Goal: Check status: Check status

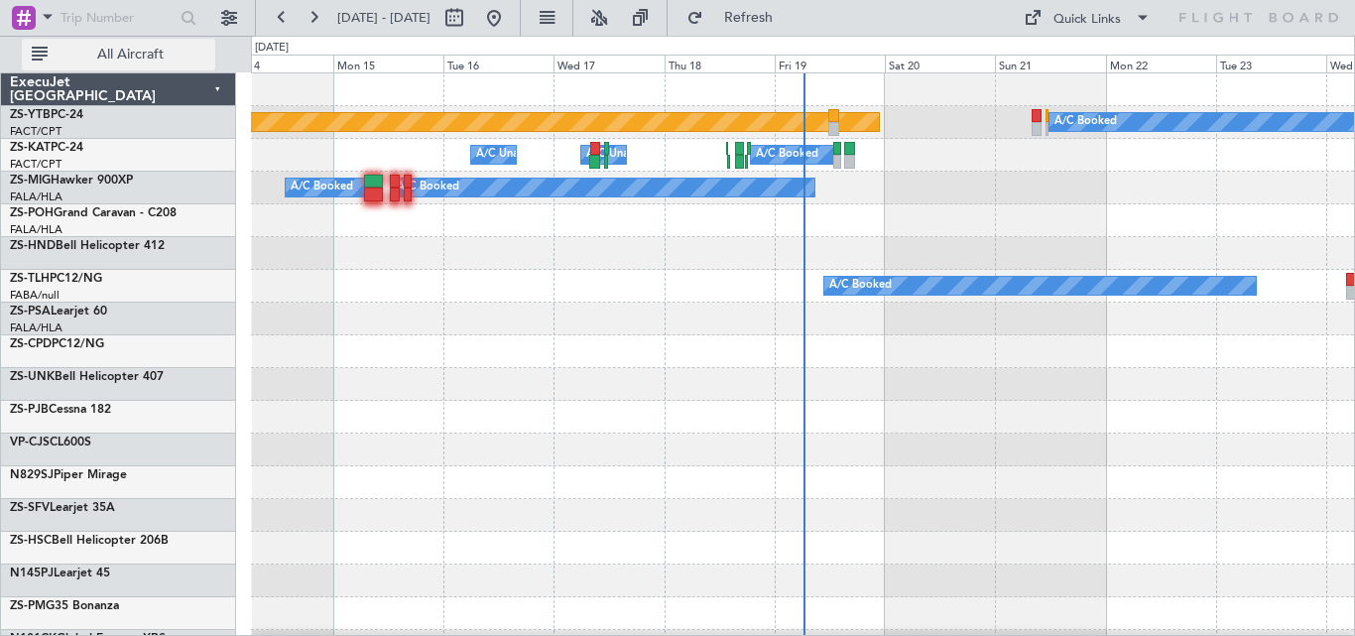
click at [158, 53] on span "All Aircraft" at bounding box center [131, 55] width 158 height 14
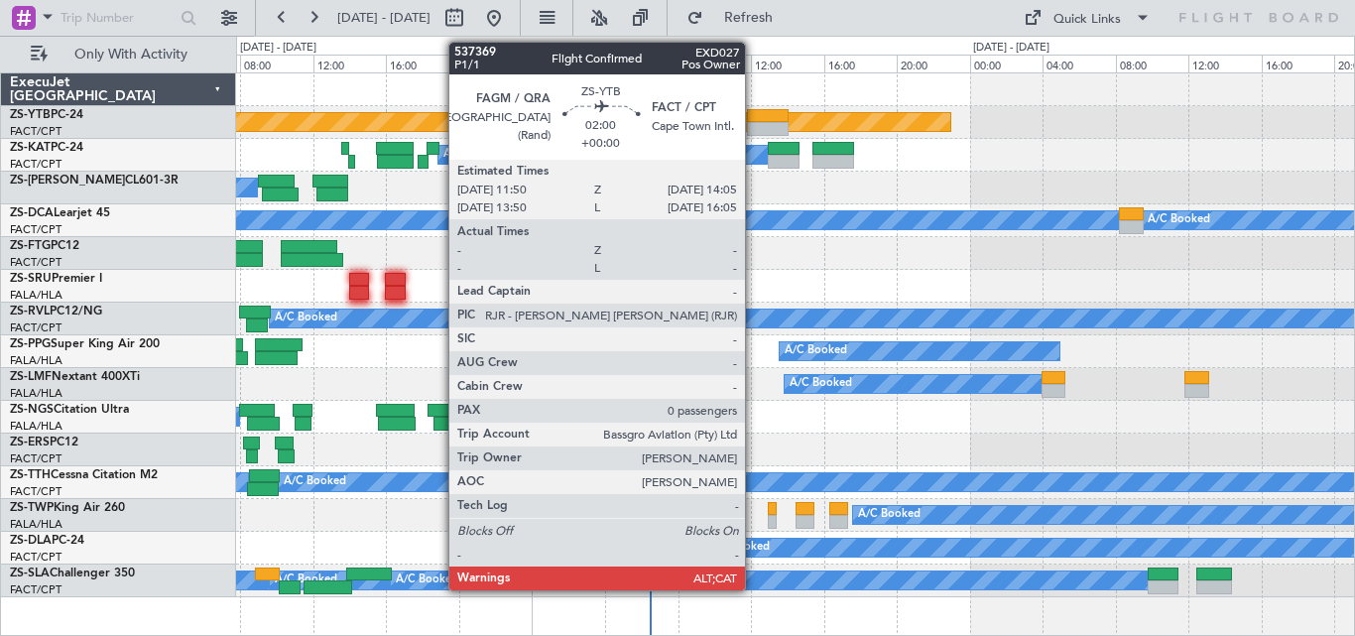
click at [754, 122] on div at bounding box center [768, 129] width 42 height 14
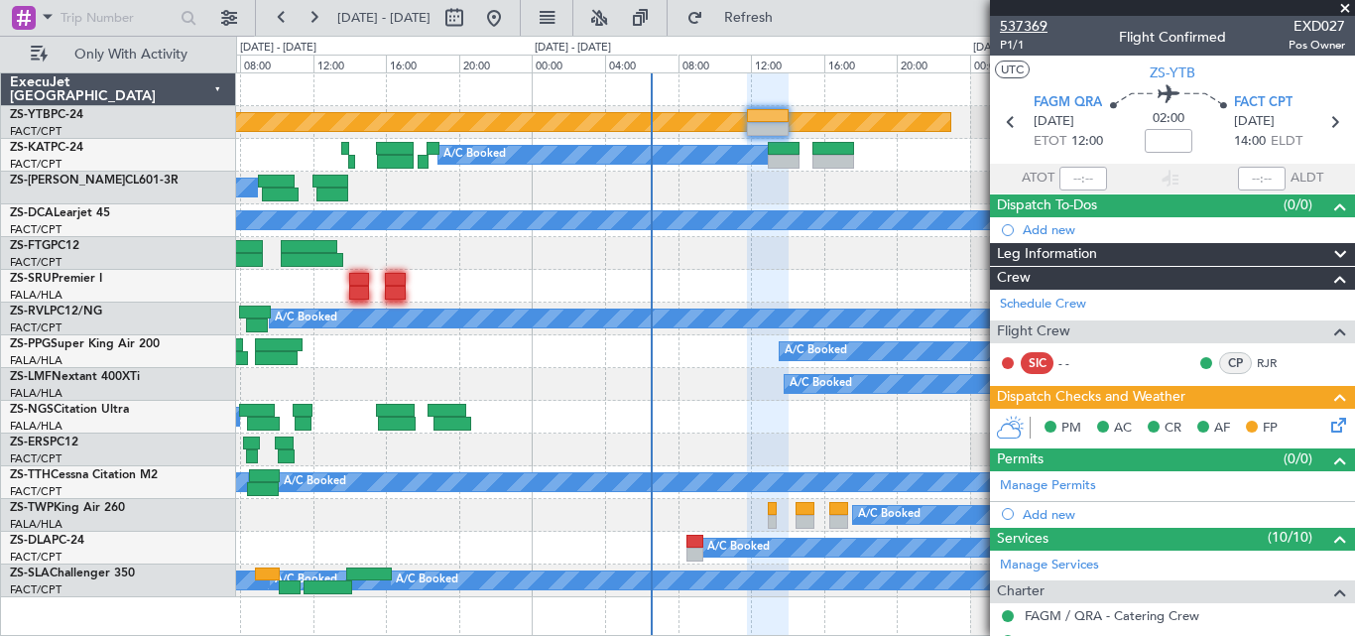
click at [1030, 23] on span "537369" at bounding box center [1024, 26] width 48 height 21
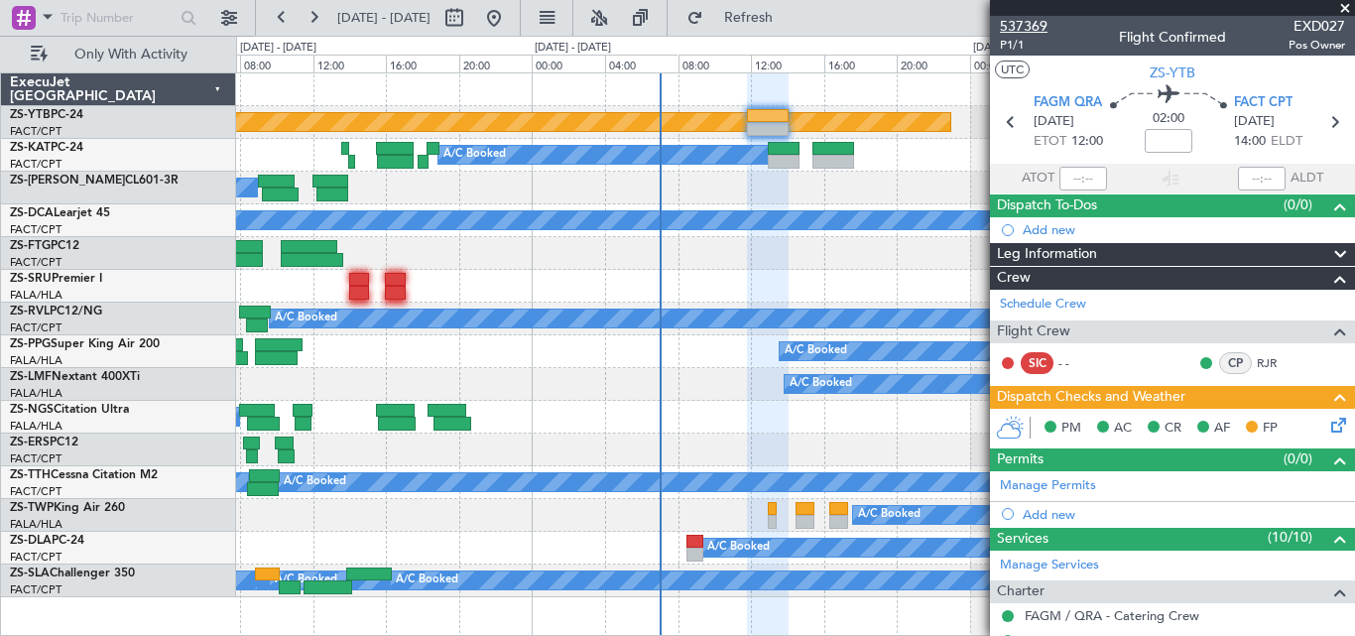
click at [1041, 16] on span "537369" at bounding box center [1024, 26] width 48 height 21
click at [1352, 4] on span at bounding box center [1345, 9] width 20 height 18
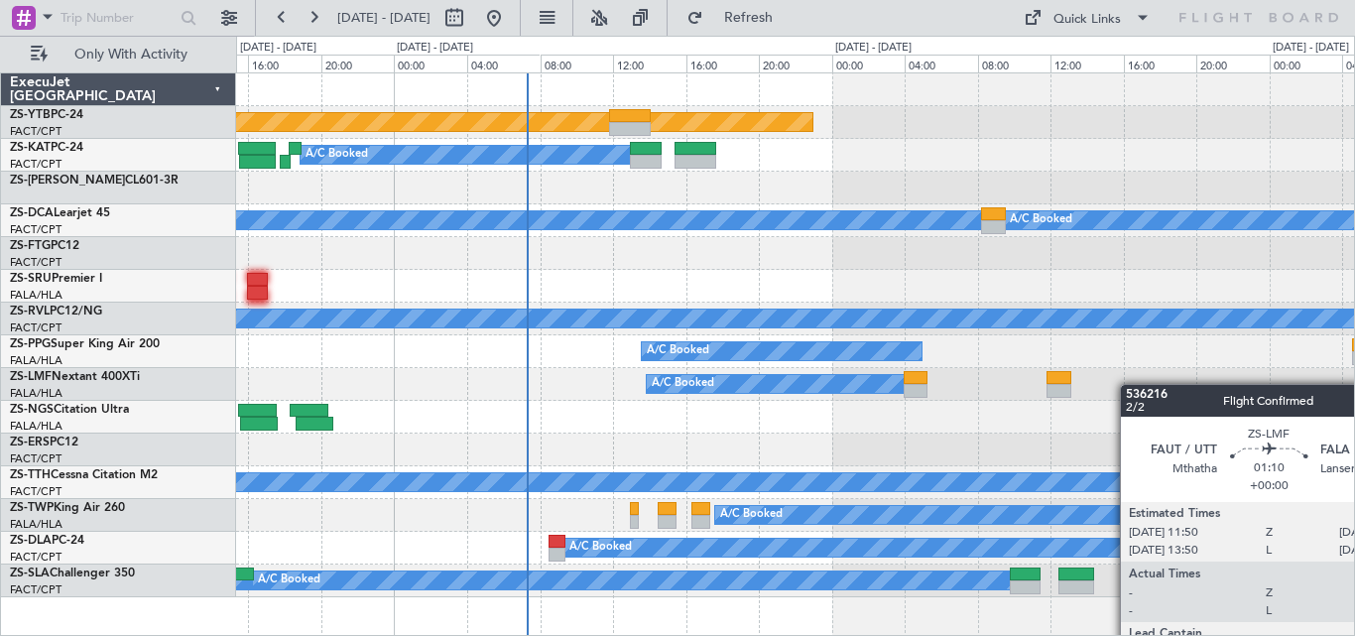
click at [706, 406] on div "Planned Maint Lanseria A/C Booked A/C Booked A/C Booked A/C Booked A/C Booked A…" at bounding box center [795, 335] width 1118 height 524
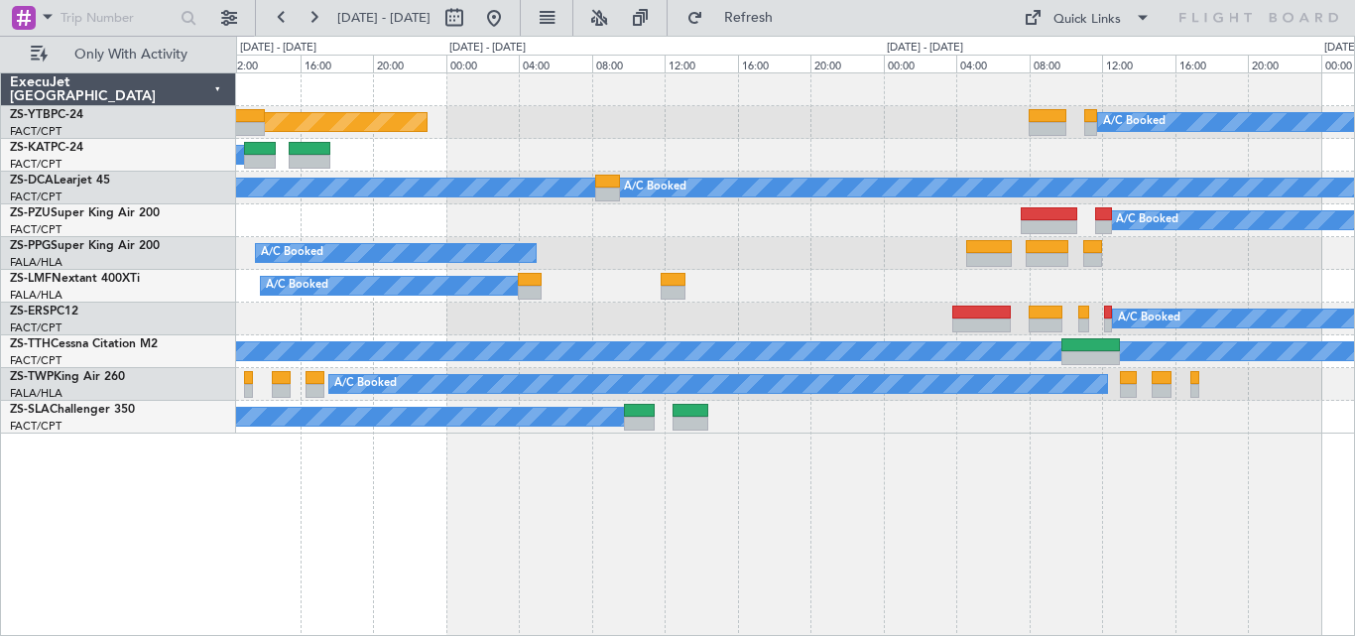
drag, startPoint x: 593, startPoint y: 82, endPoint x: 460, endPoint y: 143, distance: 146.0
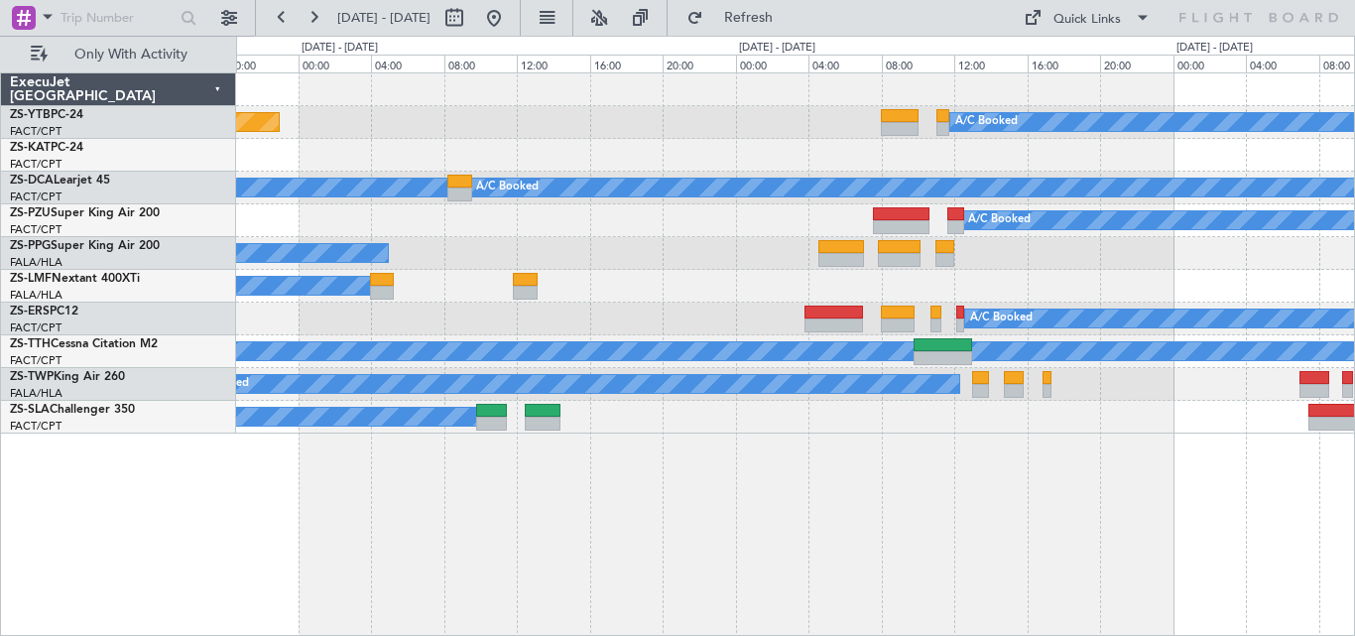
click at [309, 164] on div "A/C Booked A/C Booked" at bounding box center [795, 155] width 1118 height 33
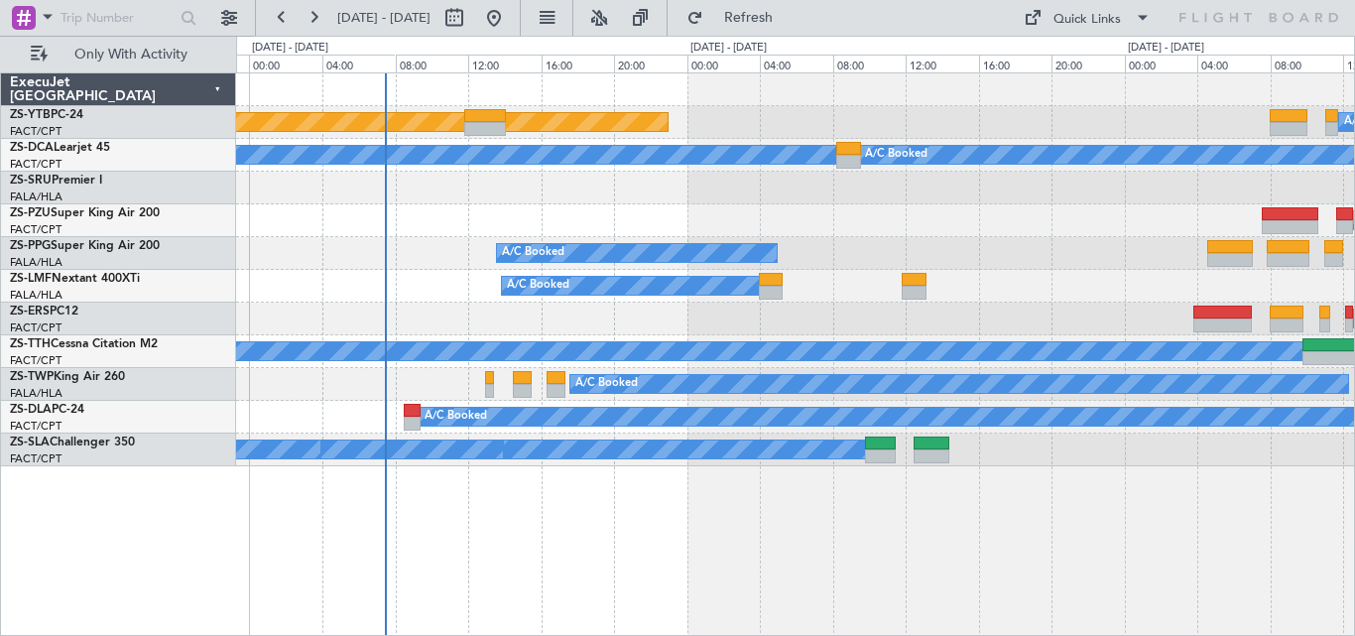
click at [1021, 183] on div "A/C Booked Planned Maint Lanseria A/C Booked A/C Booked A/C Booked A/C Booked A…" at bounding box center [795, 269] width 1118 height 393
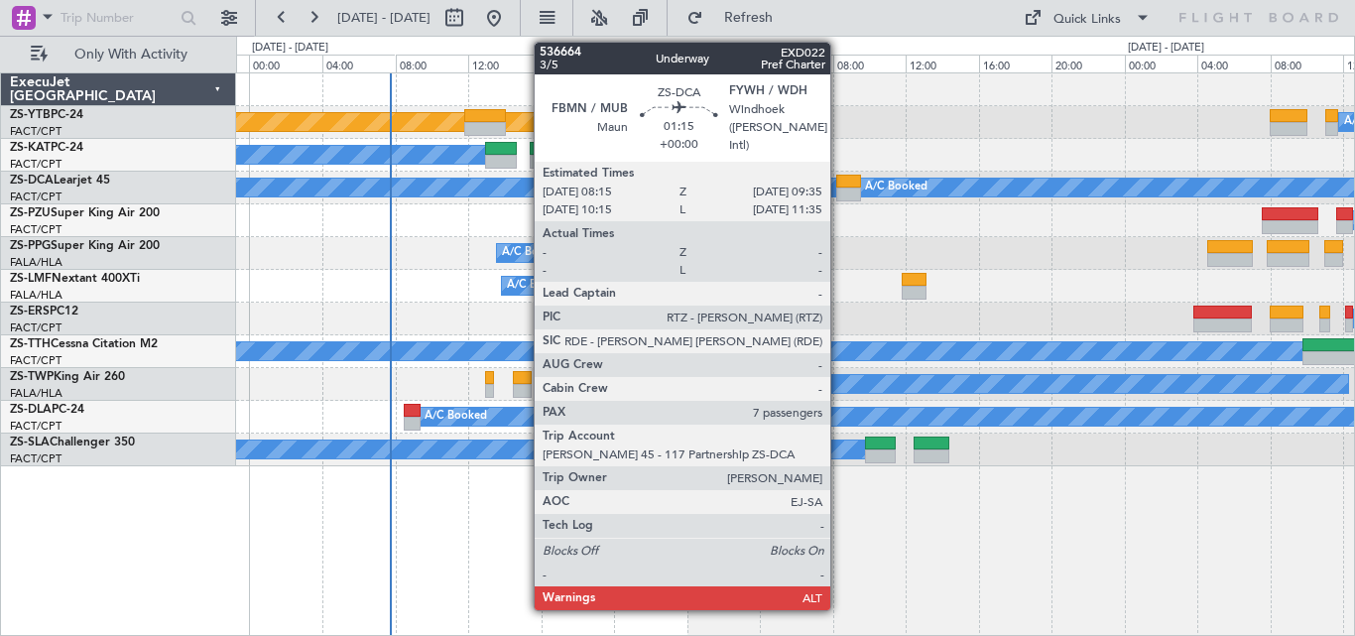
click at [839, 196] on div at bounding box center [848, 194] width 25 height 14
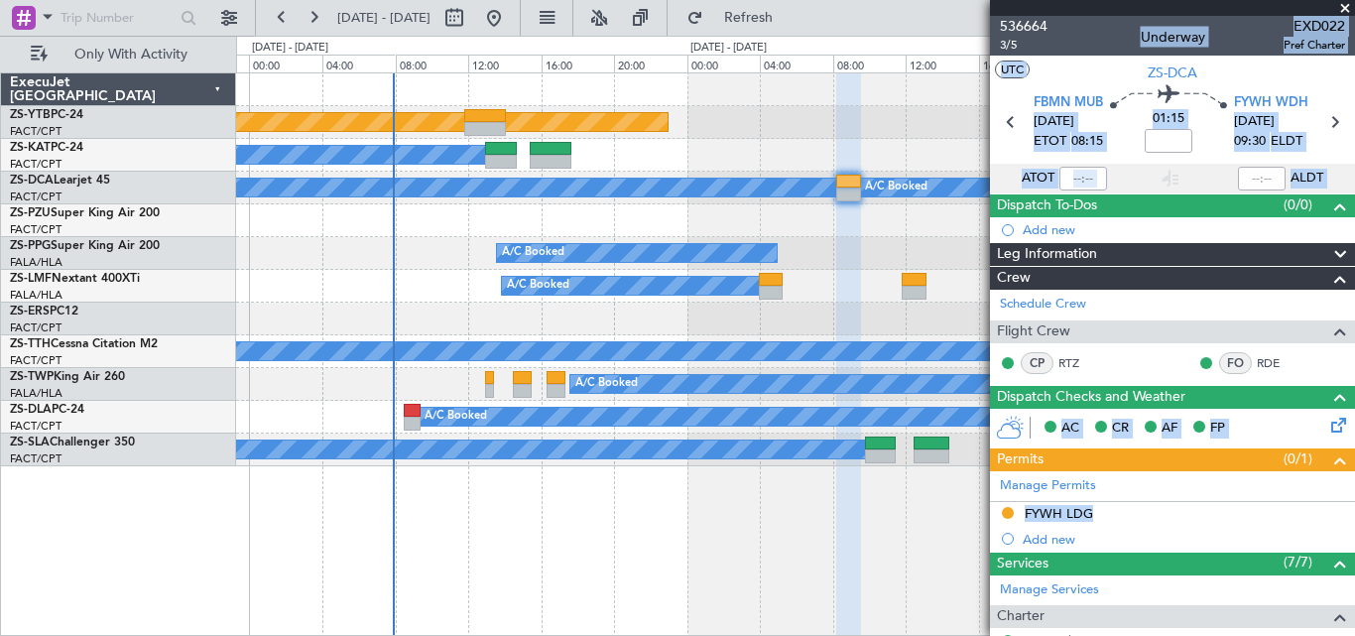
click at [1343, 3] on span at bounding box center [1345, 9] width 20 height 18
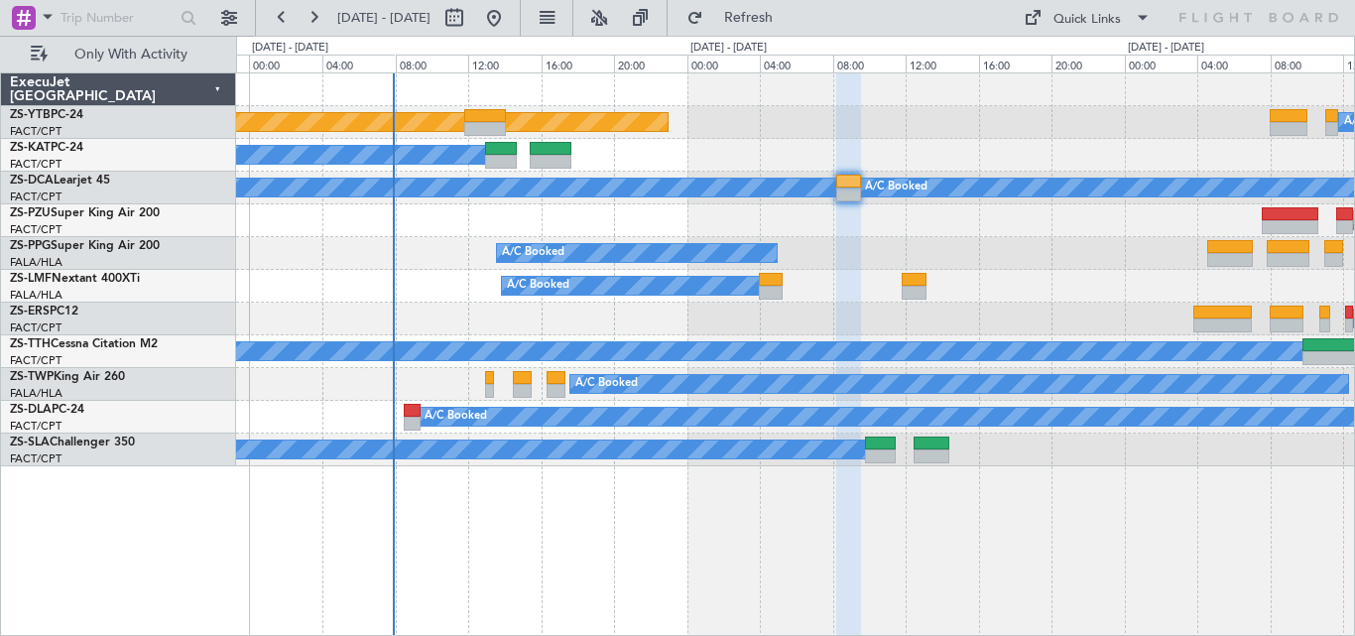
type input "0"
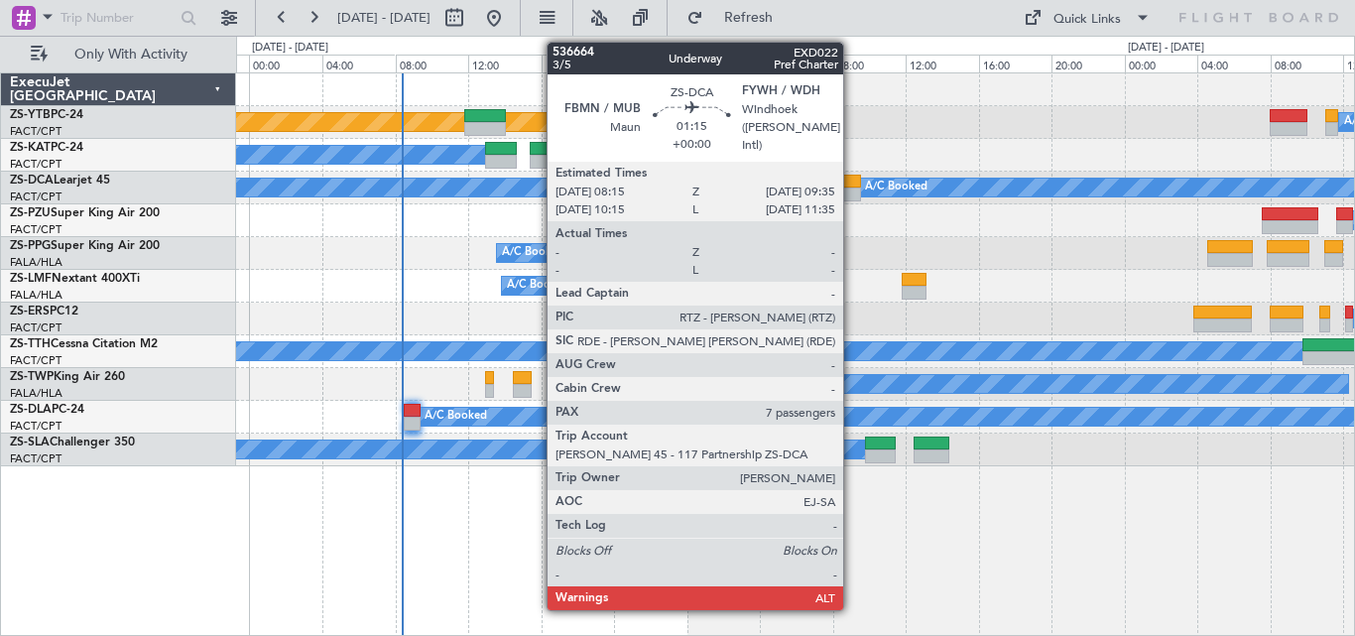
click at [852, 188] on div at bounding box center [848, 194] width 25 height 14
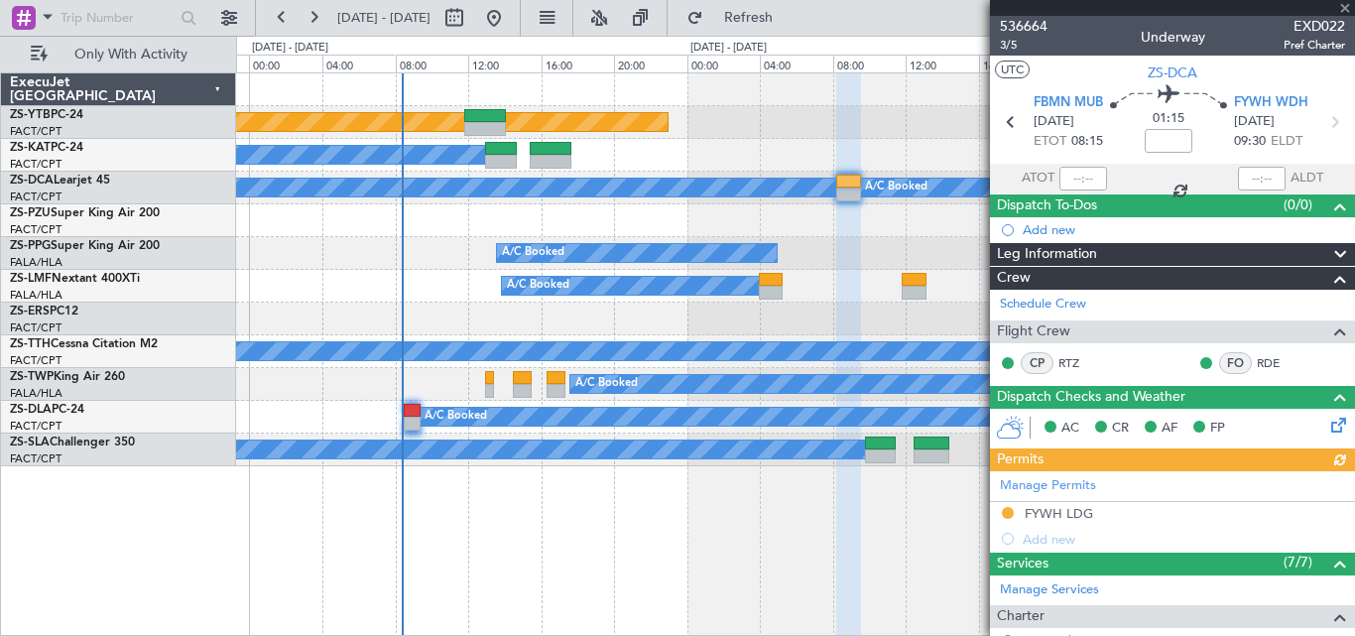
click at [1346, 8] on div at bounding box center [1172, 8] width 365 height 16
click at [1346, 8] on span at bounding box center [1345, 9] width 20 height 18
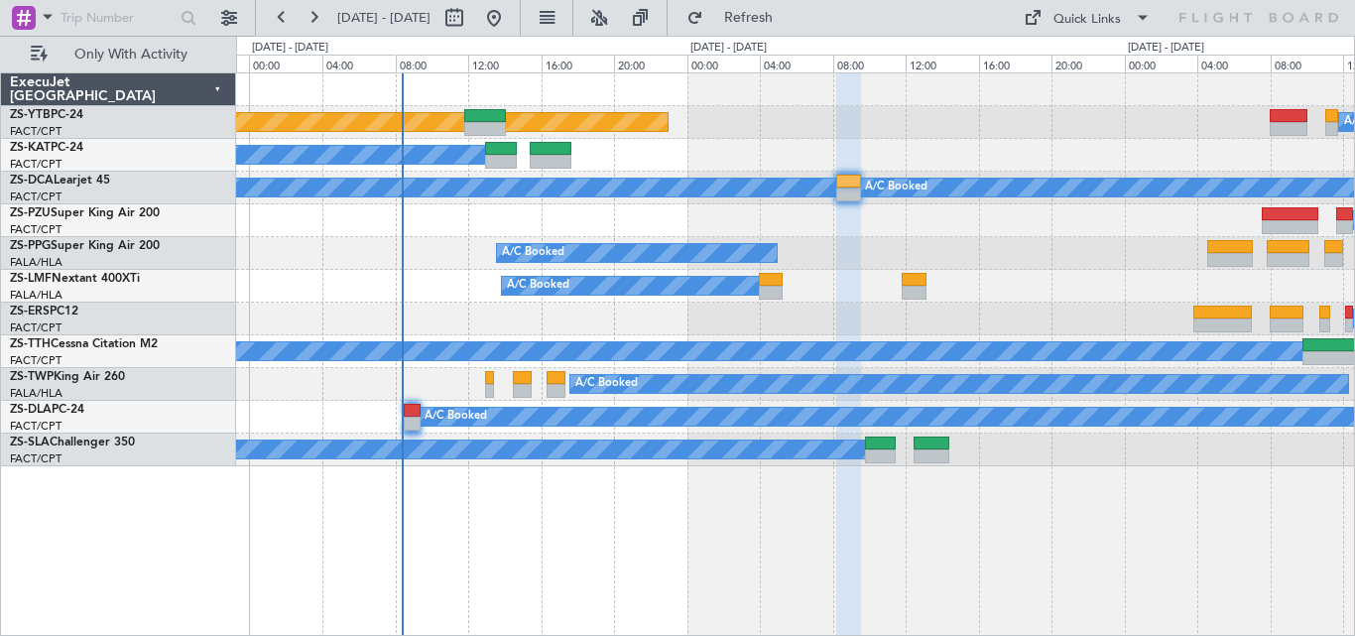
type input "0"
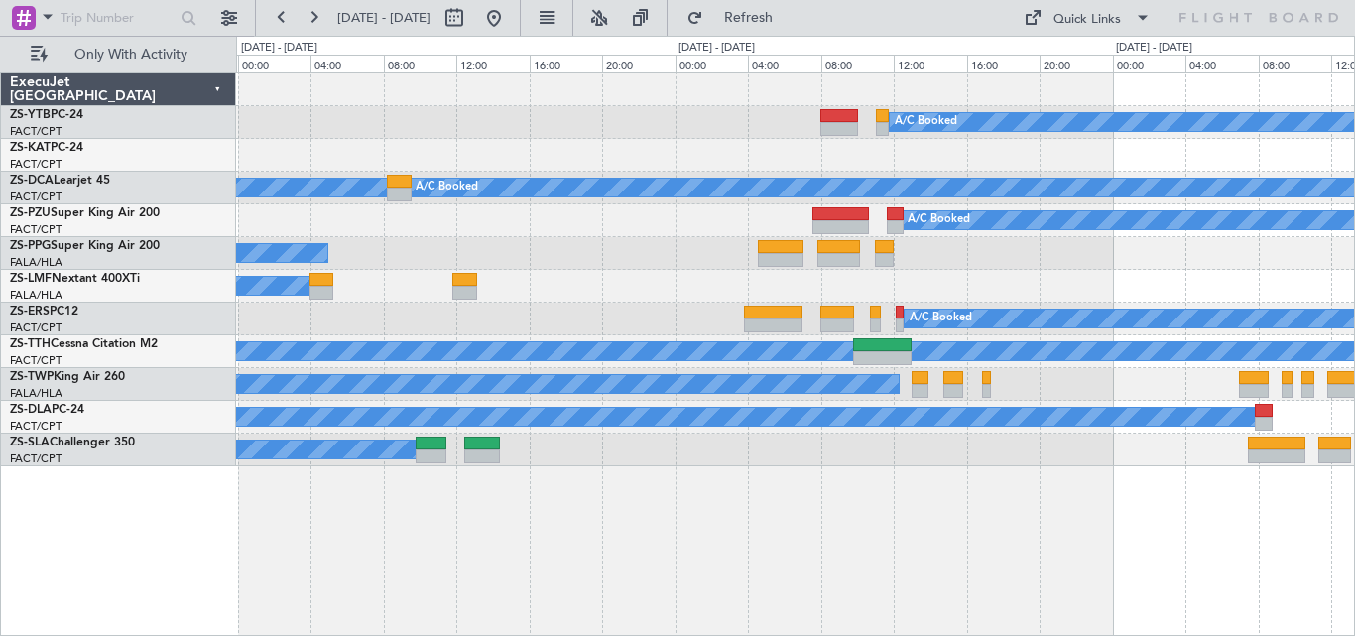
click at [622, 481] on div "A/C Booked Planned Maint Lanseria A/C Booked A/C Booked A/C Booked A/C Booked A…" at bounding box center [795, 353] width 1119 height 563
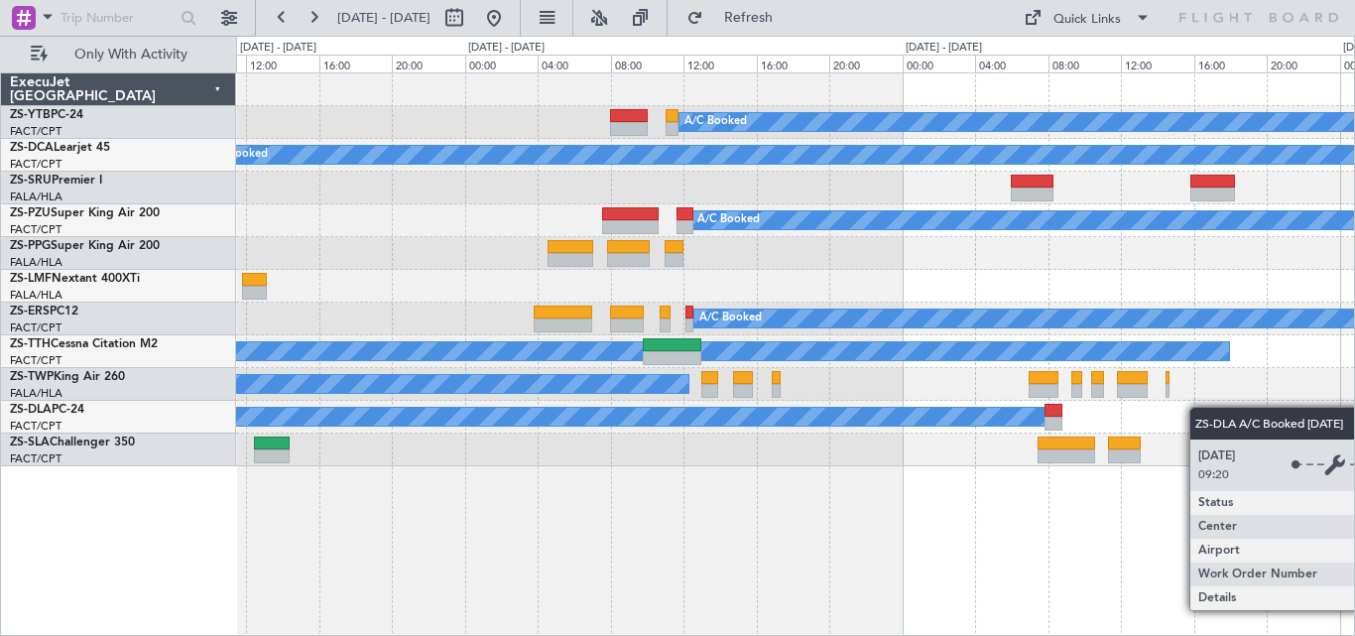
click at [1001, 416] on div "A/C Booked" at bounding box center [795, 417] width 1118 height 33
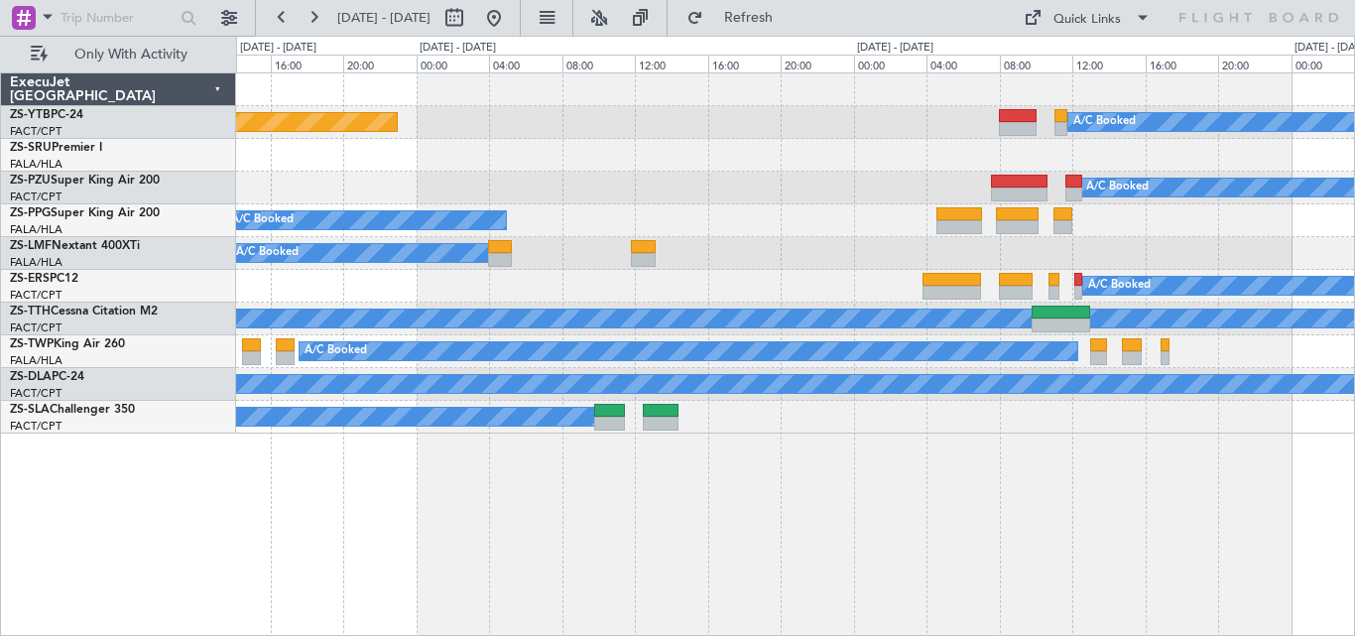
click at [807, 254] on div "A/C Booked Planned Maint Lanseria A/C Booked A/C Booked A/C Booked A/C Booked A…" at bounding box center [795, 253] width 1118 height 360
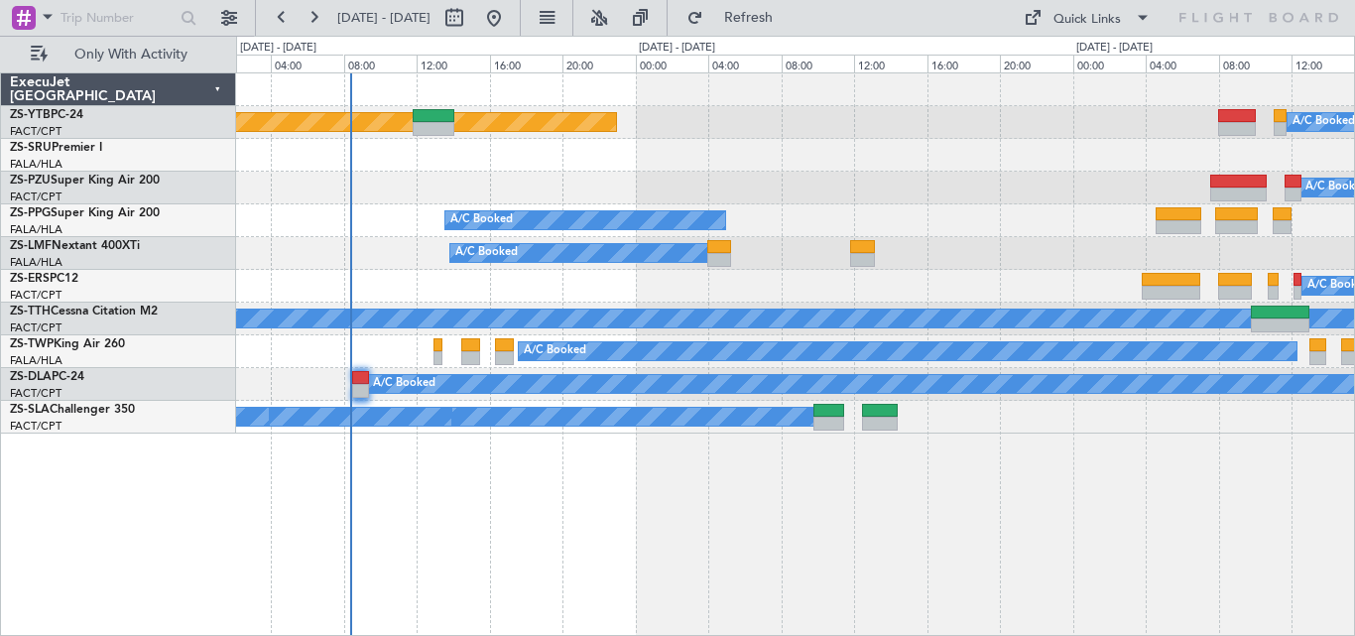
click at [1031, 229] on div "A/C Booked" at bounding box center [795, 220] width 1118 height 33
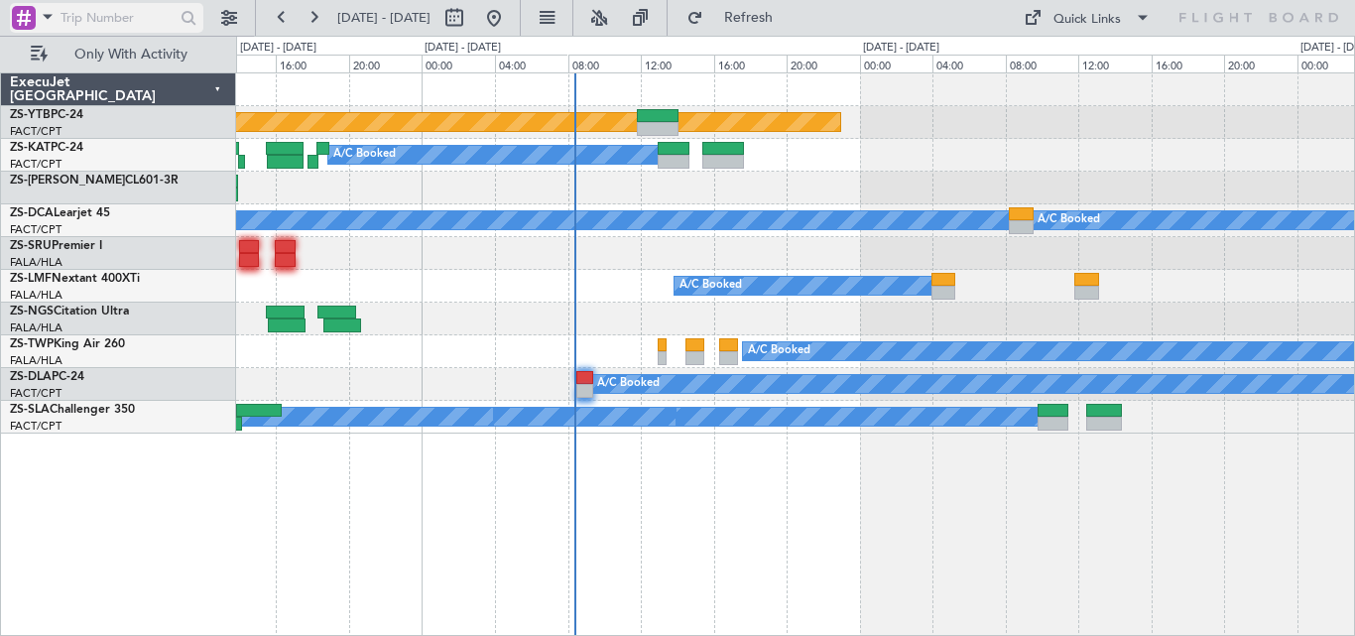
click at [157, 21] on input "text" at bounding box center [117, 18] width 114 height 30
paste input "529452"
type input "529452"
click at [205, 30] on div "529452" at bounding box center [127, 18] width 255 height 36
click at [200, 24] on div at bounding box center [189, 18] width 31 height 31
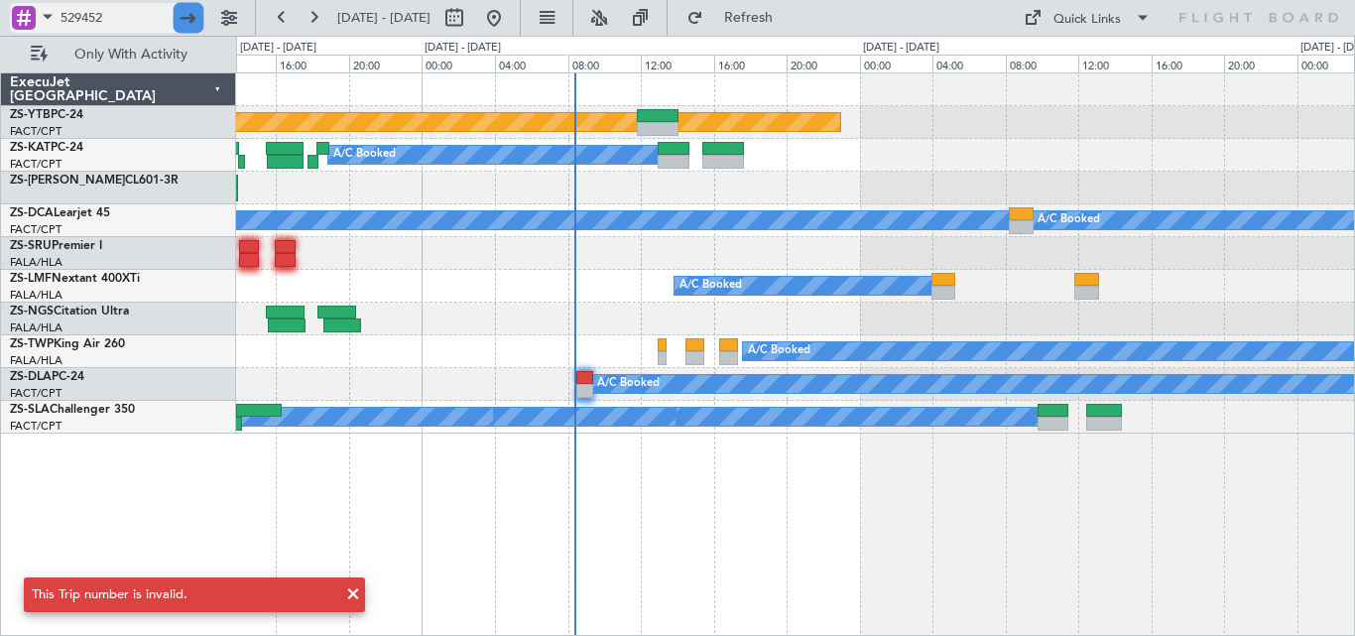
click at [200, 24] on div at bounding box center [189, 18] width 31 height 31
drag, startPoint x: 120, startPoint y: 17, endPoint x: -113, endPoint y: 35, distance: 233.7
click at [0, 35] on html "529452 18 Sep 2025 - 21 Sep 2025 Refresh Quick Links Only With Activity Planned…" at bounding box center [677, 318] width 1355 height 636
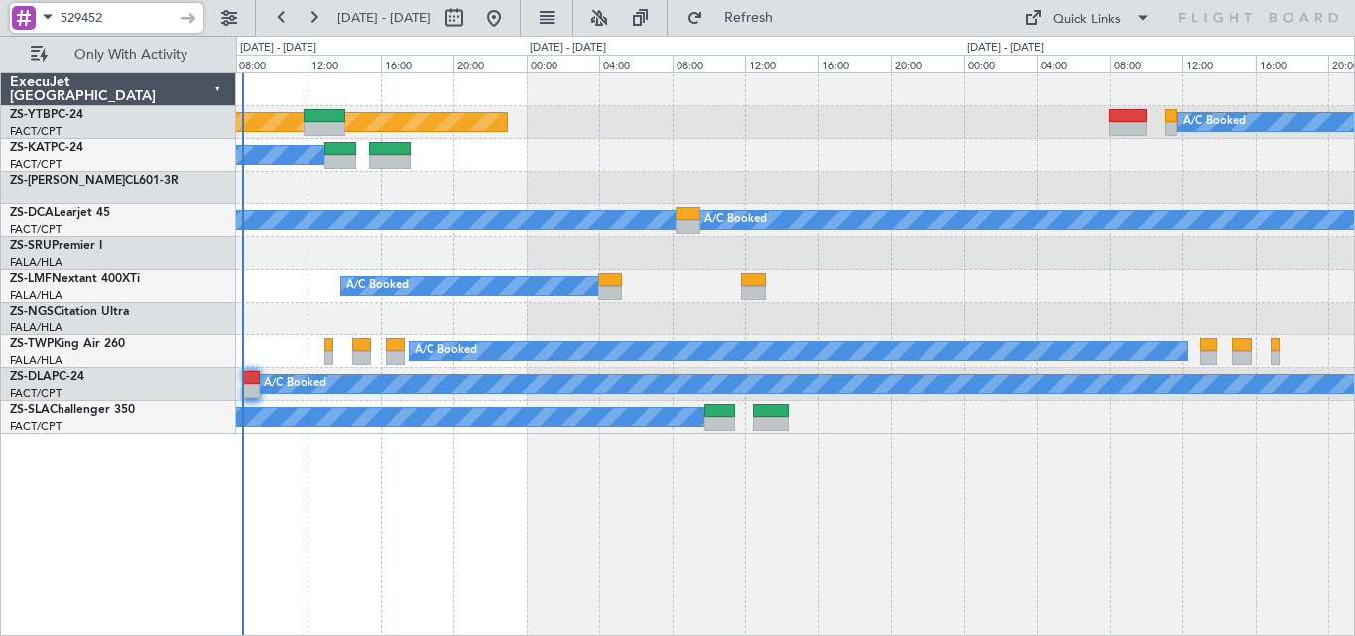
click at [633, 437] on div "Planned Maint Lanseria A/C Booked A/C Booked A/C Booked A/C Booked A/C Booked A…" at bounding box center [795, 353] width 1119 height 563
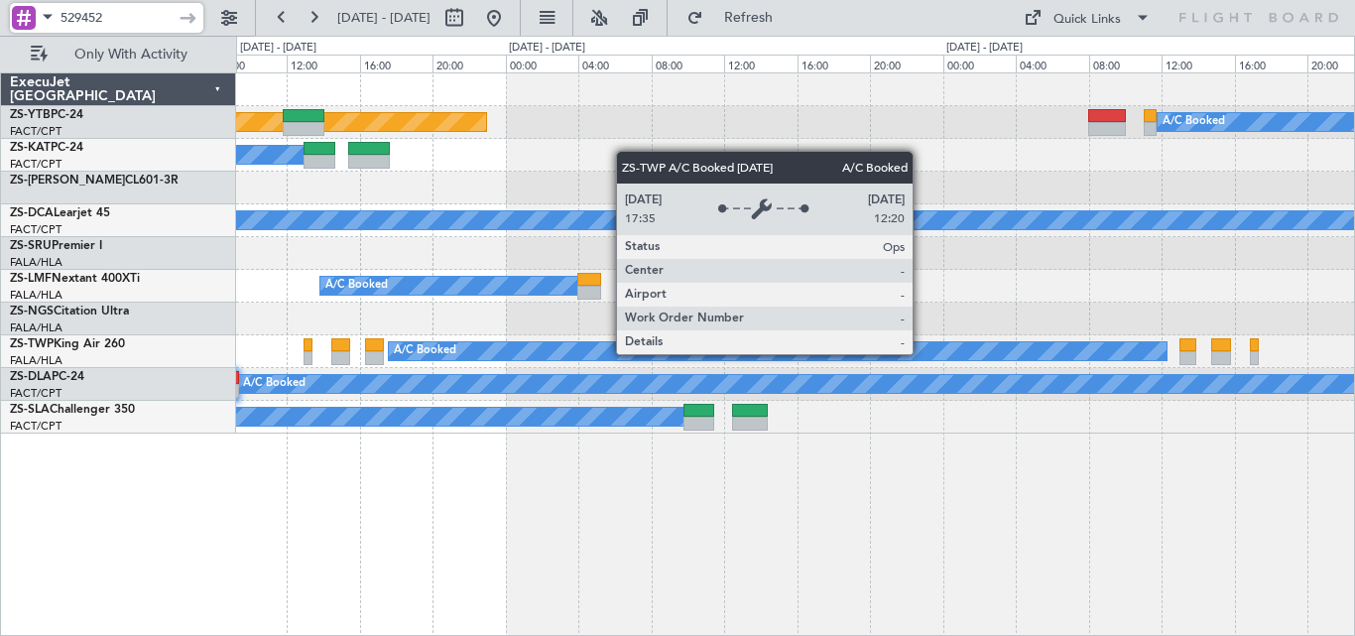
click at [676, 444] on div "Planned Maint Lanseria A/C Booked A/C Booked A/C Booked A/C Booked A/C Booked A…" at bounding box center [795, 353] width 1119 height 563
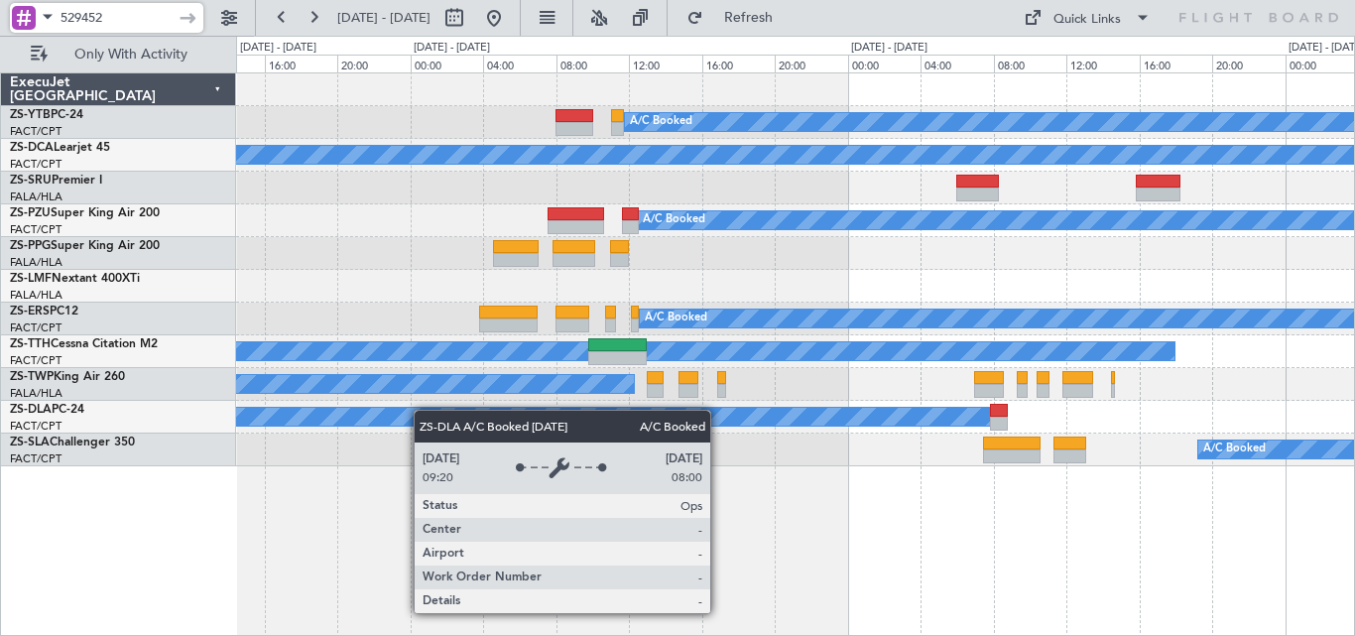
click at [377, 423] on div "A/C Booked A/C Booked A/C Booked A/C Booked A/C Booked A/C Booked A/C Booked A/…" at bounding box center [795, 269] width 1118 height 393
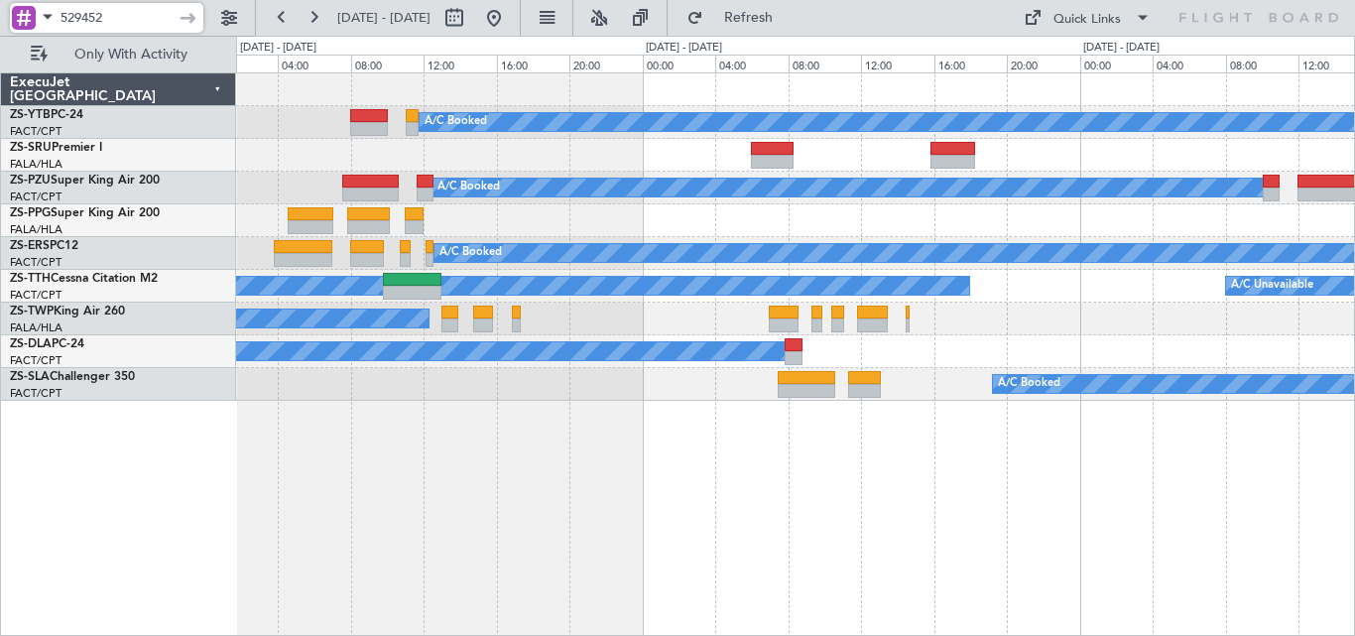
click at [254, 375] on div "A/C Booked A/C Booked A/C Booked A/C Unavailable A/C Booked A/C Unavailable A/C…" at bounding box center [795, 236] width 1118 height 327
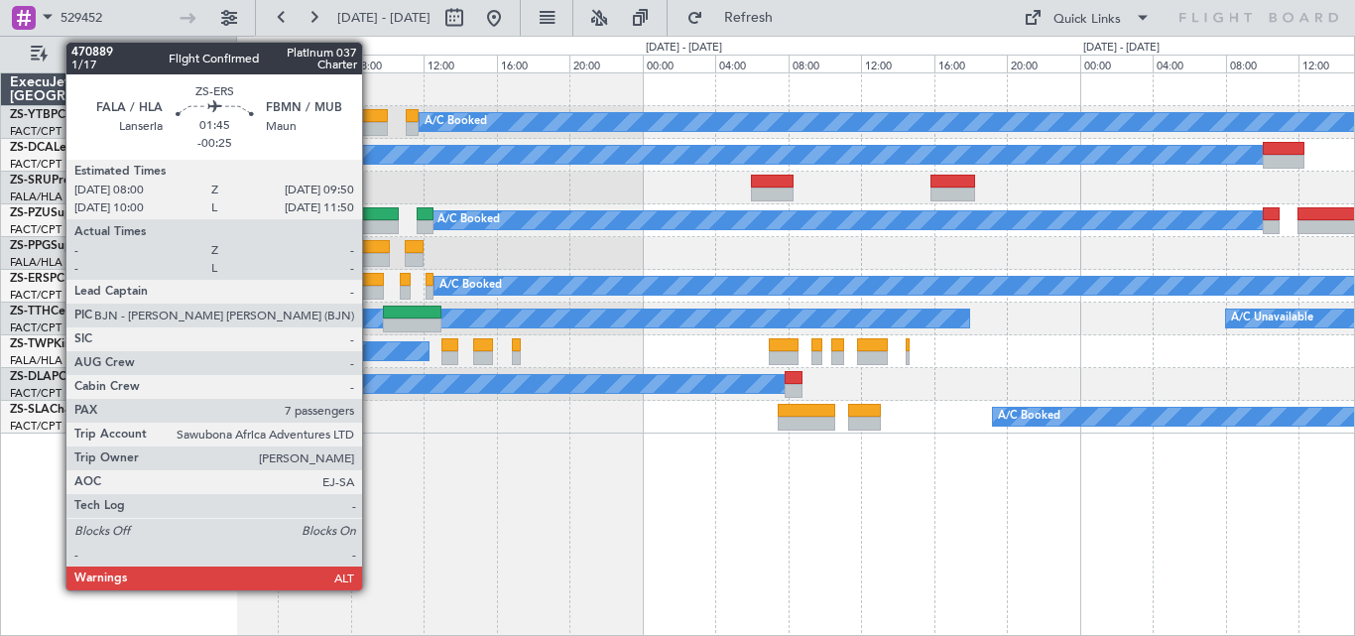
click at [371, 281] on div at bounding box center [367, 280] width 34 height 14
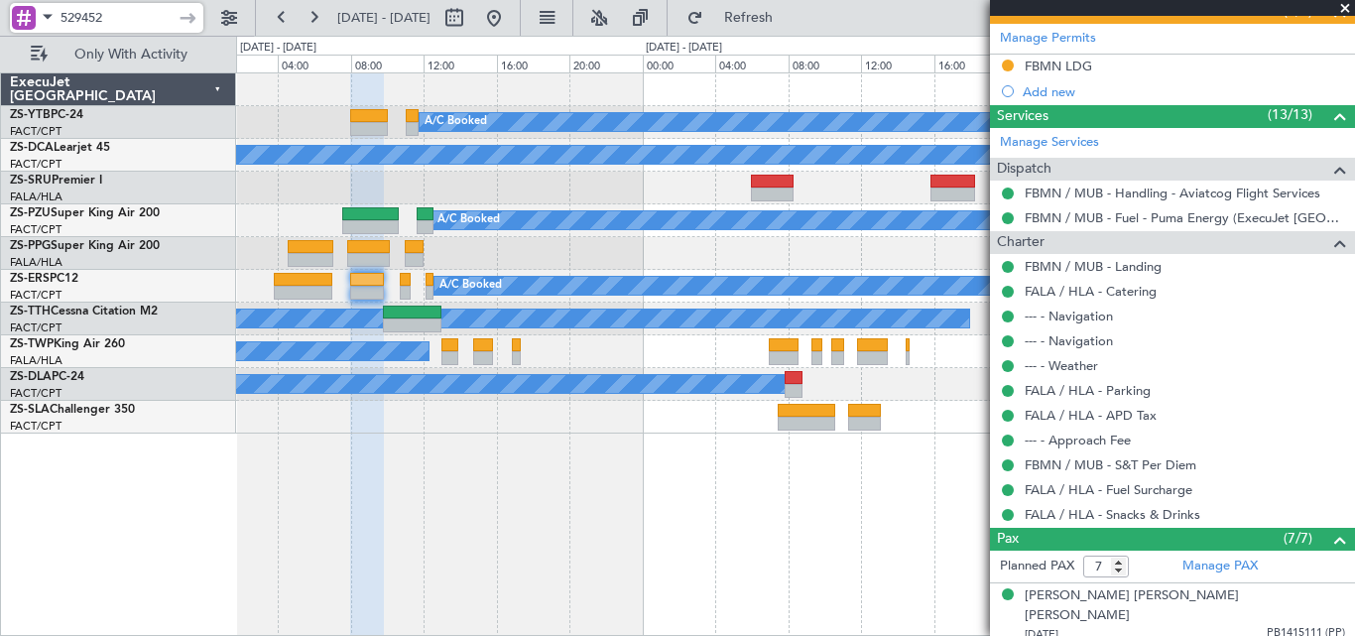
scroll to position [706, 0]
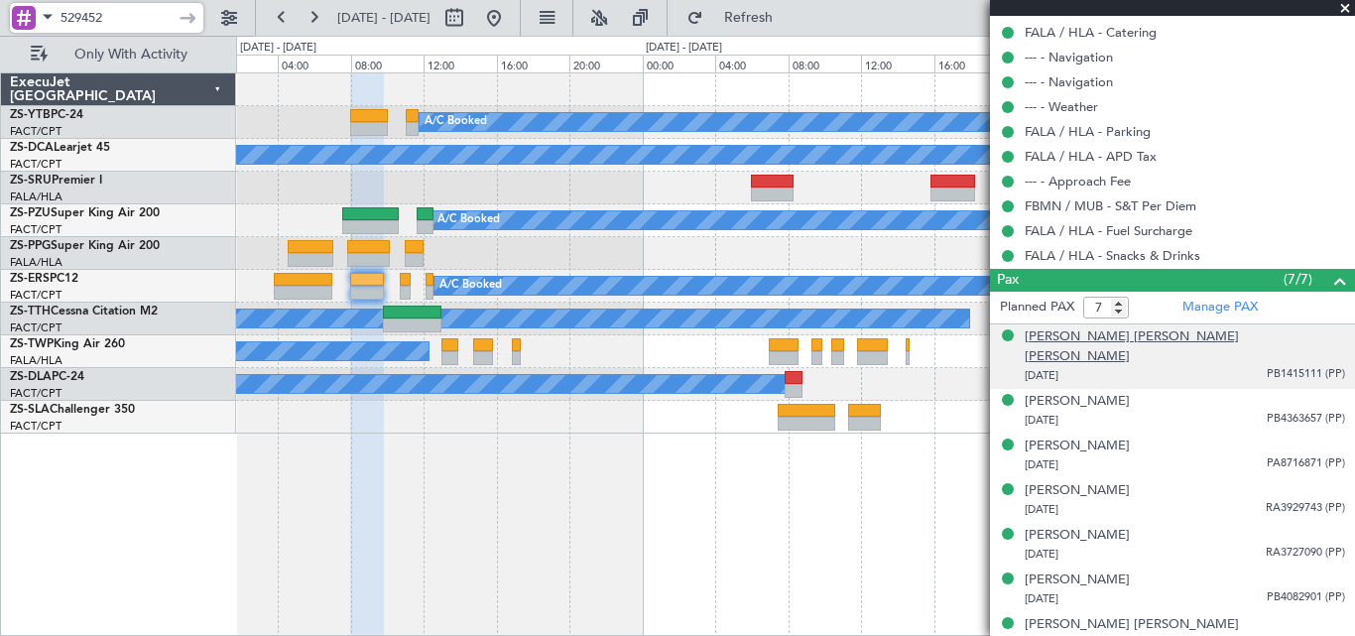
click at [1108, 339] on div "Andrew Philip Thomas Mellett" at bounding box center [1184, 346] width 320 height 39
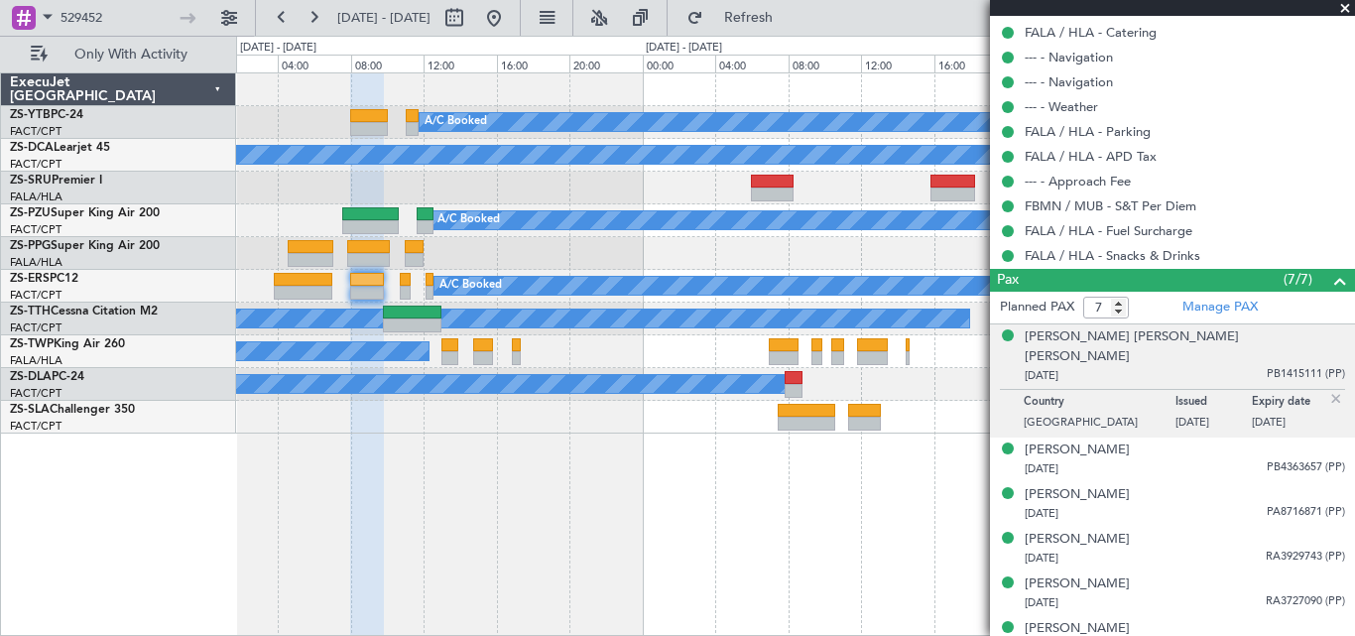
click at [1062, 389] on div "Country Australia Issued 11/07/2019 Expiry date 11/07/2029" at bounding box center [1172, 412] width 345 height 46
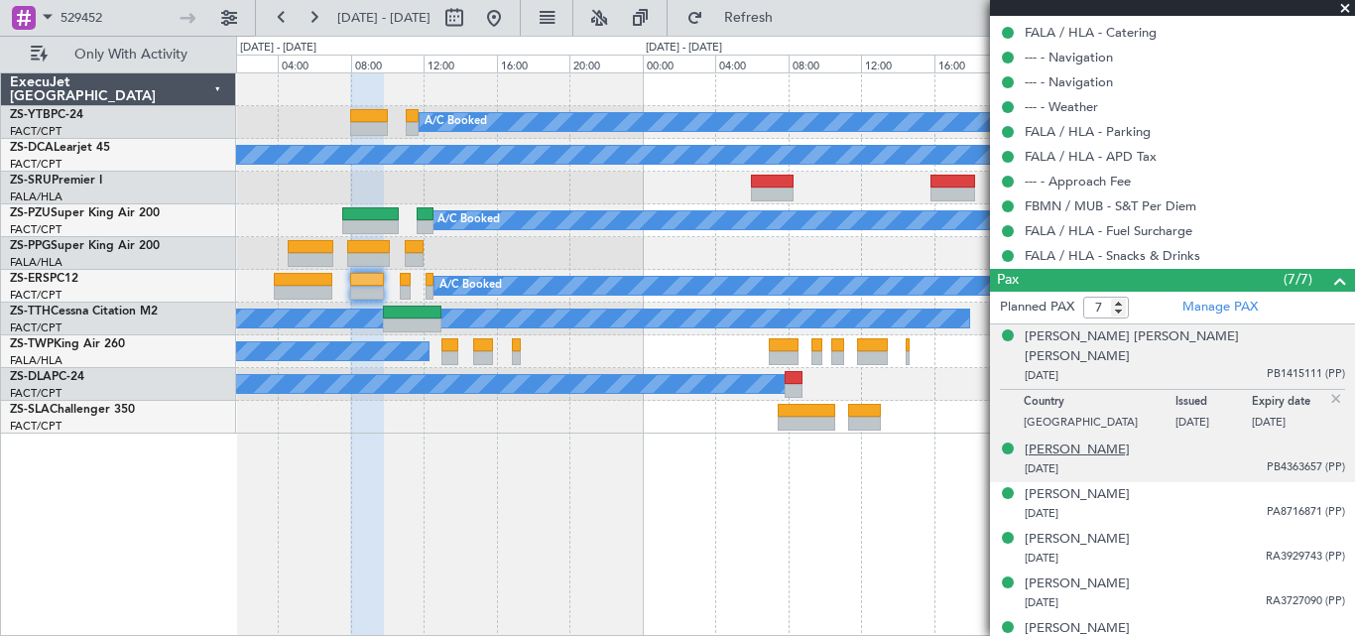
click at [1107, 440] on div "George James Mellett" at bounding box center [1076, 450] width 105 height 20
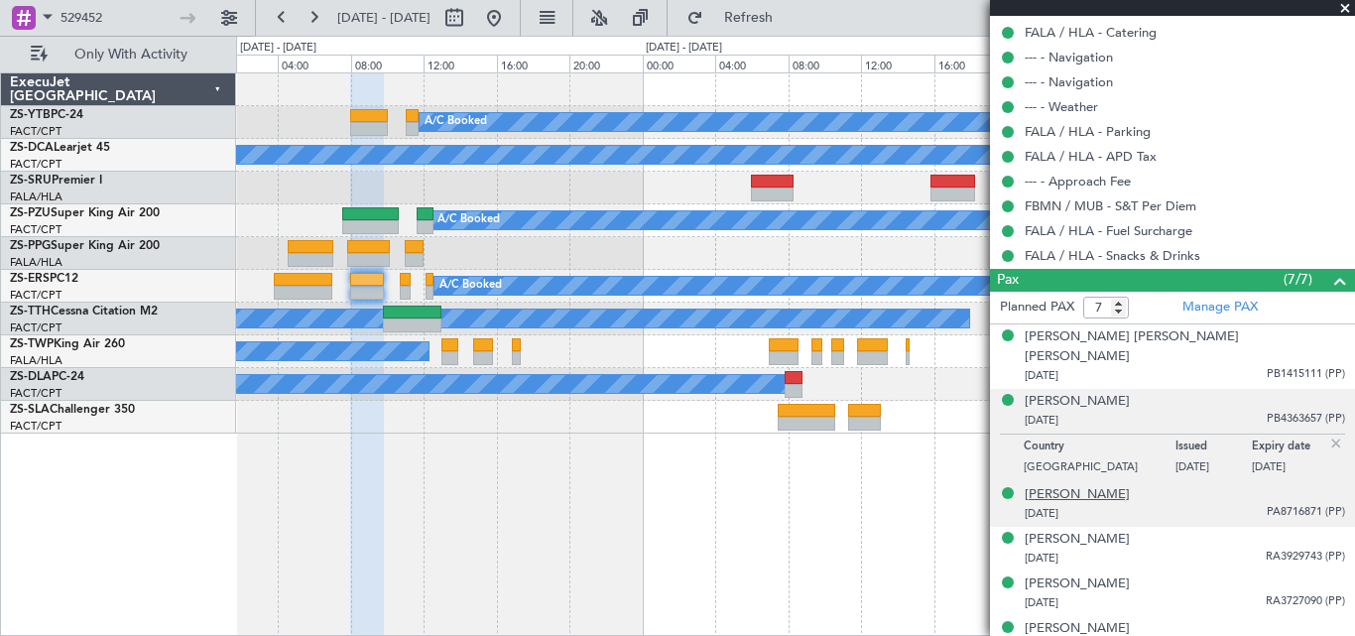
click at [1106, 485] on div "Hayley Louise Mellett" at bounding box center [1076, 495] width 105 height 20
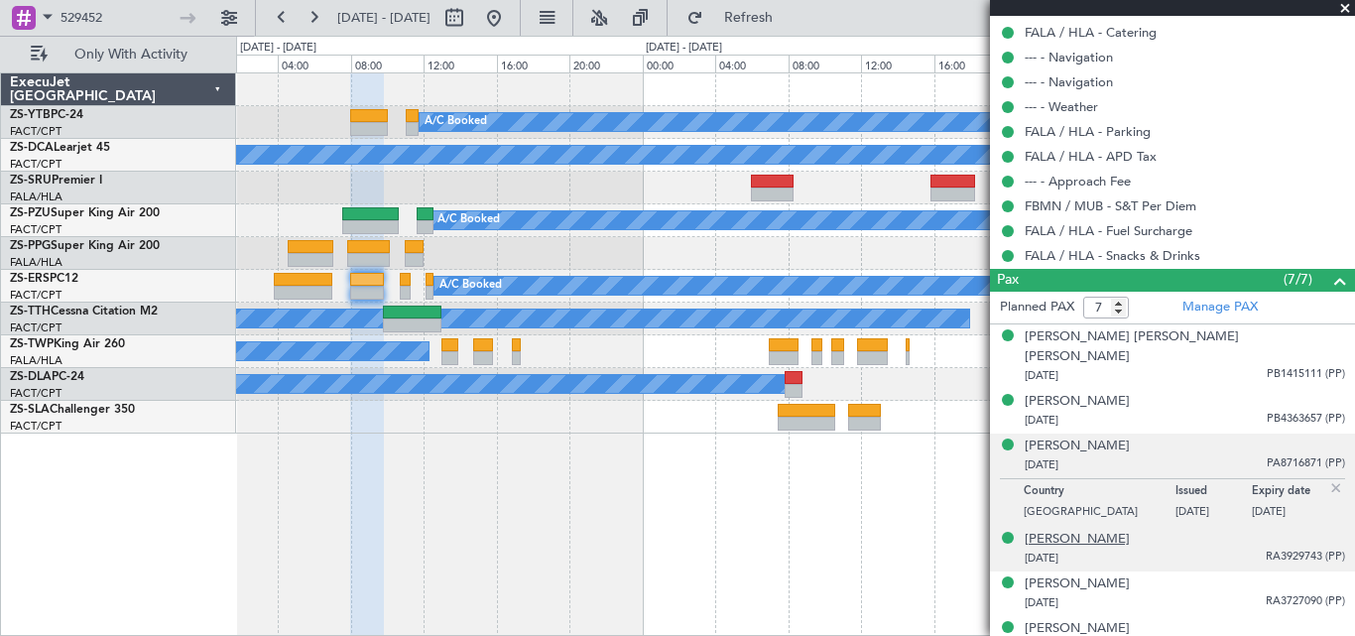
click at [1130, 530] on div "Patrick Jack Mellett" at bounding box center [1076, 540] width 105 height 20
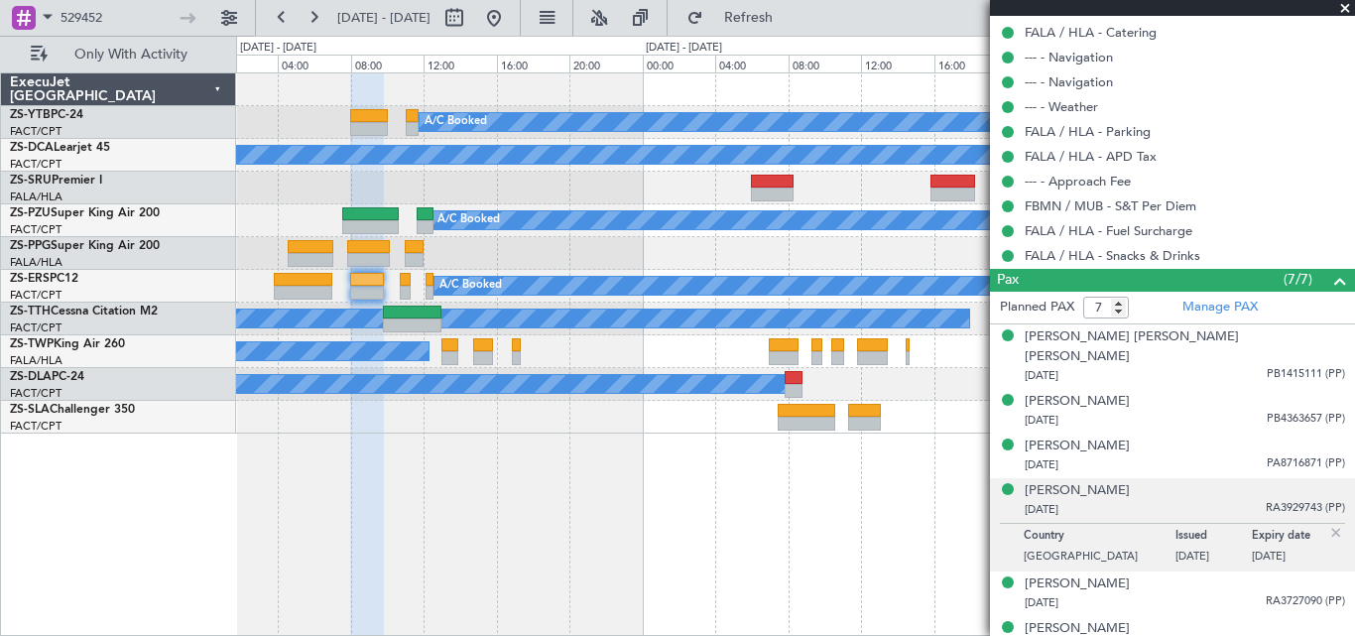
scroll to position [755, 0]
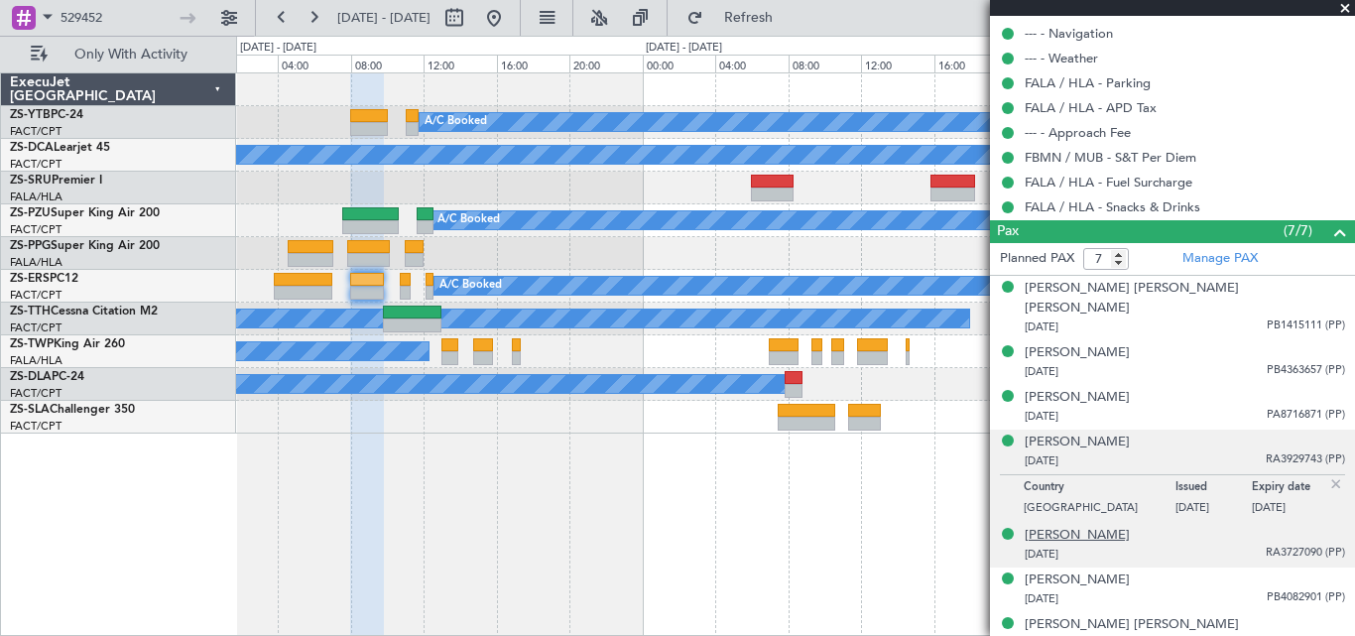
click at [1094, 526] on div "Philip John Mellett" at bounding box center [1076, 536] width 105 height 20
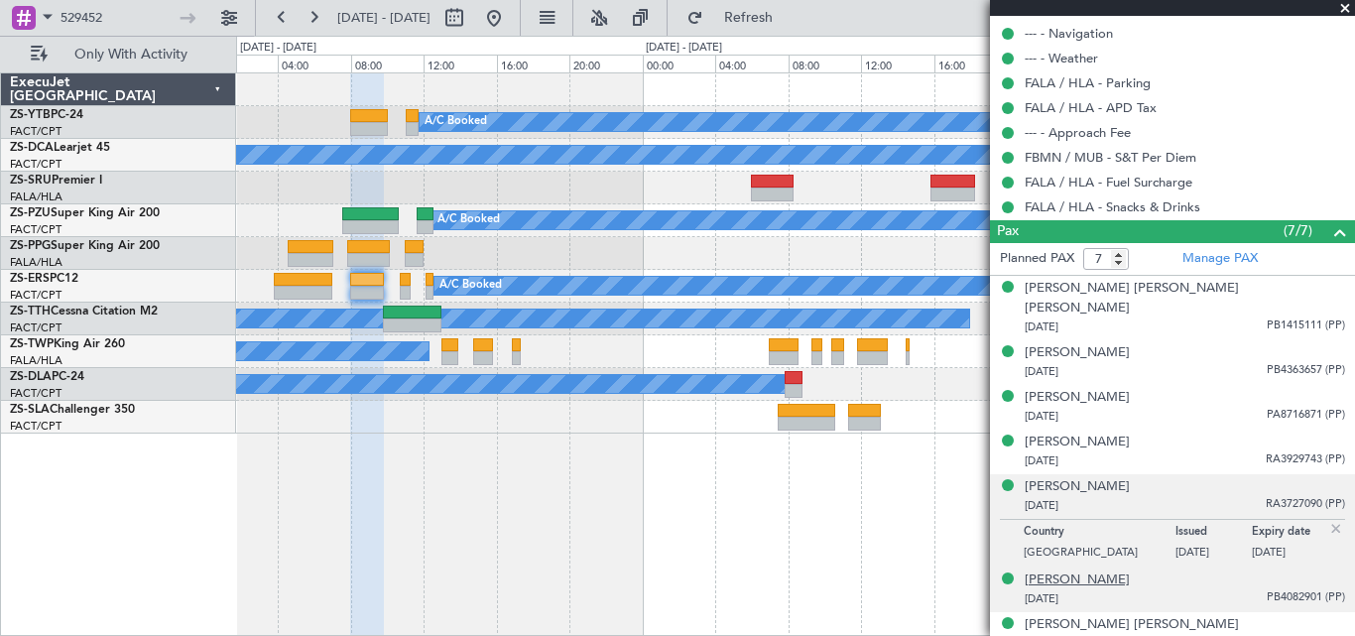
click at [1089, 570] on div "Robin Louise Mellett" at bounding box center [1076, 580] width 105 height 20
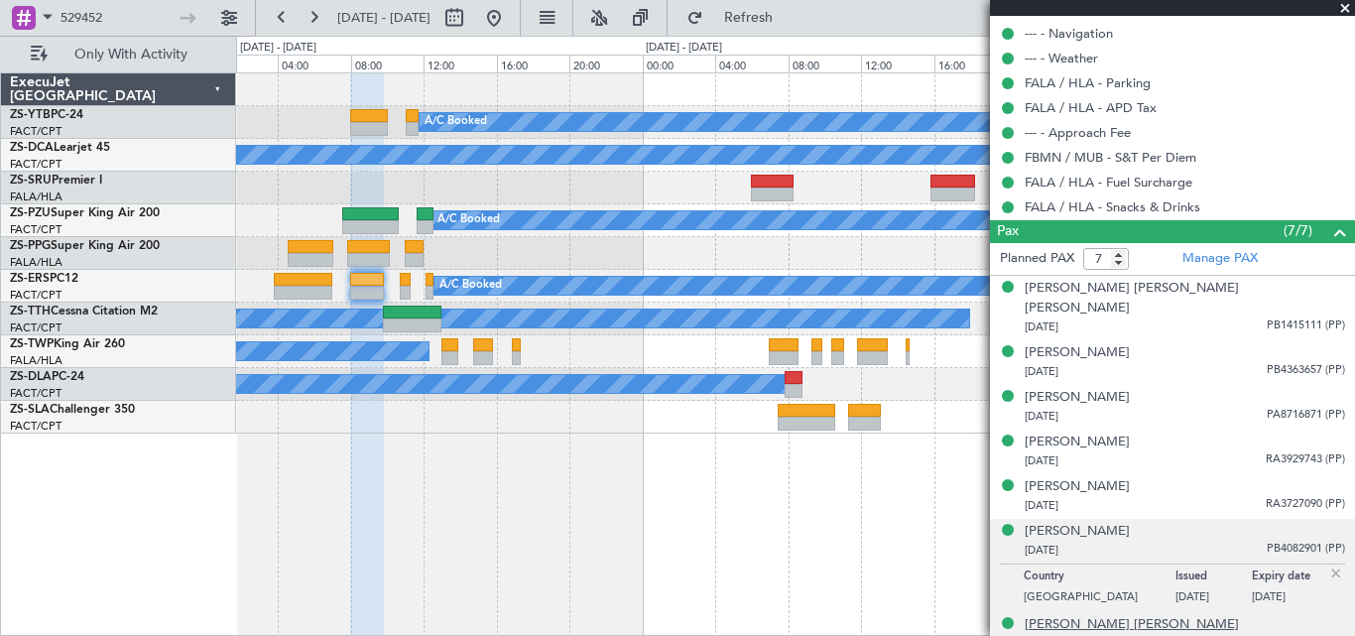
click at [1098, 615] on div "Samantha Jane Mellett" at bounding box center [1131, 625] width 214 height 20
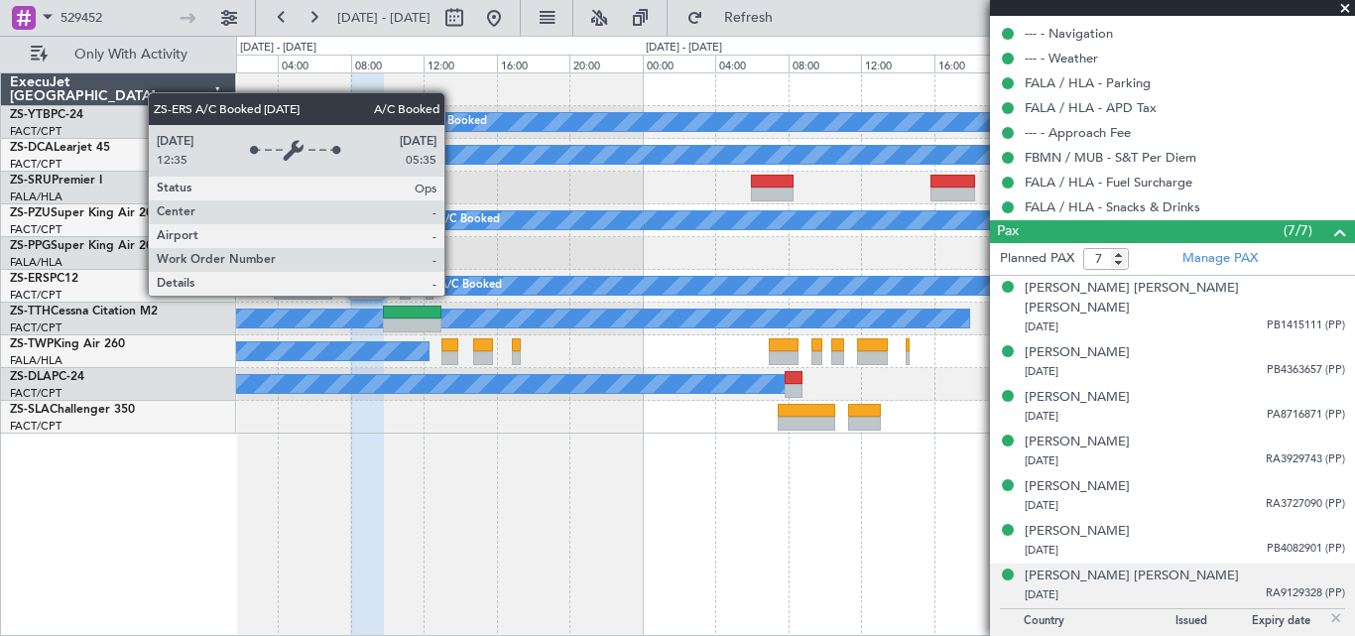
click at [454, 299] on div "A/C Booked" at bounding box center [795, 286] width 1118 height 33
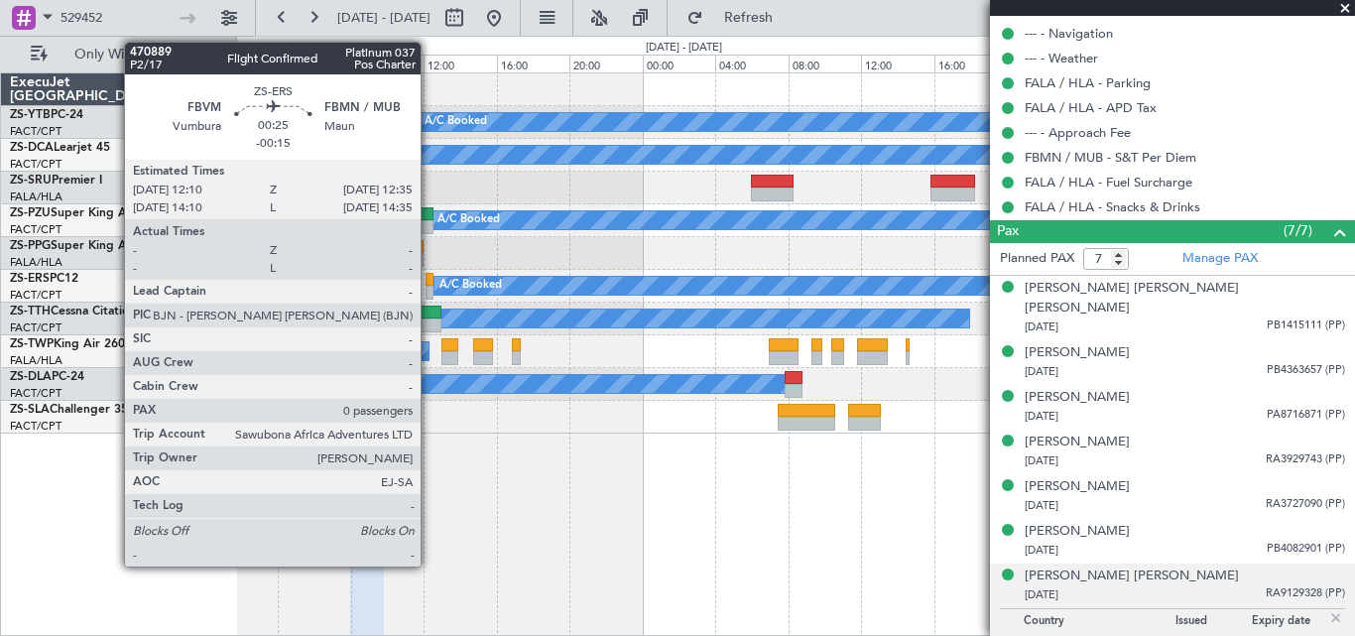
click at [429, 288] on div at bounding box center [429, 293] width 8 height 14
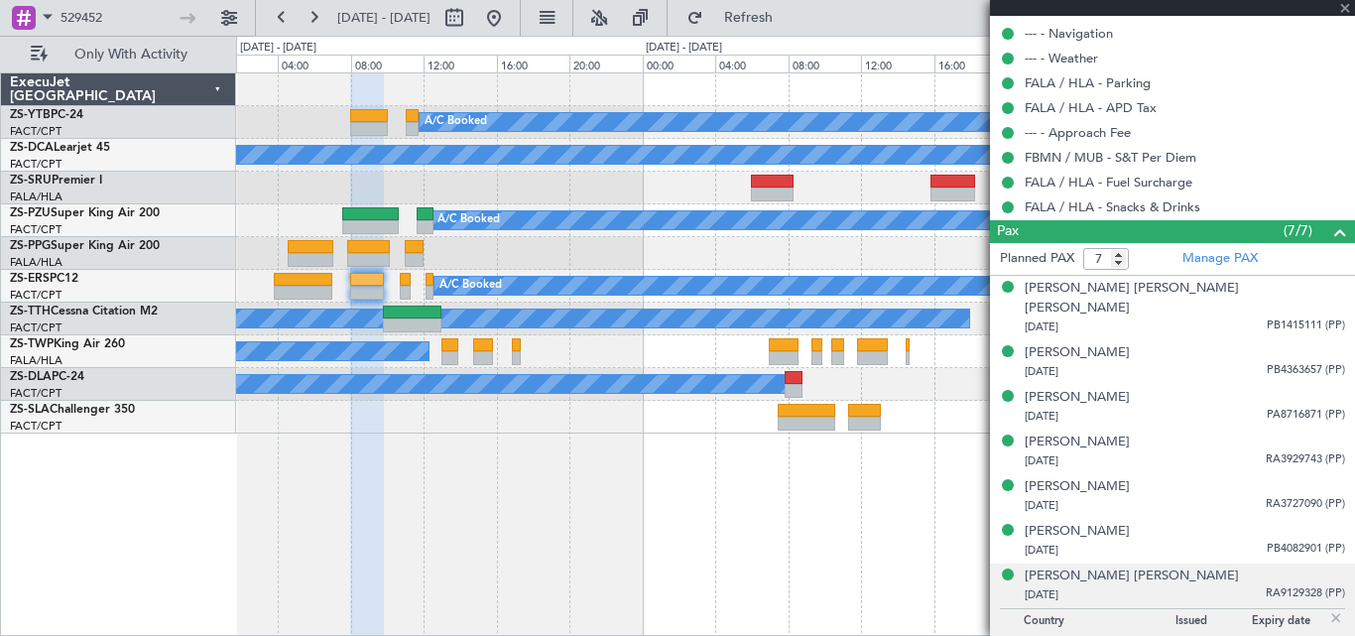
type input "-00:15"
type input "0"
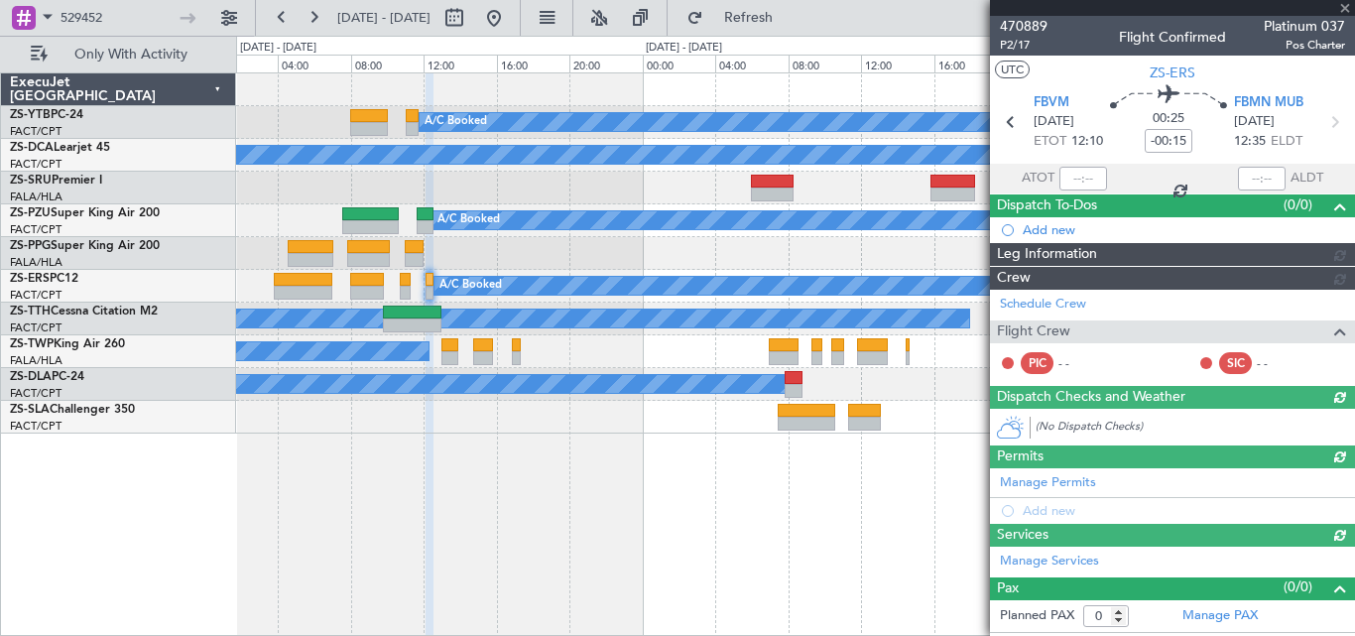
click at [1344, 6] on div at bounding box center [1172, 8] width 365 height 16
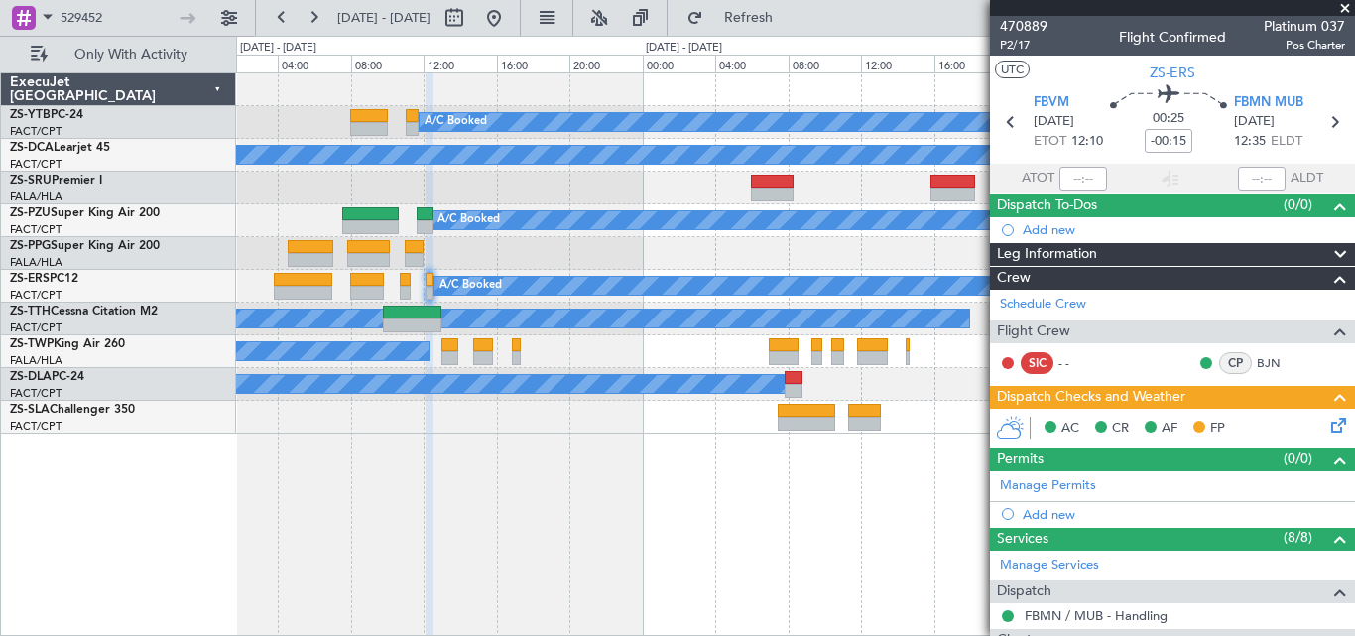
click at [1345, 3] on span at bounding box center [1345, 9] width 20 height 18
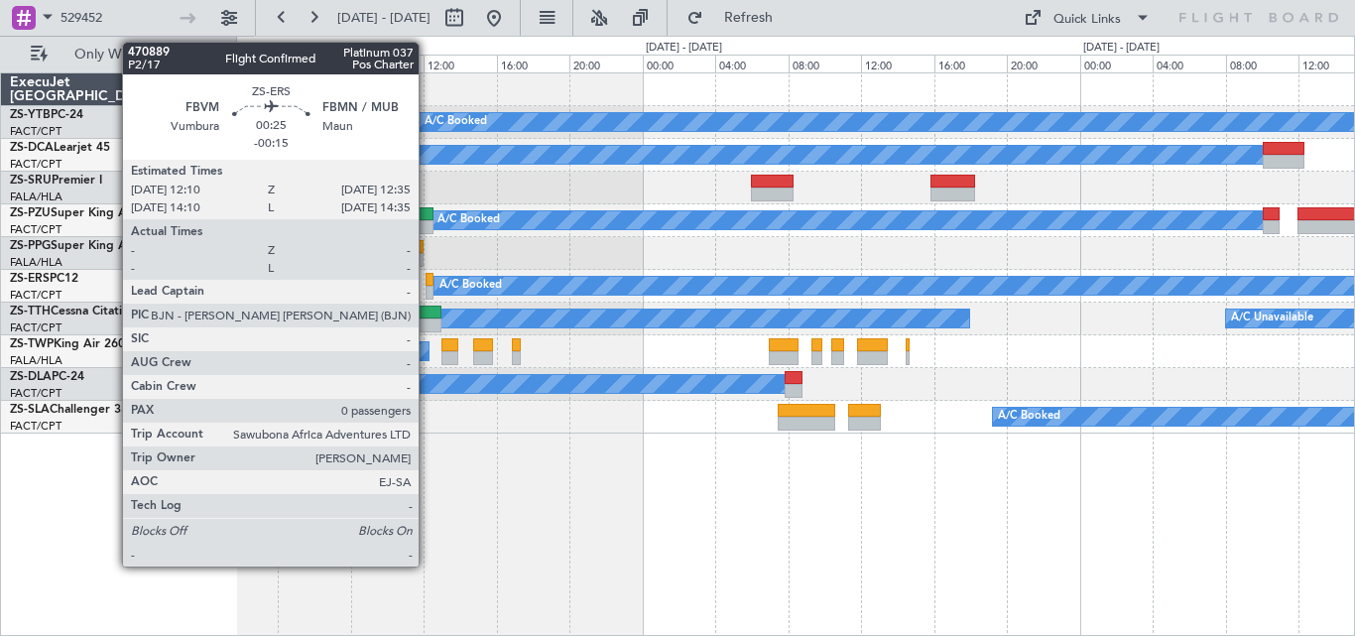
click at [427, 274] on div at bounding box center [429, 280] width 8 height 14
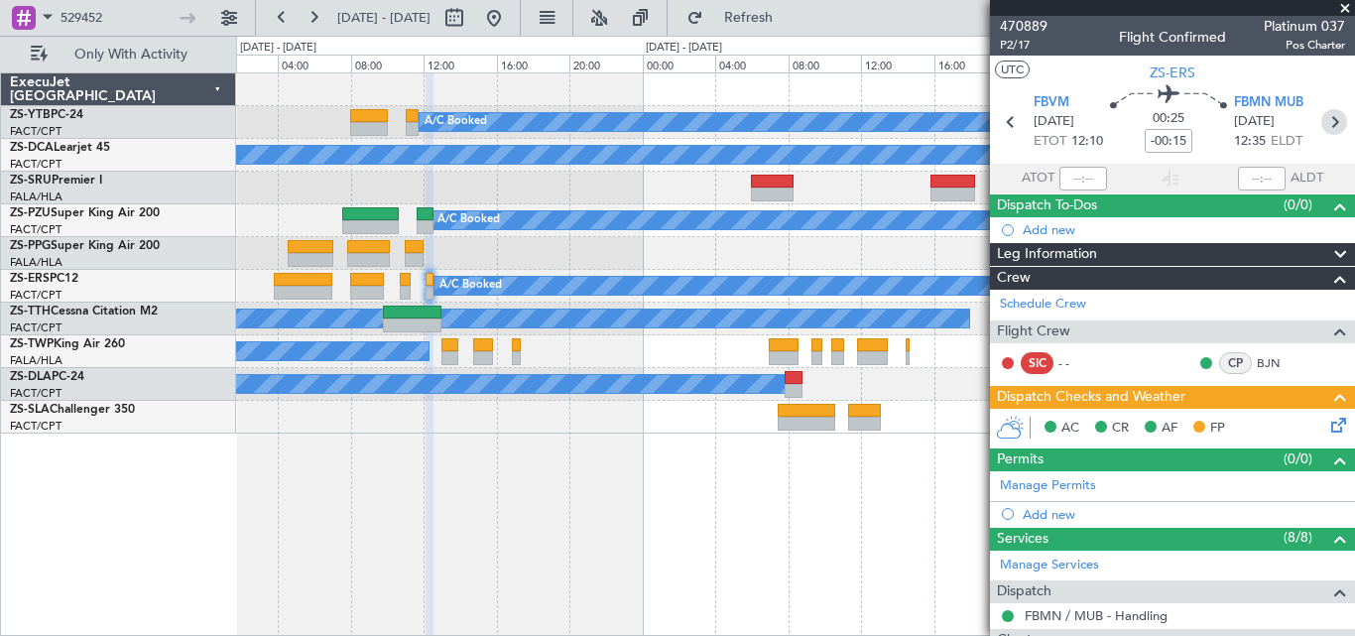
click at [1322, 116] on icon at bounding box center [1334, 122] width 26 height 26
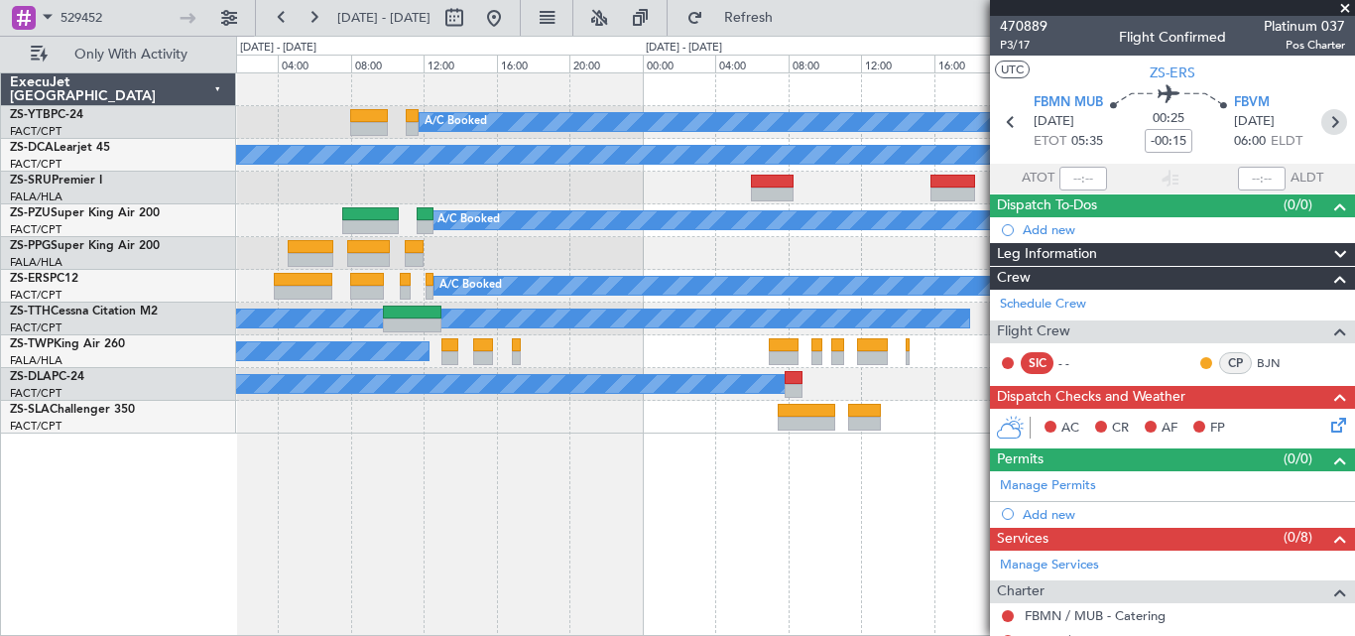
click at [1321, 122] on icon at bounding box center [1334, 122] width 26 height 26
click at [1323, 120] on icon at bounding box center [1334, 122] width 26 height 26
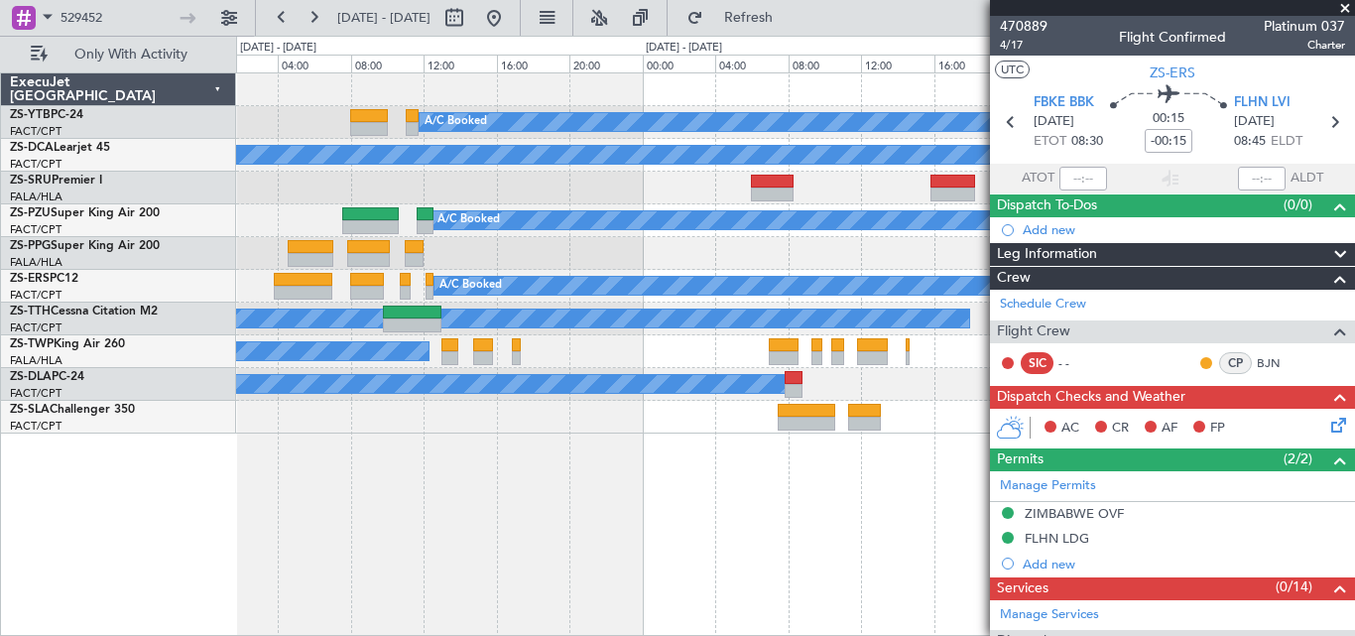
click at [1341, 9] on span at bounding box center [1345, 9] width 20 height 18
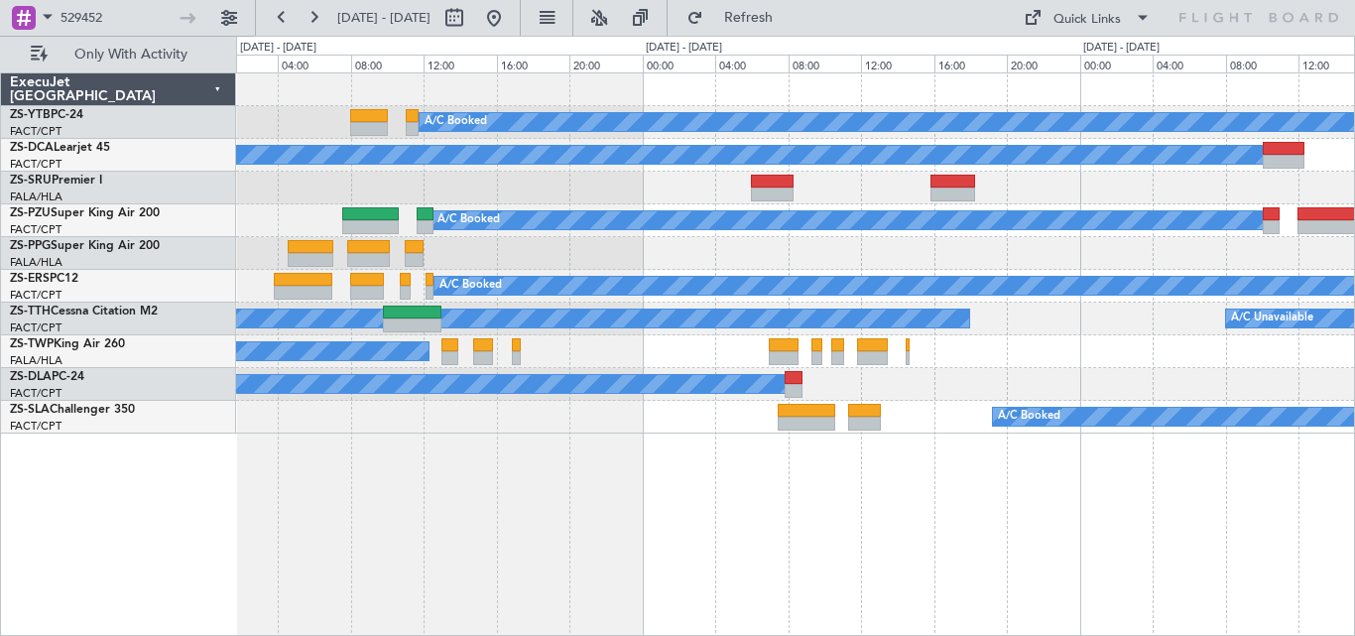
type input "0"
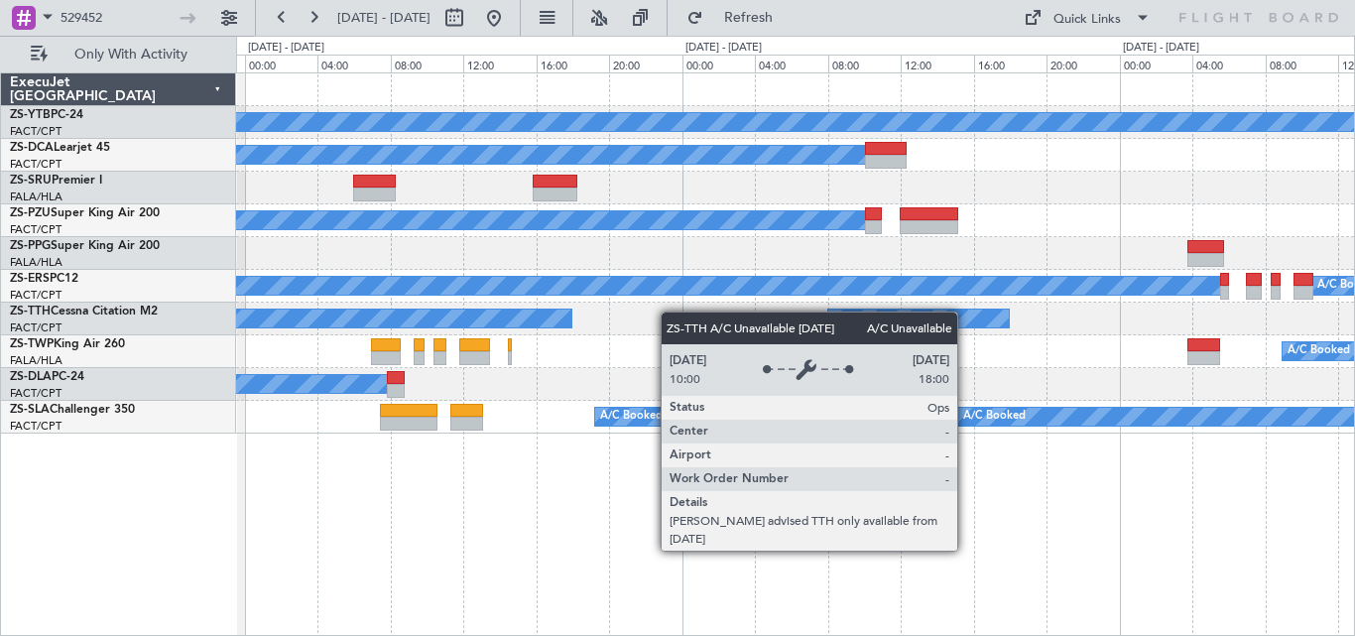
click at [443, 309] on div "A/C Booked A/C Booked A/C Booked A/C Booked A/C Booked A/C Unavailable A/C Unav…" at bounding box center [795, 253] width 1118 height 360
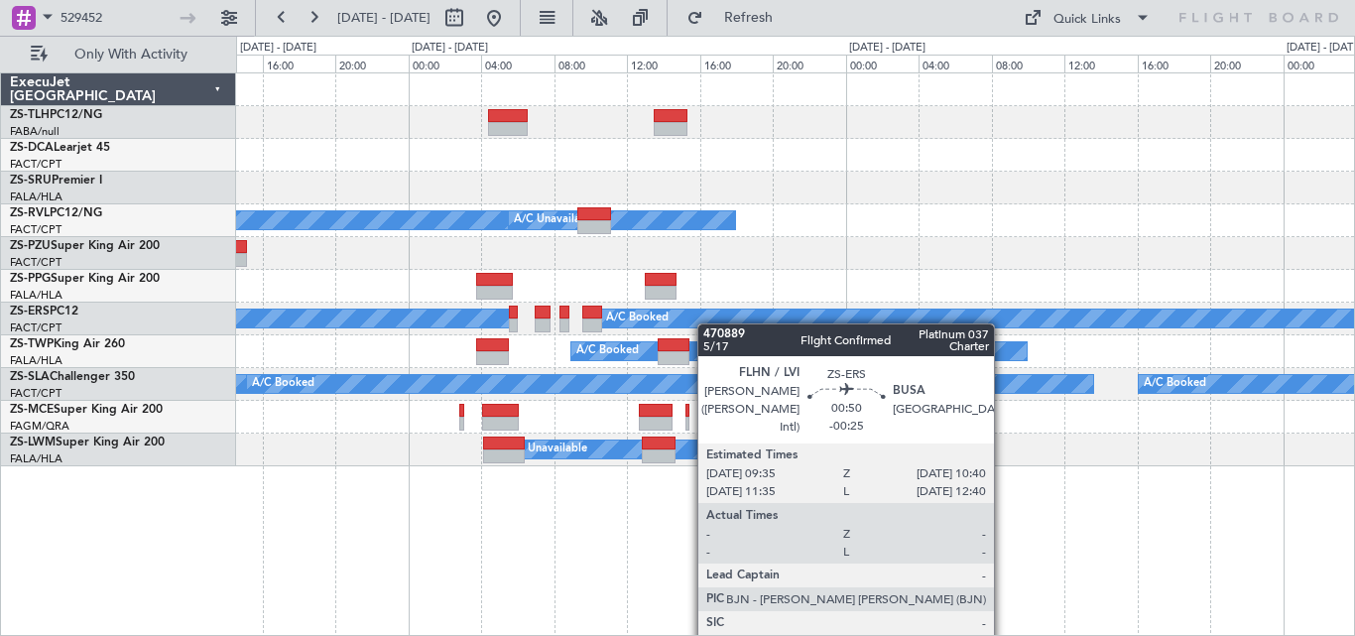
click at [590, 326] on div "A/C Booked A/C Booked A/C Booked A/C Unavailable A/C Booked A/C Booked A/C Book…" at bounding box center [795, 269] width 1118 height 393
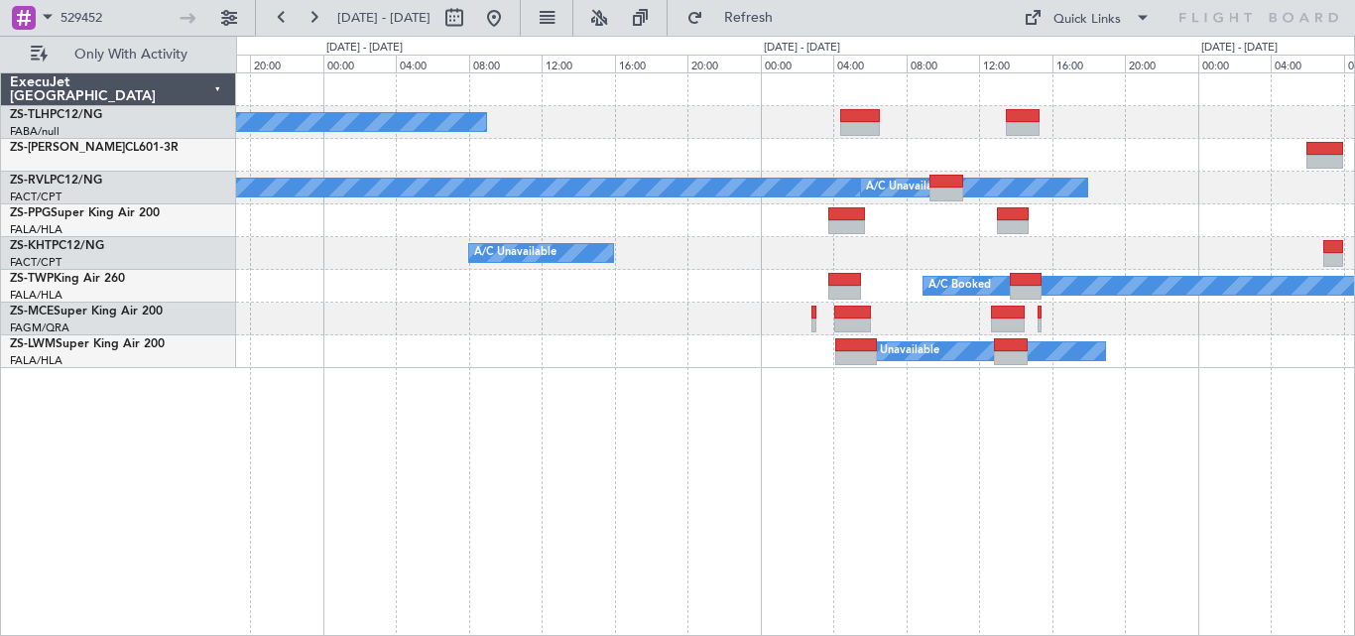
click at [939, 252] on div "A/C Booked A/C Booked A/C Unavailable A/C Unavailable A/C Booked A/C Unavailable" at bounding box center [795, 220] width 1118 height 295
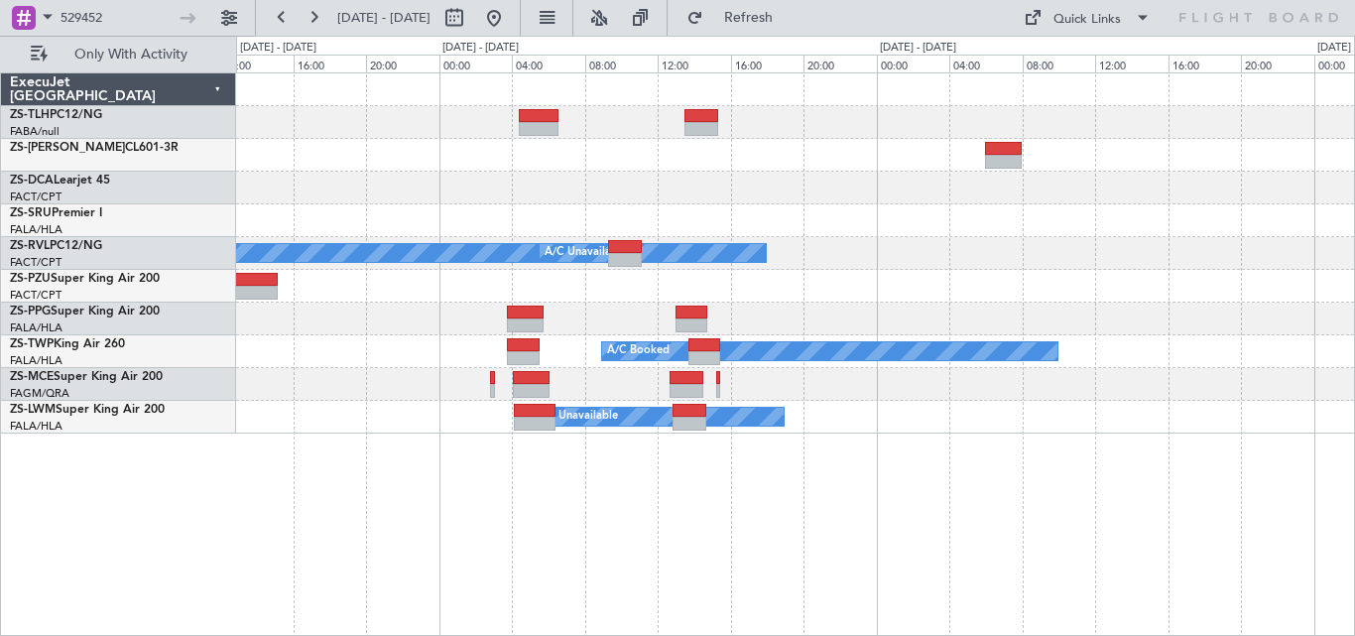
click at [750, 278] on div "A/C Booked A/C Booked A/C Booked A/C Unavailable A/C Booked A/C Booked A/C Unav…" at bounding box center [795, 253] width 1118 height 360
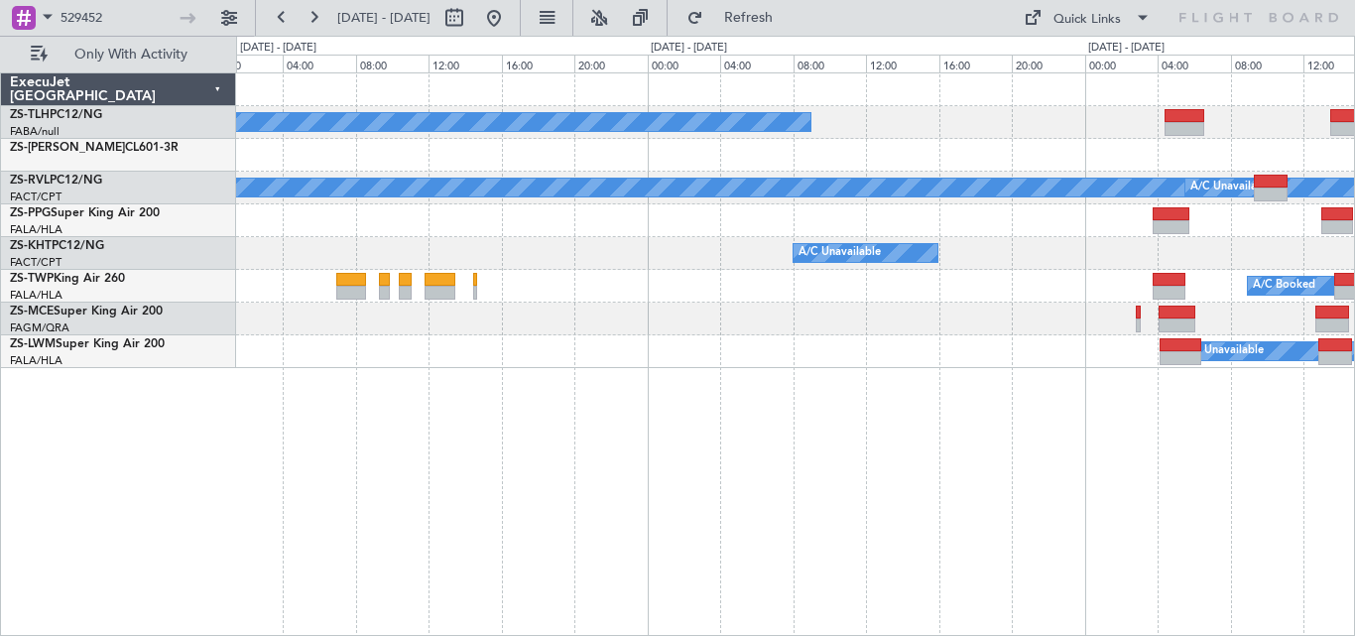
click at [1354, 414] on div "A/C Booked A/C Booked A/C Unavailable A/C Unavailable A/C Booked A/C Booked A/C…" at bounding box center [677, 336] width 1355 height 600
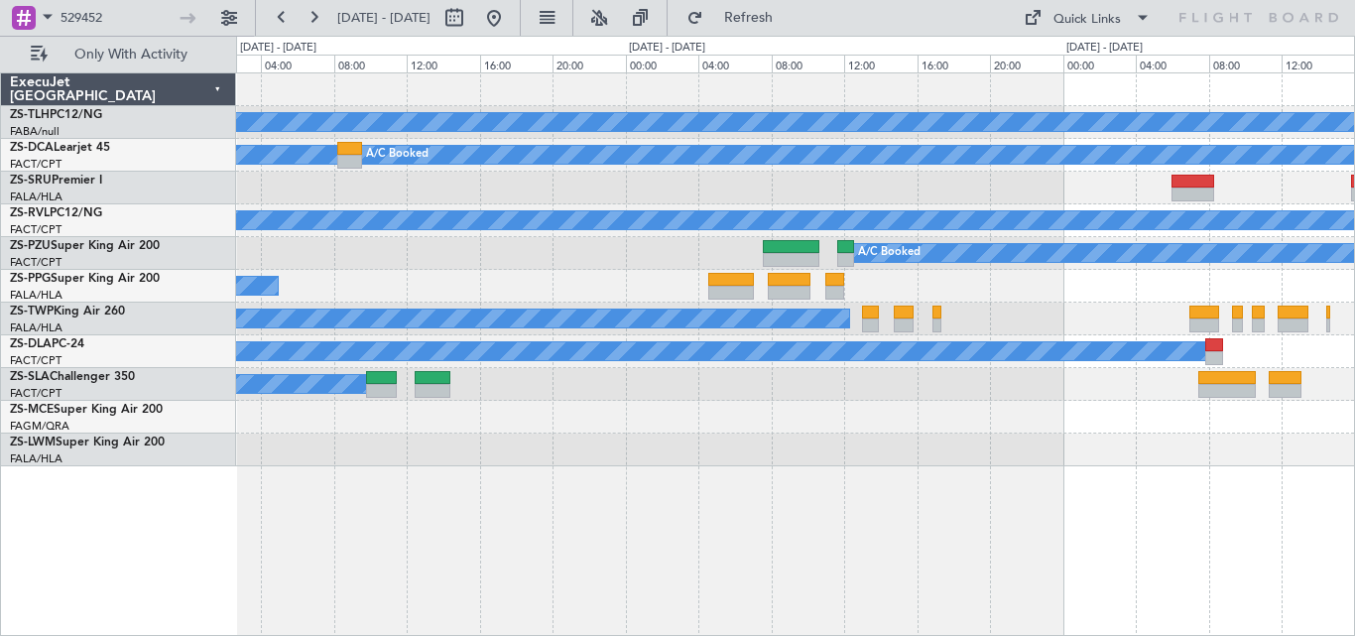
click at [1354, 425] on div "A/C Booked A/C Booked A/C Booked A/C Booked A/C Booked A/C Booked A/C Booked A/…" at bounding box center [677, 336] width 1355 height 600
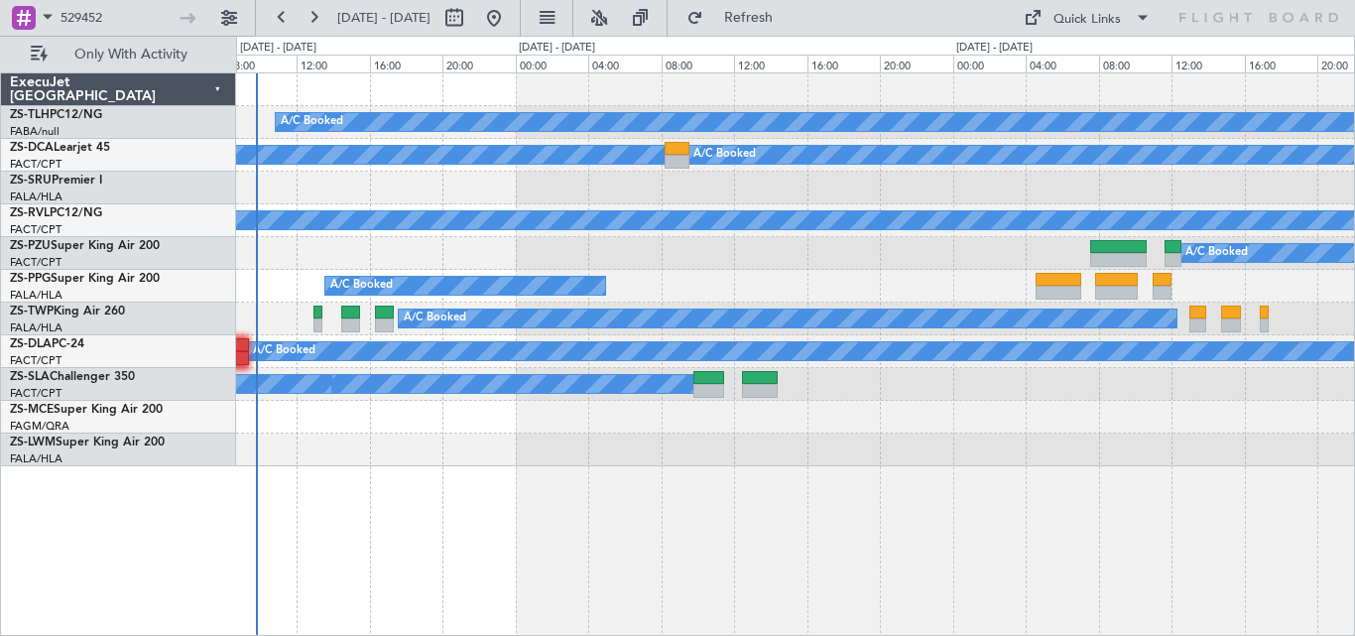
click at [1126, 405] on div at bounding box center [795, 417] width 1118 height 33
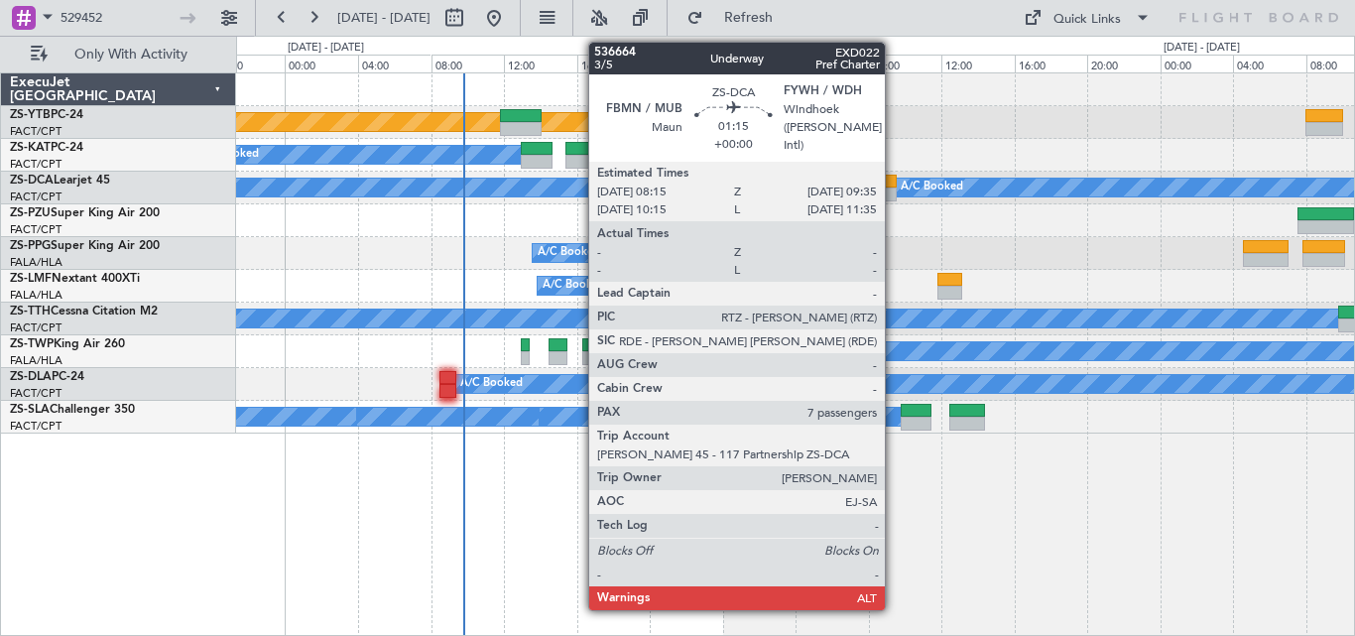
click at [894, 176] on div at bounding box center [884, 182] width 25 height 14
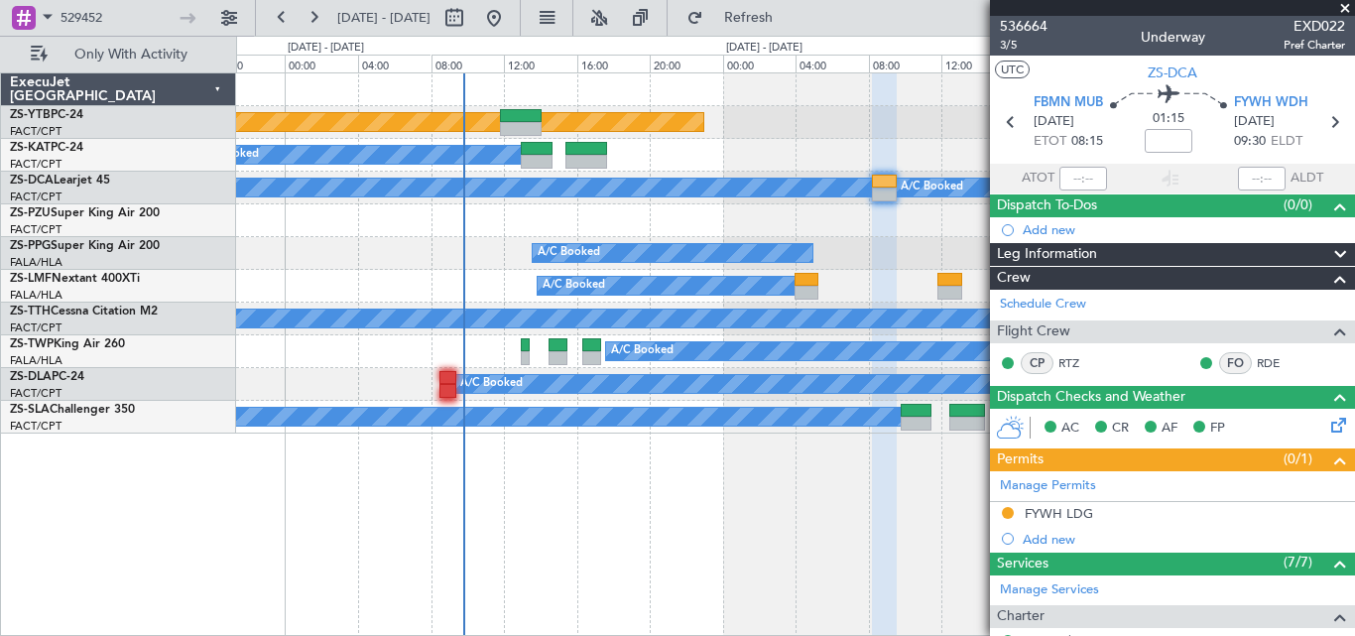
click at [1343, 5] on span at bounding box center [1345, 9] width 20 height 18
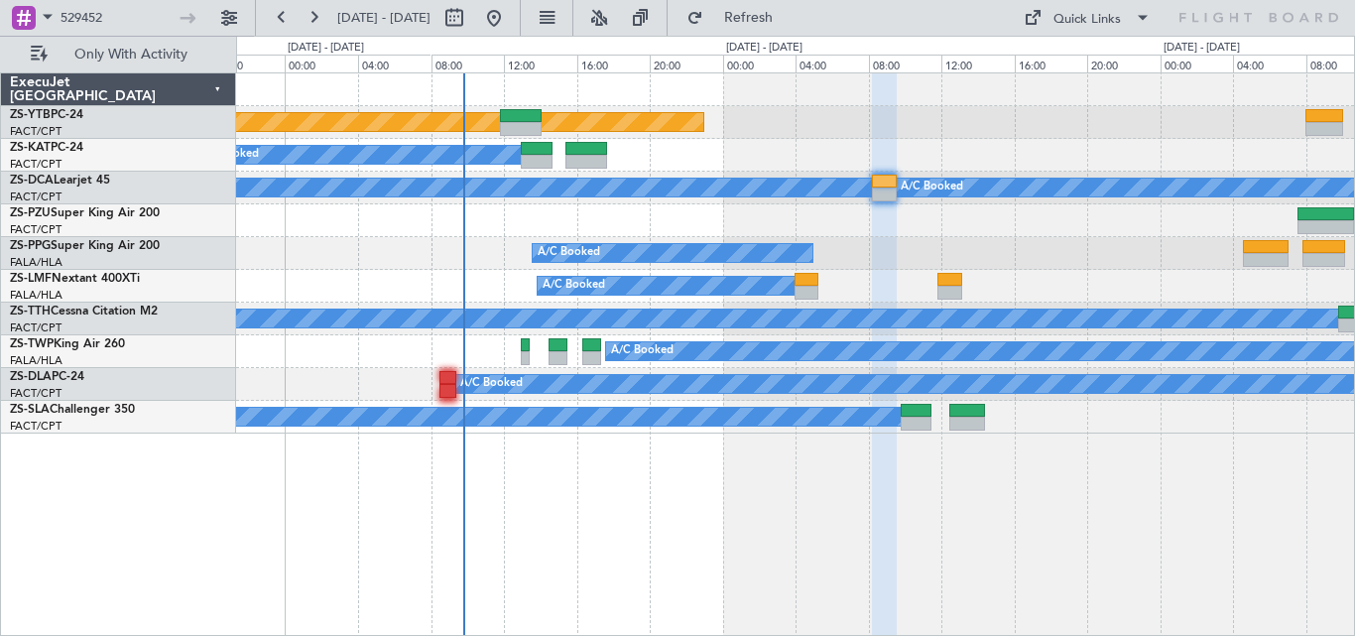
type input "0"
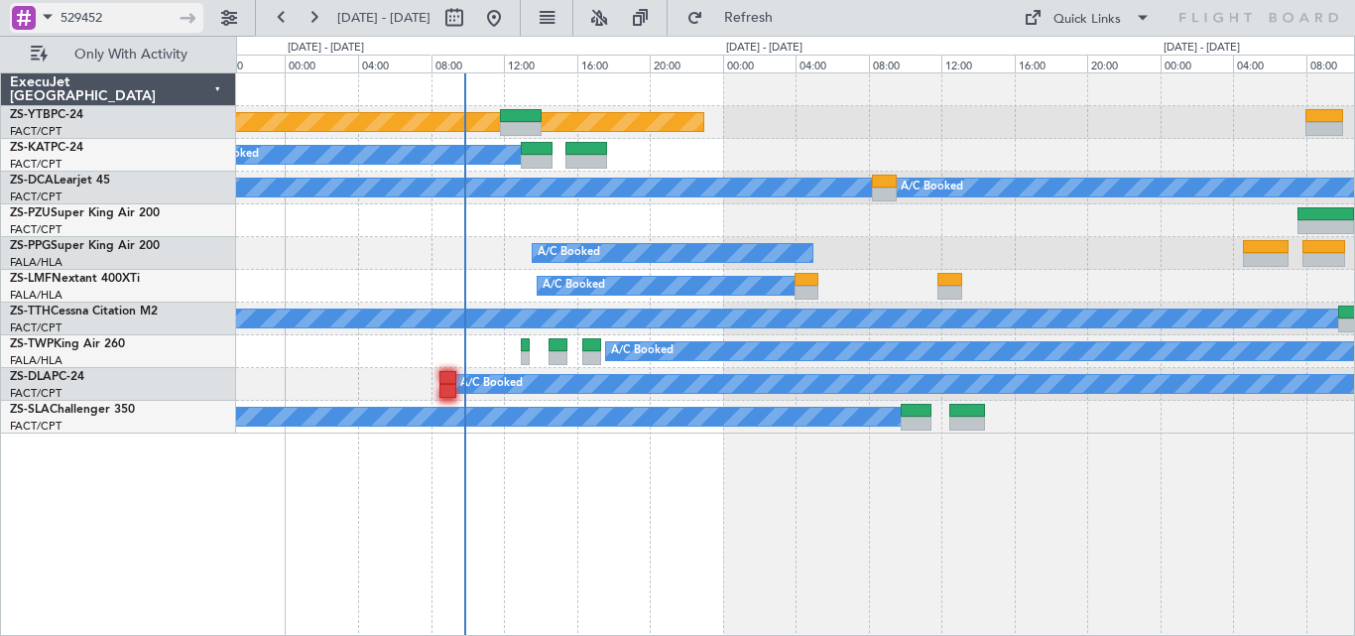
click at [127, 20] on input "529452" at bounding box center [117, 18] width 114 height 30
type input "535747"
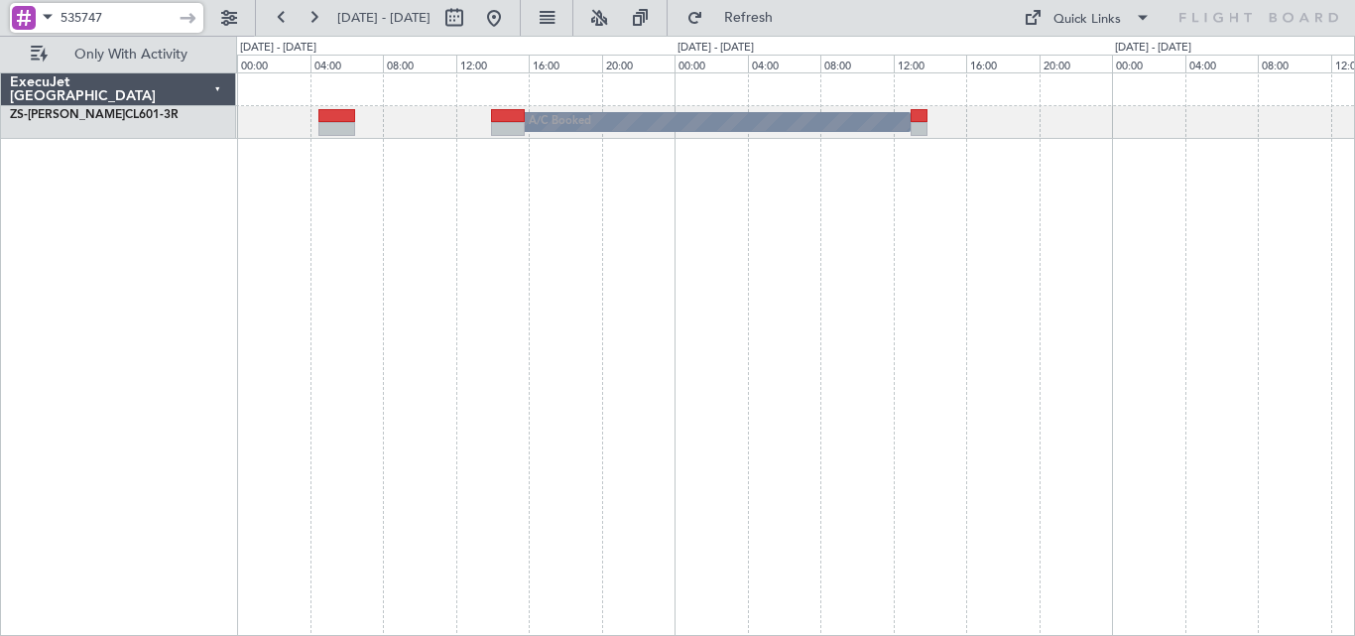
drag, startPoint x: 133, startPoint y: 19, endPoint x: 7, endPoint y: 97, distance: 148.3
click at [7, 97] on fb-flight-board "535747 30 Sep 2025 - 02 Oct 2025 Refresh Quick Links Only With Activity A/C Boo…" at bounding box center [677, 325] width 1355 height 621
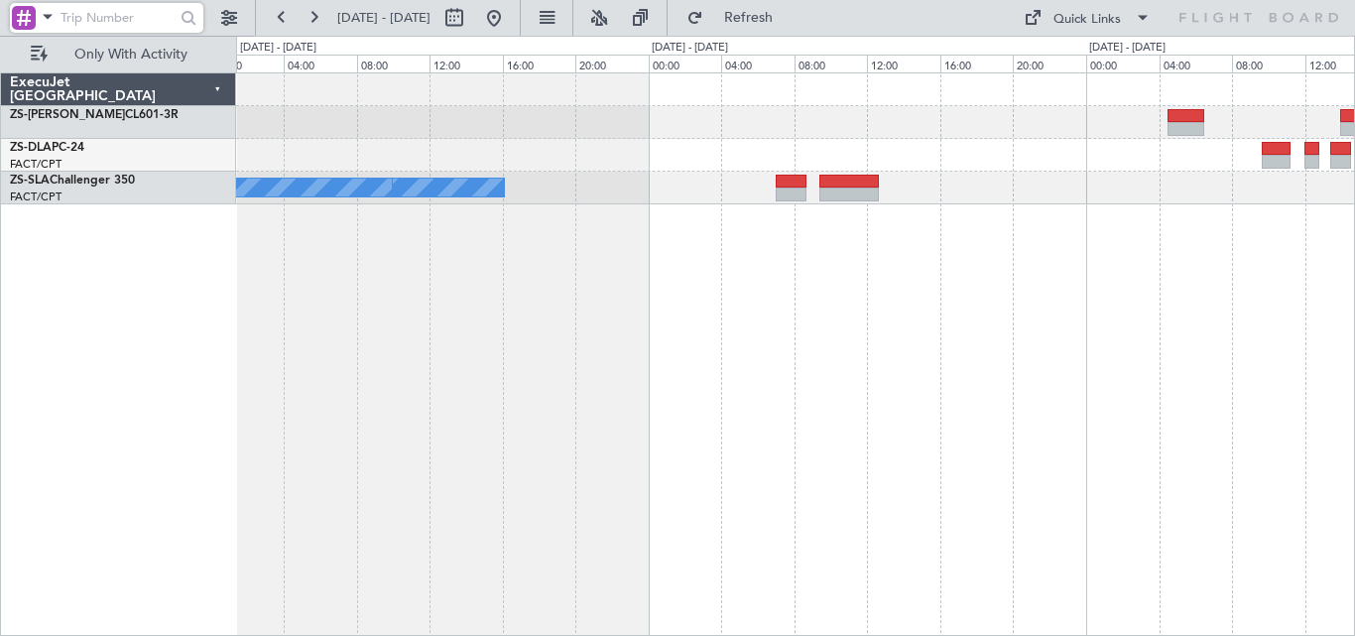
click at [1354, 500] on div "A/C Booked A/C Booked A/C Booked ExecuJet South Africa ZS-PAT CL601-3R ZS-DLA P…" at bounding box center [677, 336] width 1355 height 600
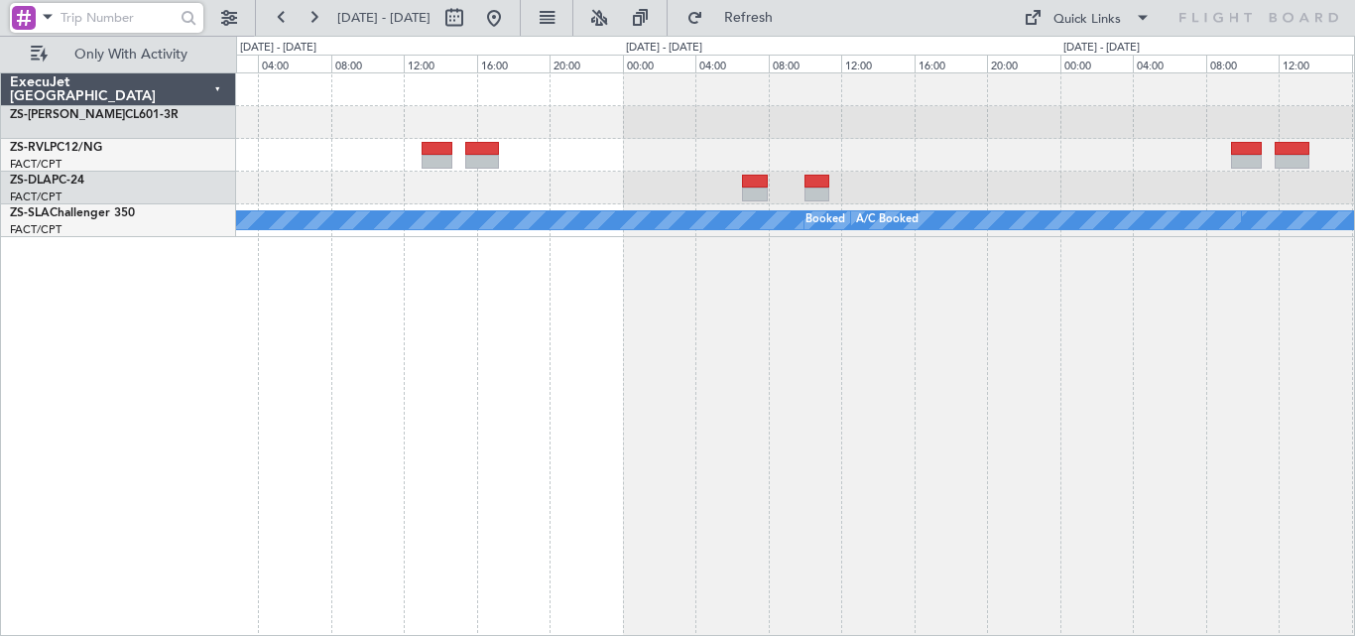
click at [1354, 466] on div "A/C Booked A/C Booked A/C Booked A/C Booked ExecuJet South Africa ZS-PAT CL601-…" at bounding box center [677, 336] width 1355 height 600
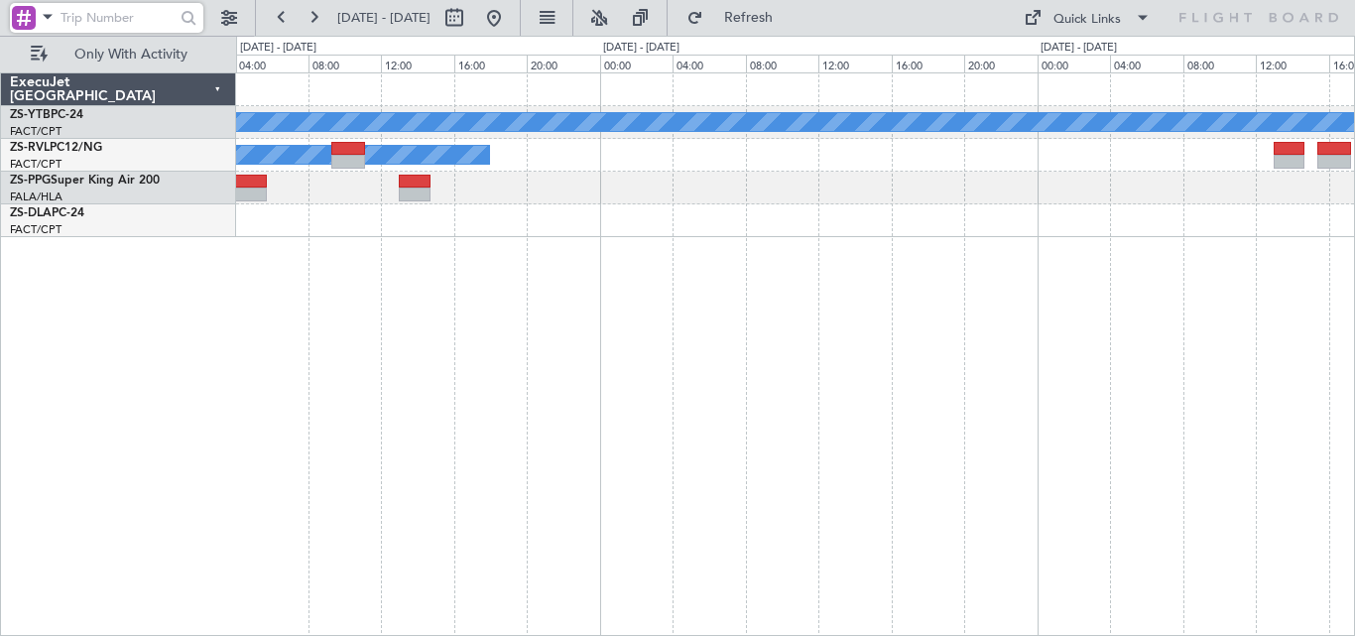
click at [1354, 434] on div "A/C Booked A/C Unavailable A/C Booked ExecuJet South Africa ZS-YTB PC-24 FACT/C…" at bounding box center [677, 336] width 1355 height 600
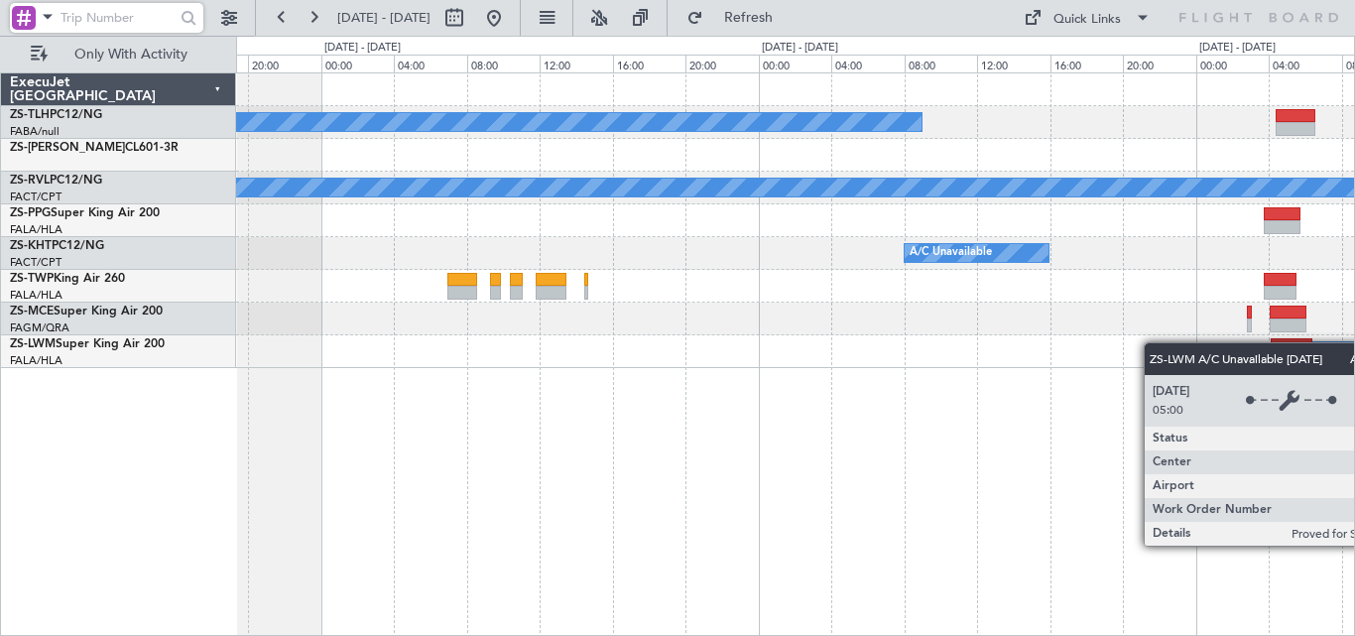
click at [1349, 347] on div "A/C Booked A/C Unavailable A/C Booked A/C Unavailable A/C Booked A/C Booked A/C…" at bounding box center [795, 220] width 1118 height 295
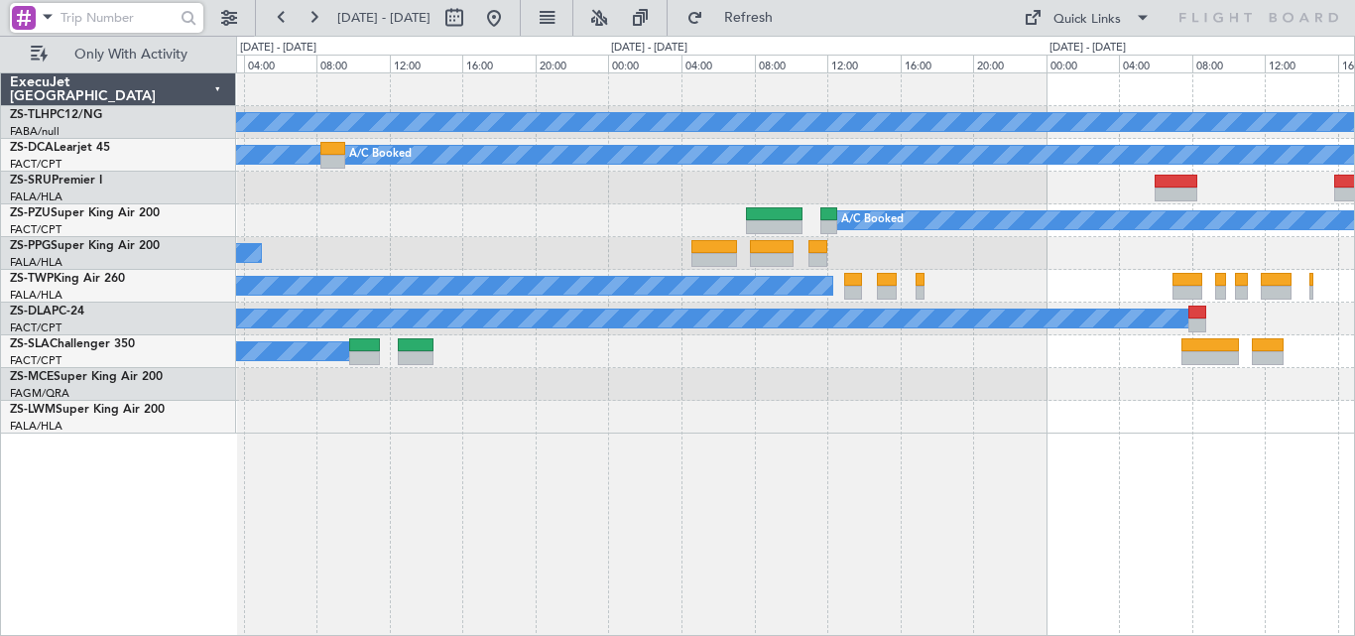
click at [1354, 503] on div "A/C Booked A/C Booked A/C Booked A/C Booked A/C Booked A/C Booked A/C Booked A/…" at bounding box center [677, 336] width 1355 height 600
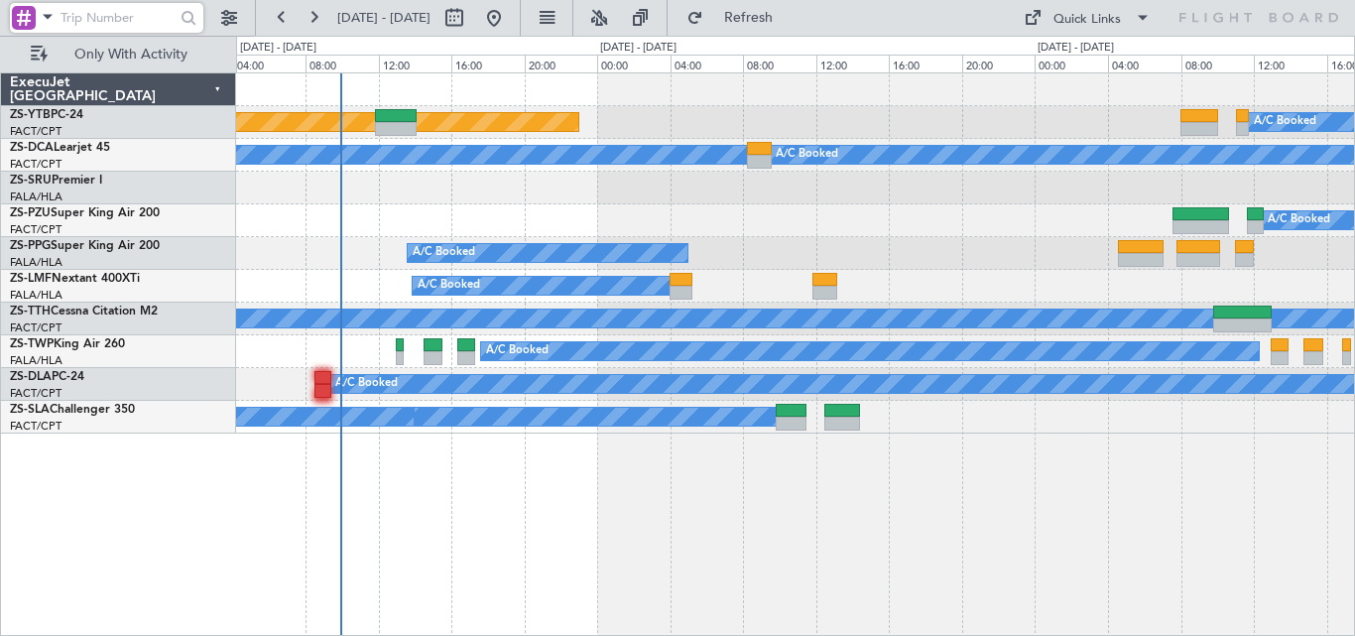
click at [1187, 577] on div "A/C Booked Planned Maint Lanseria A/C Booked A/C Booked A/C Booked A/C Booked A…" at bounding box center [795, 353] width 1119 height 563
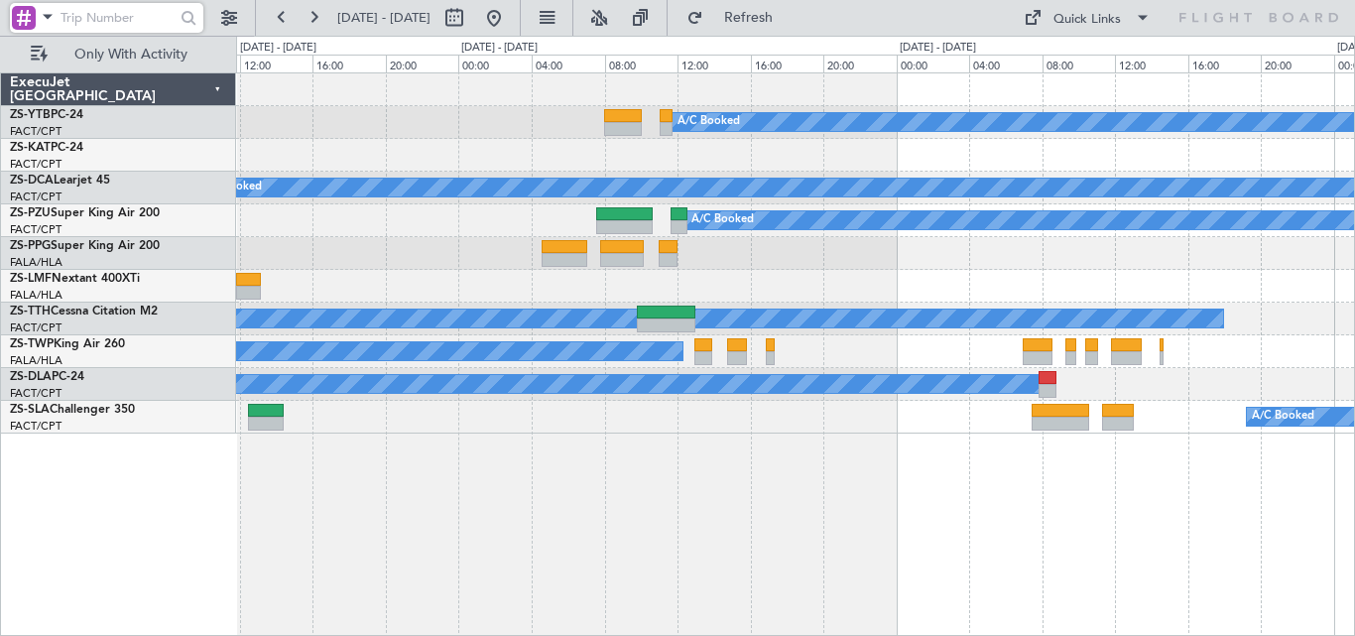
click at [543, 452] on div "A/C Booked Planned Maint Lanseria A/C Booked A/C Booked A/C Booked A/C Booked A…" at bounding box center [795, 353] width 1119 height 563
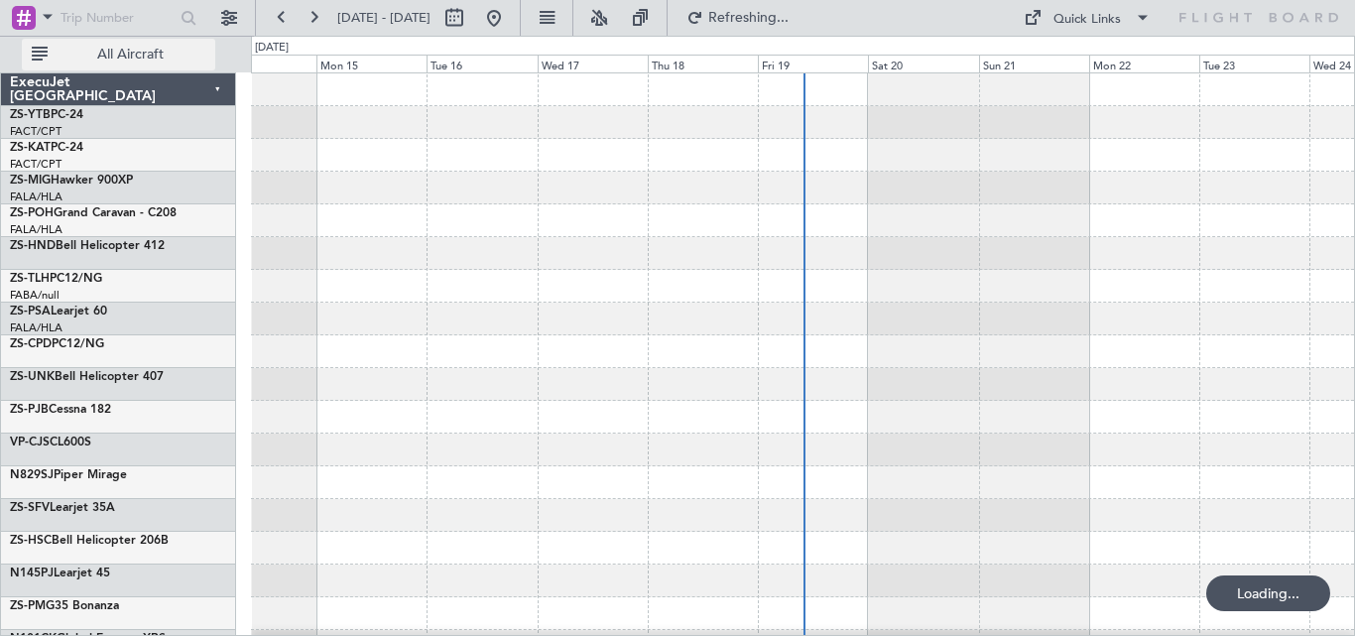
click at [103, 58] on span "All Aircraft" at bounding box center [131, 55] width 158 height 14
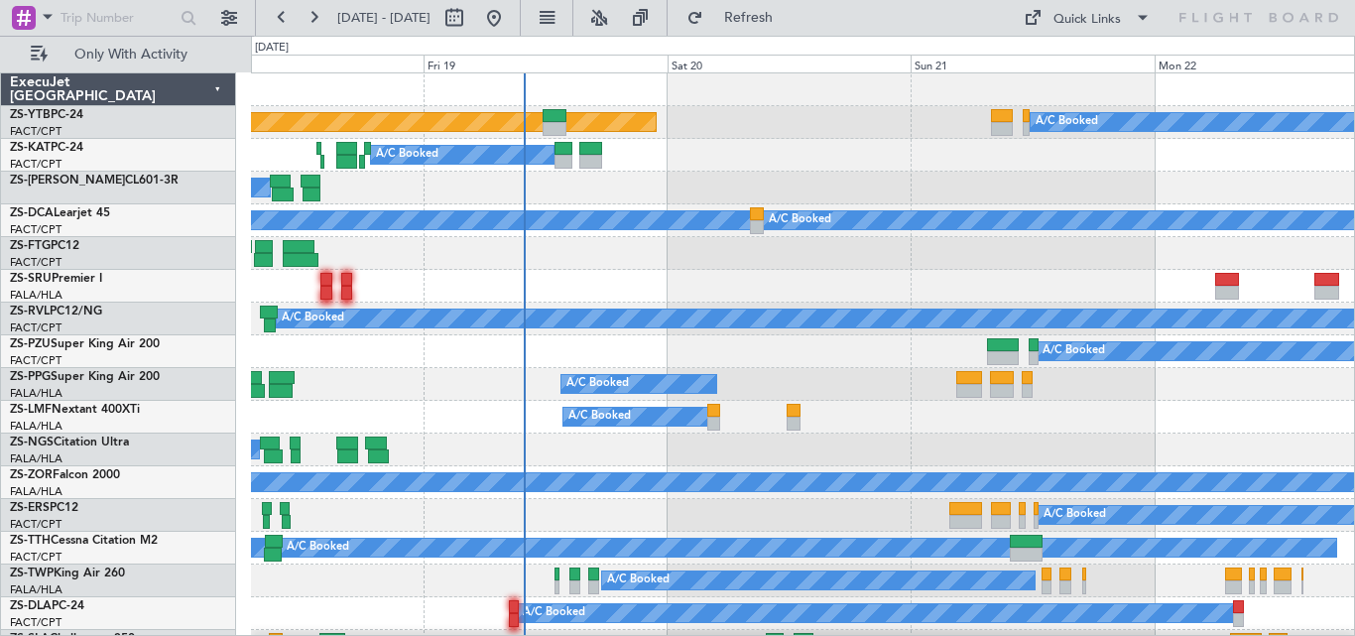
click at [898, 423] on div "A/C Booked Planned Maint Lanseria A/C Booked A/C Booked A/C Unavailable A/C Boo…" at bounding box center [802, 367] width 1103 height 589
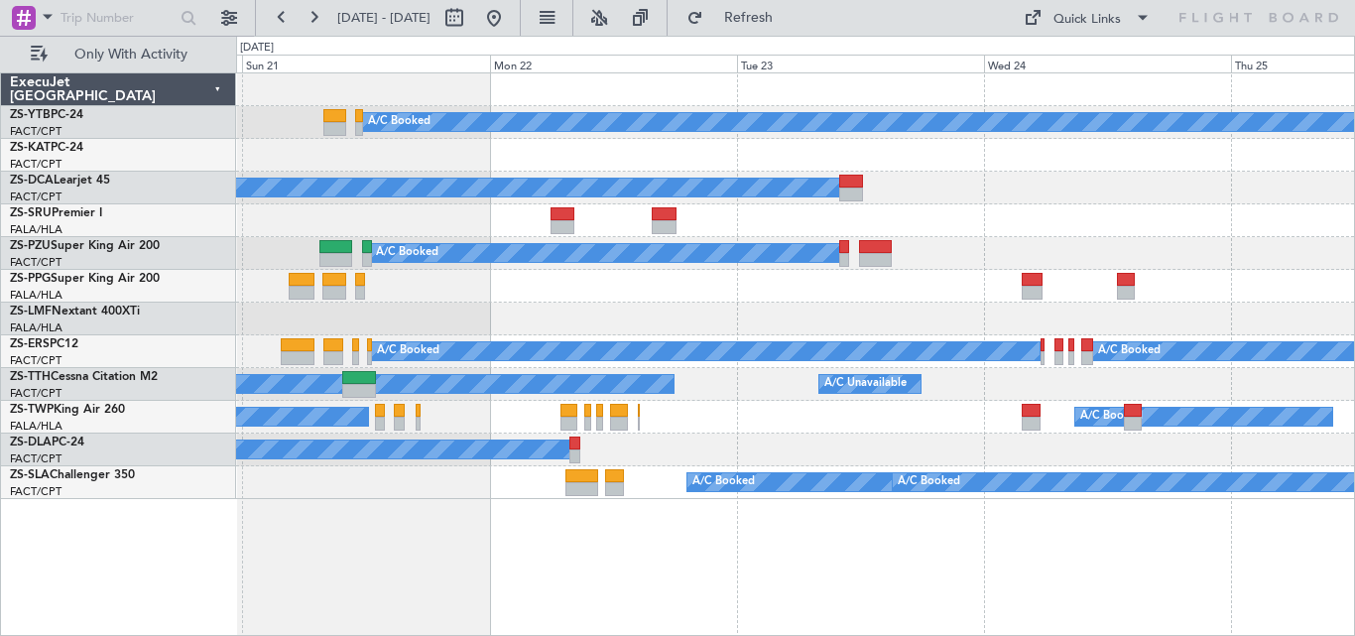
click at [642, 413] on div "A/C Booked Planned Maint Lanseria A/C Booked A/C Booked A/C Booked A/C Booked A…" at bounding box center [795, 285] width 1118 height 425
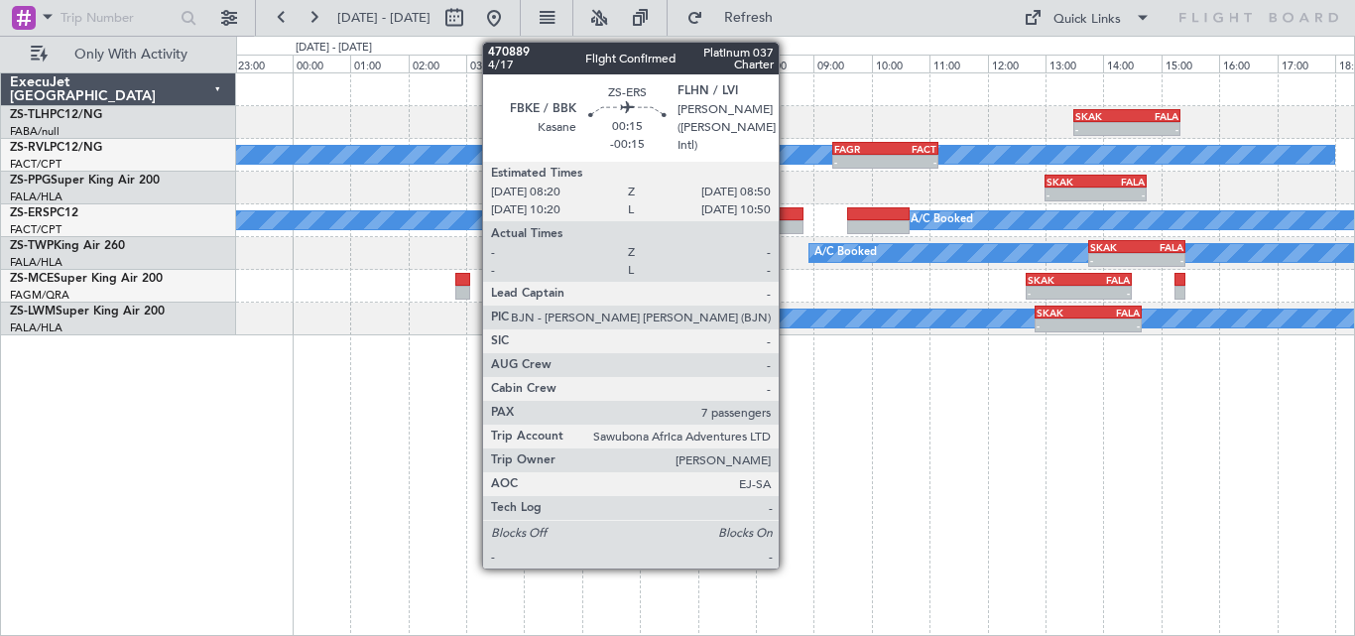
click at [787, 225] on div at bounding box center [790, 227] width 30 height 14
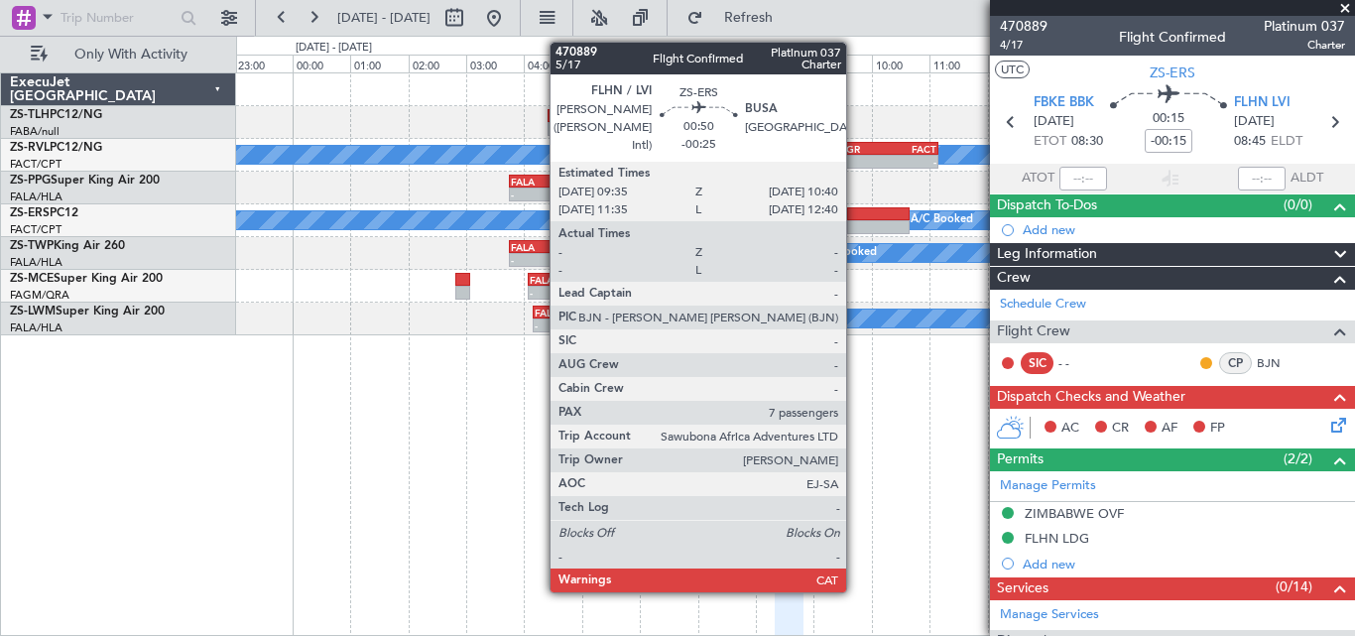
click at [855, 220] on div at bounding box center [878, 227] width 63 height 14
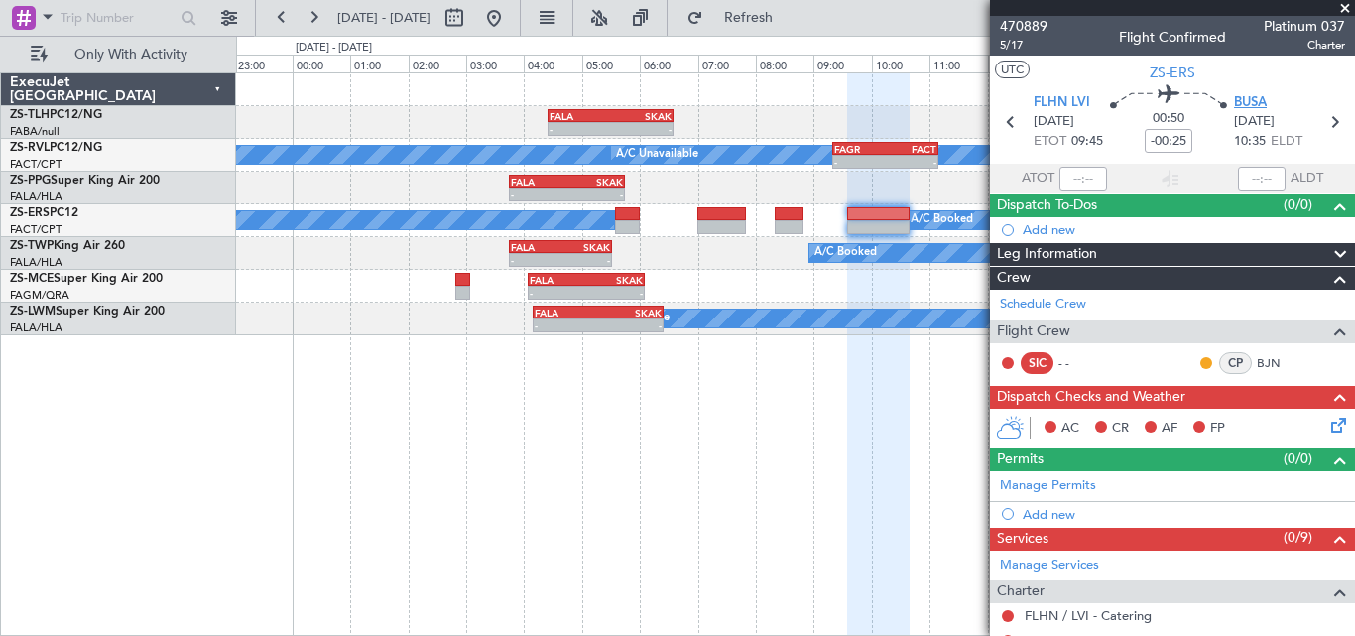
click at [1238, 95] on span "BUSA" at bounding box center [1250, 103] width 33 height 20
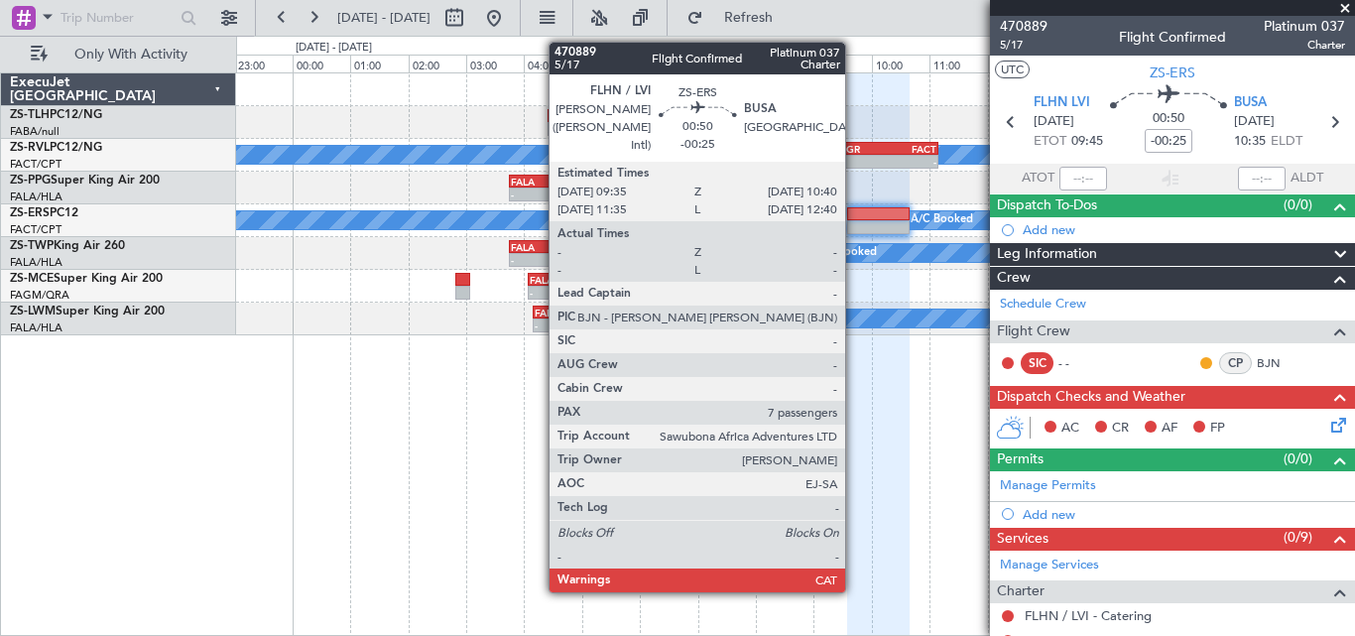
click at [854, 214] on div at bounding box center [878, 214] width 63 height 14
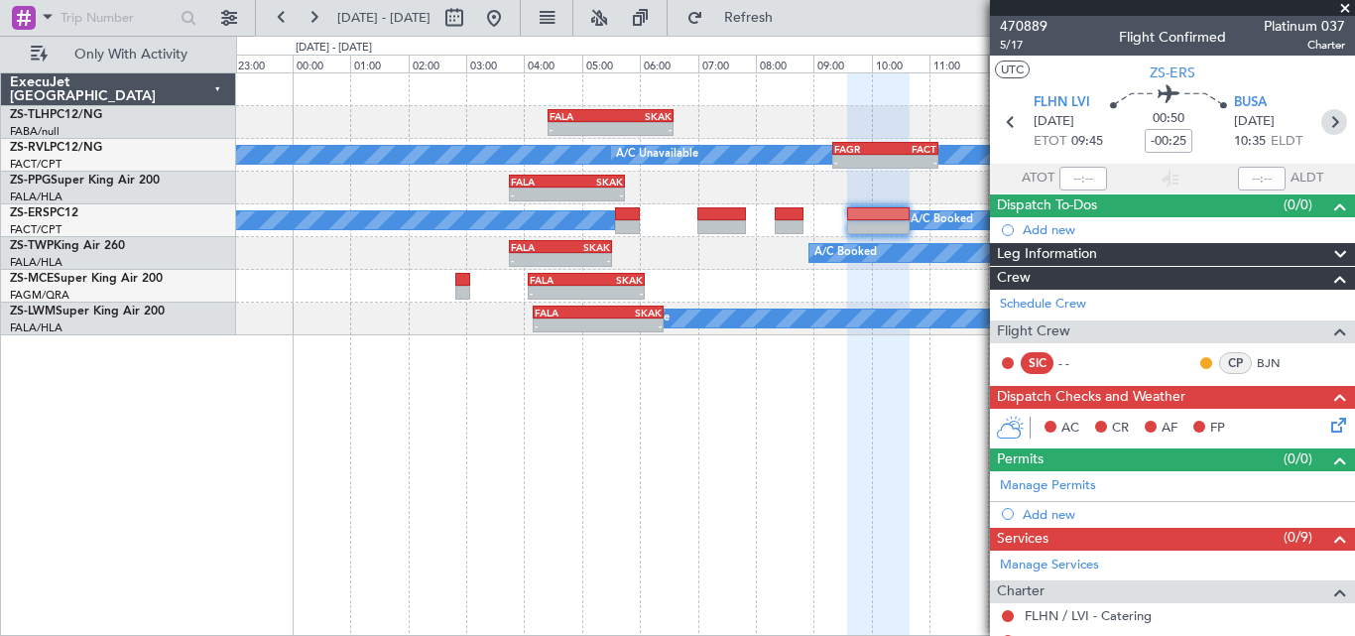
click at [1321, 111] on icon at bounding box center [1334, 122] width 26 height 26
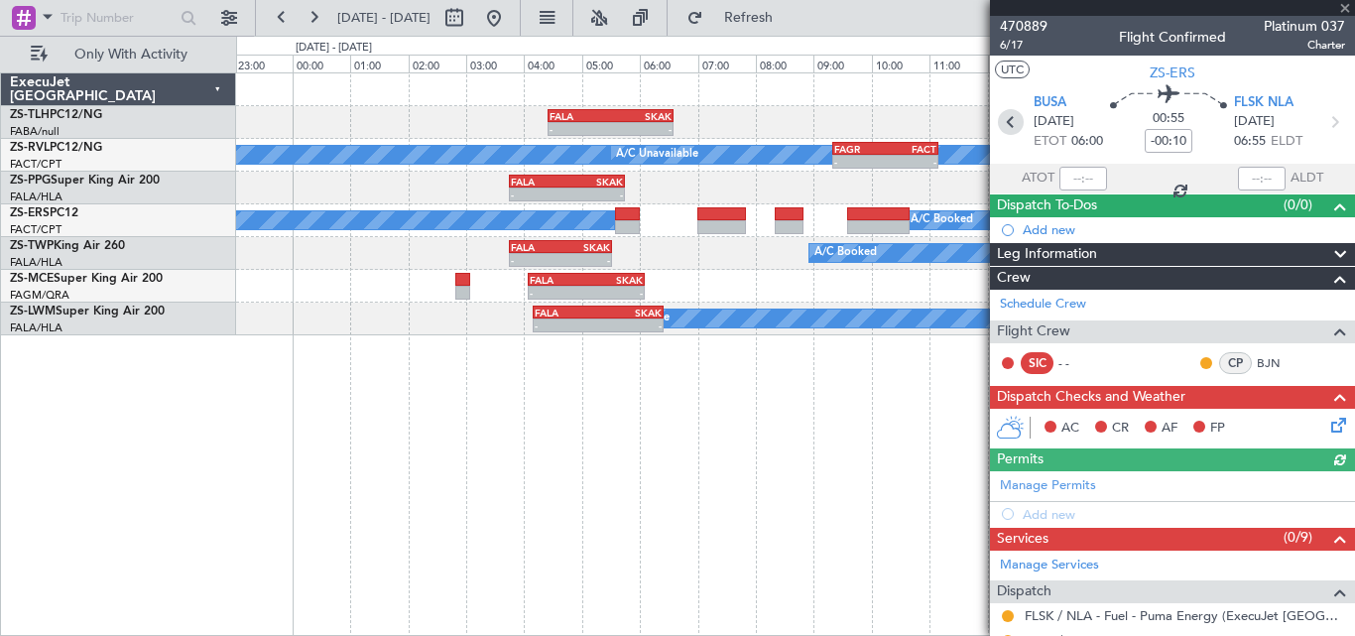
click at [998, 120] on icon at bounding box center [1011, 122] width 26 height 26
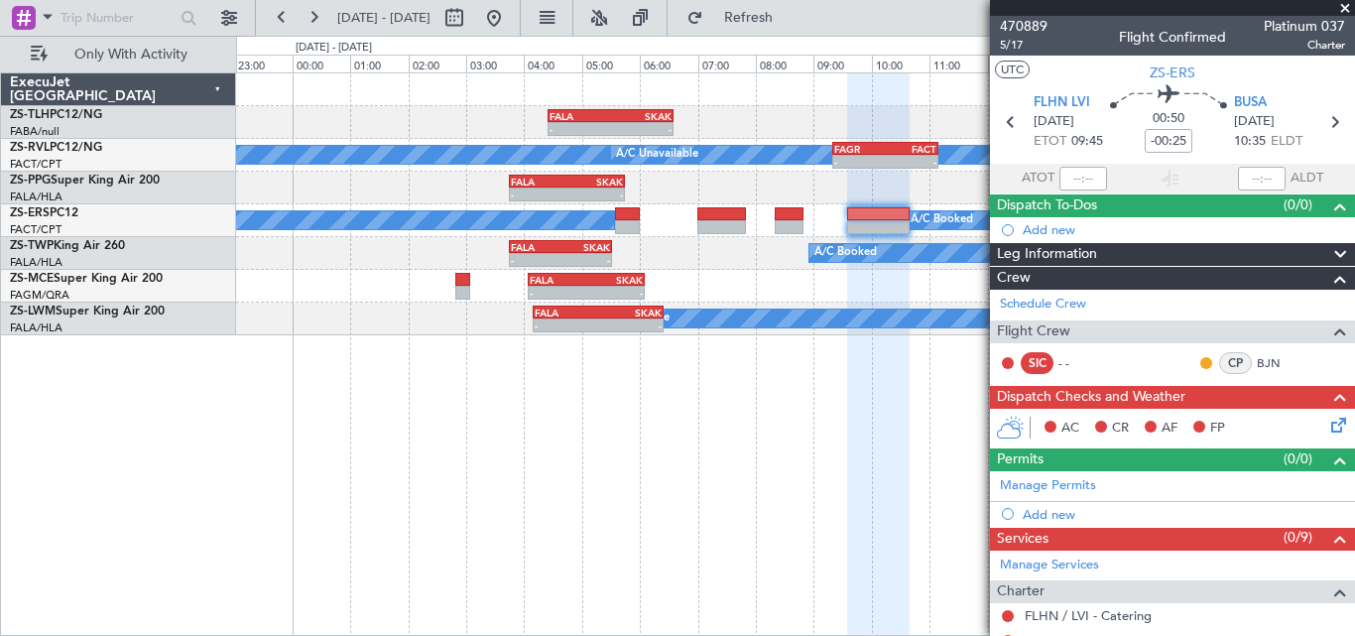
click at [896, 416] on div at bounding box center [878, 354] width 63 height 563
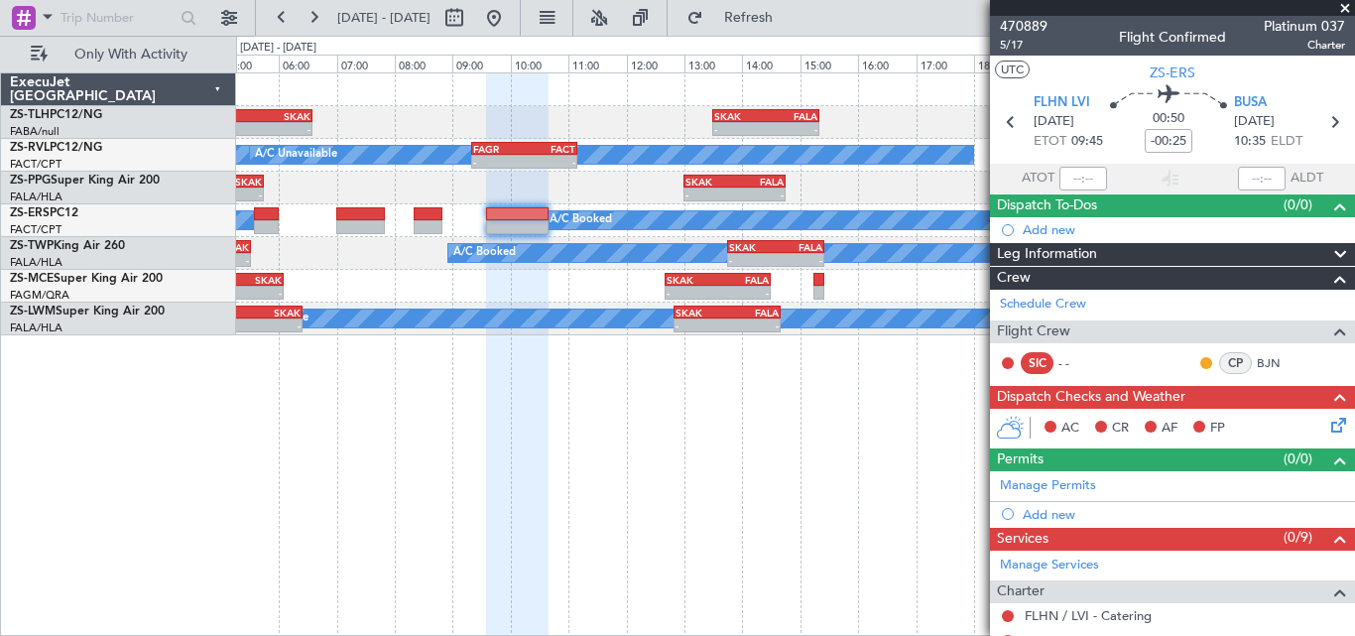
click at [563, 402] on div "- - FALA 04:25 Z SKAK 06:35 Z - - SKAK 13:30 Z FALA 15:20 Z A/C Booked A/C Unav…" at bounding box center [795, 353] width 1119 height 563
click at [1321, 114] on icon at bounding box center [1334, 122] width 26 height 26
type input "-00:10"
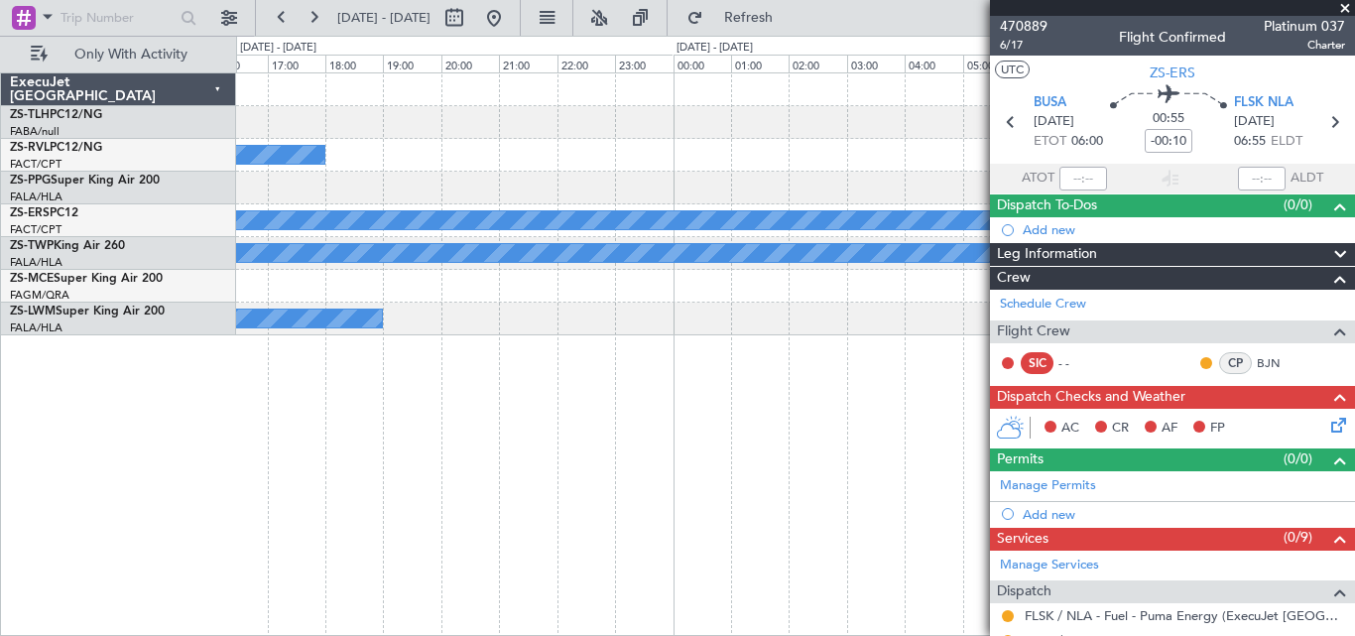
click at [110, 401] on div "- - SKAK 13:30 Z FALA 15:20 Z A/C Unavailable - - SKAK 13:00 Z FALA 14:45 Z A/C…" at bounding box center [677, 336] width 1355 height 600
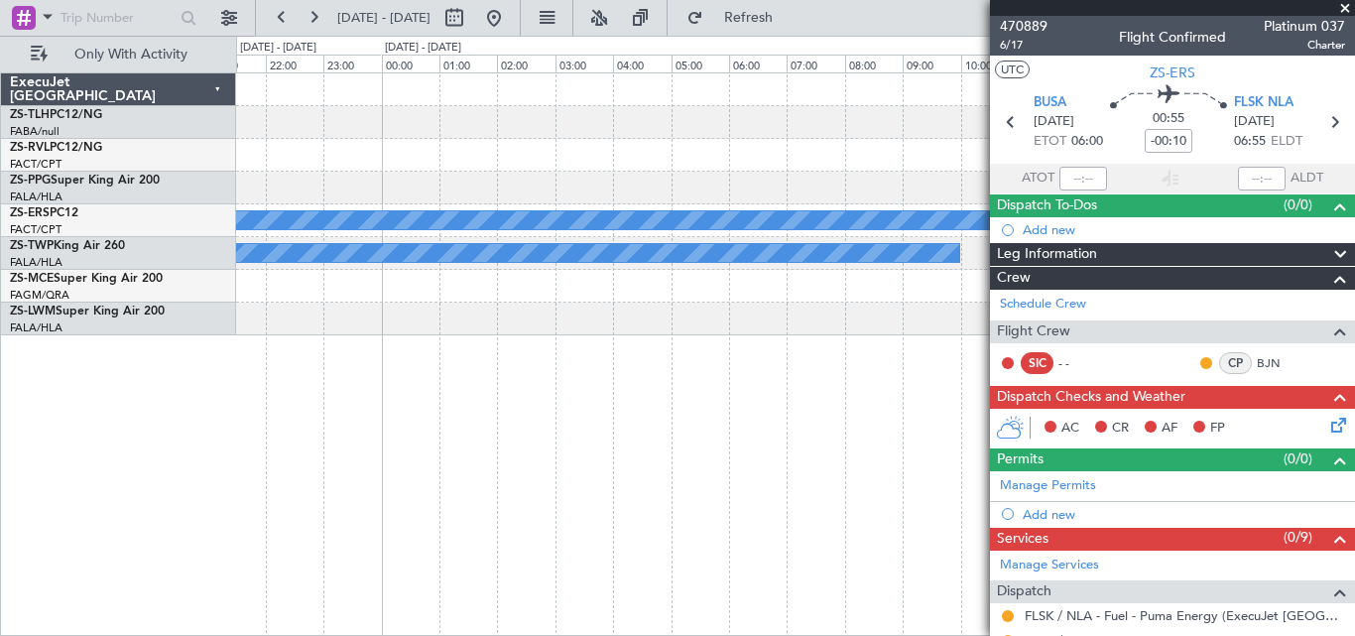
click at [19, 388] on div "A/C Unavailable A/C Booked A/C Booked A/C Booked A/C Unavailable ExecuJet South…" at bounding box center [677, 336] width 1355 height 600
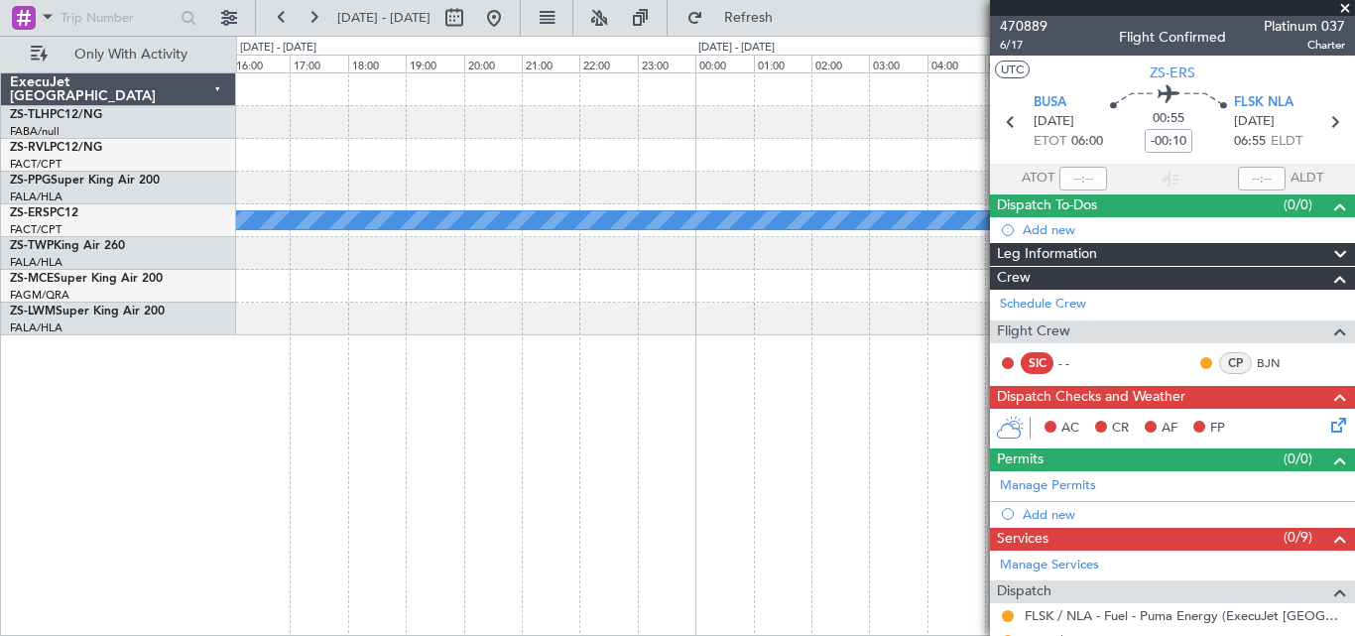
click at [229, 386] on div "FAGR 15:25 Z FACT 17:15 Z - - FACT 13:00 Z FAGR 14:40 Z - - A/C Booked A/C Book…" at bounding box center [677, 336] width 1355 height 600
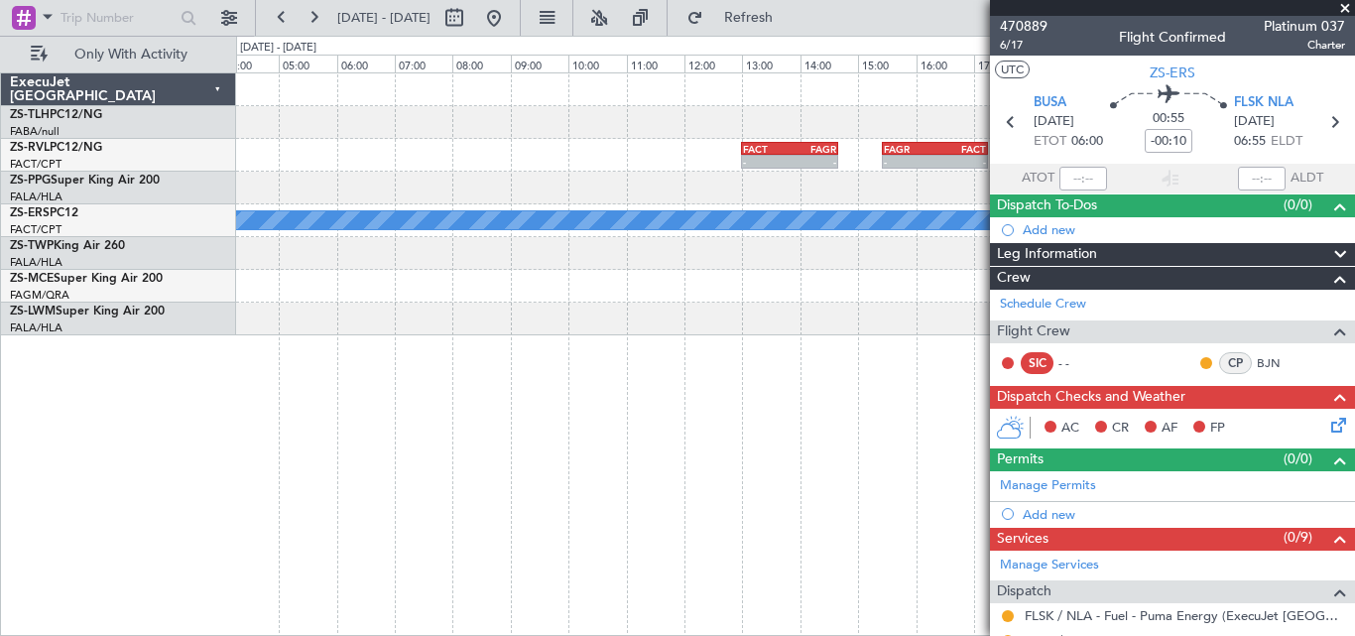
click at [127, 395] on div "FACT 13:00 Z FAGR 14:40 Z - - FAGR 15:25 Z FACT 17:15 Z - - A/C Booked A/C Book…" at bounding box center [677, 336] width 1355 height 600
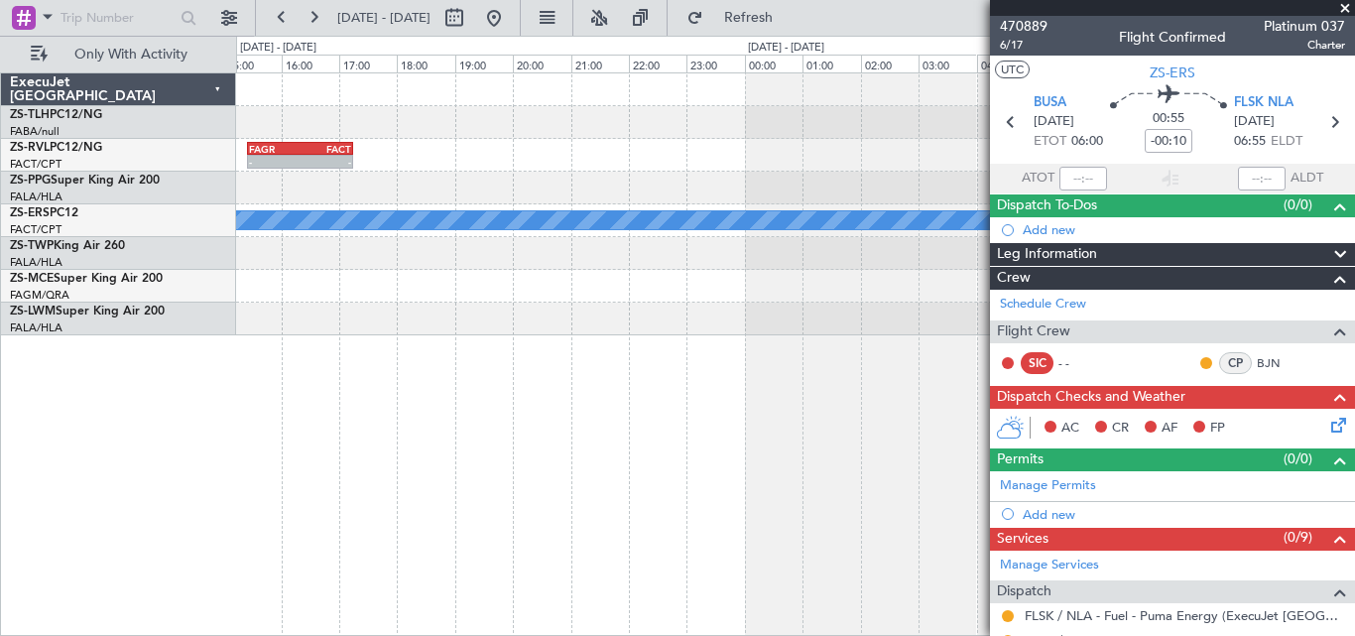
click at [163, 399] on div "FAGR 15:25 Z FACT 17:15 Z - - FACT 13:00 Z FAGR 14:40 Z - - FAOR 08:00 Z FQMA 0…" at bounding box center [677, 336] width 1355 height 600
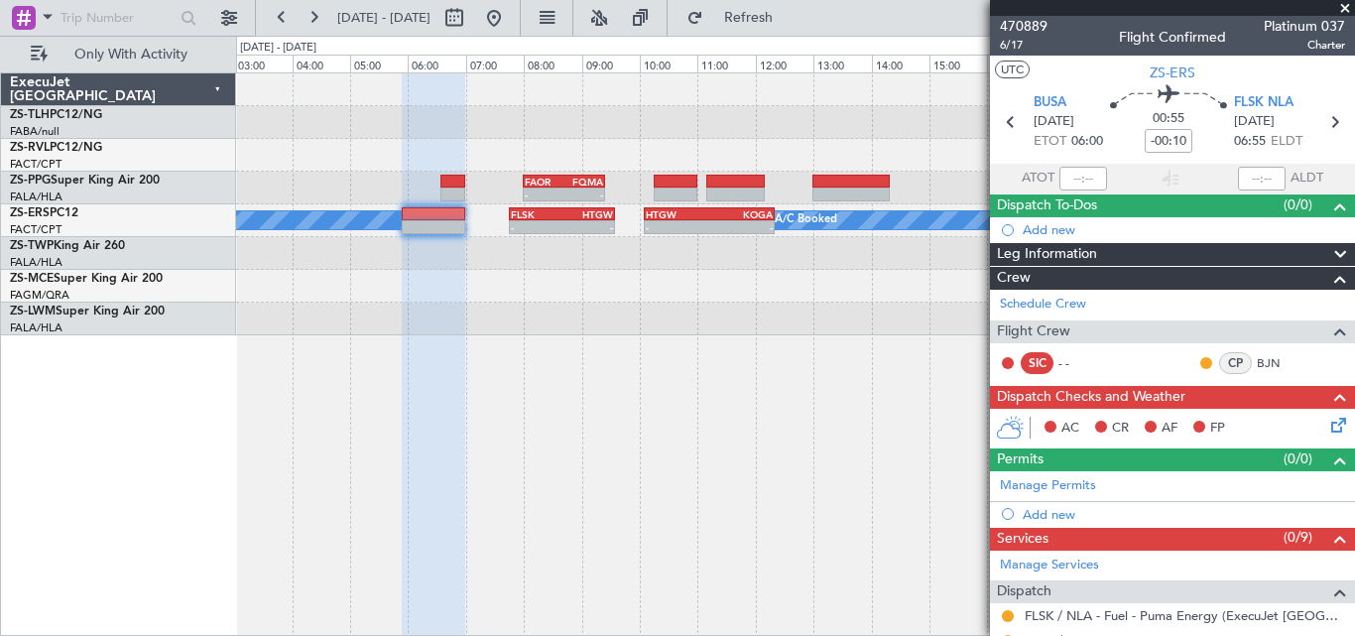
click at [107, 377] on div "FAOR 08:00 Z FQMA 09:25 Z - - A/C Booked A/C Booked - - FLSK 07:45 Z HTGW 09:35…" at bounding box center [677, 336] width 1355 height 600
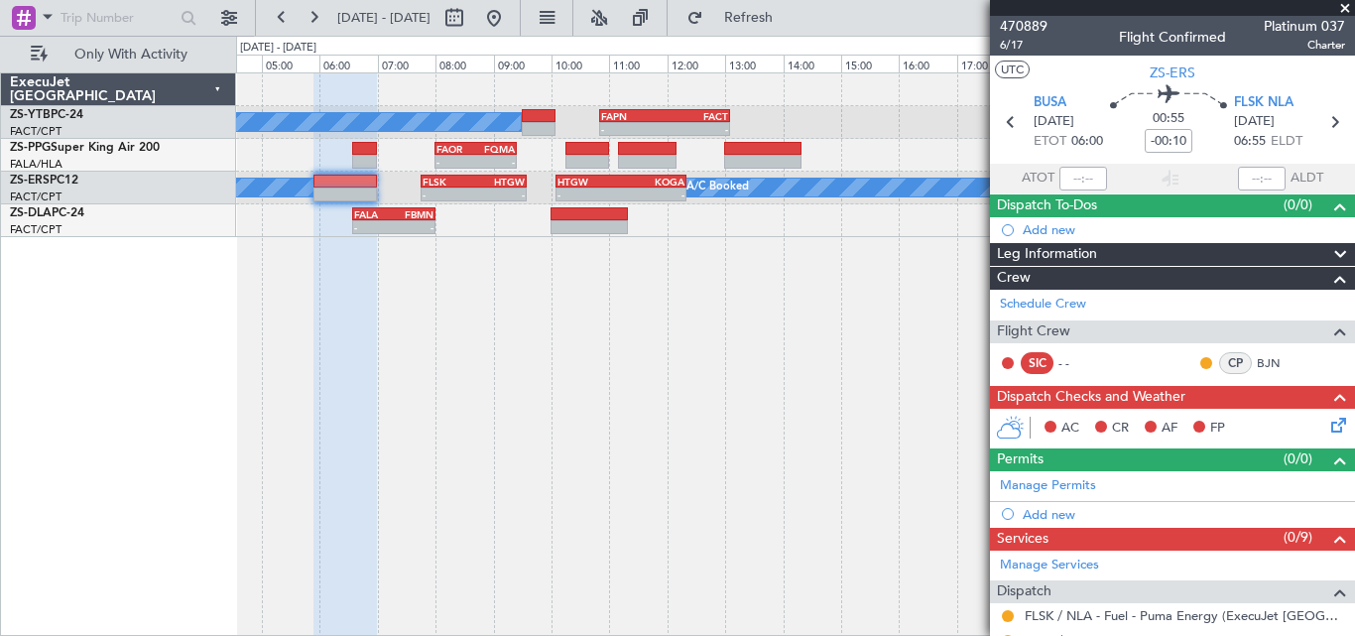
click at [654, 365] on div "A/C Booked - - FAPN 10:50 Z FACT 13:05 Z FAOR 08:00 Z FQMA 09:25 Z - - A/C Book…" at bounding box center [795, 353] width 1119 height 563
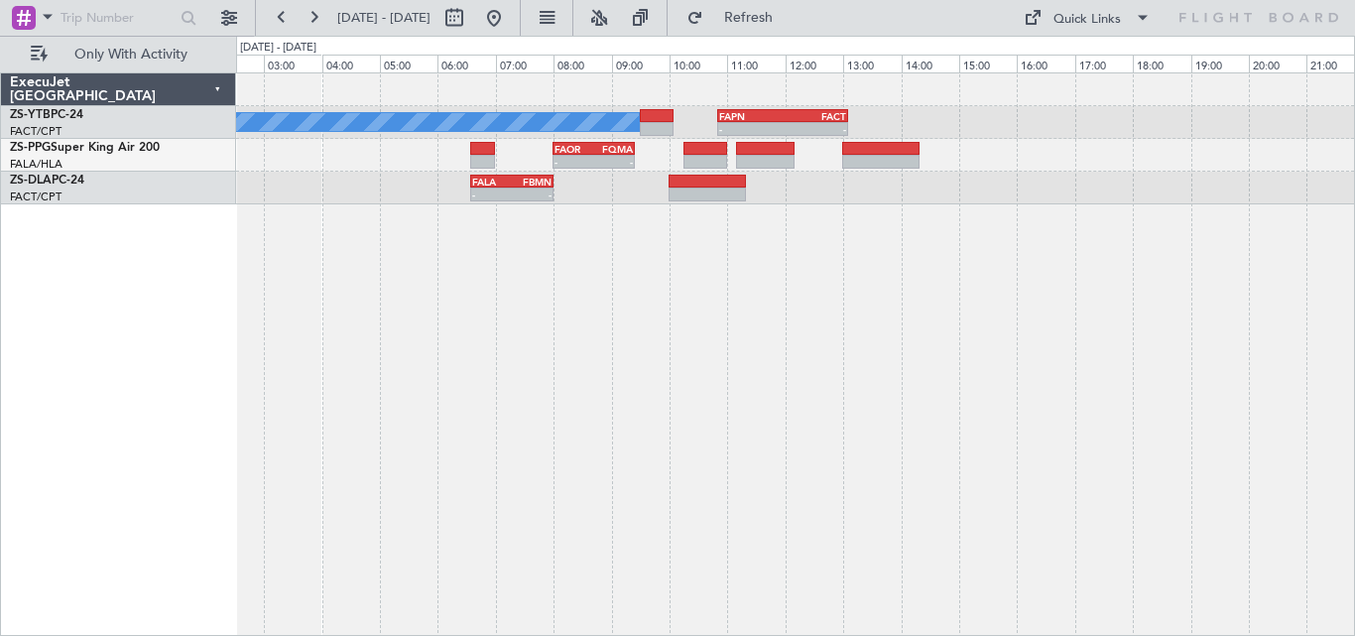
click at [846, 311] on div "A/C Booked - - FAPN 10:50 Z FACT 13:05 Z - - FAOR 08:00 Z FQMA 09:25 Z - - FALA…" at bounding box center [795, 353] width 1119 height 563
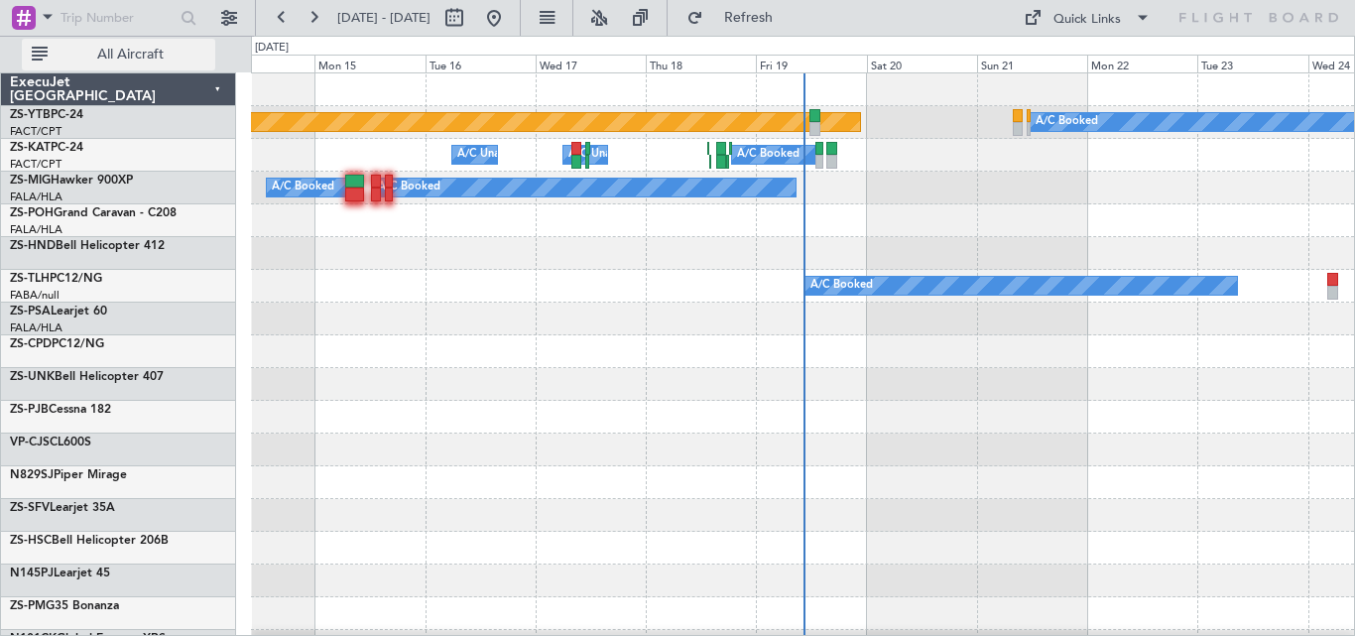
click at [156, 56] on span "All Aircraft" at bounding box center [131, 55] width 158 height 14
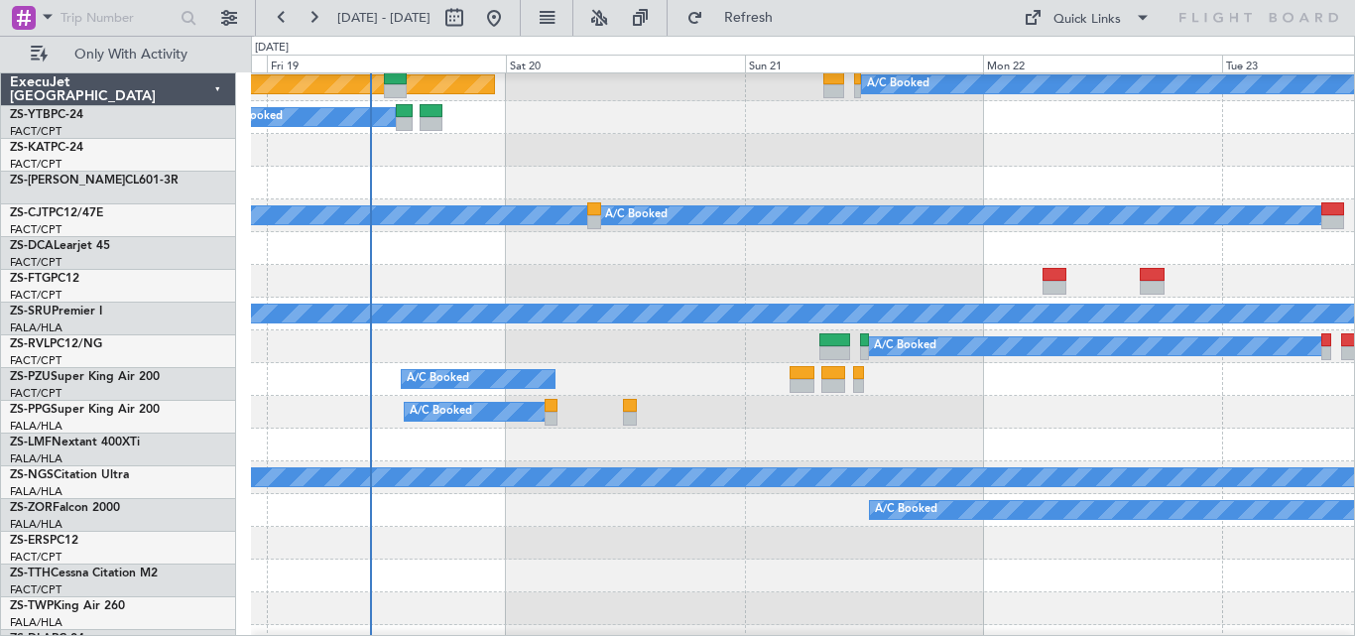
click at [417, 326] on div "Planned Maint Lanseria A/C Booked A/C Booked A/C Booked A/C Booked A/C Booked A…" at bounding box center [802, 461] width 1103 height 851
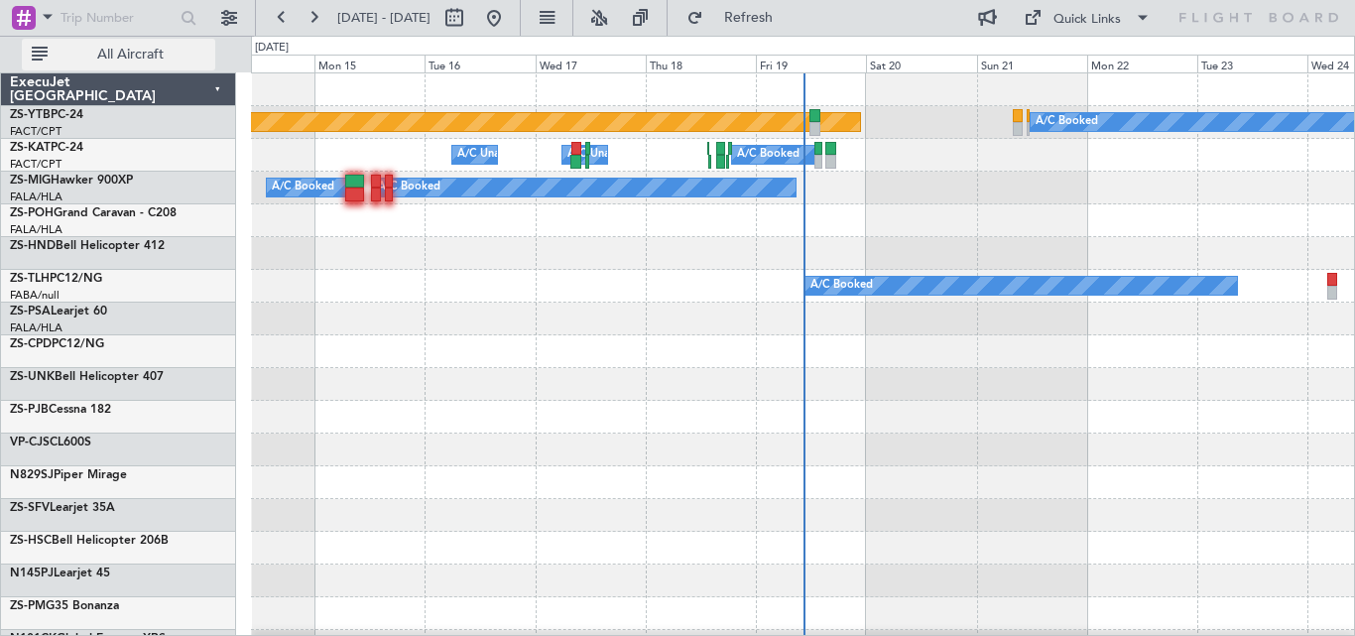
click at [175, 48] on span "All Aircraft" at bounding box center [131, 55] width 158 height 14
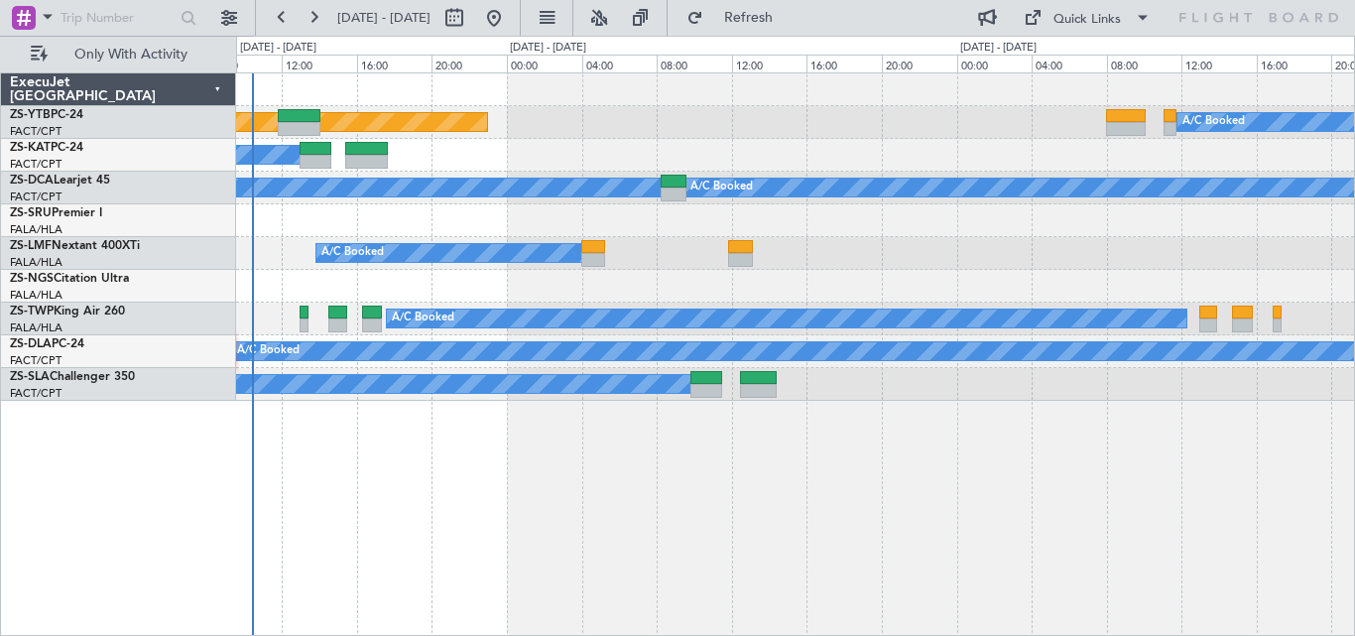
click at [738, 486] on div "Planned Maint Lanseria A/C Booked A/C Booked A/C Booked A/C Booked A/C Booked A…" at bounding box center [795, 353] width 1119 height 563
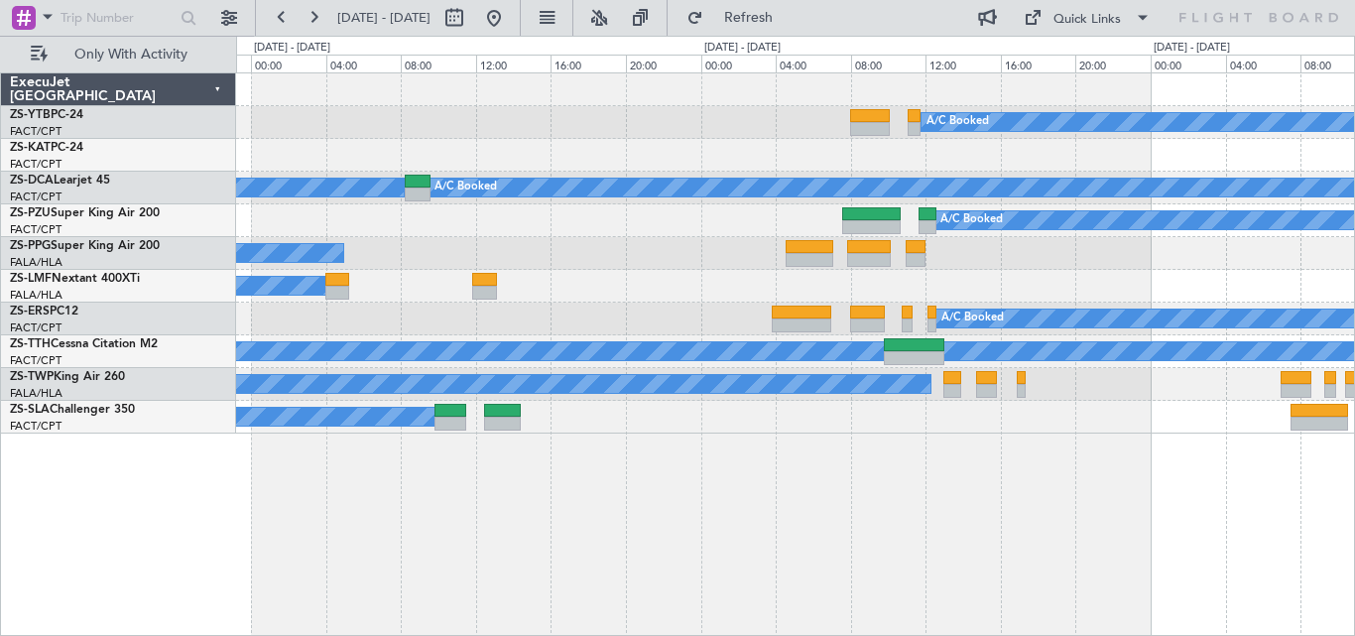
click at [217, 594] on div "A/C Booked Planned Maint Lanseria A/C Booked A/C Booked A/C Booked A/C Booked A…" at bounding box center [677, 336] width 1355 height 600
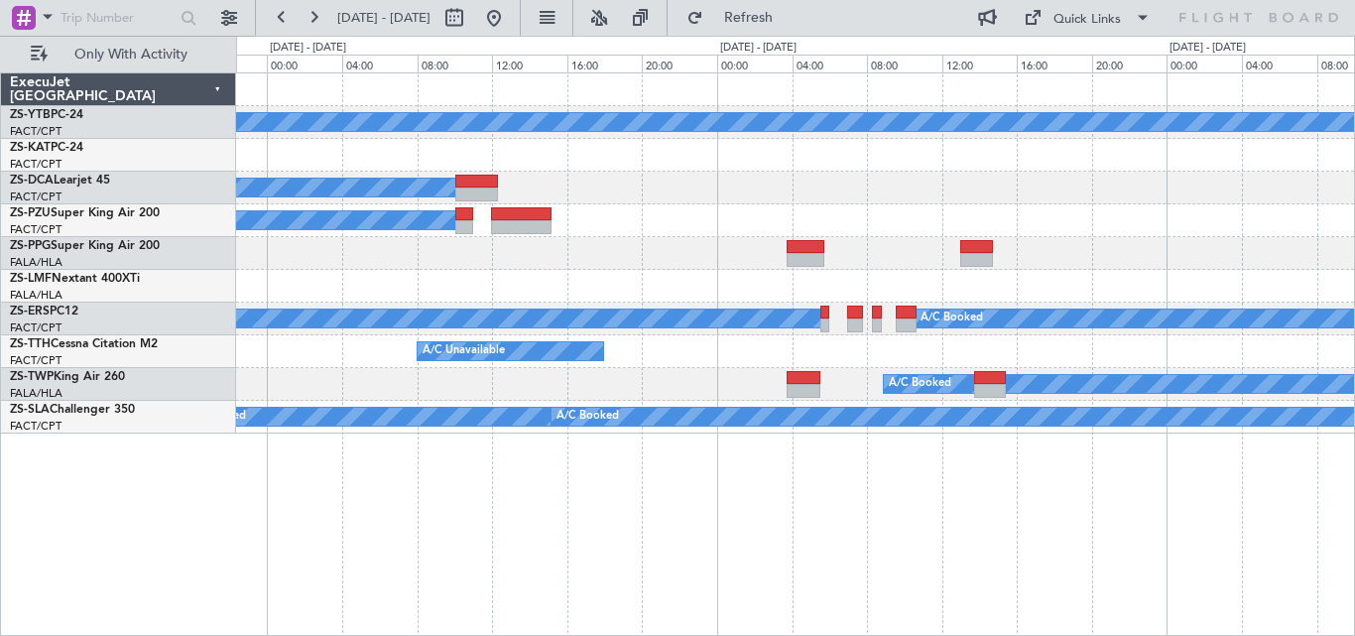
click at [119, 413] on div "A/C Booked A/C Booked A/C Booked A/C Booked A/C Booked A/C Booked A/C Booked A/…" at bounding box center [677, 336] width 1355 height 600
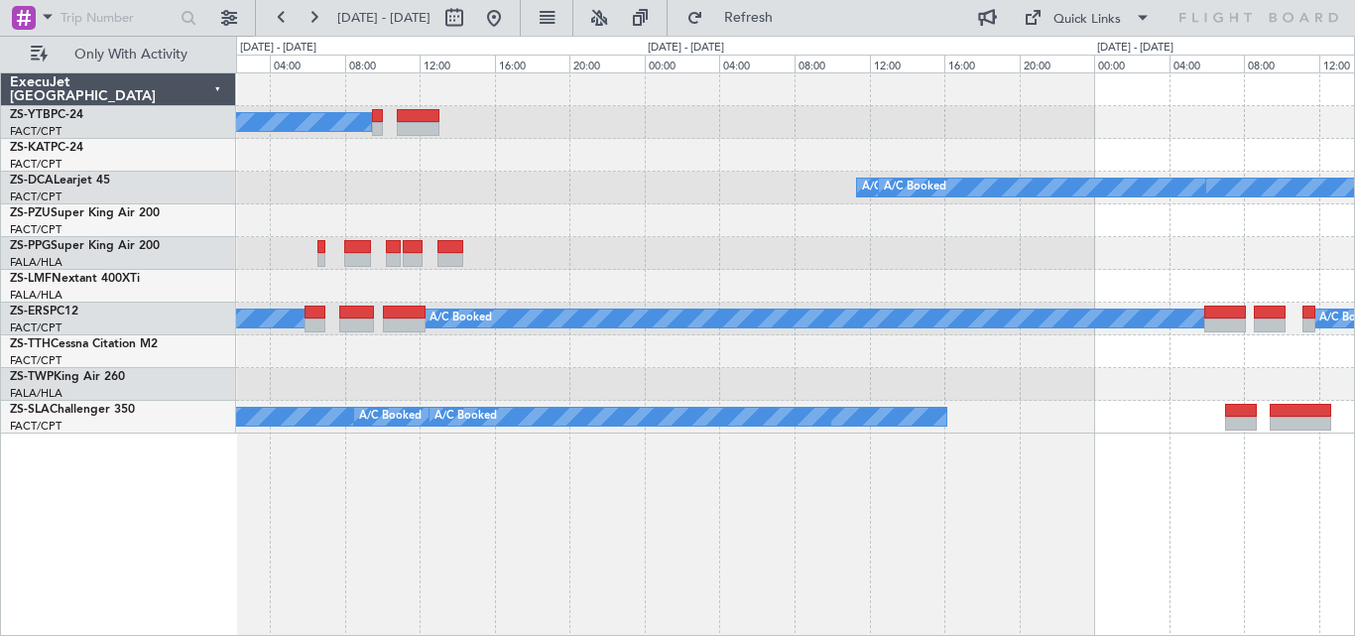
click at [61, 350] on div "A/C Booked A/C Booked A/C Booked A/C Booked A/C Booked A/C Booked A/C Booked A/…" at bounding box center [677, 336] width 1355 height 600
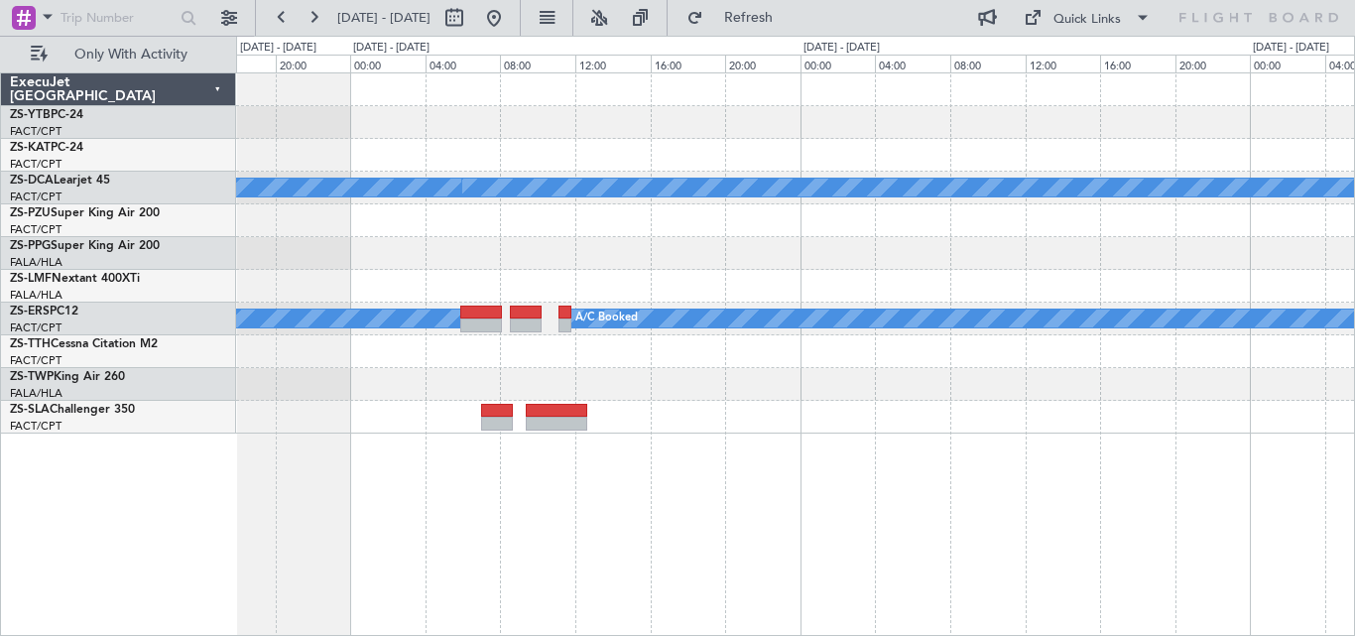
click at [480, 415] on div "A/C Booked A/C Booked A/C Booked A/C Booked A/C Booked A/C Booked A/C Booked A/…" at bounding box center [795, 353] width 1119 height 563
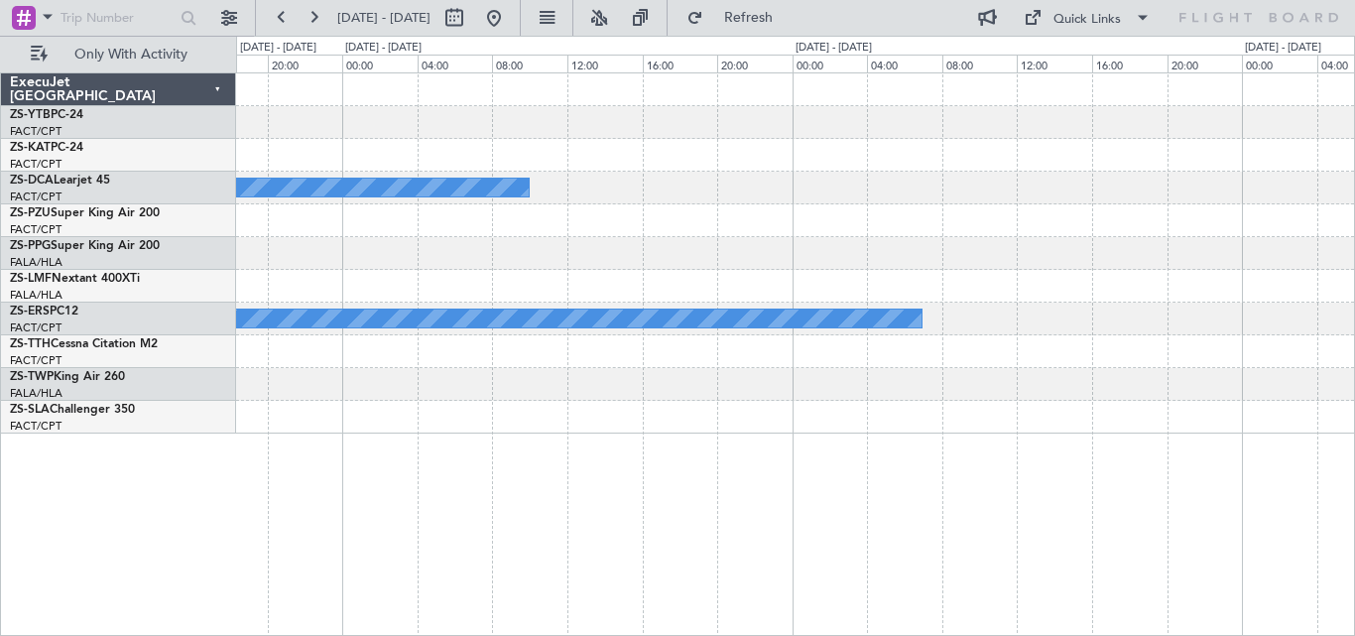
click at [533, 381] on div "A/C Booked A/C Booked A/C Booked ExecuJet South Africa ZS-YTB PC-24 FACT/CPT Ca…" at bounding box center [677, 336] width 1355 height 600
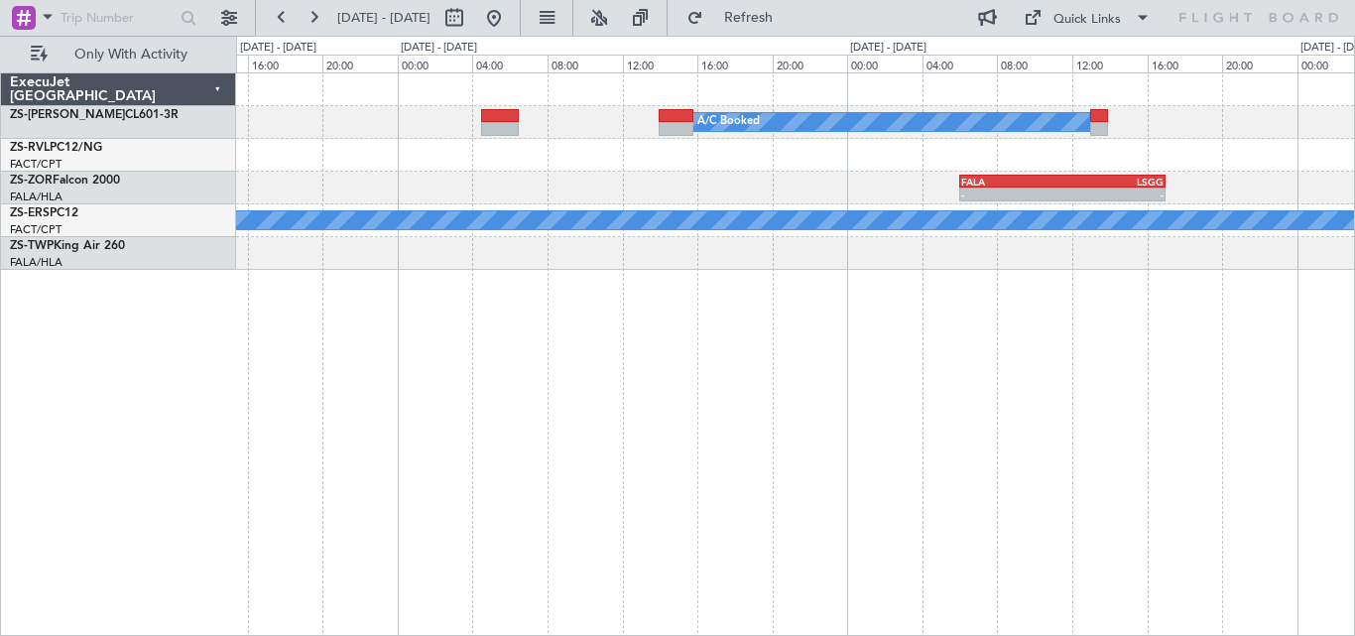
click at [1354, 379] on div "A/C Booked A/C Booked - - FALA 06:00 Z LSGG 17:00 Z A/C Booked A/C Booked A/C B…" at bounding box center [677, 336] width 1355 height 600
click at [1276, 513] on div "A/C Booked A/C Booked - - FALA 06:00 Z LSGG 17:00 Z A/C Booked A/C Booked A/C B…" at bounding box center [795, 353] width 1119 height 563
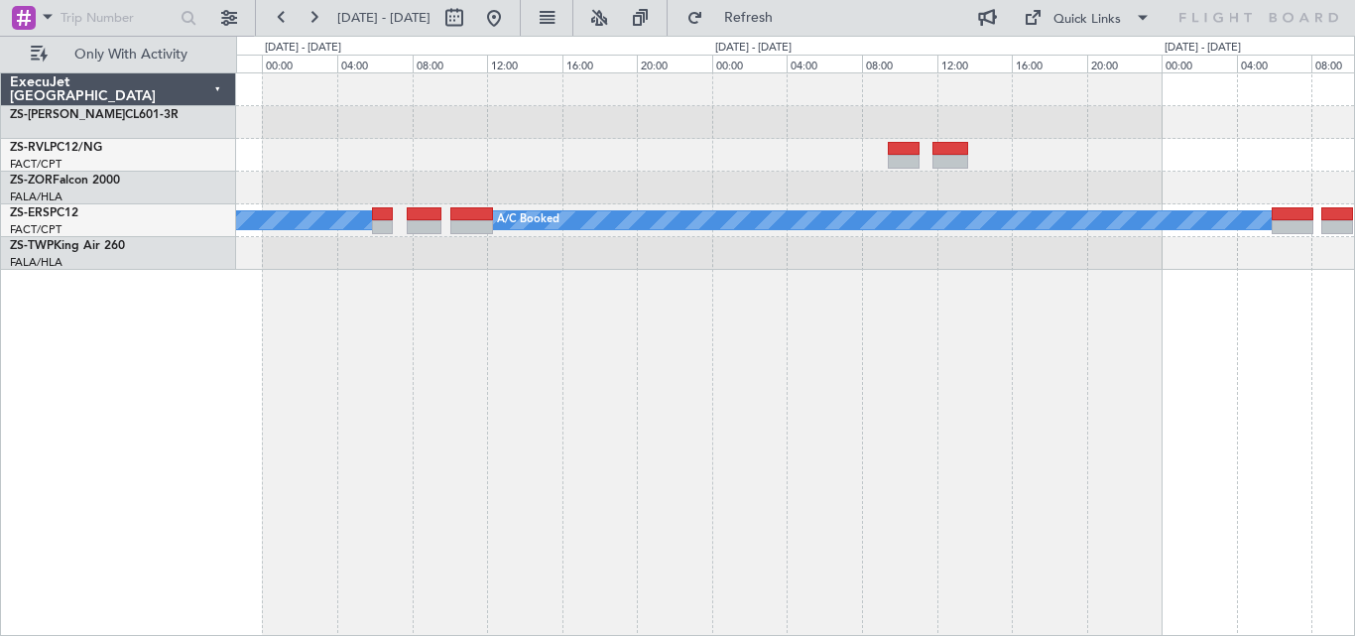
click at [1354, 449] on div "A/C Booked A/C Booked A/C Booked A/C Booked A/C Booked A/C Booked ExecuJet Sout…" at bounding box center [677, 336] width 1355 height 600
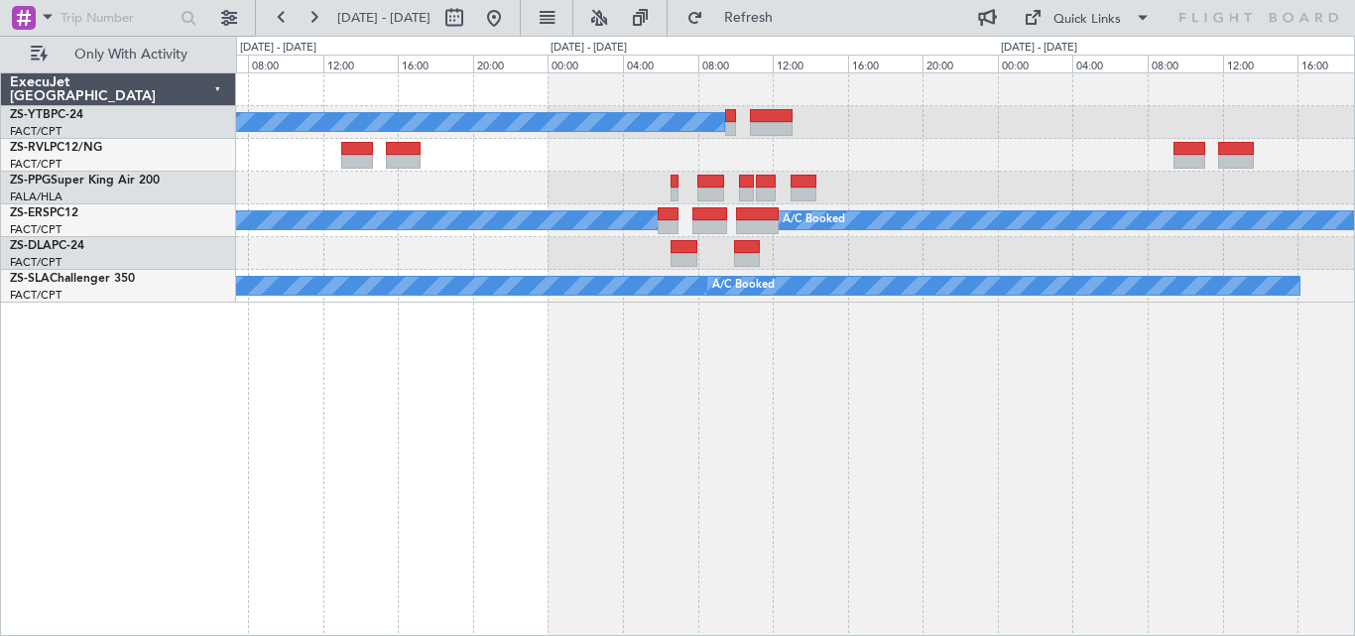
click at [769, 372] on div "A/C Booked A/C Booked A/C Booked A/C Booked A/C Booked A/C Booked A/C Booked A/…" at bounding box center [795, 353] width 1119 height 563
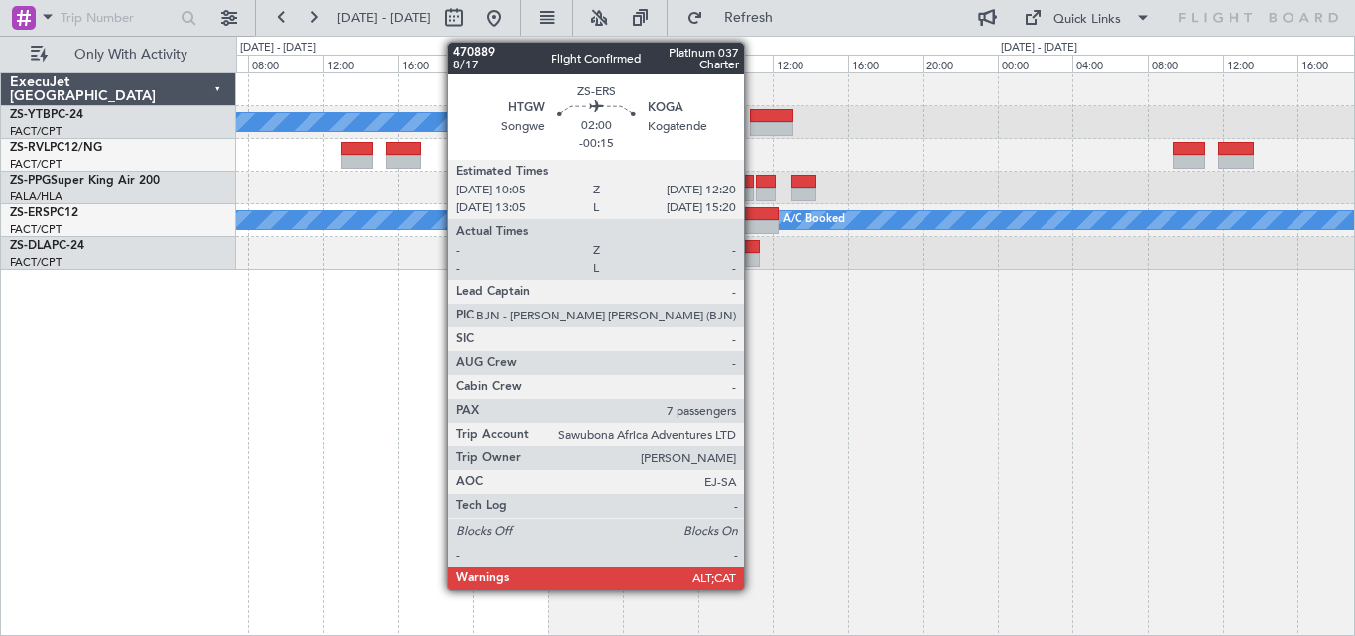
click at [753, 210] on div at bounding box center [757, 214] width 43 height 14
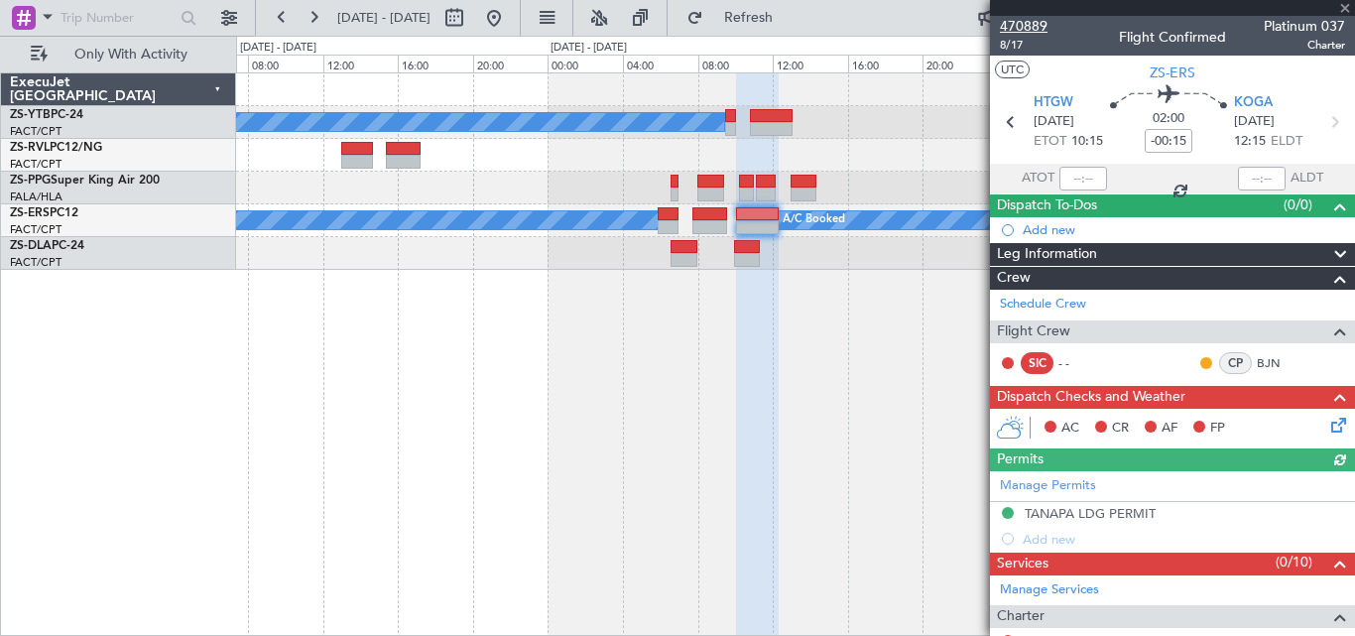
click at [1027, 25] on span "470889" at bounding box center [1024, 26] width 48 height 21
click at [1263, 99] on span "KOGA" at bounding box center [1253, 103] width 39 height 20
click at [1331, 115] on icon at bounding box center [1334, 122] width 26 height 26
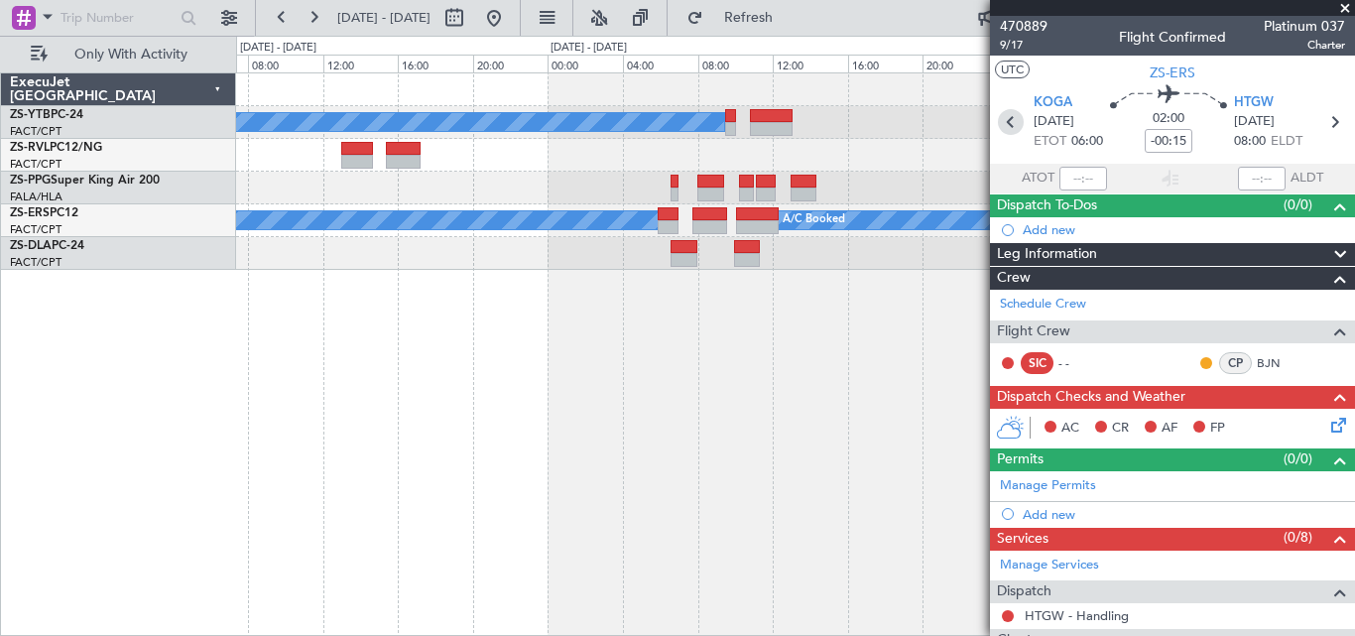
click at [998, 119] on icon at bounding box center [1011, 122] width 26 height 26
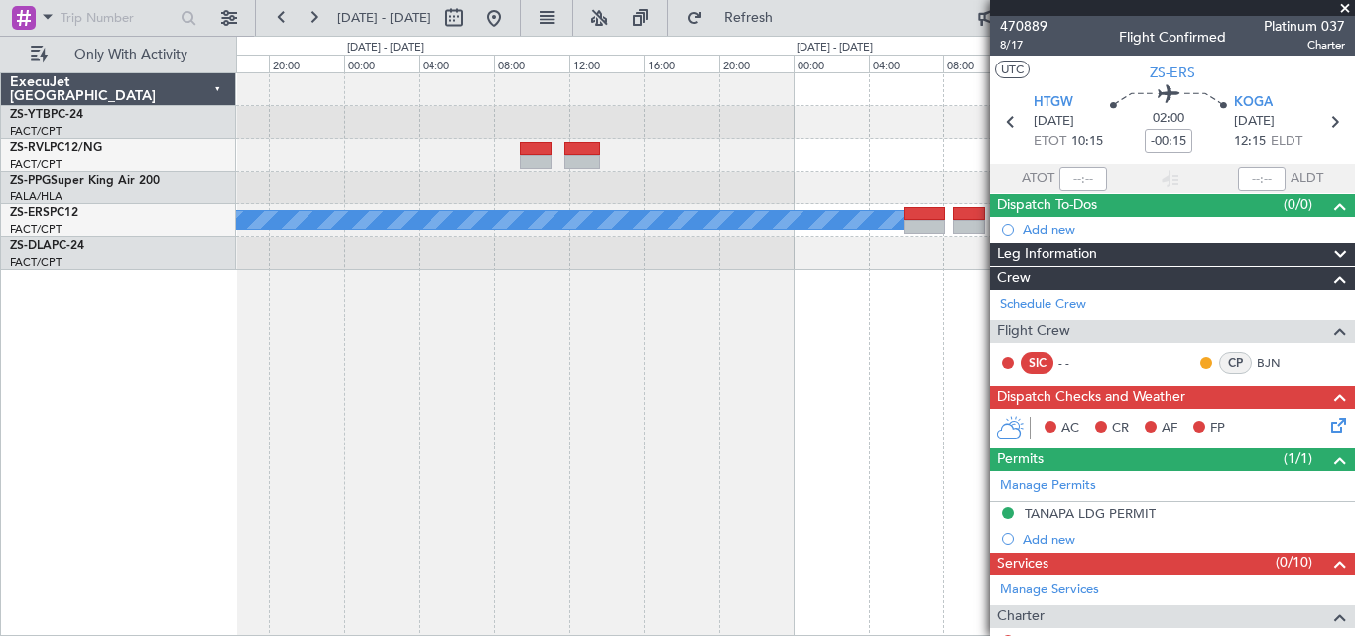
click at [132, 455] on div "A/C Booked A/C Booked A/C Booked A/C Booked A/C Booked A/C Booked A/C Booked Ex…" at bounding box center [677, 336] width 1355 height 600
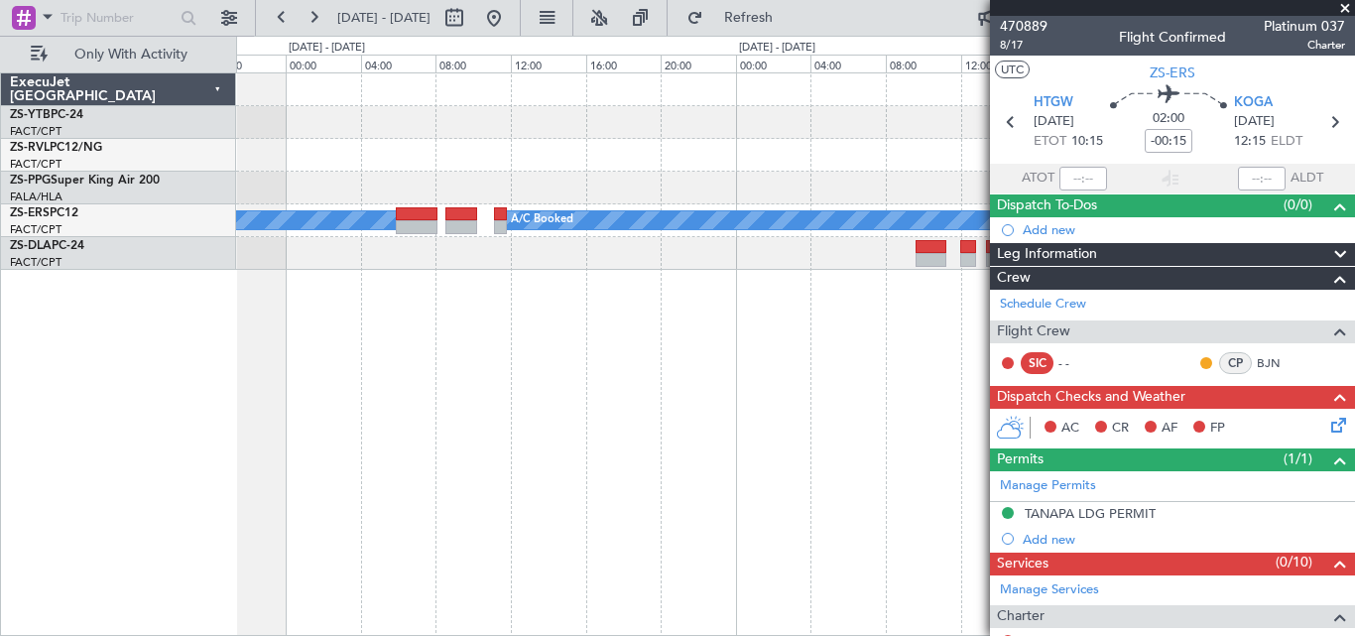
click at [279, 487] on div "A/C Booked A/C Booked A/C Booked A/C Booked" at bounding box center [795, 353] width 1119 height 563
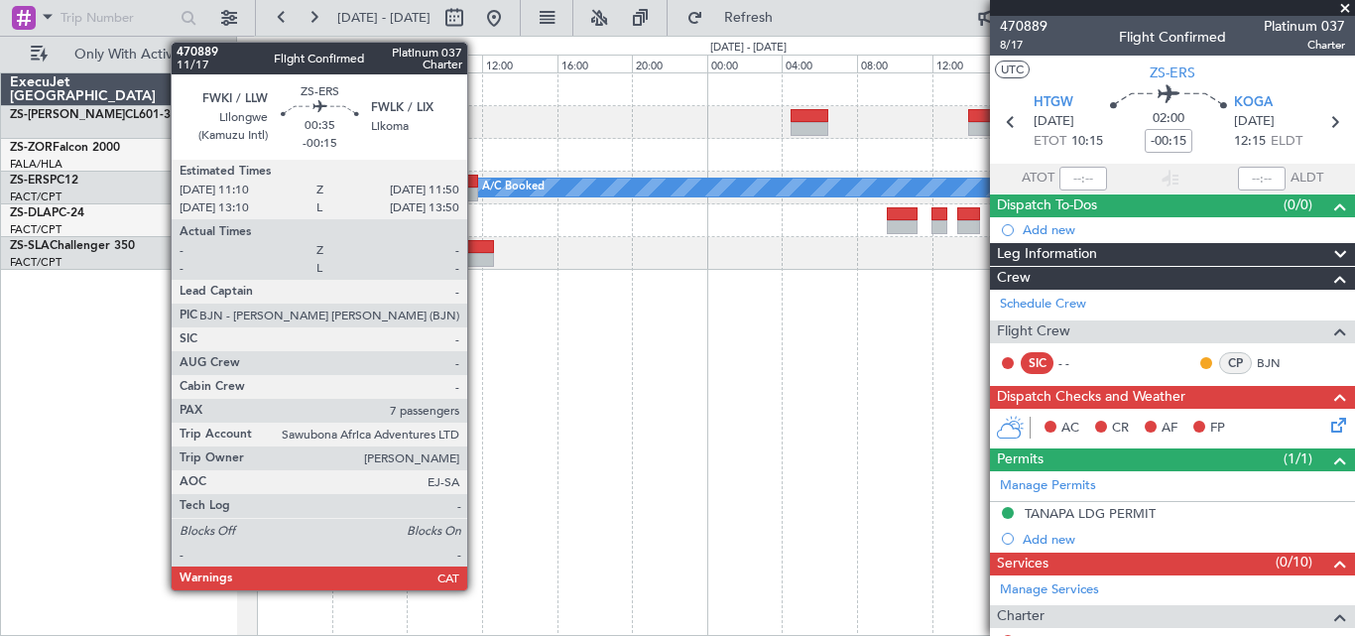
click at [476, 180] on div at bounding box center [471, 182] width 13 height 14
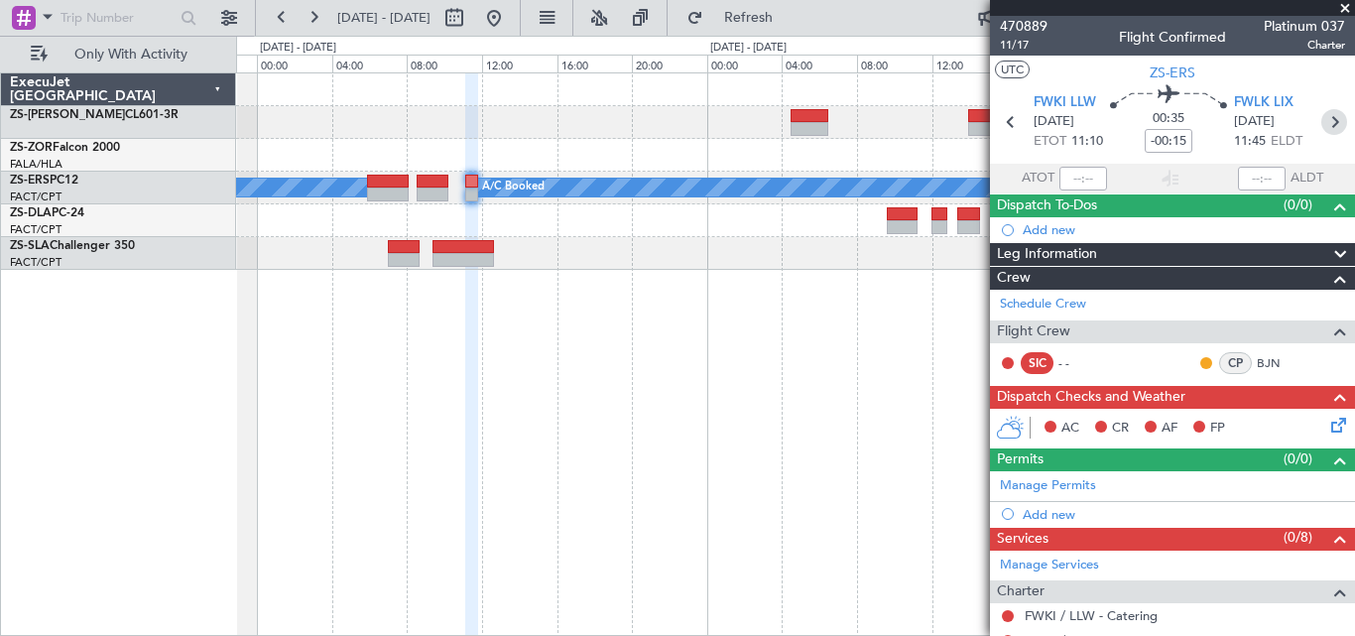
click at [1325, 120] on icon at bounding box center [1334, 122] width 26 height 26
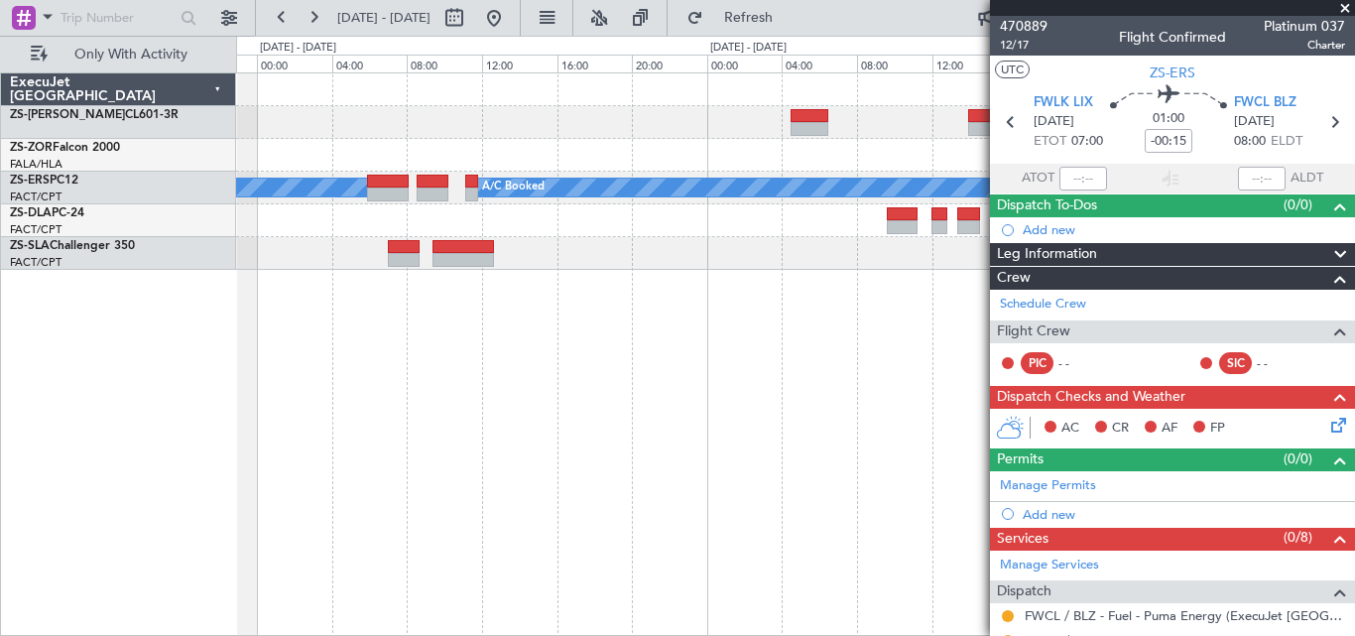
click at [474, 333] on div "A/C Booked - - FALA 06:00 Z LSGG 17:00 Z A/C Booked A/C Booked A/C Booked A/C B…" at bounding box center [795, 353] width 1119 height 563
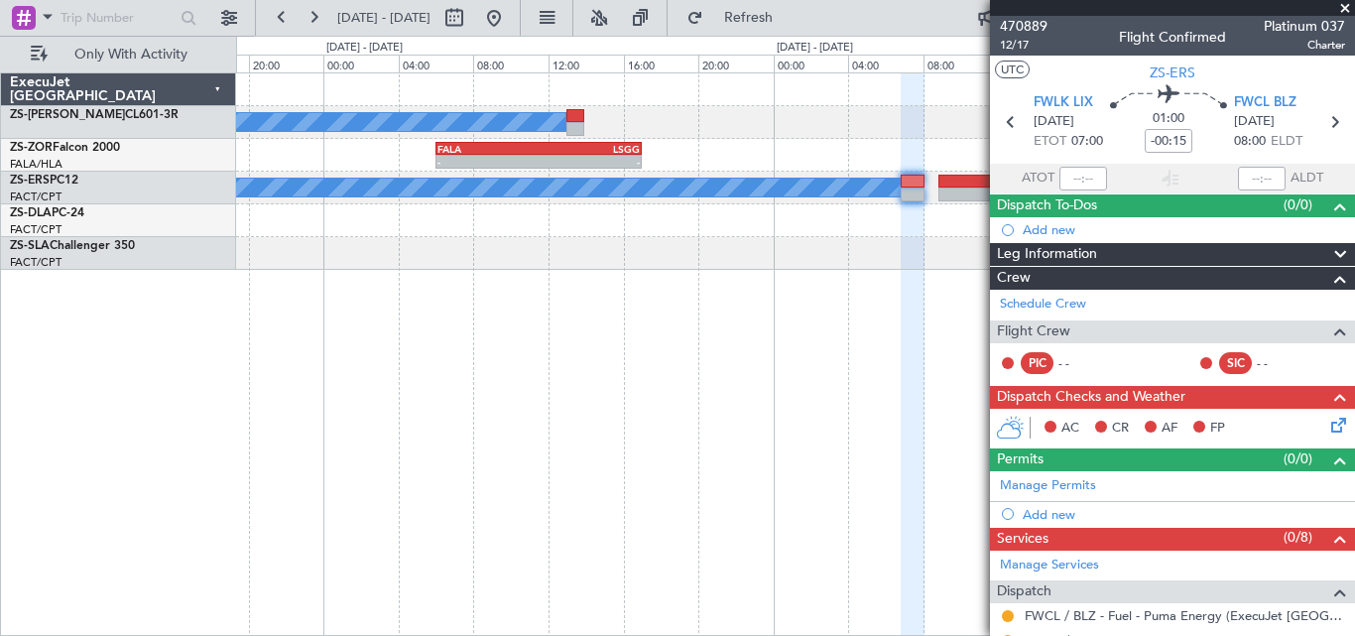
click at [466, 340] on div "A/C Booked - - FALA 06:00 Z LSGG 17:00 Z A/C Booked A/C Booked" at bounding box center [795, 353] width 1119 height 563
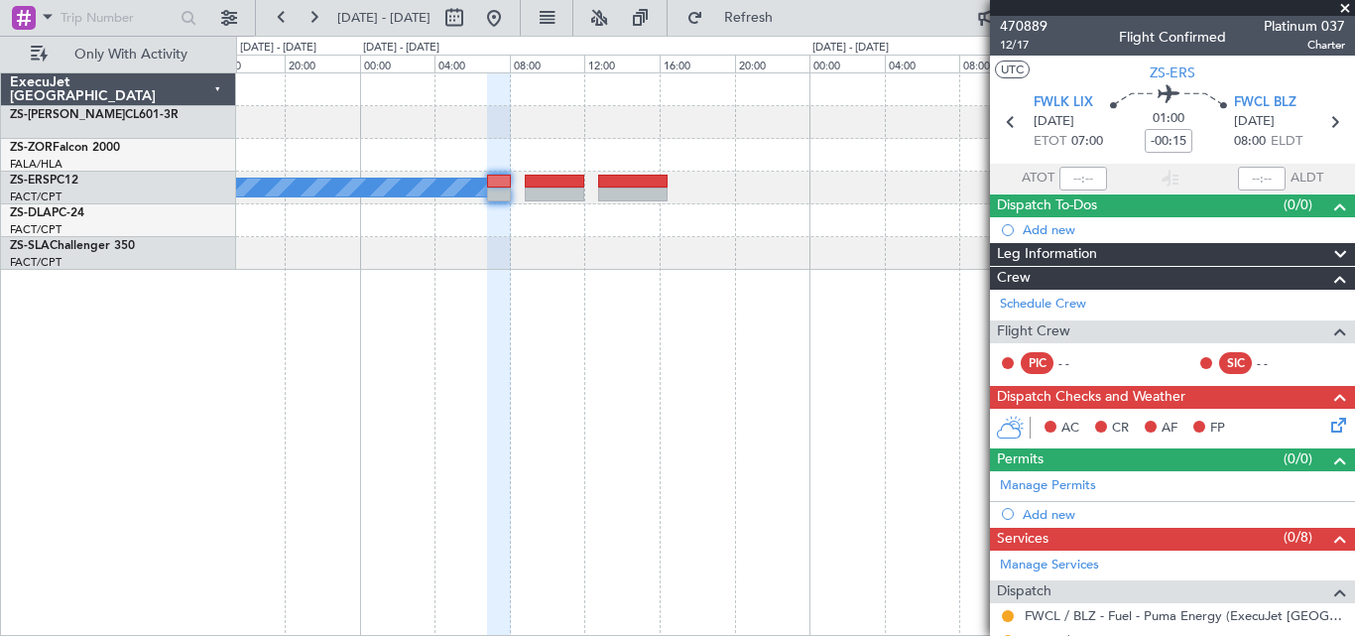
click at [339, 339] on div "A/C Booked - - FALA 06:00 Z LSGG 17:00 Z - - LSGG 05:50 Z FALA 16:55 Z A/C Book…" at bounding box center [795, 353] width 1119 height 563
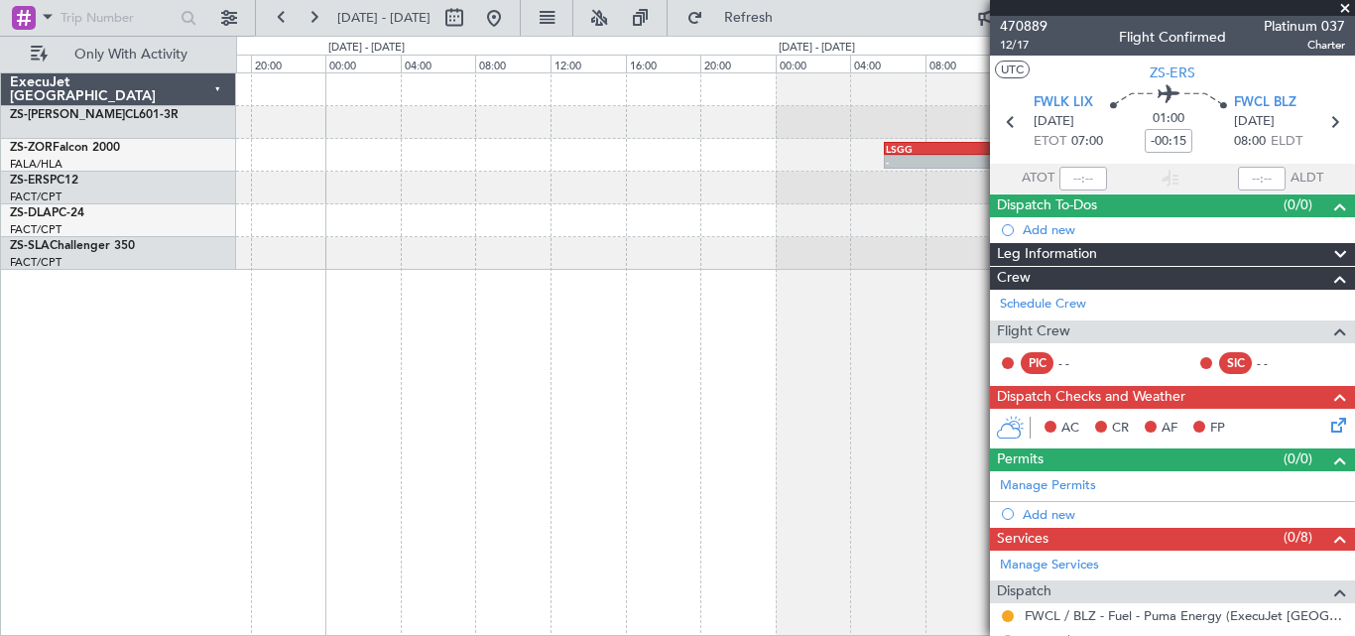
click at [390, 347] on div "- - LSGG 05:50 Z FALA 16:55 Z A/C Booked A/C Booked" at bounding box center [795, 353] width 1119 height 563
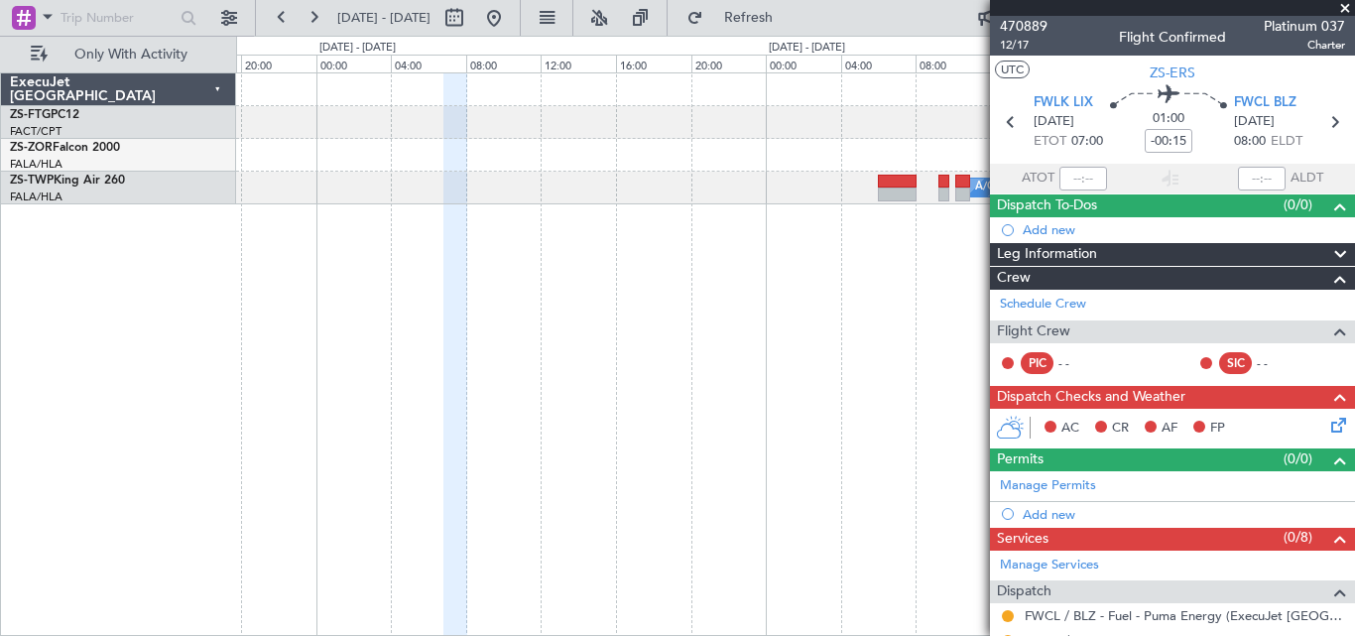
click at [1038, 285] on fb-app "02 Oct 2025 - 05 Oct 2025 Refresh Quick Links Only With Activity - - LSGG 05:50…" at bounding box center [677, 325] width 1355 height 621
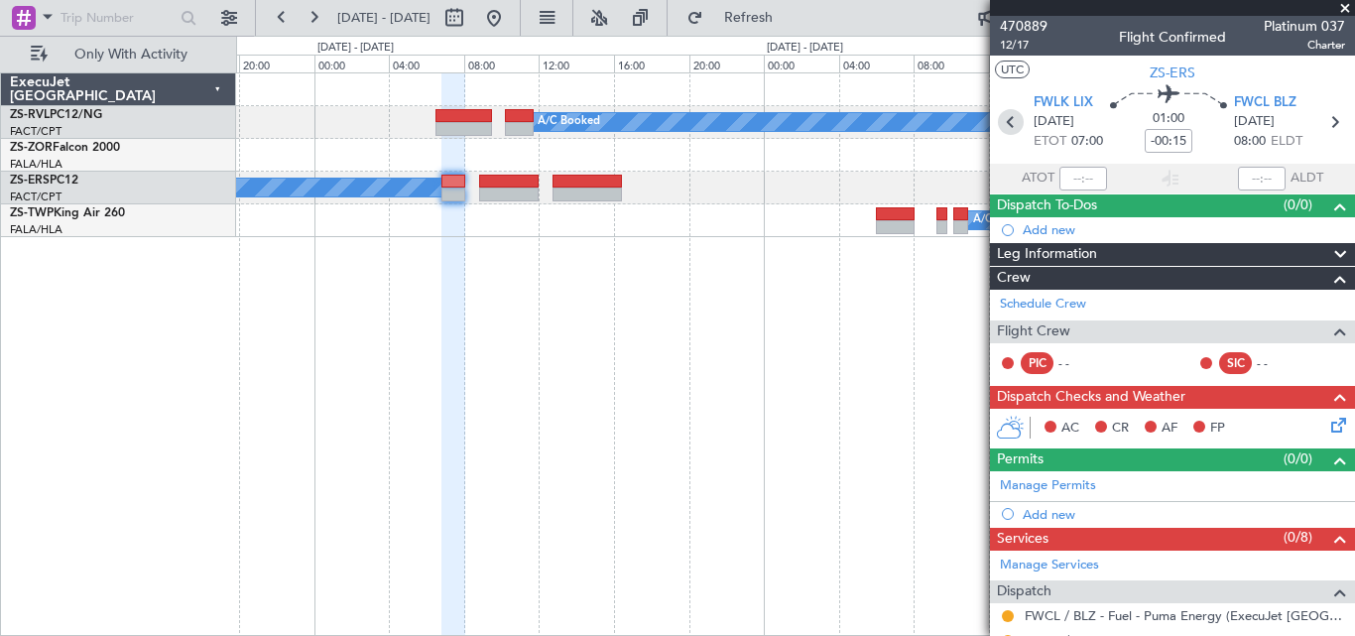
click at [1001, 121] on icon at bounding box center [1011, 122] width 26 height 26
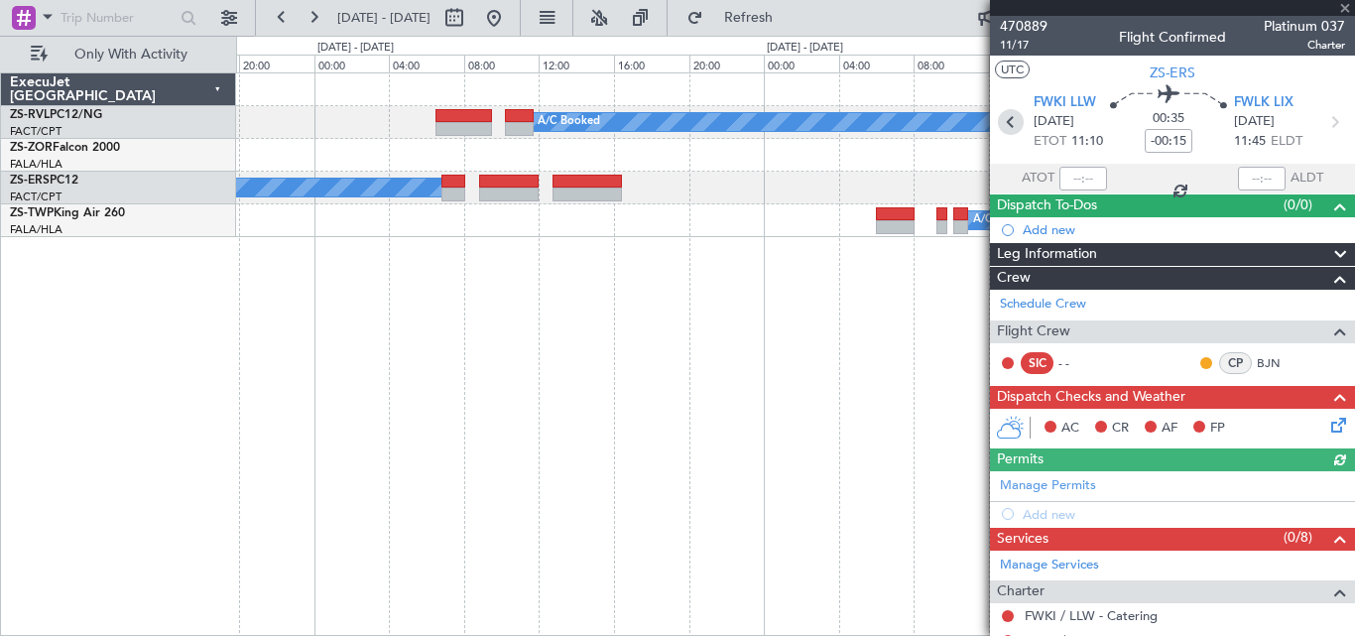
click at [1000, 111] on icon at bounding box center [1011, 122] width 26 height 26
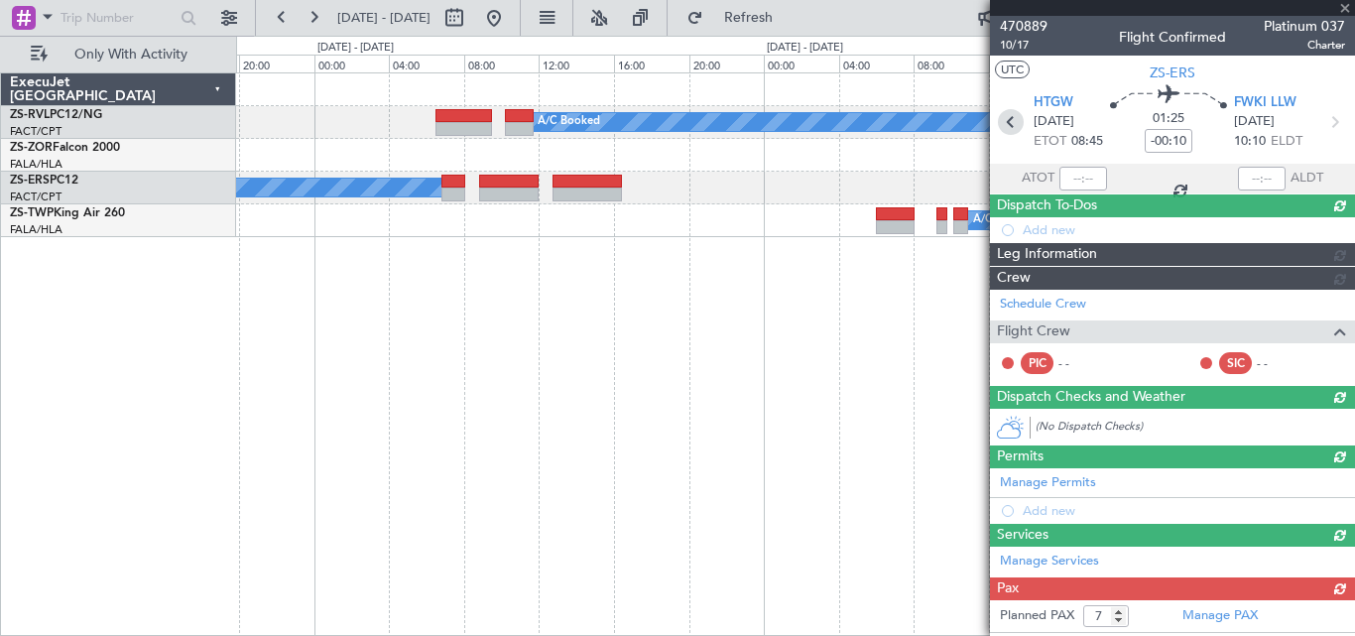
click at [1005, 116] on icon at bounding box center [1011, 122] width 26 height 26
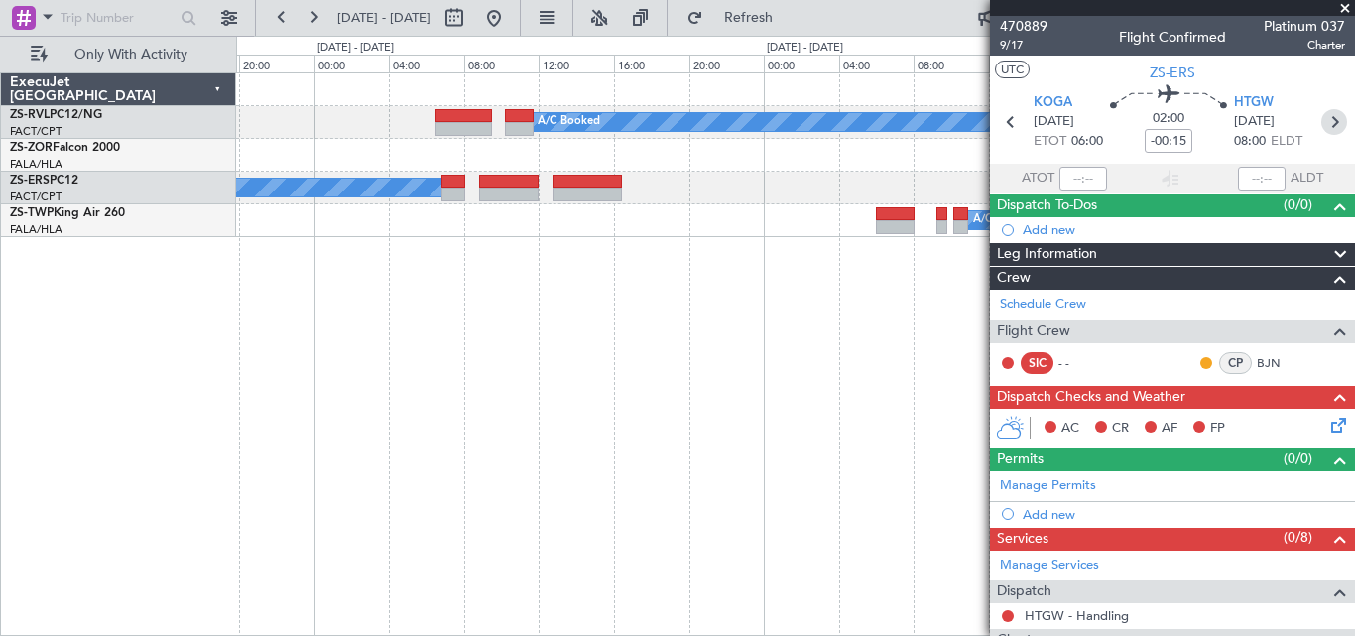
click at [1326, 120] on icon at bounding box center [1334, 122] width 26 height 26
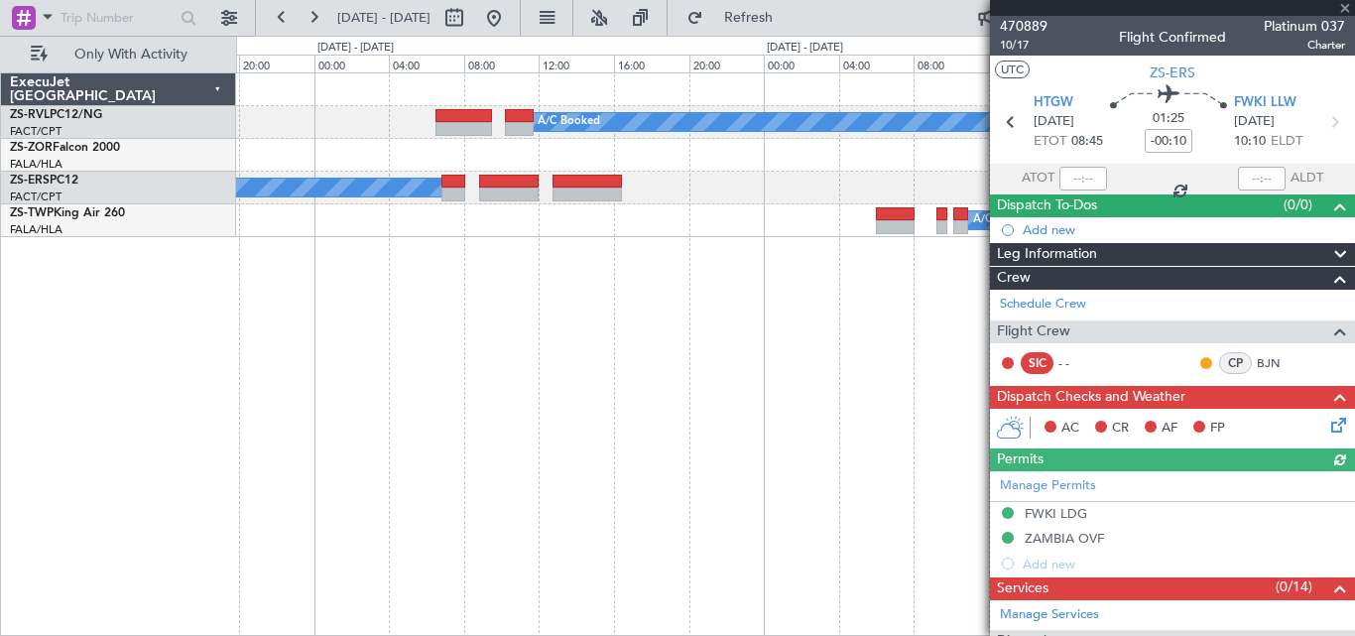
click at [1326, 120] on icon at bounding box center [1334, 122] width 26 height 26
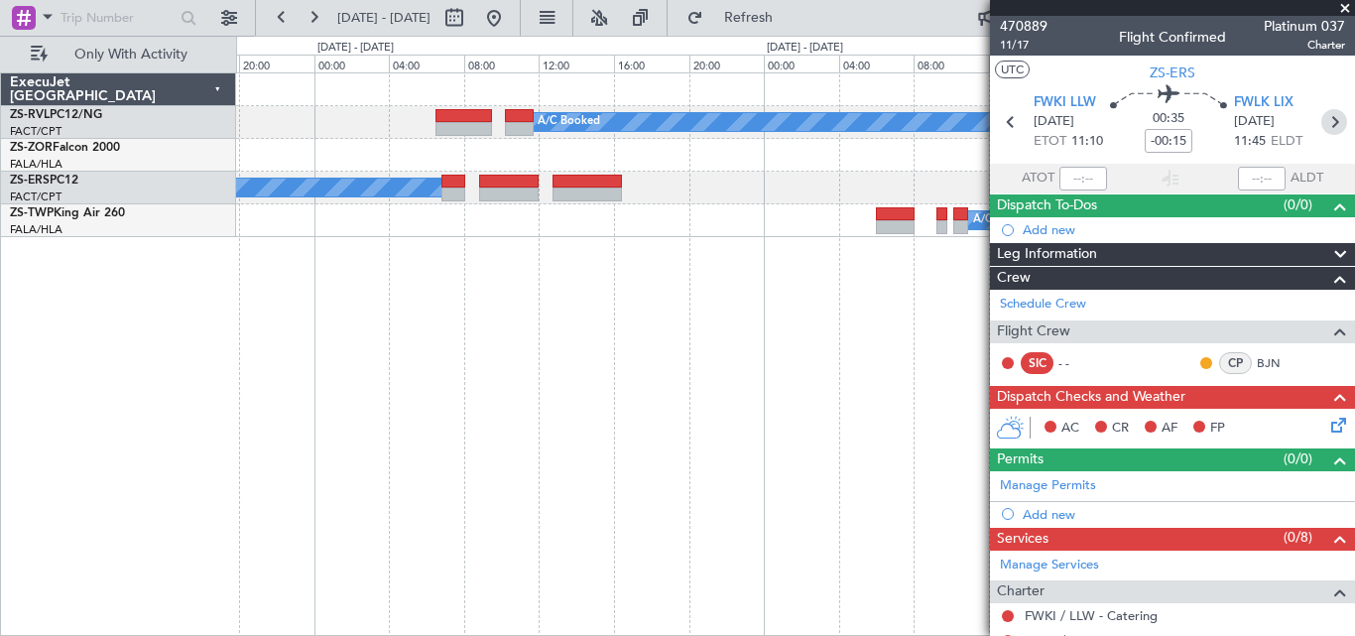
click at [1326, 120] on icon at bounding box center [1334, 122] width 26 height 26
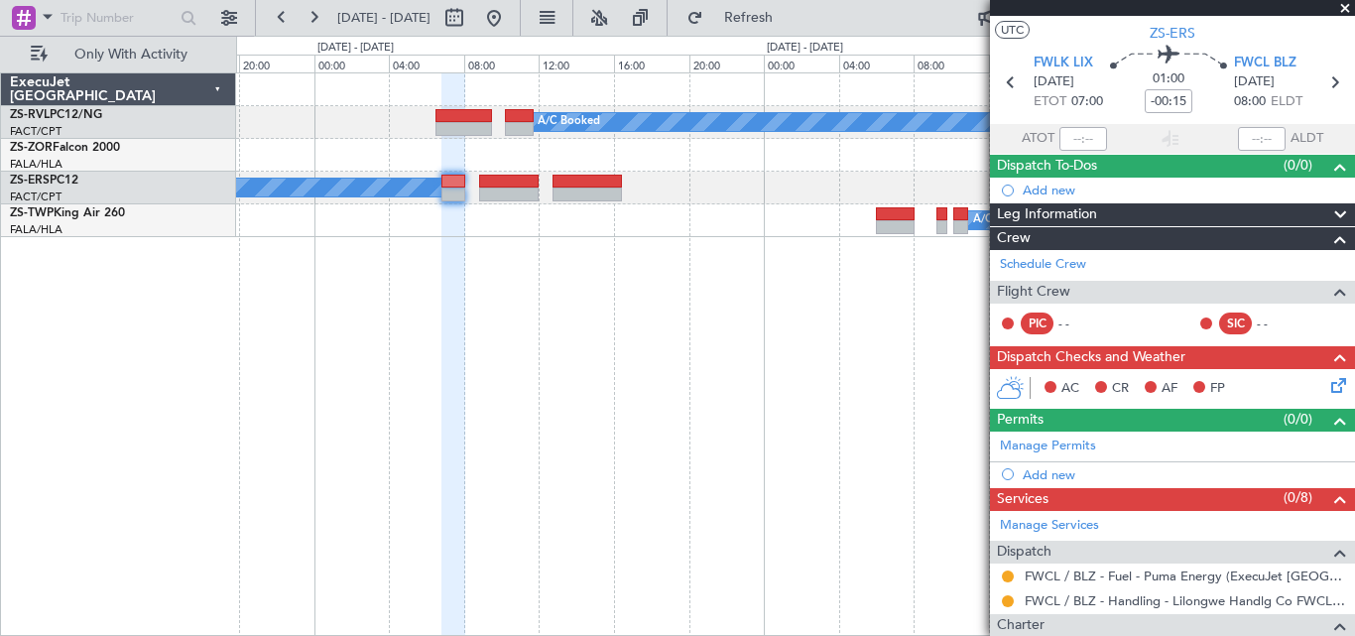
scroll to position [24, 0]
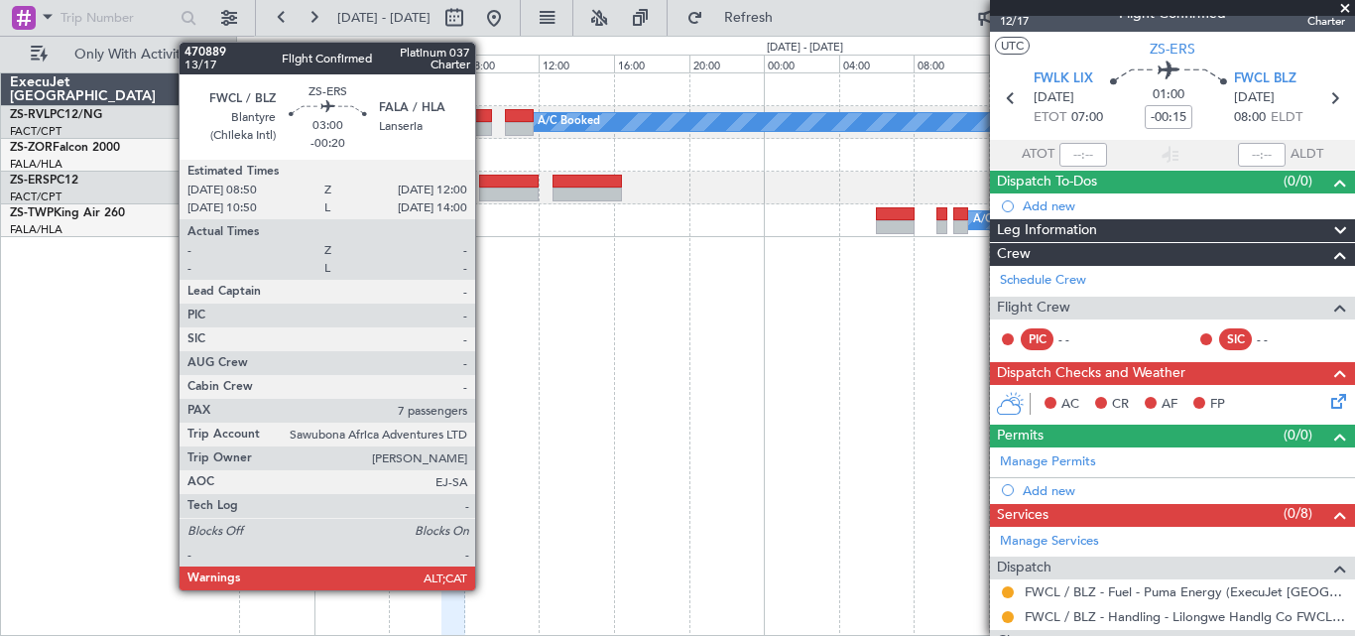
click at [484, 187] on div at bounding box center [509, 194] width 60 height 14
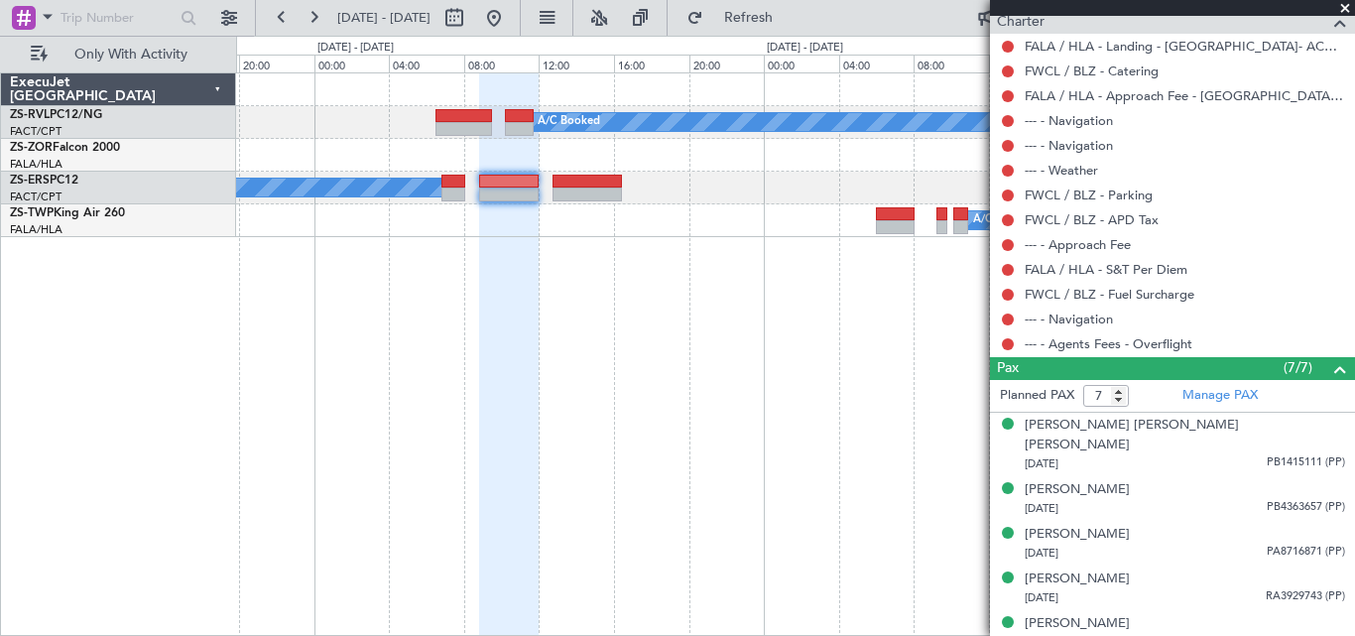
scroll to position [0, 0]
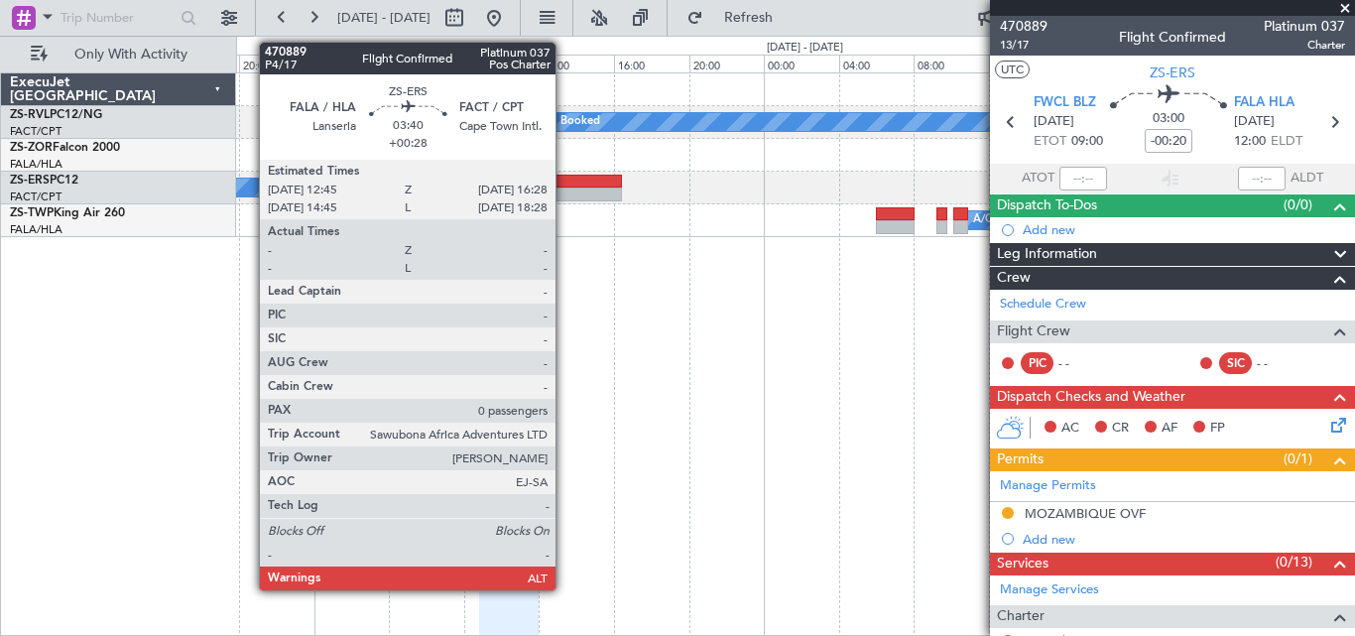
click at [564, 189] on div at bounding box center [587, 194] width 70 height 14
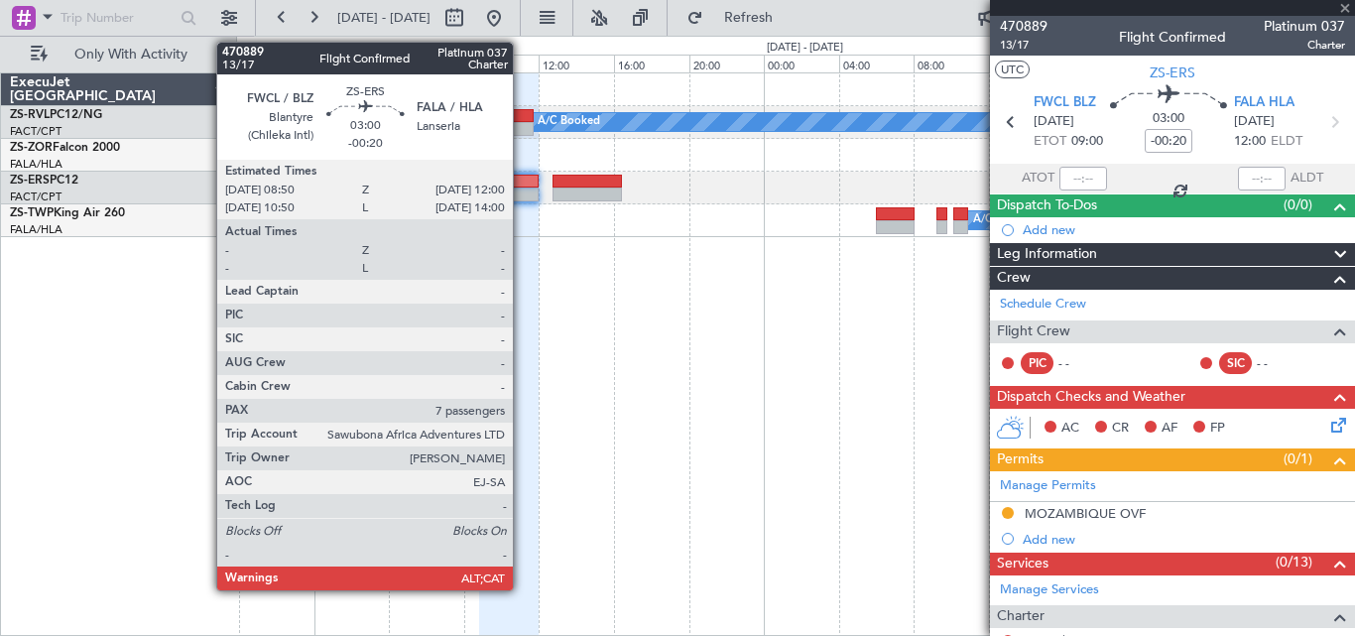
type input "+00:28"
type input "0"
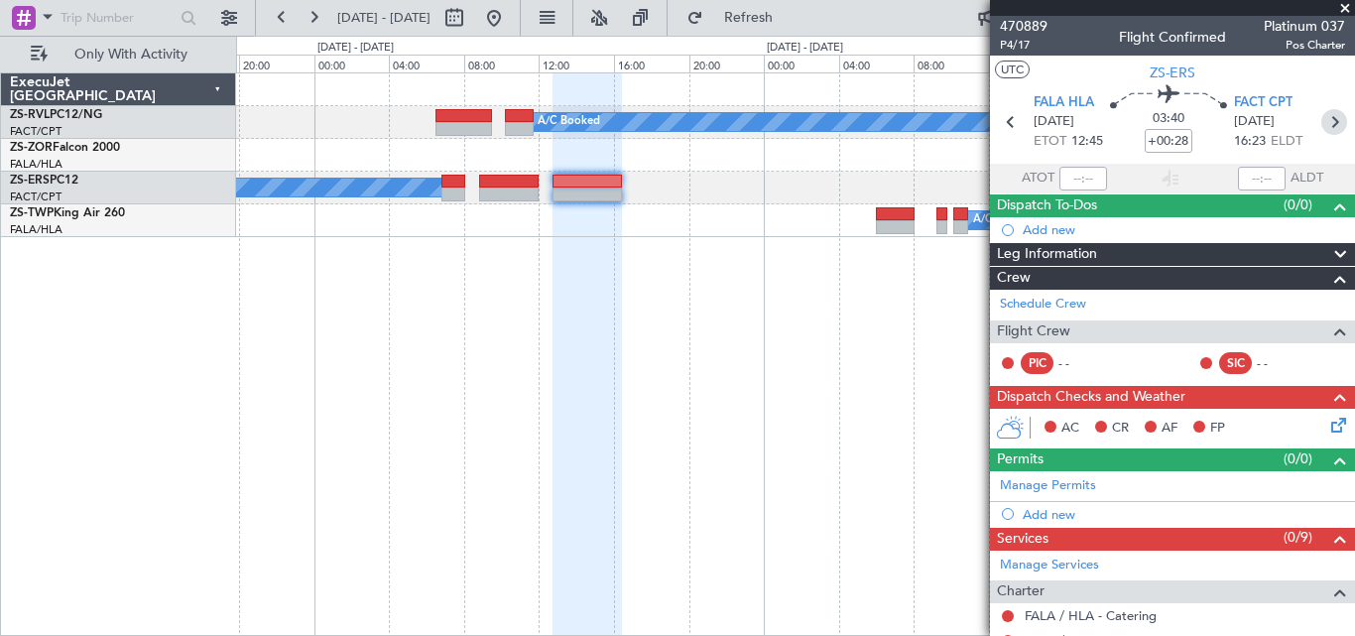
click at [1322, 119] on icon at bounding box center [1334, 122] width 26 height 26
type input "-00:42"
type input "3"
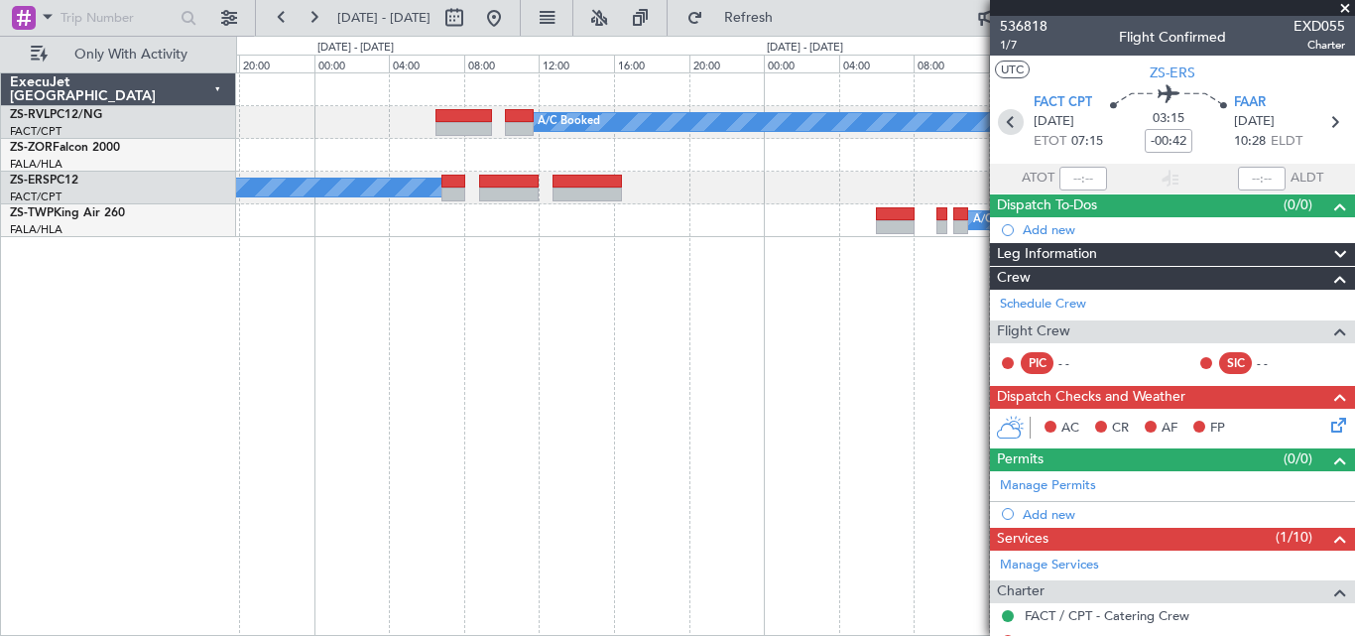
click at [998, 122] on icon at bounding box center [1011, 122] width 26 height 26
type input "+00:28"
type input "0"
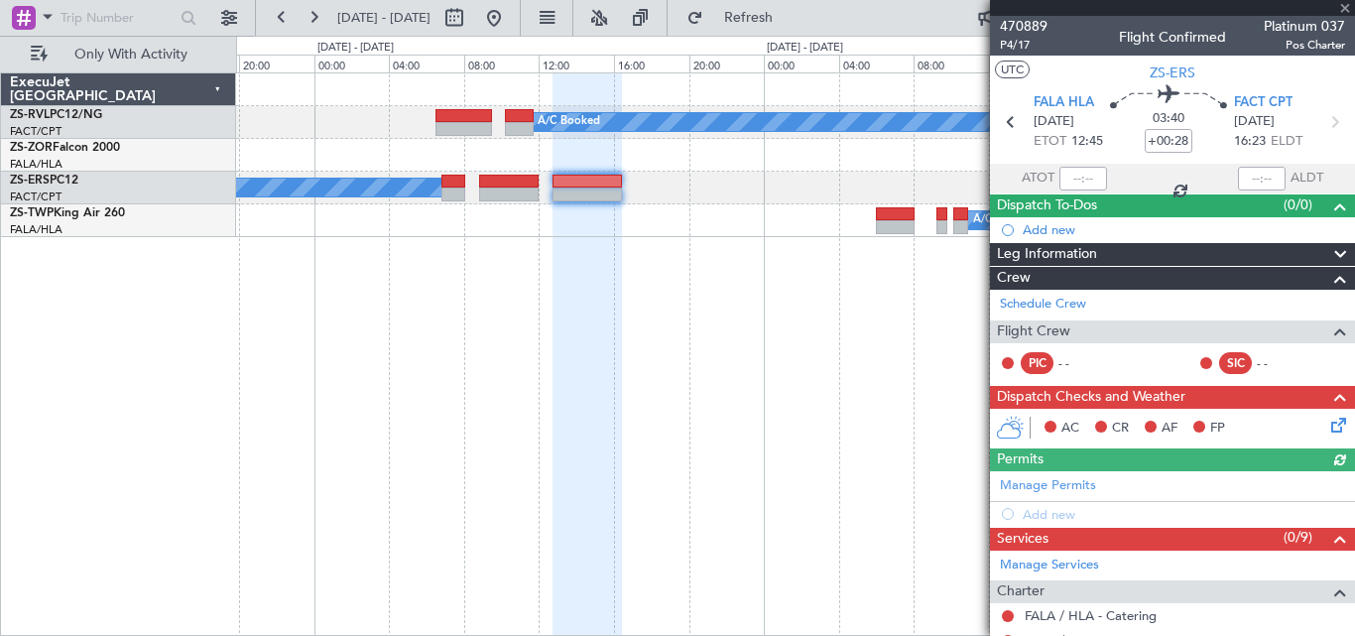
click at [1342, 7] on div at bounding box center [1172, 8] width 365 height 16
click at [1342, 12] on span at bounding box center [1345, 9] width 20 height 18
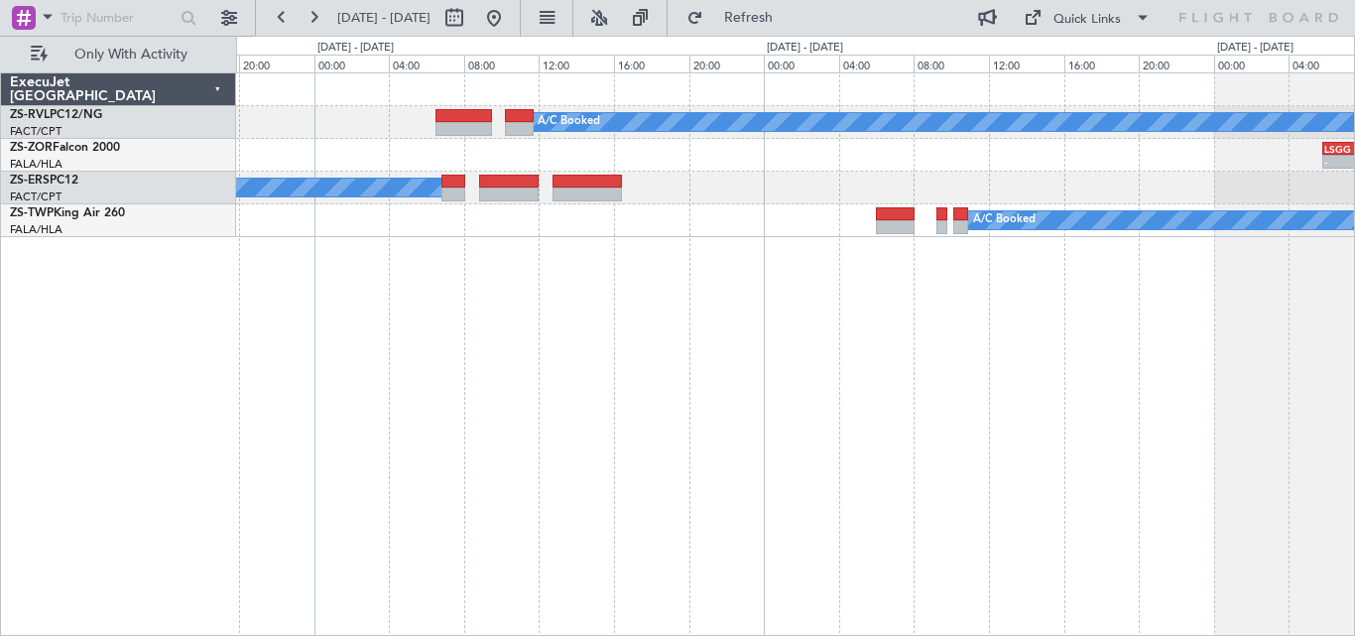
click at [1354, 410] on div "A/C Booked - - LSGG 05:50 Z FALA 16:55 Z - - FALA 06:00 Z LSGG 17:00 Z A/C Book…" at bounding box center [677, 336] width 1355 height 600
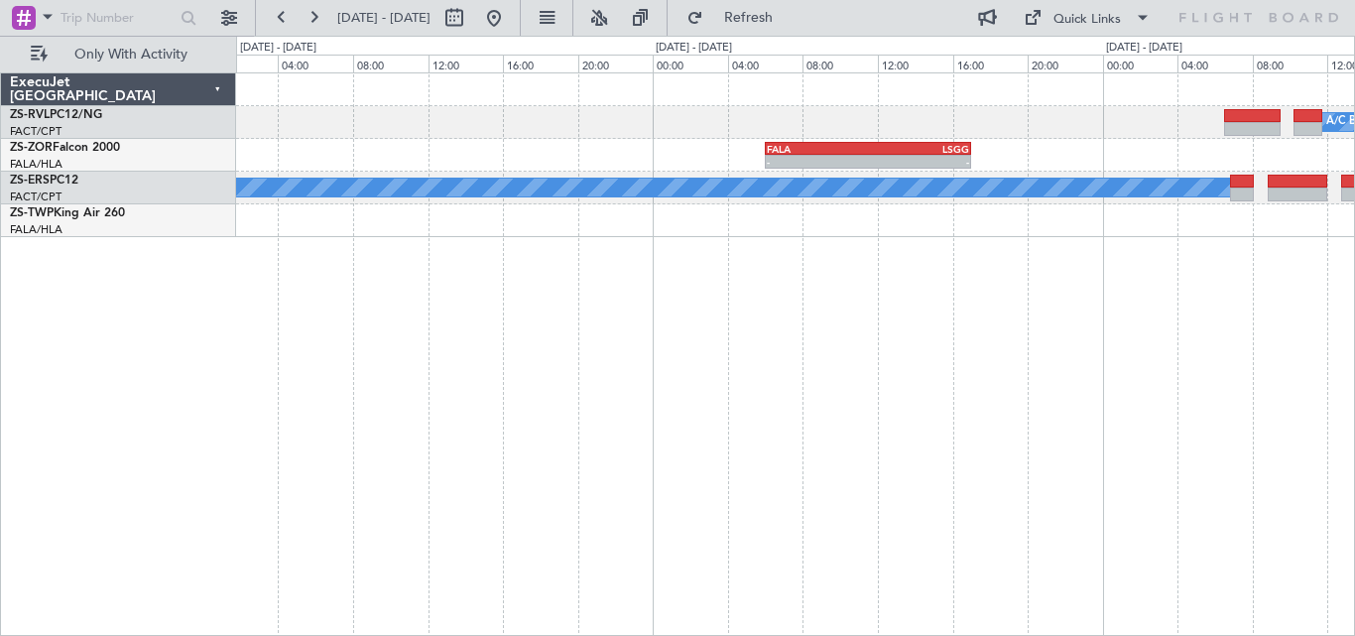
click at [1306, 415] on div "A/C Booked - - FALA 06:00 Z LSGG 17:00 Z A/C Booked A/C Booked" at bounding box center [795, 353] width 1119 height 563
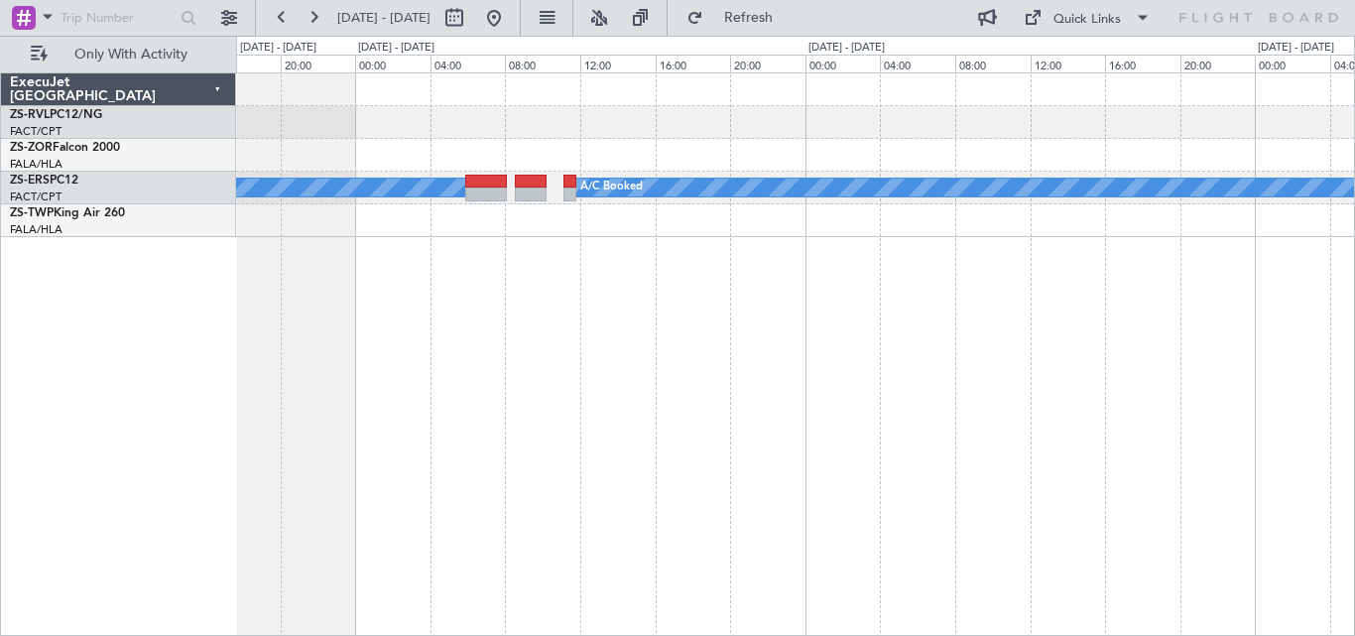
click at [1354, 417] on div "- - FALA 06:00 Z LSGG 17:00 Z A/C Booked A/C Booked A/C Booked A/C Booked Execu…" at bounding box center [677, 336] width 1355 height 600
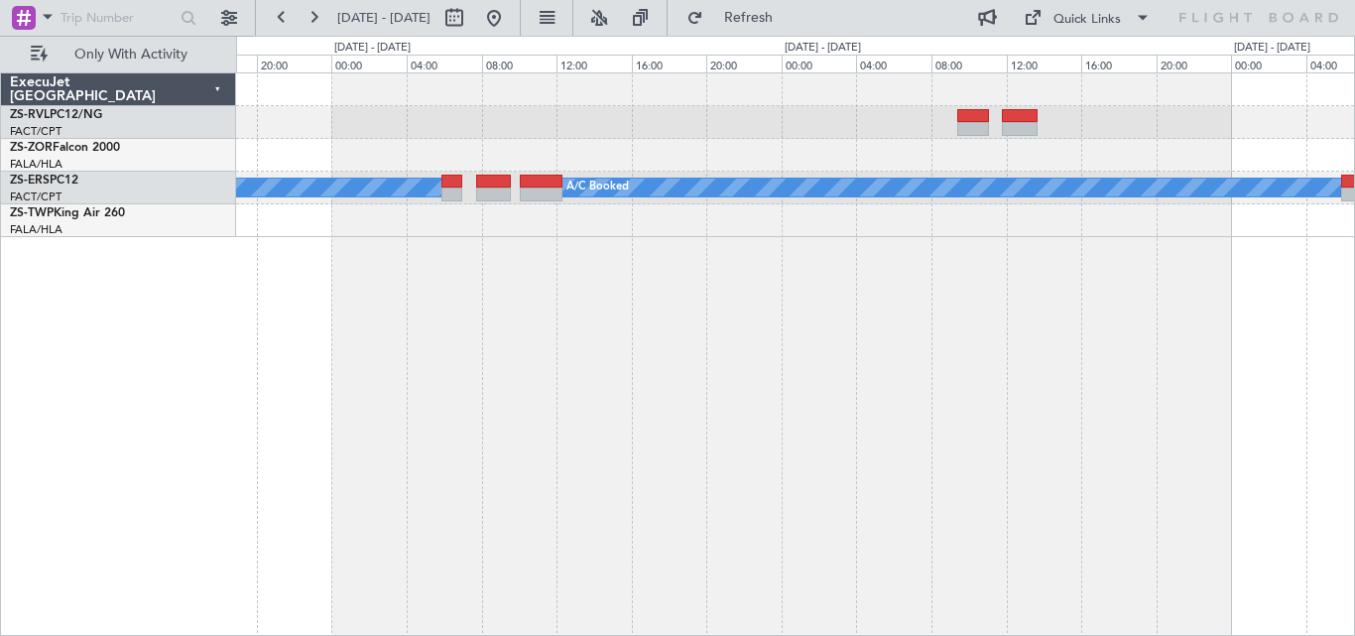
click at [1354, 429] on div "A/C Booked A/C Booked A/C Booked A/C Booked A/C Booked A/C Booked ExecuJet Sout…" at bounding box center [677, 336] width 1355 height 600
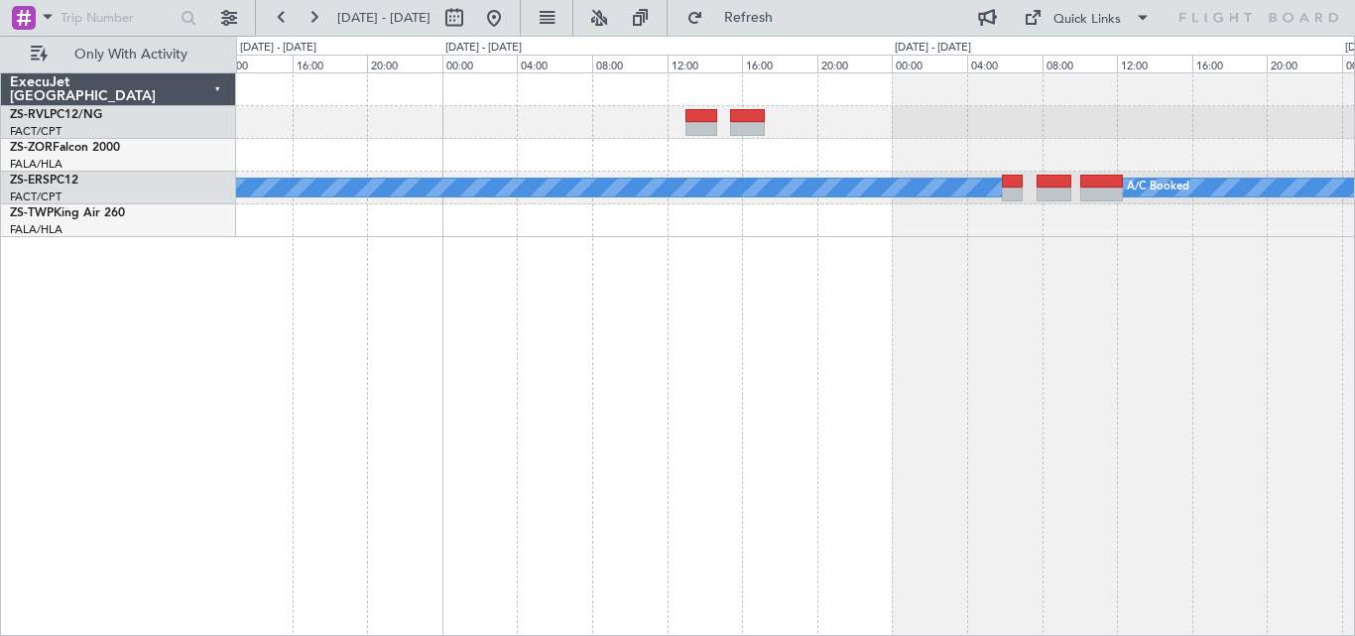
click at [1354, 416] on div "A/C Booked A/C Booked A/C Booked A/C Booked A/C Booked ExecuJet South Africa ZS…" at bounding box center [677, 336] width 1355 height 600
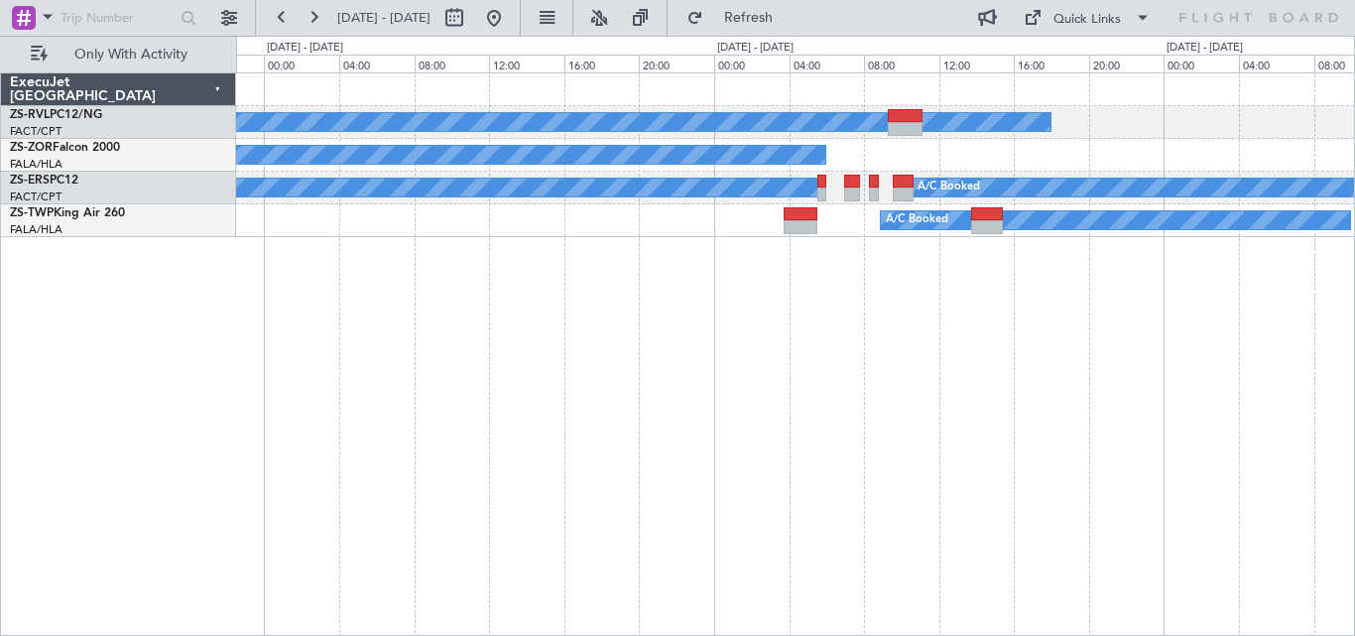
click at [1354, 385] on div "A/C Unavailable A/C Booked A/C Booked A/C Booked A/C Booked A/C Booked A/C Book…" at bounding box center [677, 336] width 1355 height 600
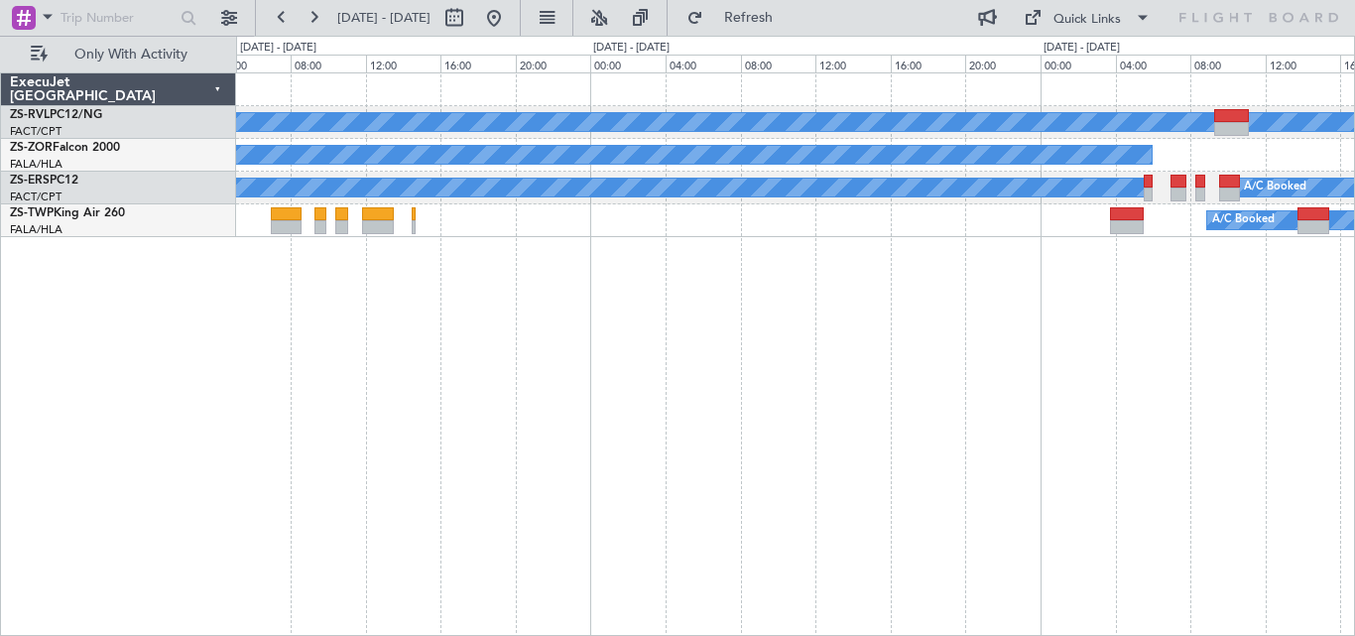
click at [1325, 391] on div "A/C Unavailable A/C Booked A/C Booked A/C Booked A/C Booked A/C Booked A/C Book…" at bounding box center [795, 353] width 1119 height 563
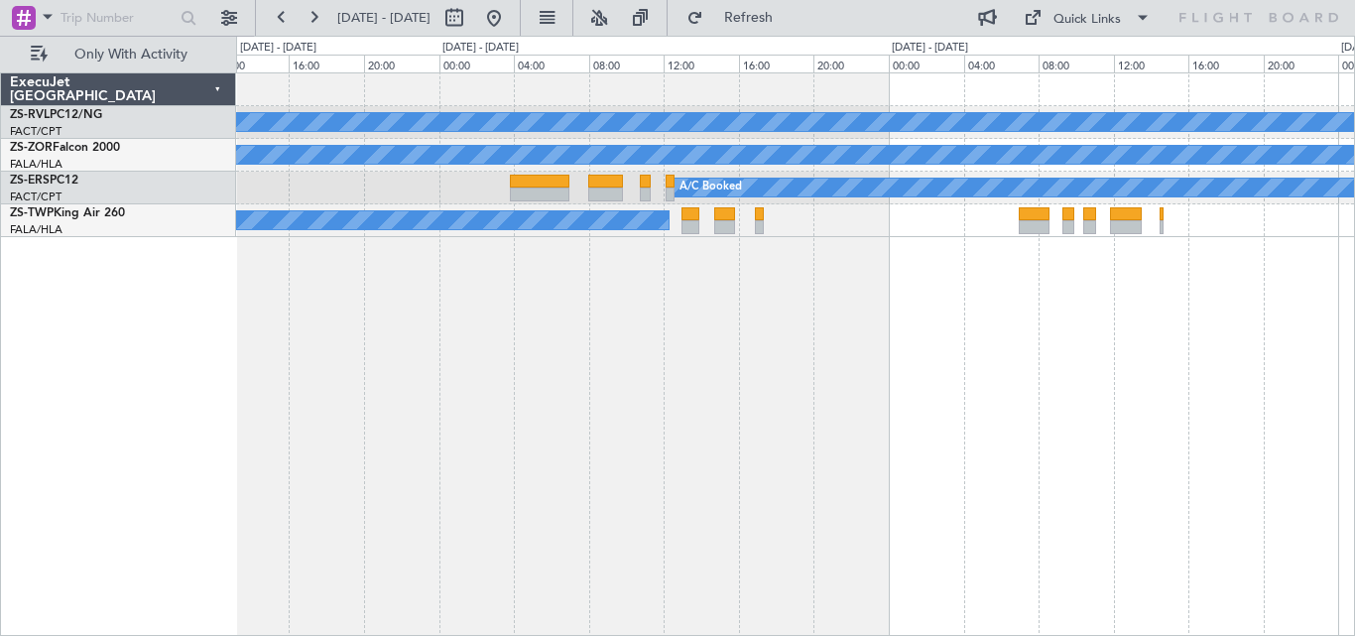
click at [968, 418] on div "A/C Booked A/C Booked A/C Booked A/C Booked A/C Booked" at bounding box center [795, 353] width 1119 height 563
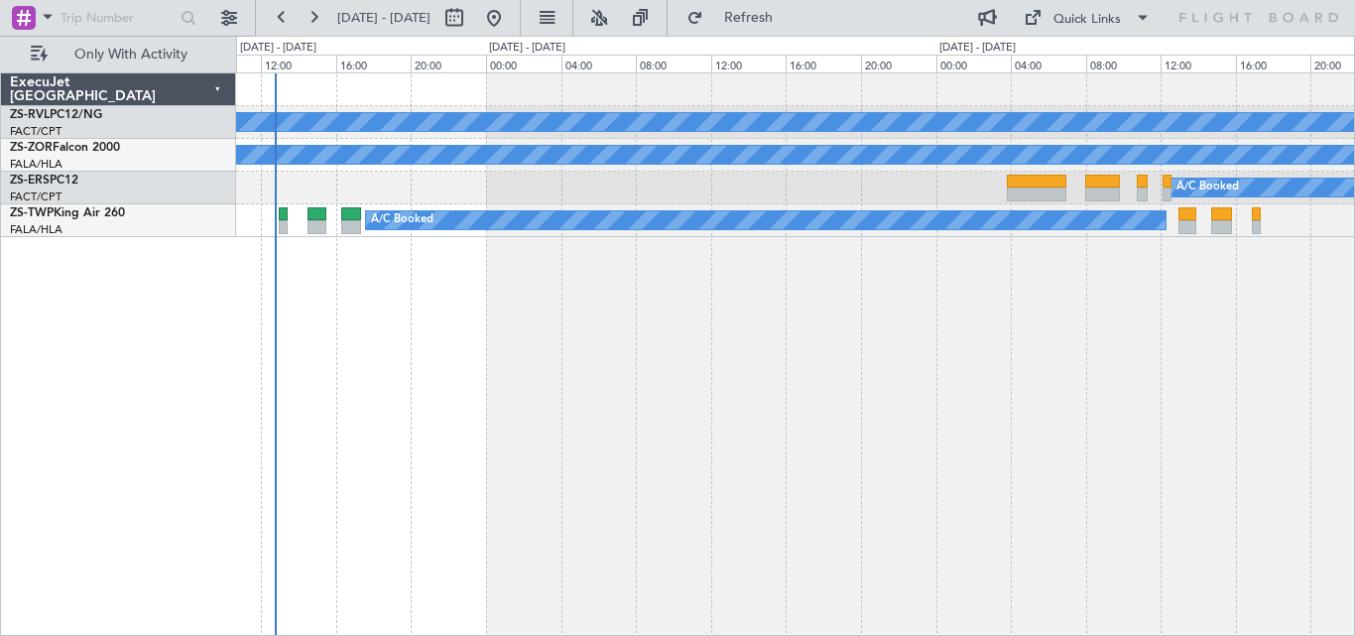
click at [1321, 418] on div "A/C Booked A/C Booked A/C Booked A/C Booked A/C Booked" at bounding box center [795, 353] width 1119 height 563
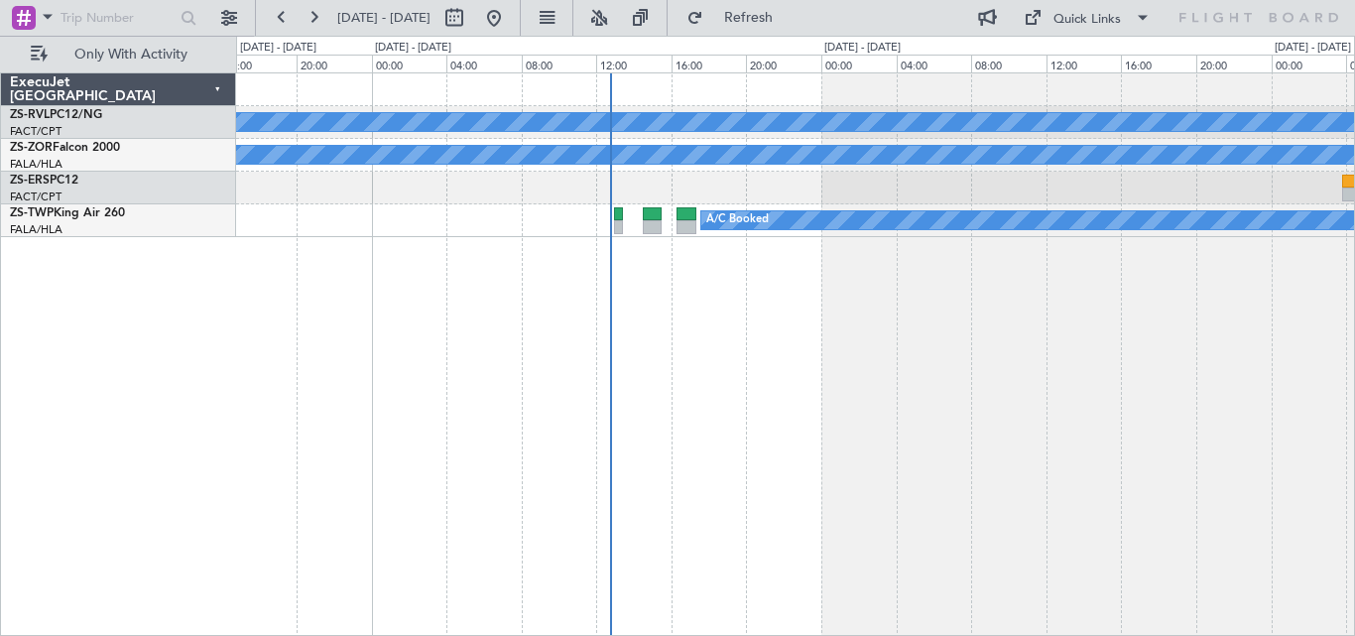
click at [918, 411] on div "A/C Booked A/C Booked A/C Booked A/C Booked A/C Booked" at bounding box center [795, 353] width 1119 height 563
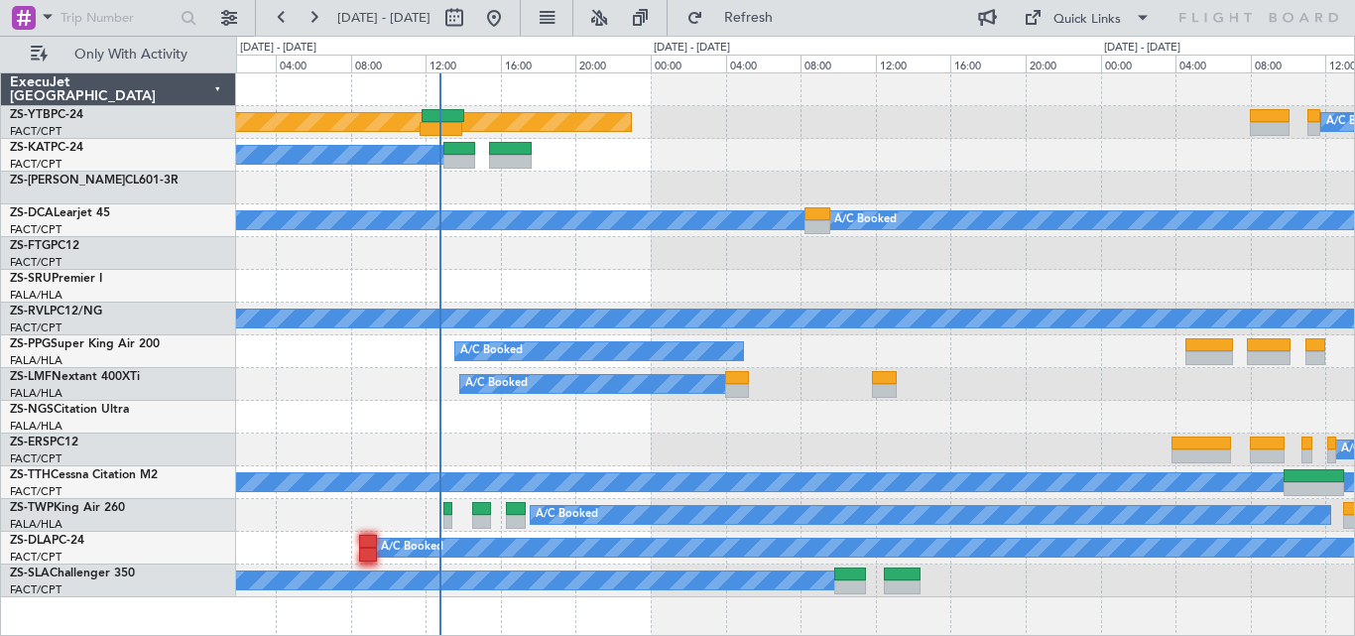
click at [662, 435] on div "Planned Maint Lanseria A/C Booked A/C Booked A/C Booked A/C Booked A/C Booked A…" at bounding box center [795, 335] width 1118 height 524
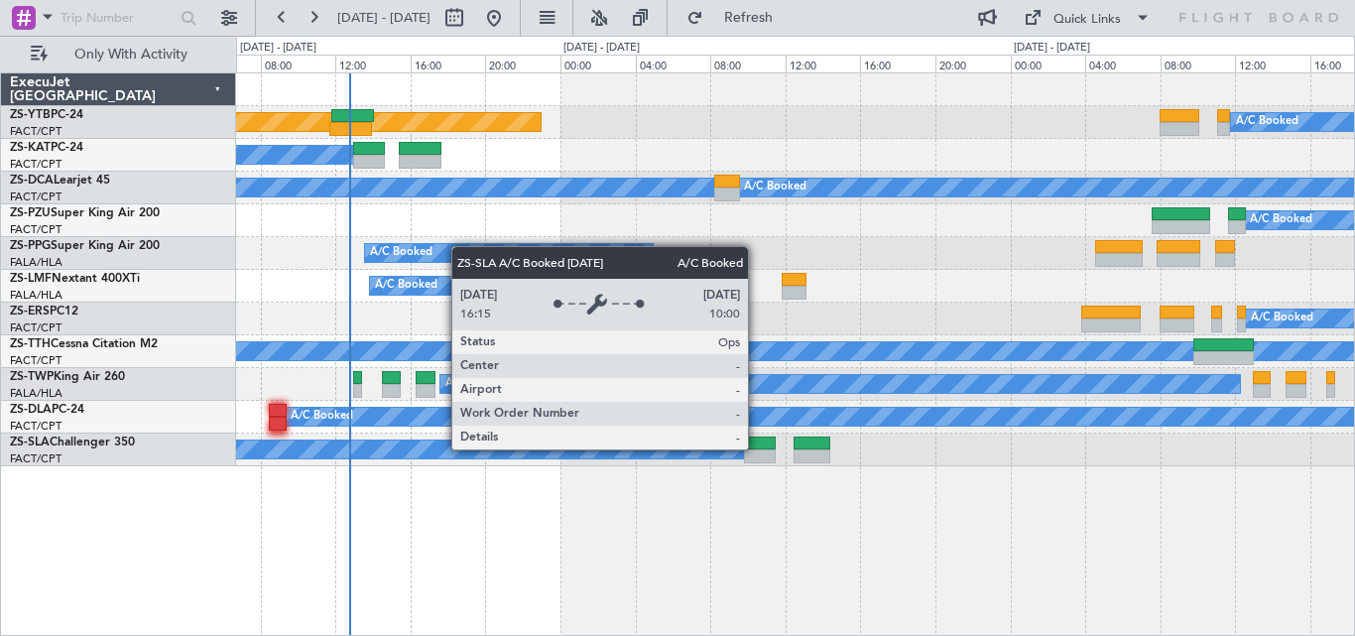
click at [665, 454] on div "A/C Booked" at bounding box center [355, 449] width 780 height 18
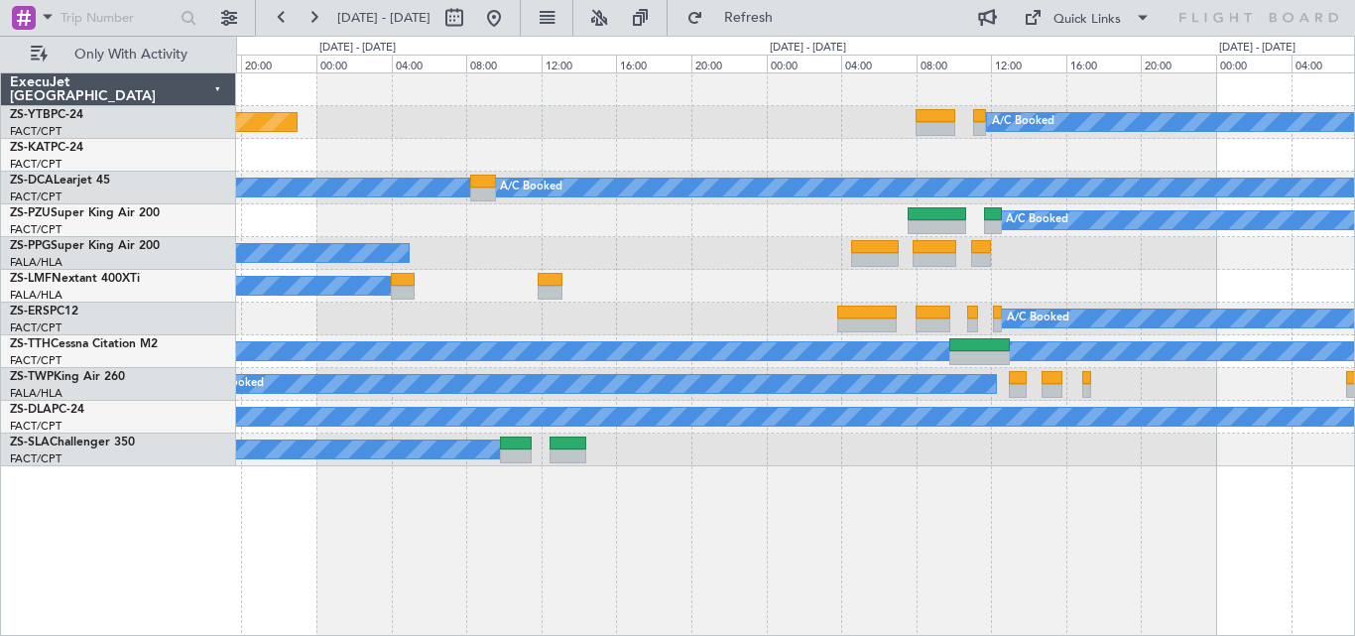
click at [782, 202] on div "Planned Maint Lanseria A/C Booked A/C Booked A/C Booked A/C Booked A/C Booked A…" at bounding box center [795, 269] width 1118 height 393
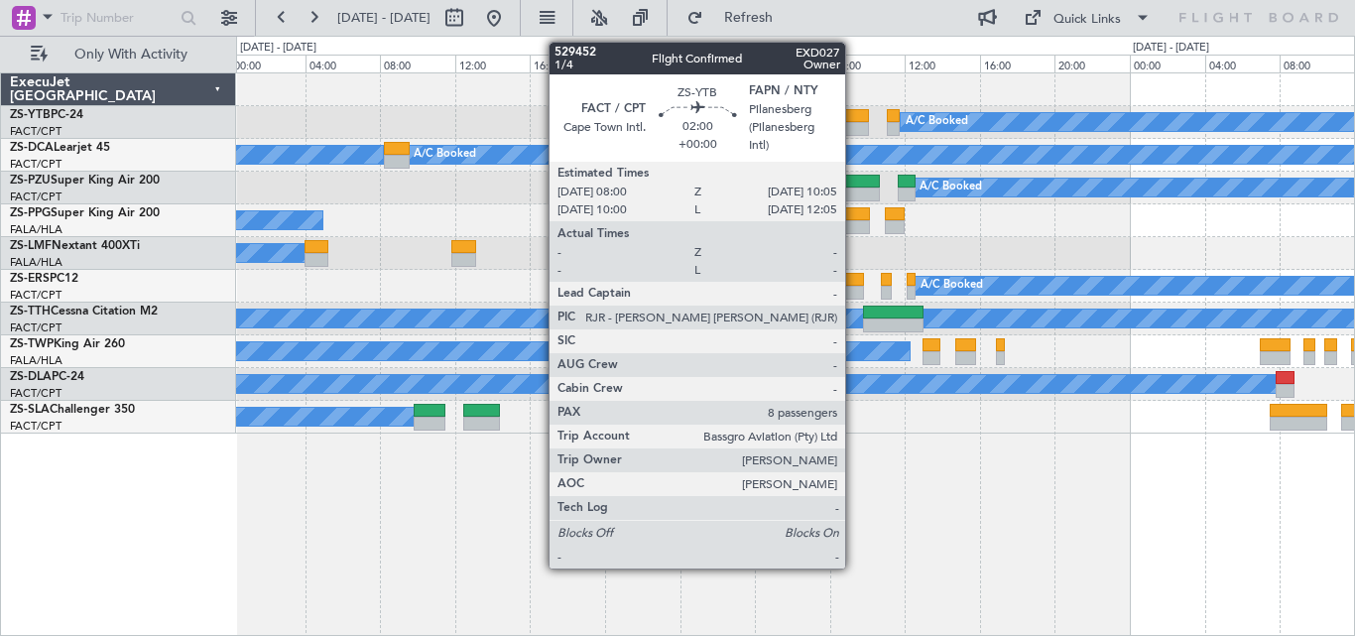
click at [854, 120] on div at bounding box center [849, 116] width 40 height 14
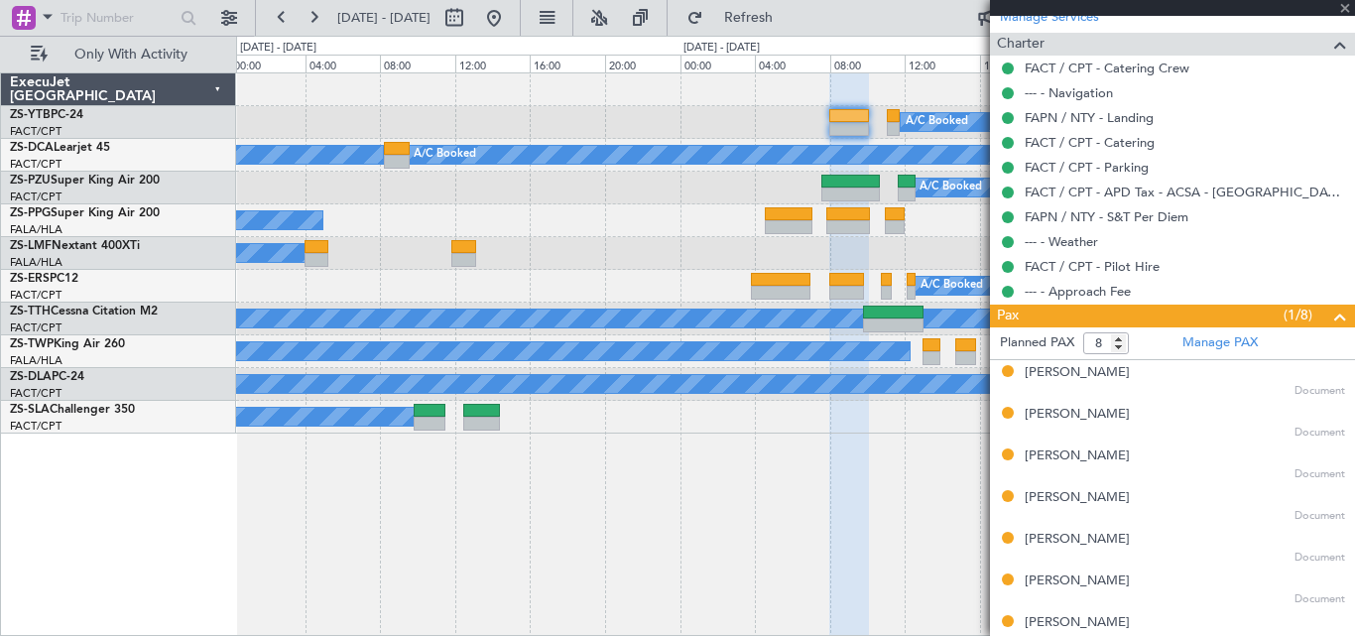
scroll to position [632, 0]
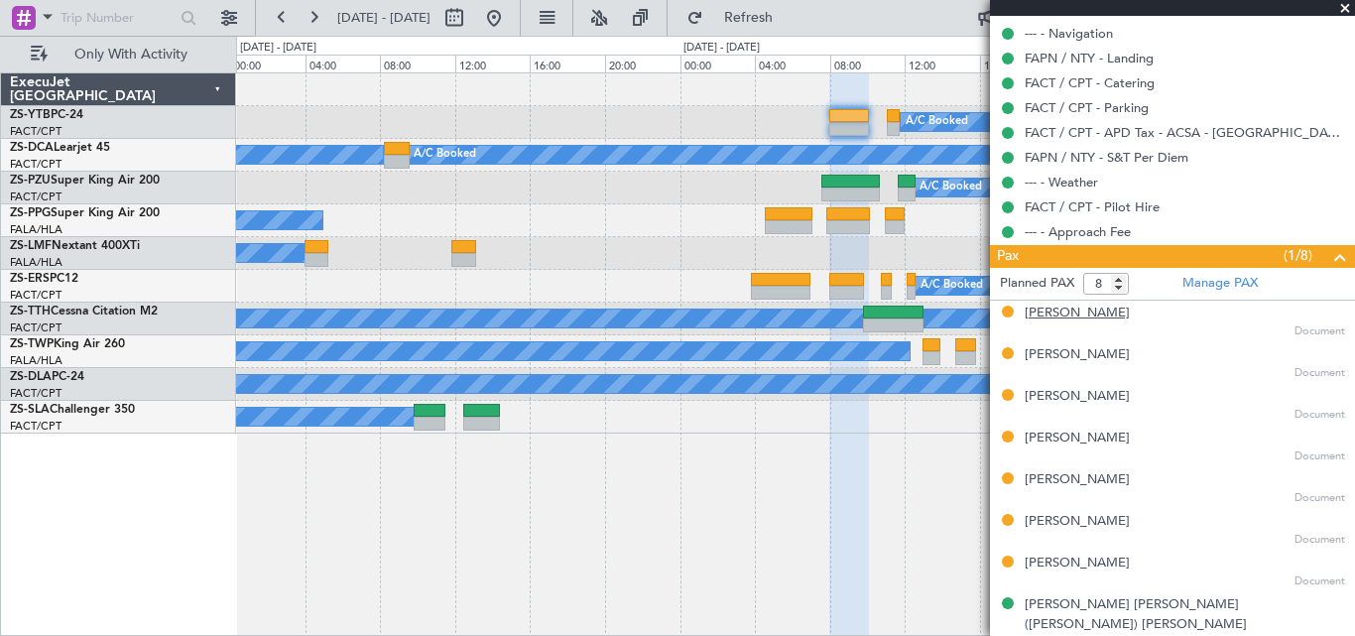
click at [1089, 314] on div "Callum Hughes" at bounding box center [1076, 313] width 105 height 20
click at [1027, 350] on mat-tooltip-component "Incompleted" at bounding box center [1008, 342] width 98 height 53
click at [1058, 359] on div "Cara Herbst" at bounding box center [1076, 355] width 105 height 20
click at [1048, 394] on div "Hunter Mitchell" at bounding box center [1076, 397] width 105 height 20
click at [1063, 436] on div "Jarryd Limbert" at bounding box center [1076, 438] width 105 height 20
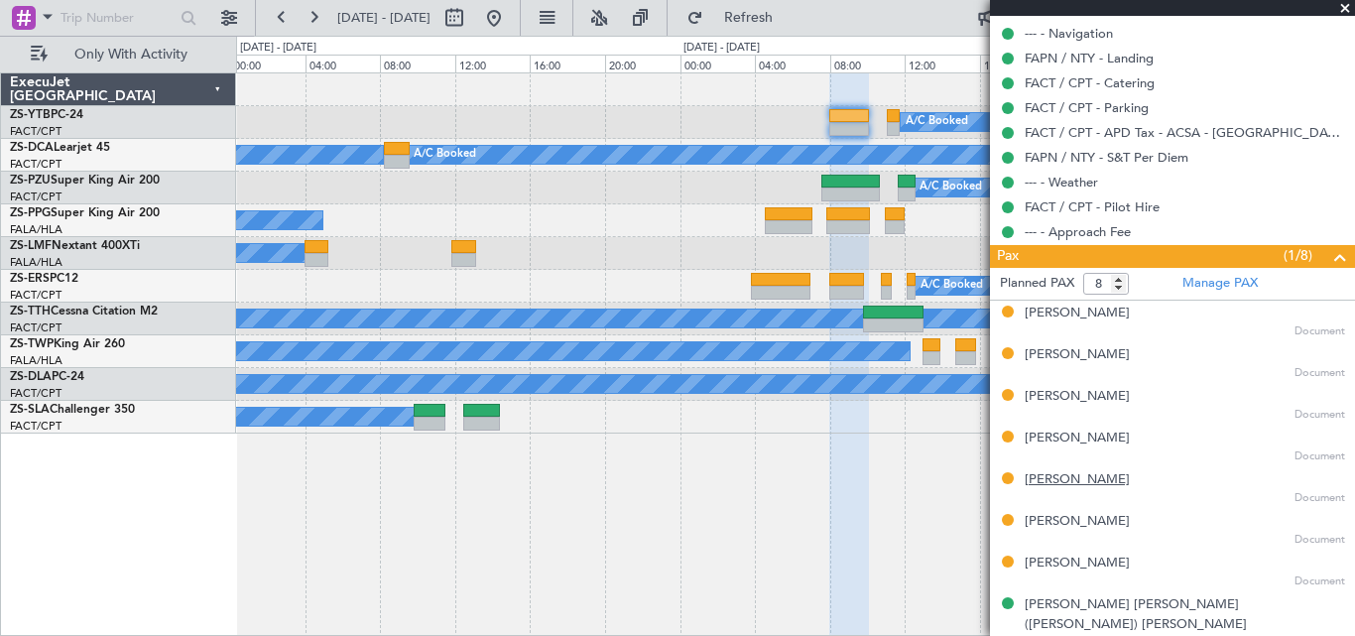
click at [1087, 482] on div "Mark Hegland" at bounding box center [1076, 480] width 105 height 20
click at [1084, 519] on div "Matthew Sutherland" at bounding box center [1076, 522] width 105 height 20
click at [1083, 562] on div "Nina Benson" at bounding box center [1076, 563] width 105 height 20
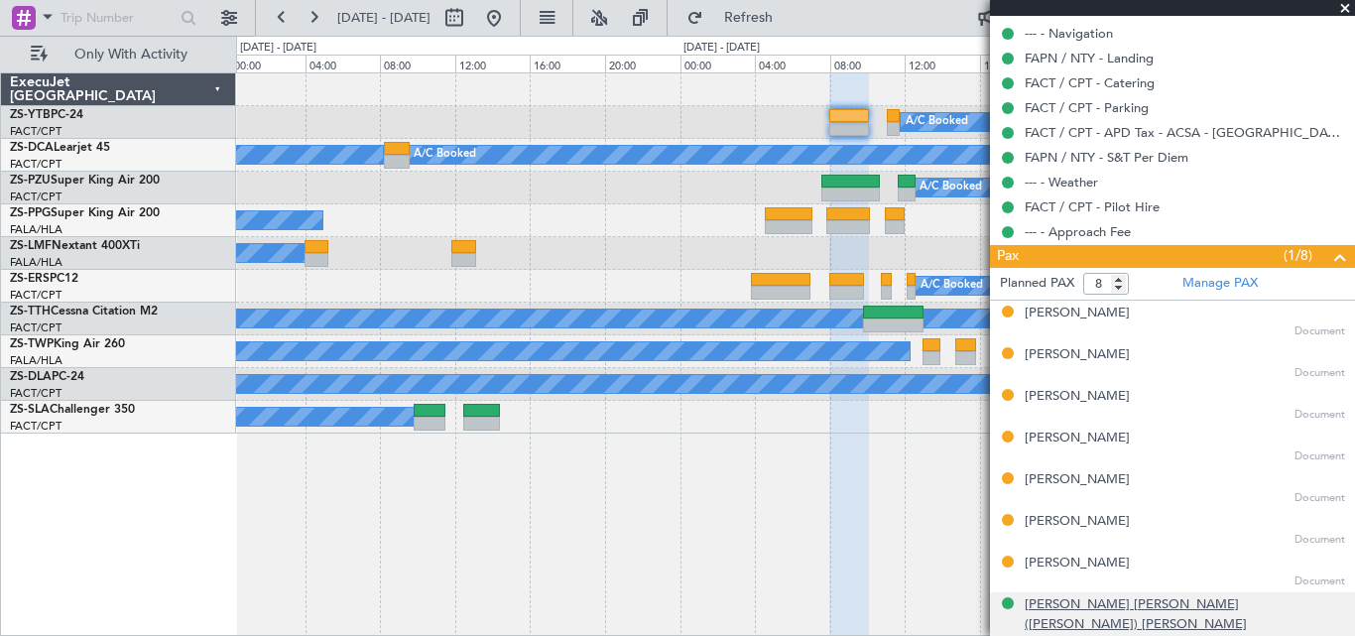
click at [1126, 613] on div "Johanna Louisa (Nikki) Herbst" at bounding box center [1184, 614] width 320 height 39
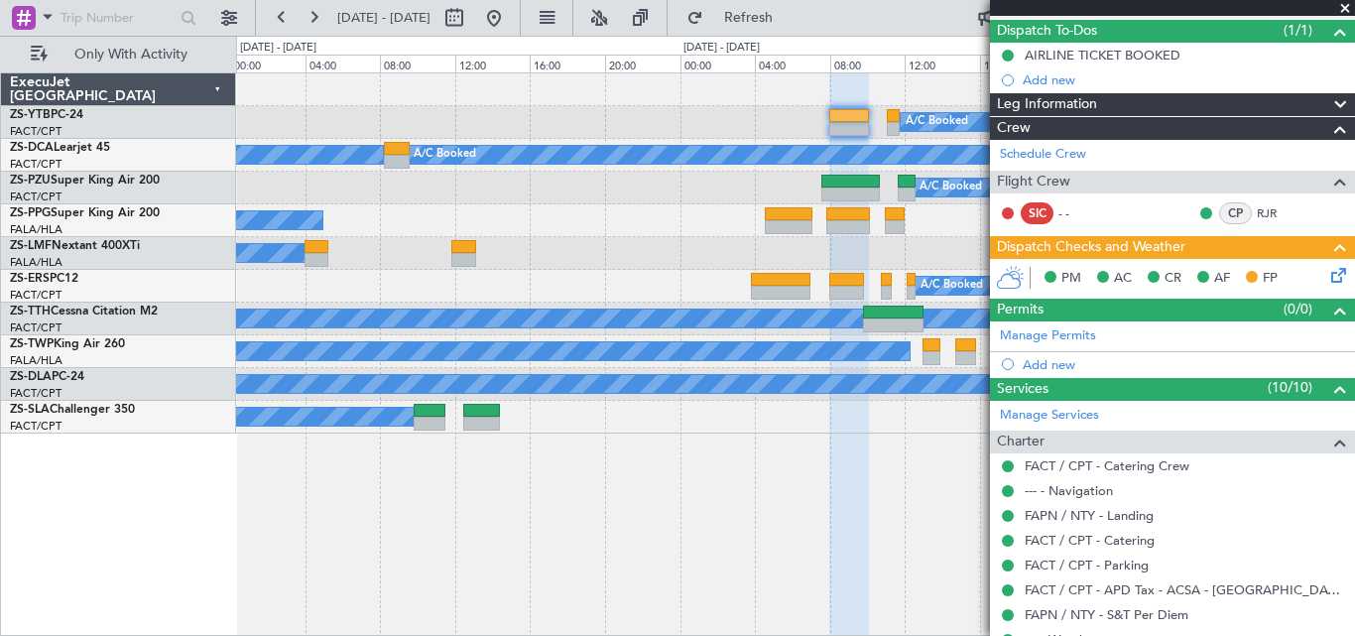
scroll to position [0, 0]
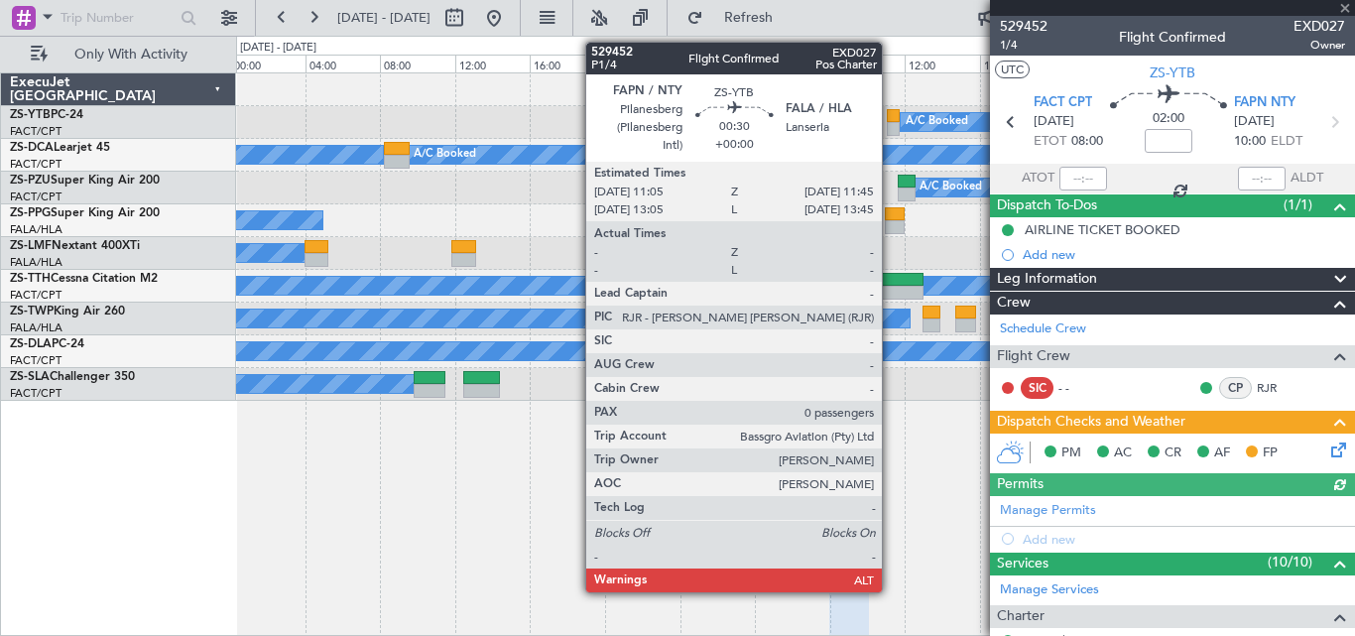
click at [892, 113] on div at bounding box center [893, 116] width 13 height 14
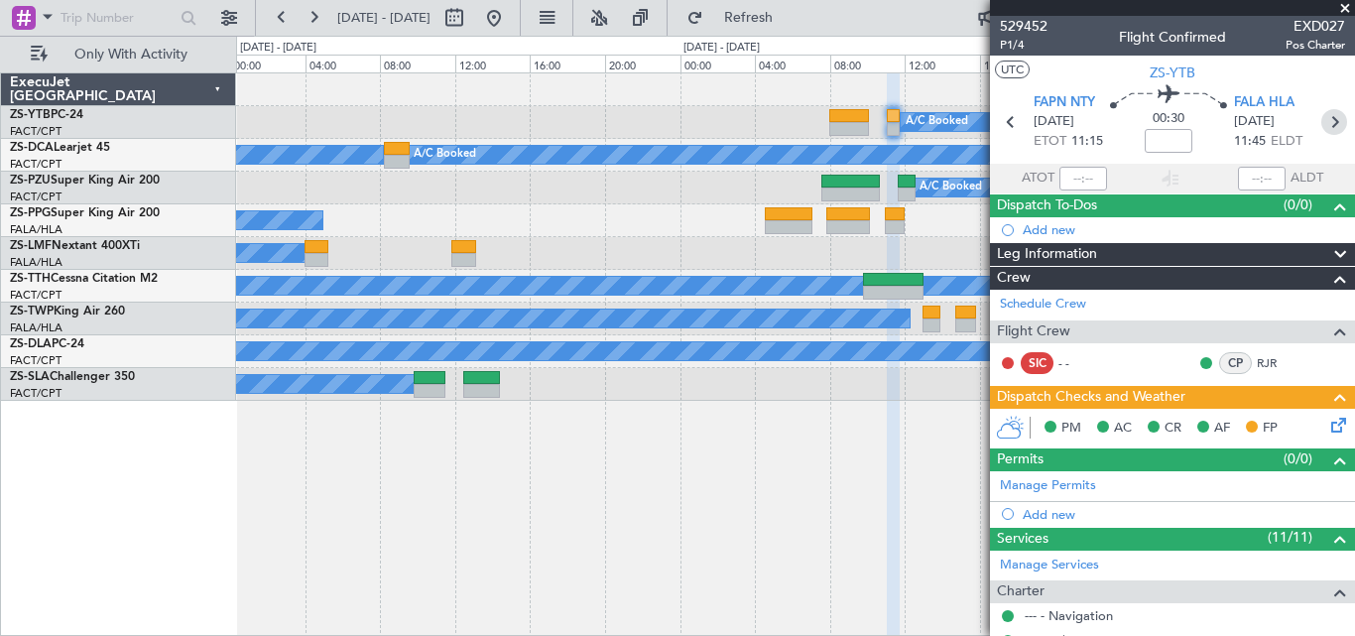
click at [1328, 126] on icon at bounding box center [1334, 122] width 26 height 26
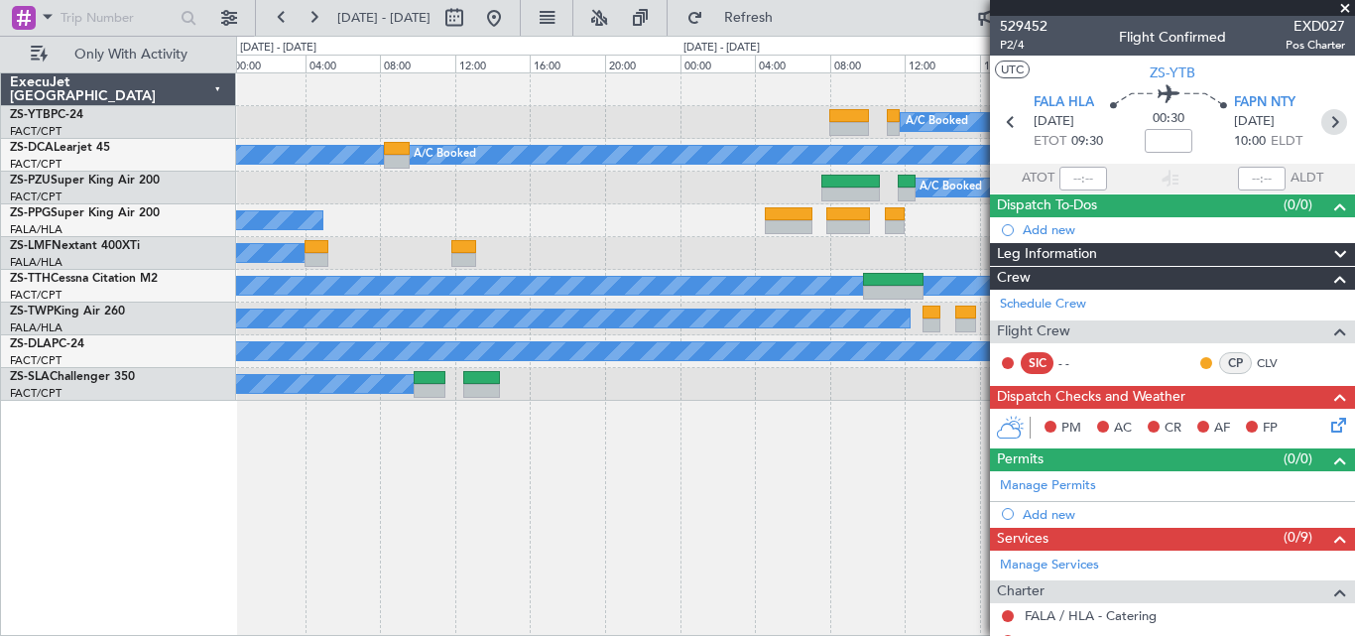
click at [1324, 117] on icon at bounding box center [1334, 122] width 26 height 26
click at [1341, 7] on span at bounding box center [1345, 9] width 20 height 18
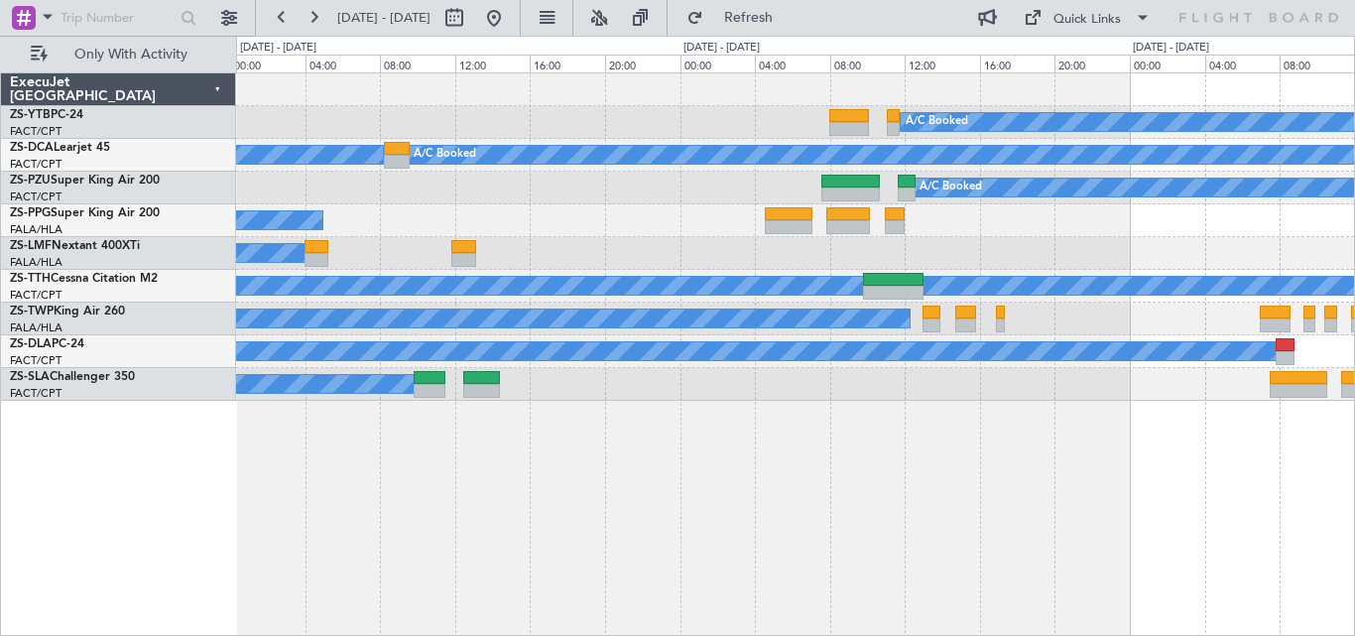
type input "0"
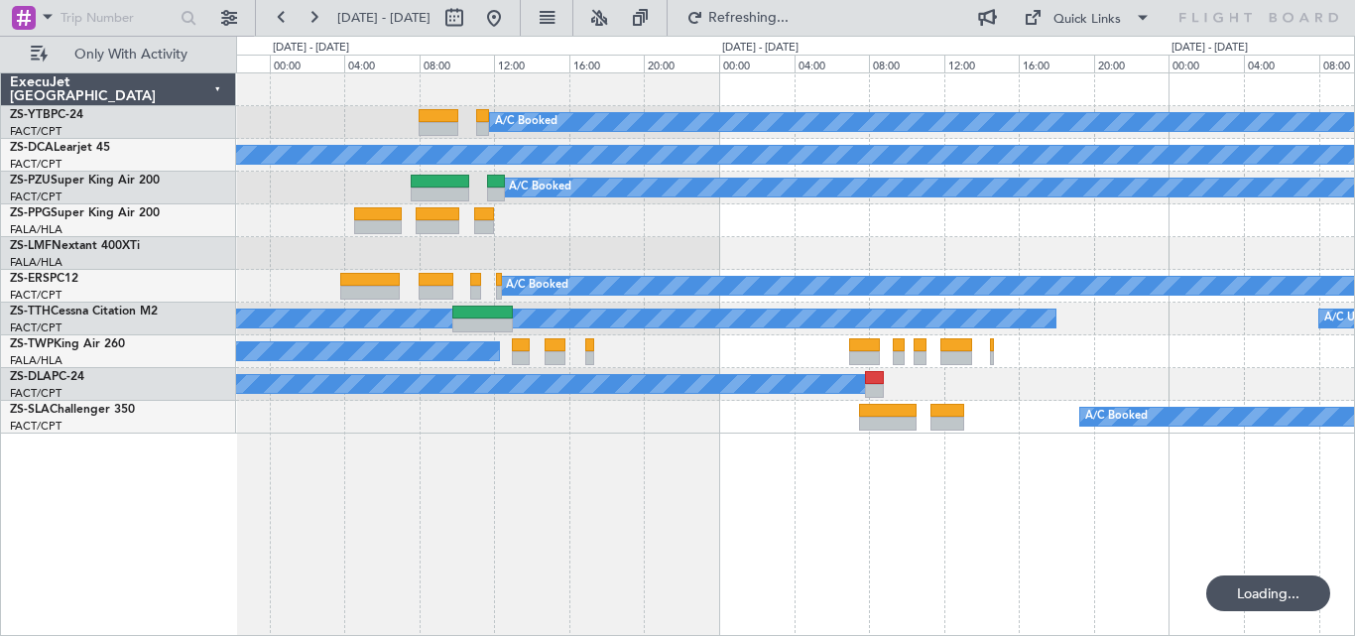
click at [818, 444] on div "A/C Booked A/C Booked A/C Booked A/C Booked A/C Booked A/C Unavailable A/C Book…" at bounding box center [795, 353] width 1119 height 563
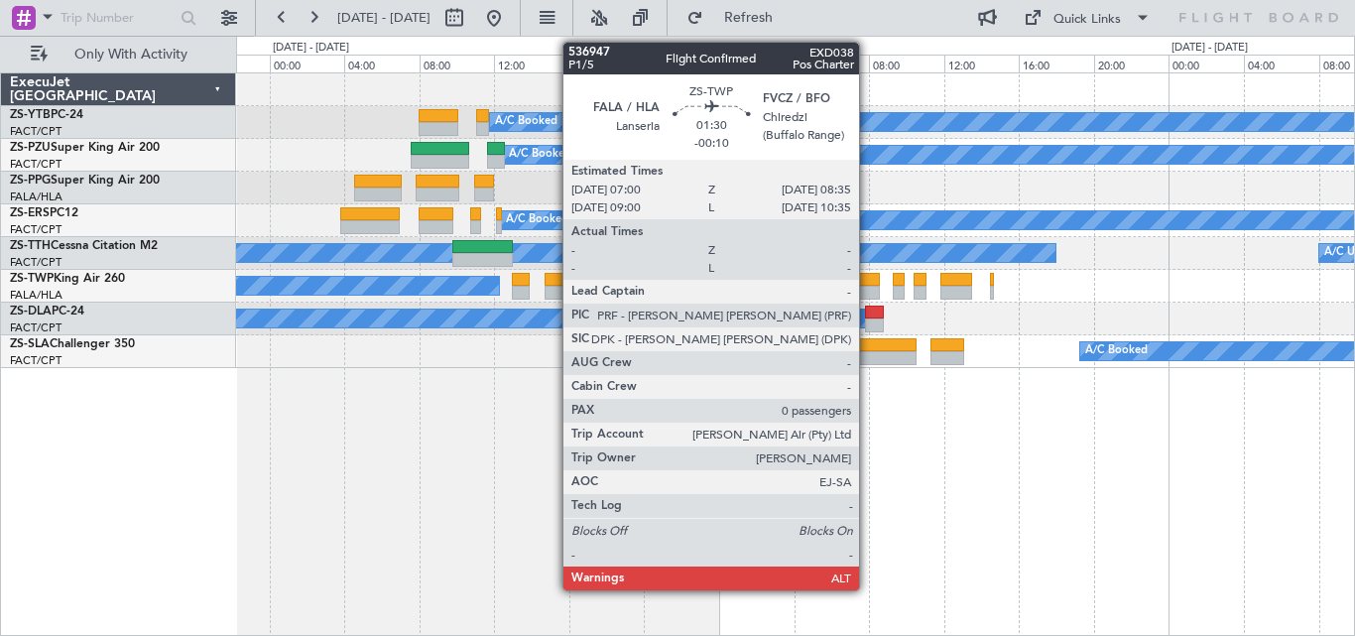
click at [868, 288] on div at bounding box center [864, 293] width 30 height 14
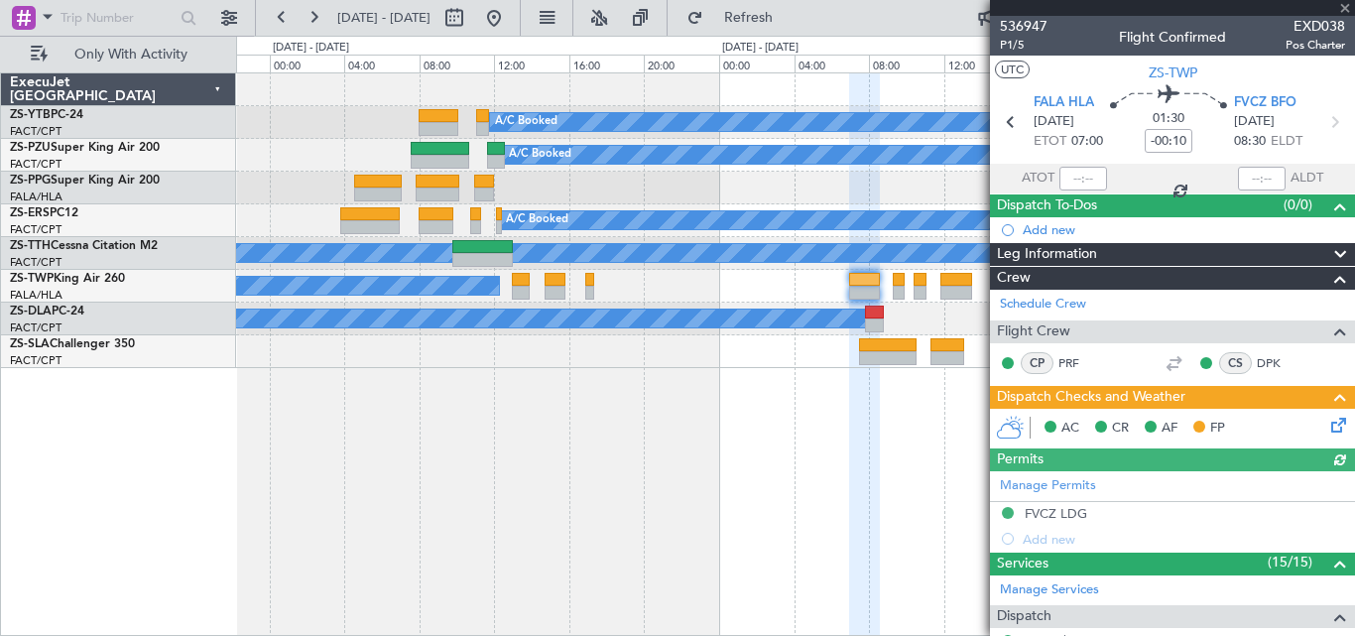
click at [1338, 9] on div at bounding box center [1172, 8] width 365 height 16
click at [1344, 10] on span at bounding box center [1345, 9] width 20 height 18
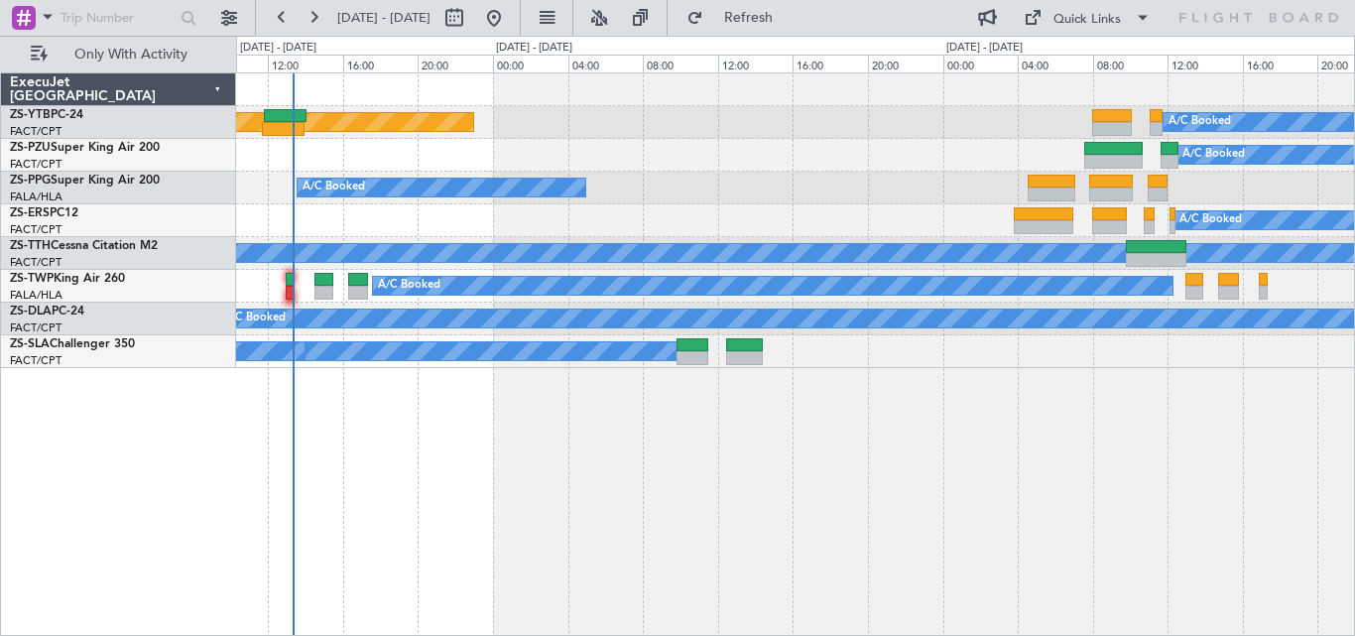
click at [1244, 426] on div "A/C Booked Planned Maint Lanseria A/C Booked A/C Booked A/C Booked A/C Unavaila…" at bounding box center [795, 353] width 1119 height 563
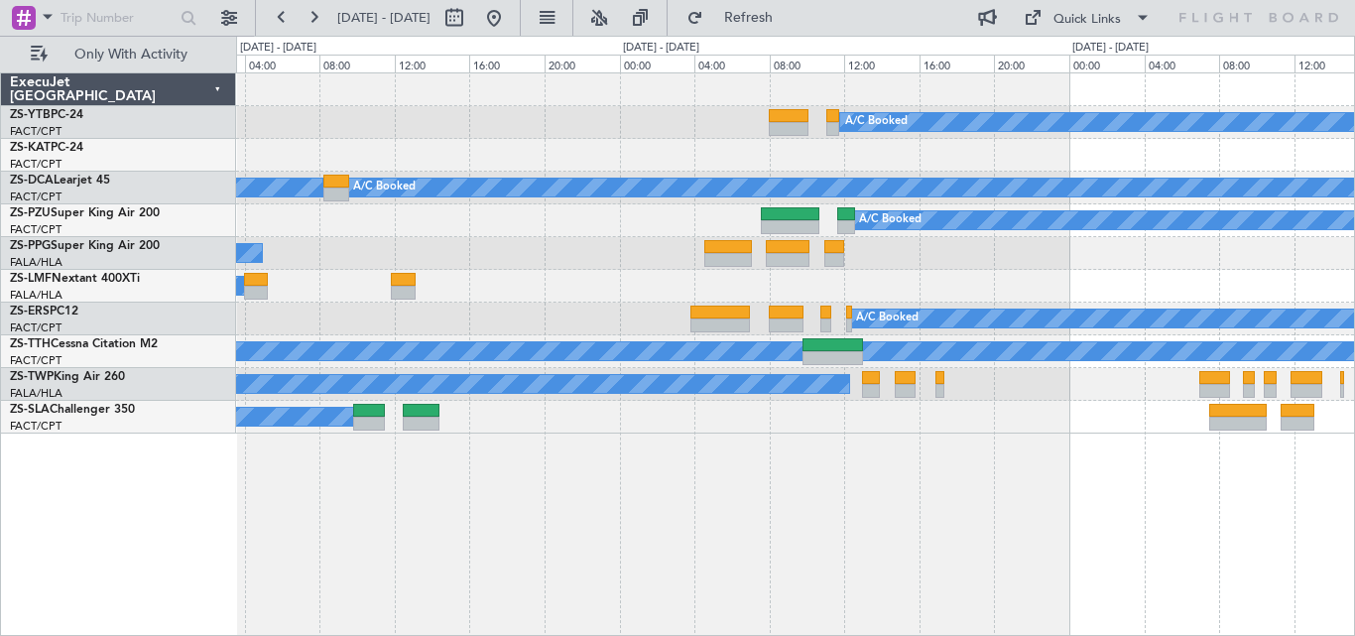
click at [548, 197] on div "A/C Booked A/C Booked" at bounding box center [795, 188] width 1118 height 33
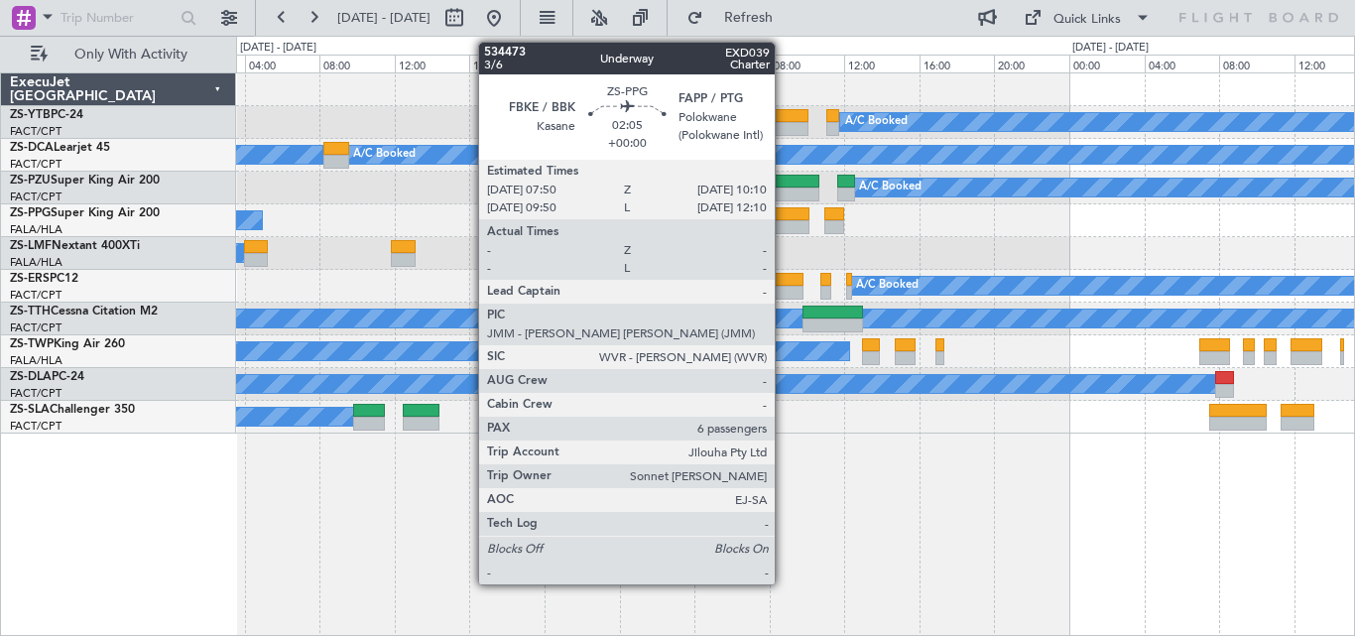
click at [783, 224] on div at bounding box center [788, 227] width 45 height 14
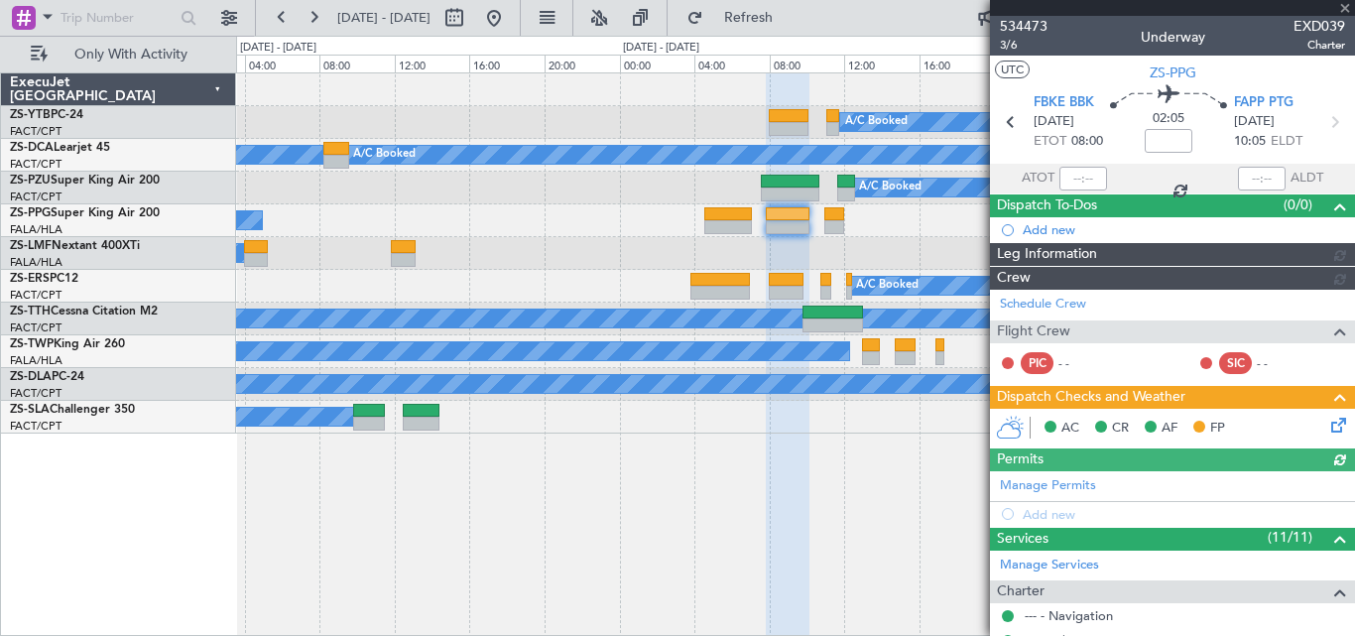
scroll to position [563, 0]
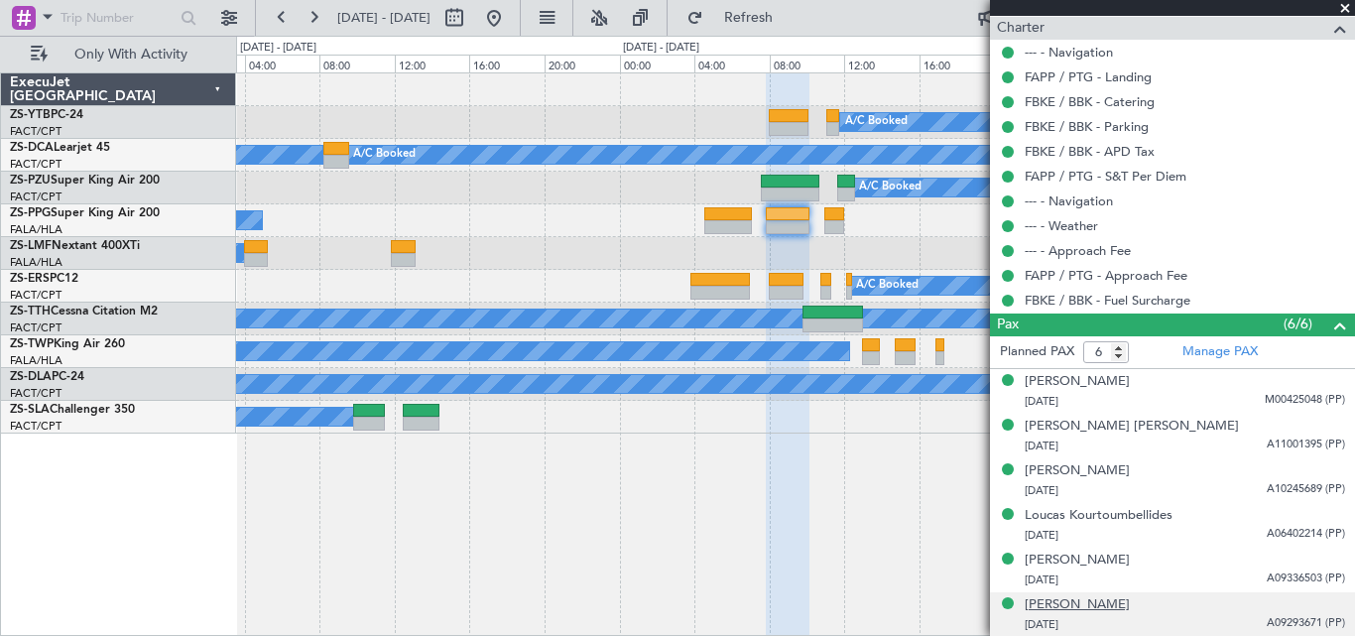
click at [1042, 607] on div "Stelios Vassiliades" at bounding box center [1076, 605] width 105 height 20
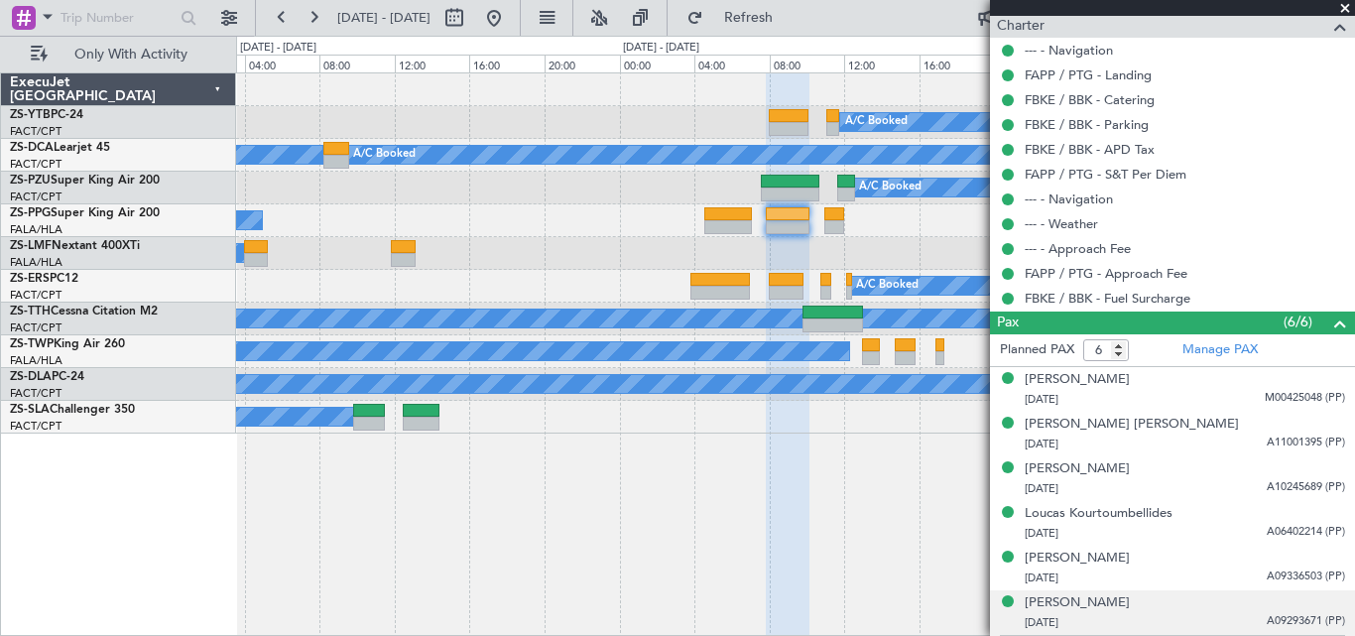
scroll to position [612, 0]
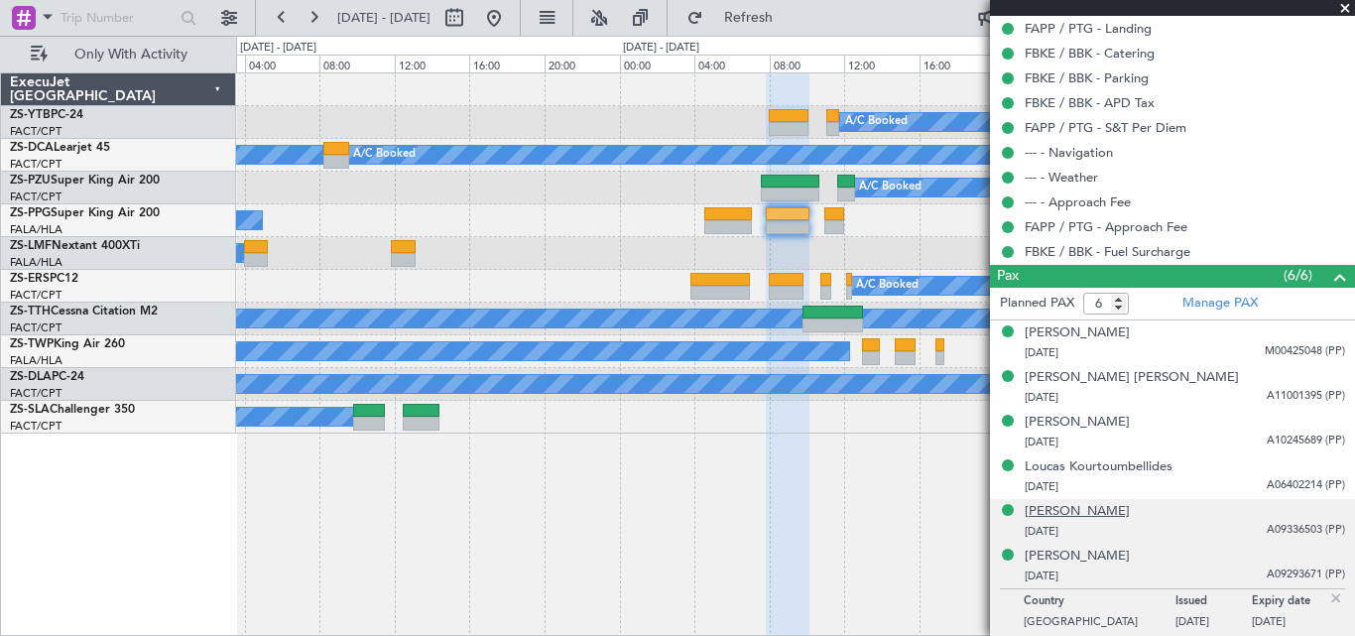
click at [1086, 507] on div "Nichola Spyrou" at bounding box center [1076, 512] width 105 height 20
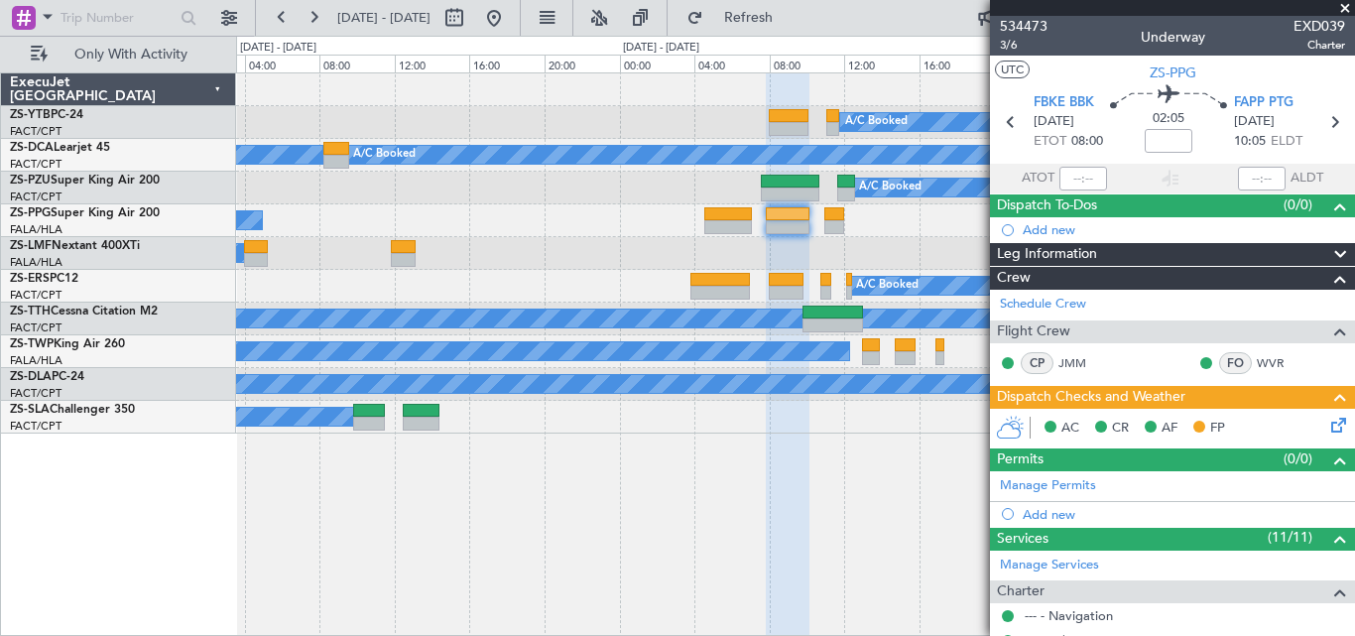
scroll to position [612, 0]
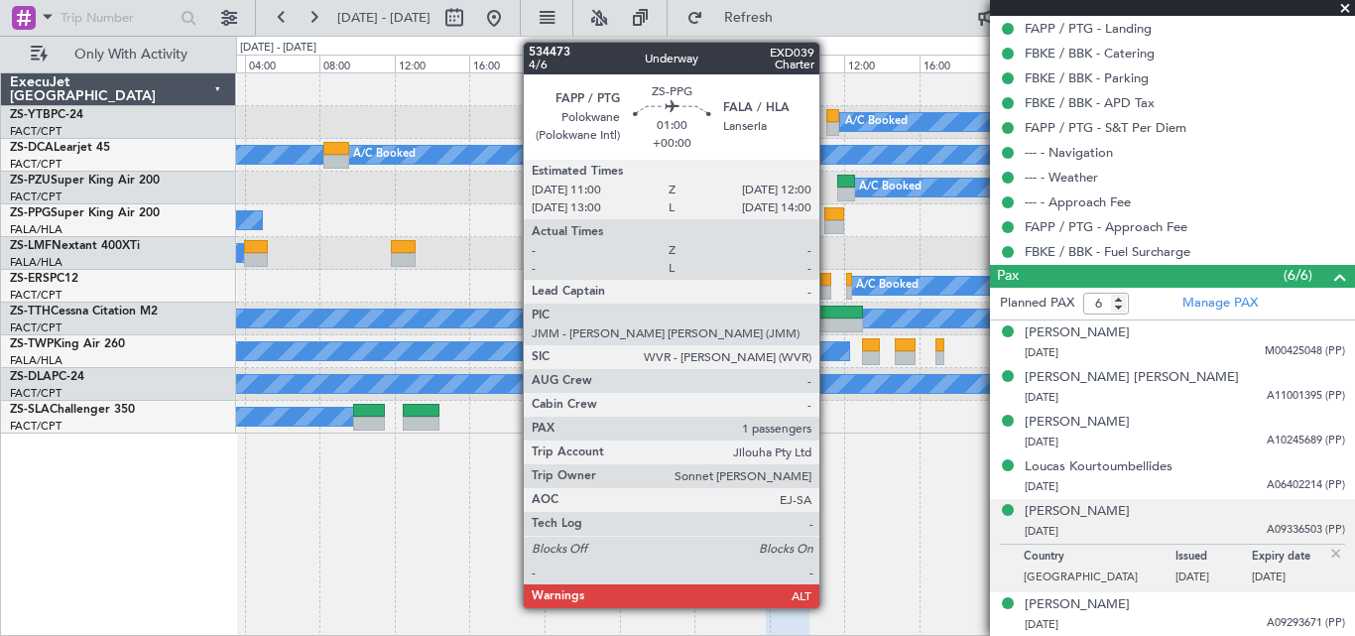
click at [828, 207] on div at bounding box center [833, 214] width 19 height 14
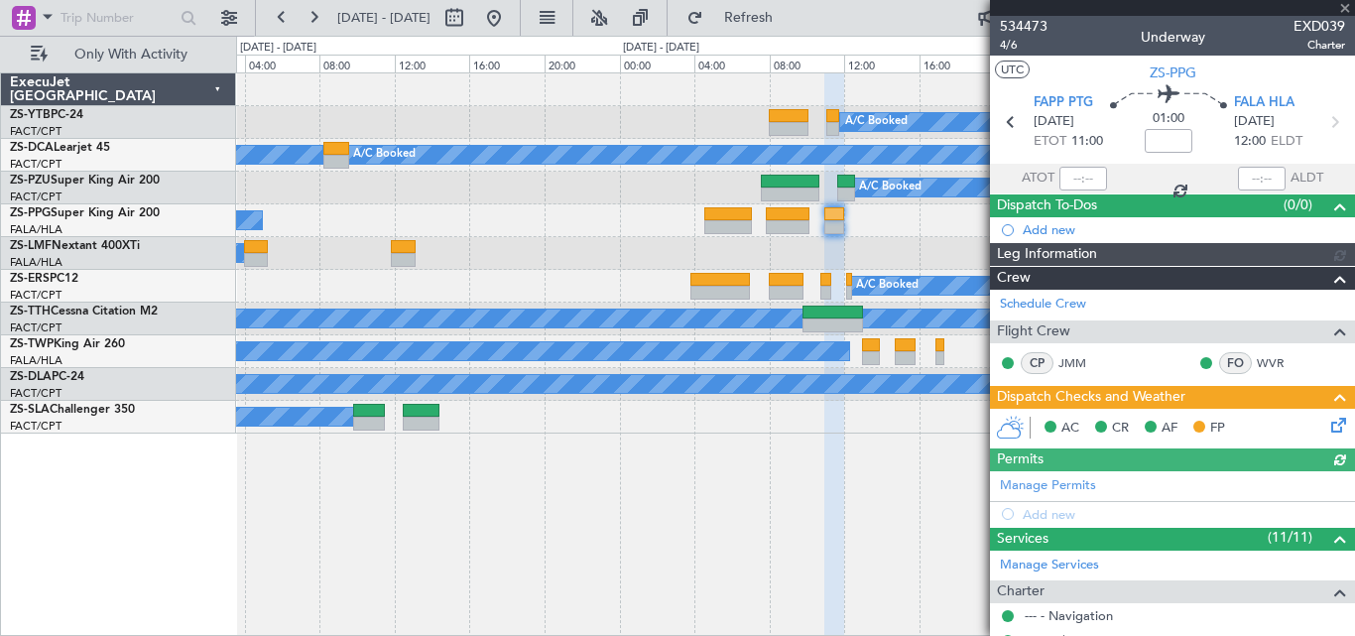
scroll to position [340, 0]
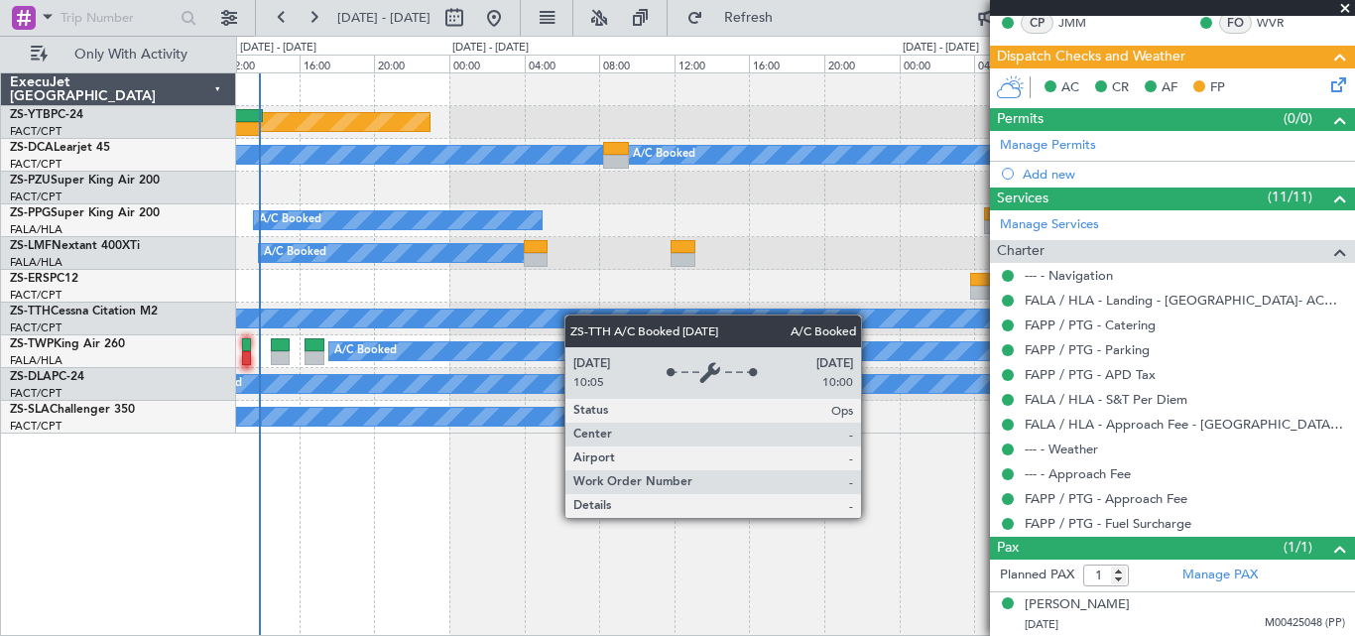
click at [653, 318] on div "A/C Booked Planned Maint Lanseria A/C Booked A/C Booked A/C Booked A/C Booked A…" at bounding box center [795, 253] width 1118 height 360
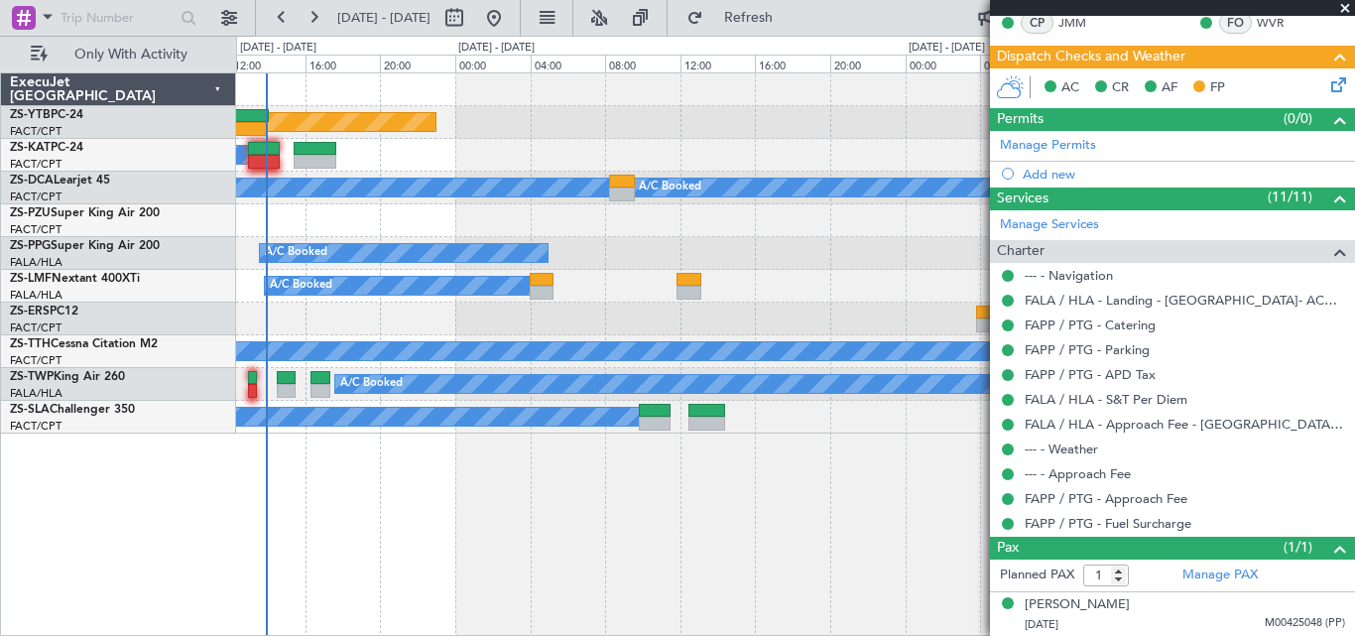
click at [1343, 10] on span at bounding box center [1345, 9] width 20 height 18
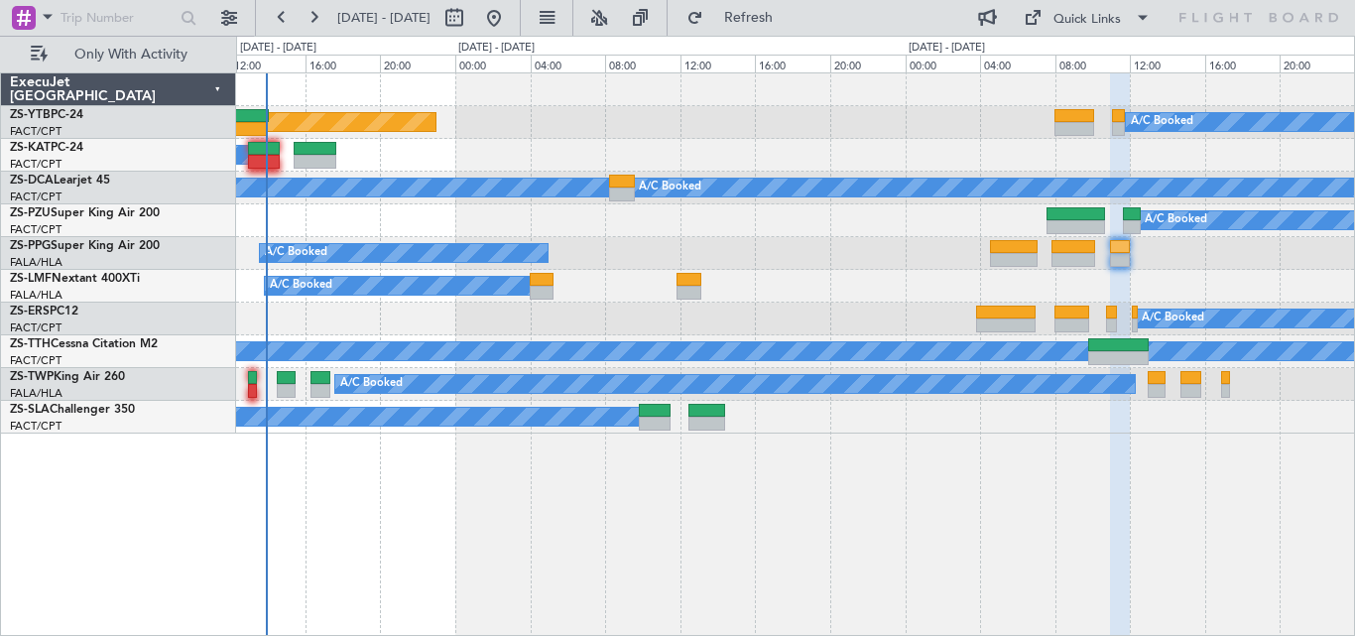
type input "0"
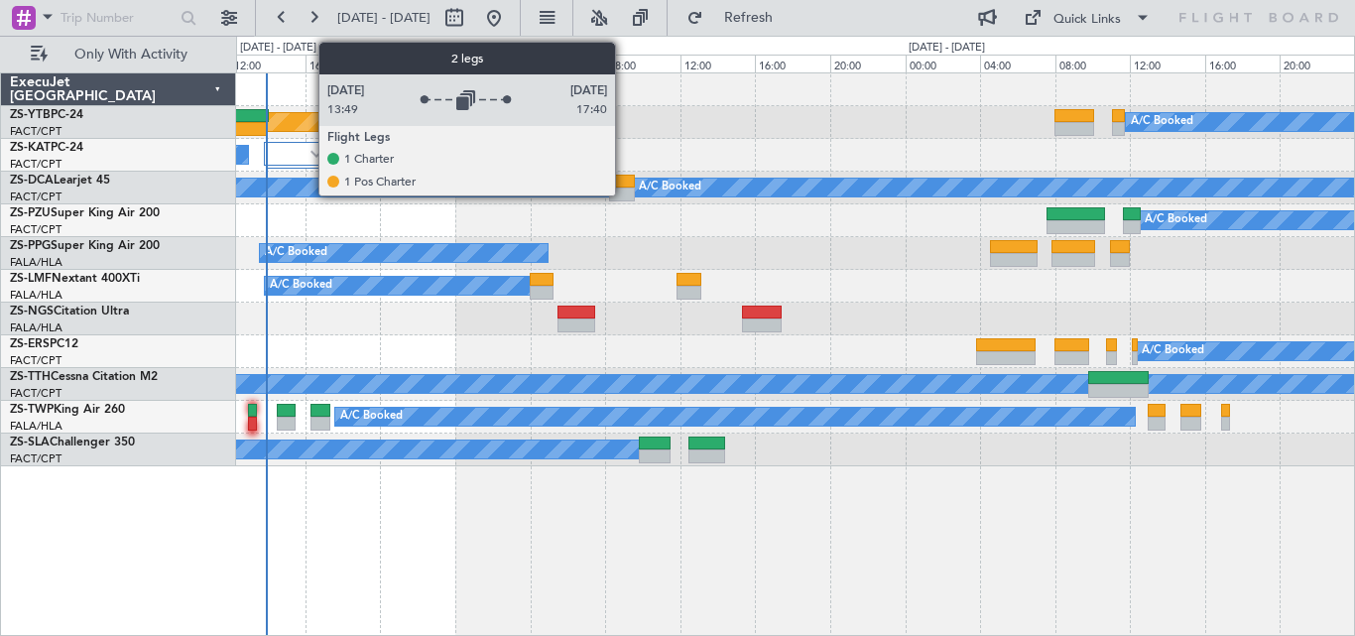
click at [308, 147] on div at bounding box center [298, 154] width 69 height 24
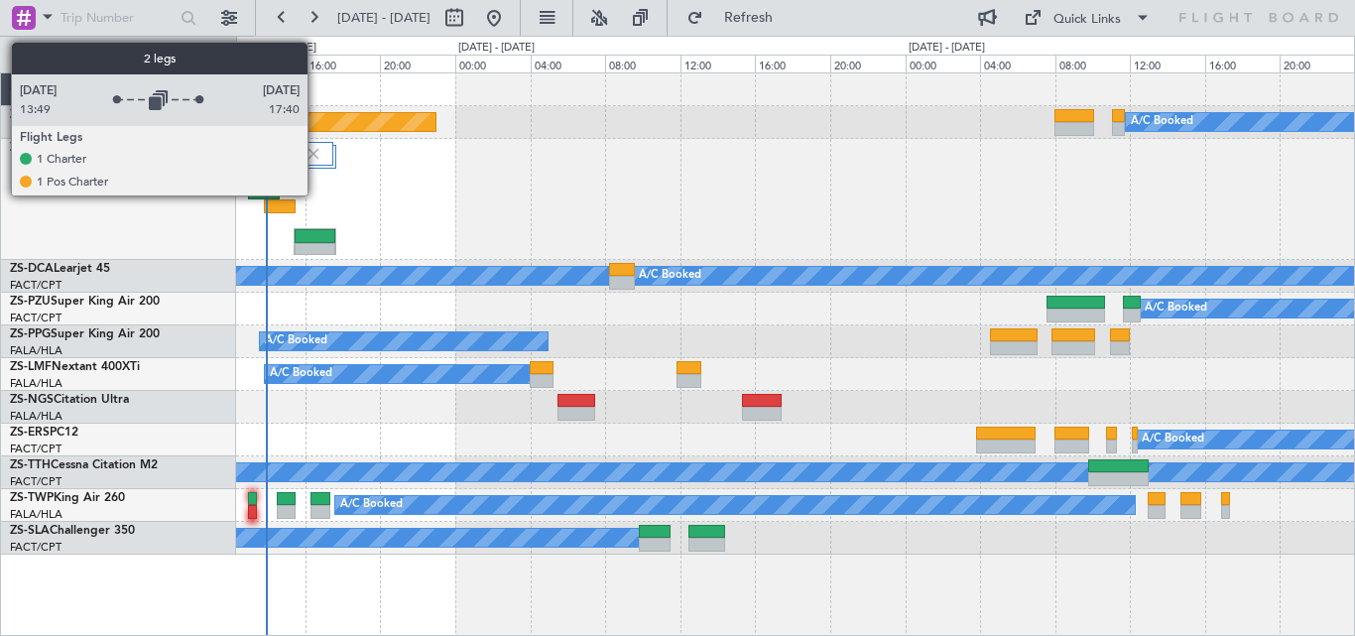
click at [316, 151] on img at bounding box center [313, 154] width 18 height 18
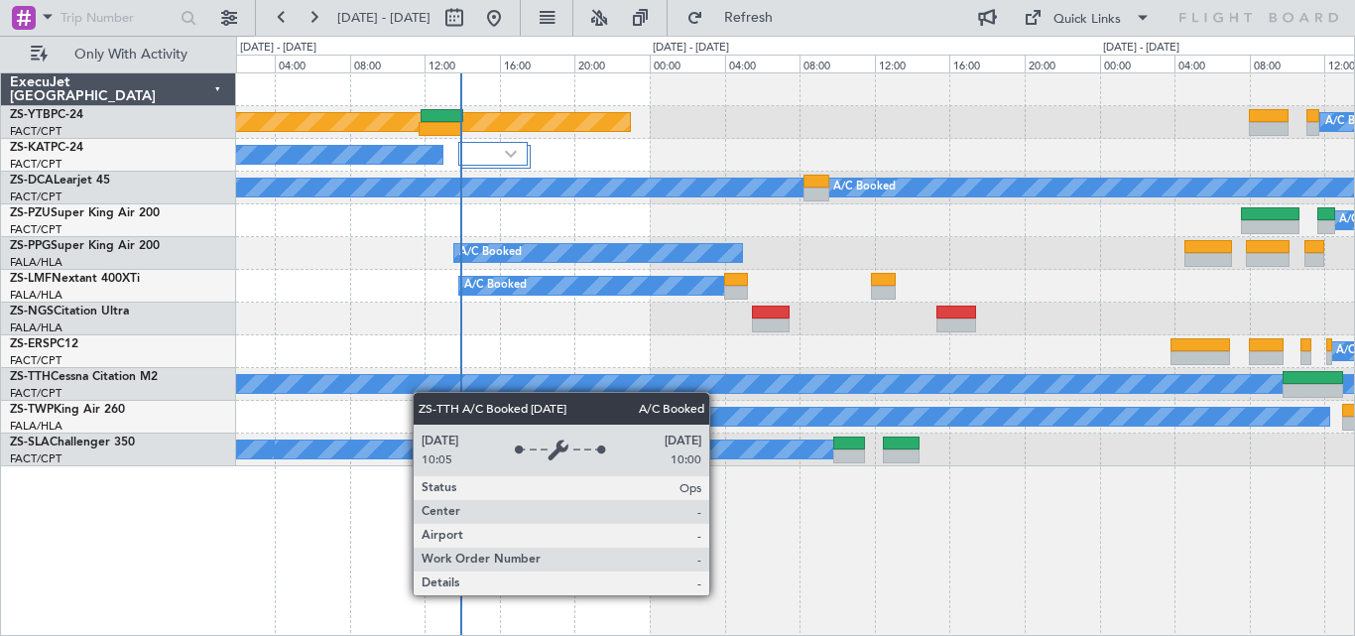
click at [603, 375] on div "A/C Unavailable A/C Booked" at bounding box center [795, 384] width 1118 height 33
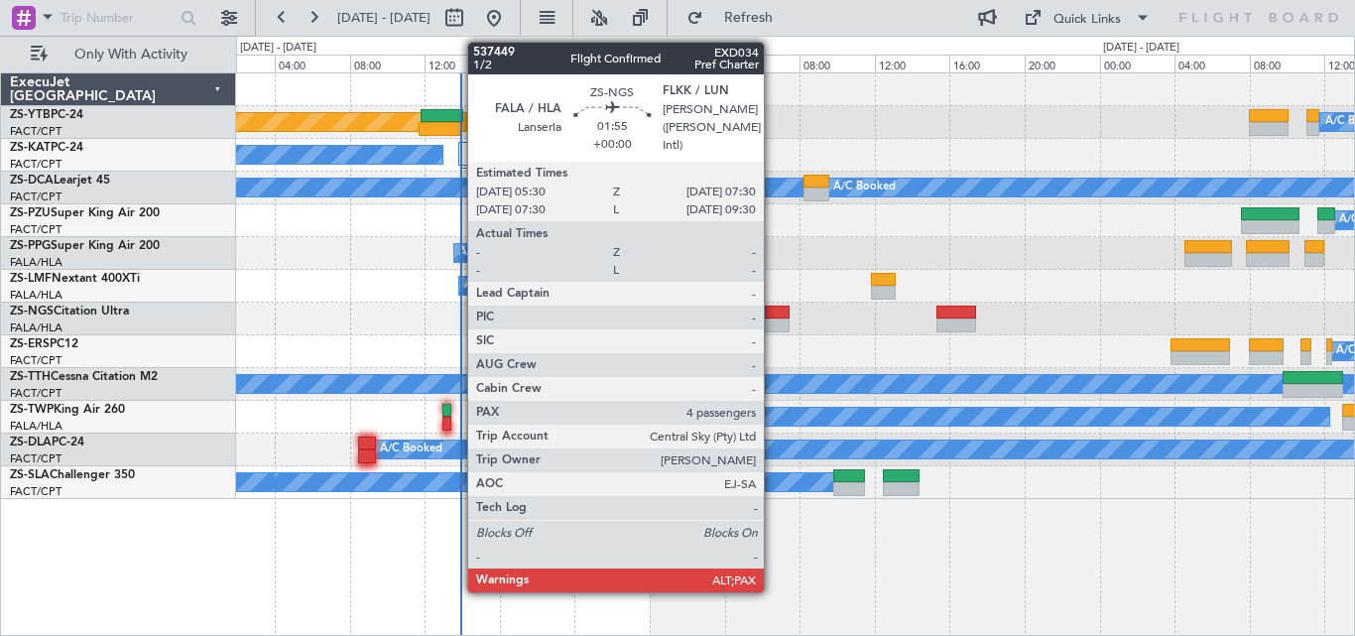
click at [773, 317] on div at bounding box center [771, 312] width 38 height 14
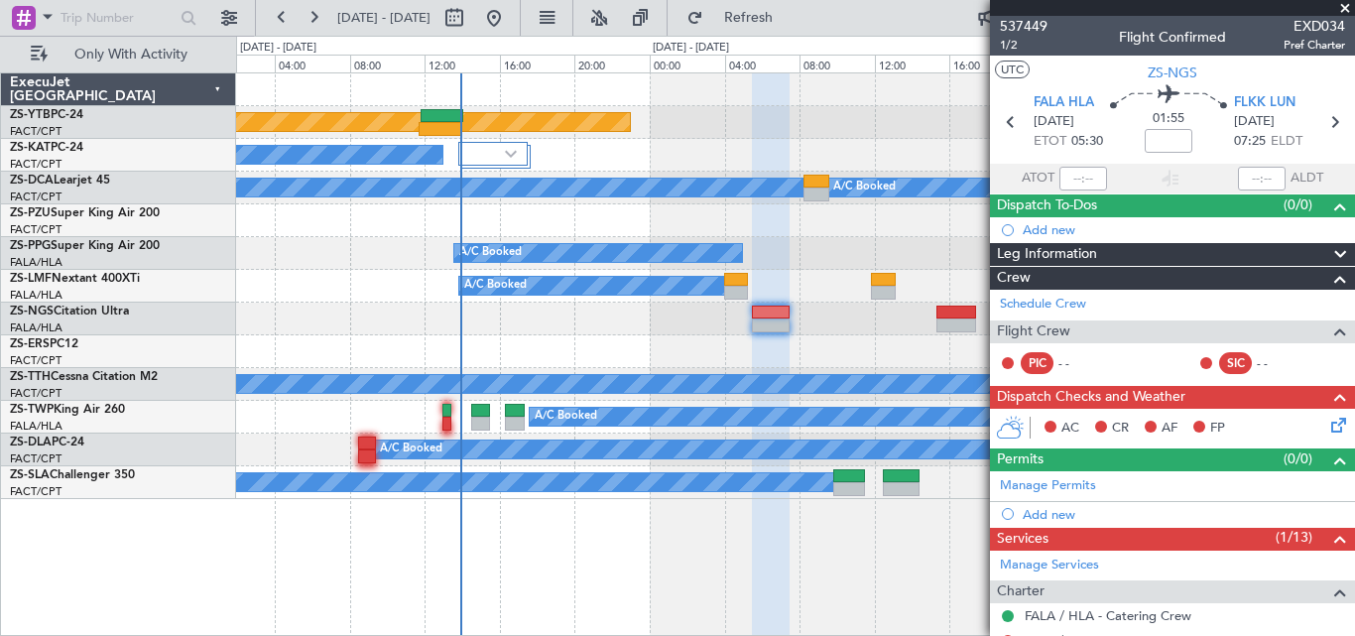
click at [1344, 8] on span at bounding box center [1345, 9] width 20 height 18
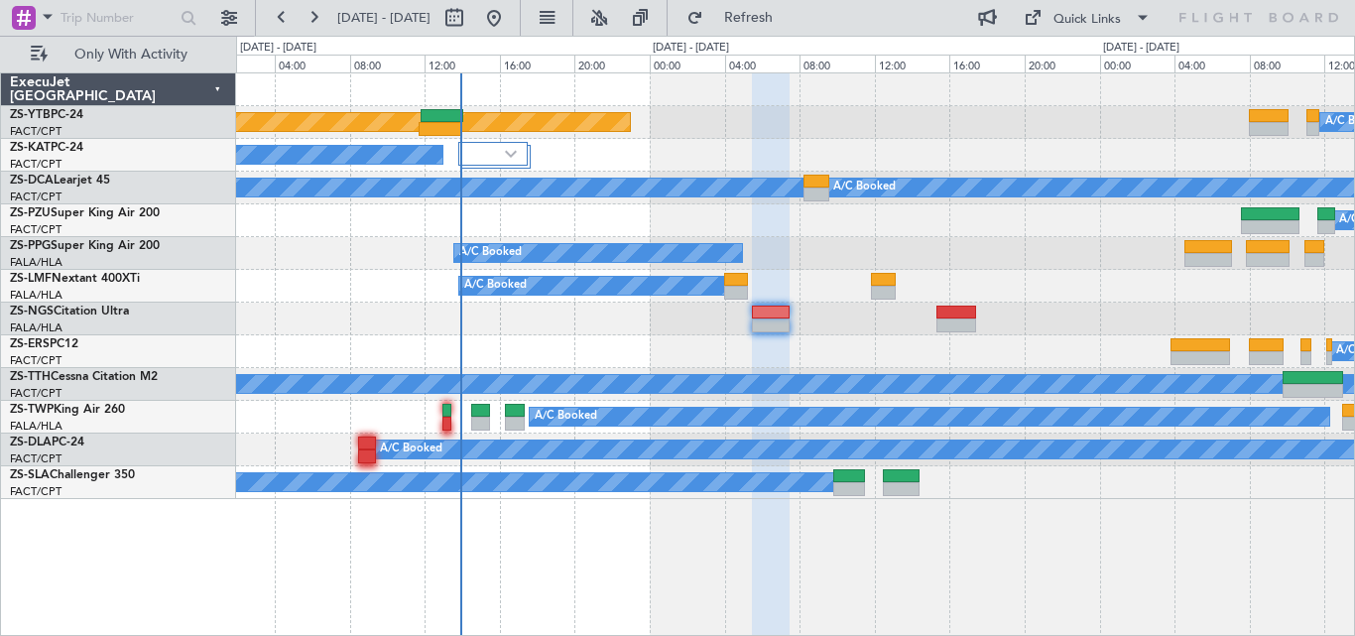
type input "0"
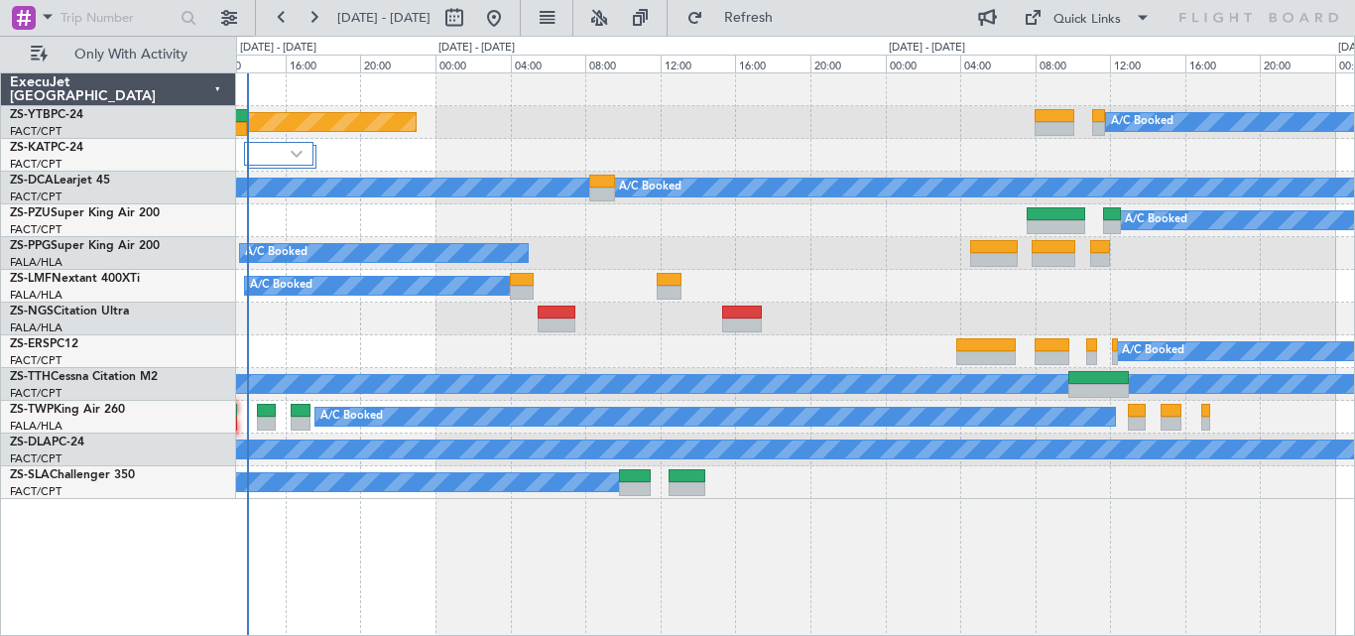
click at [929, 252] on div "A/C Booked Planned Maint Lanseria A/C Booked A/C Booked A/C Booked A/C Booked A…" at bounding box center [795, 285] width 1118 height 425
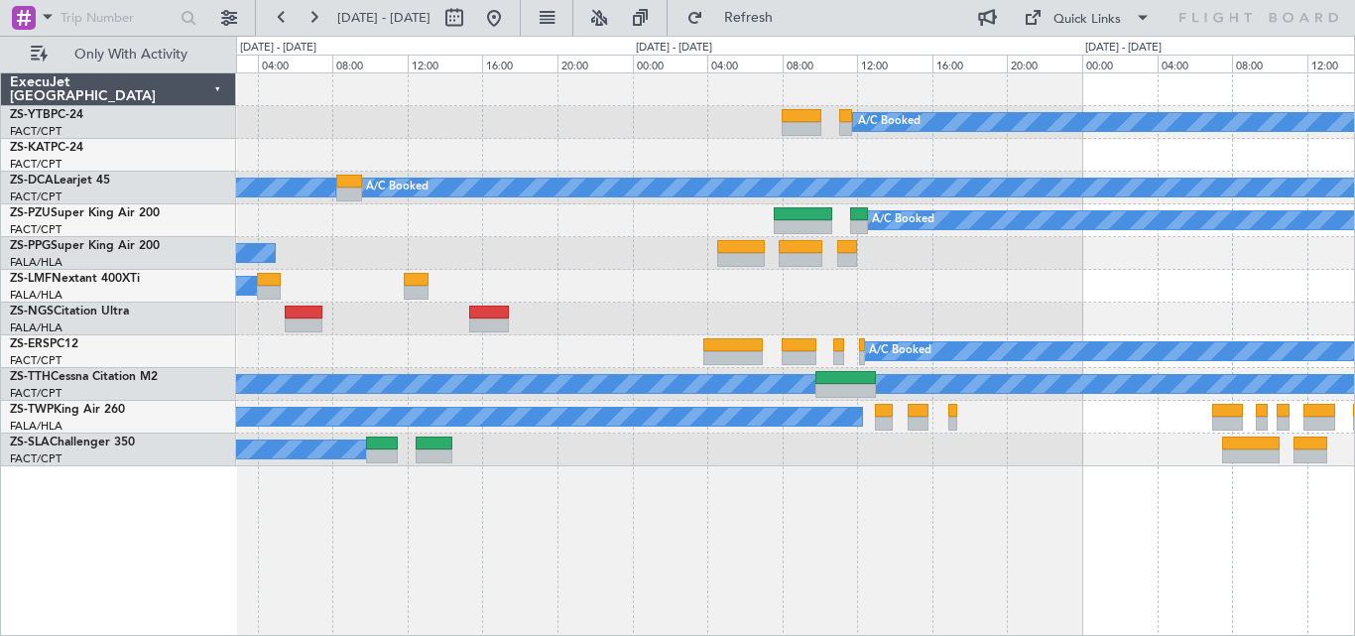
click at [1017, 561] on div "A/C Booked Planned Maint Lanseria A/C Booked A/C Booked A/C Booked A/C Booked A…" at bounding box center [795, 353] width 1119 height 563
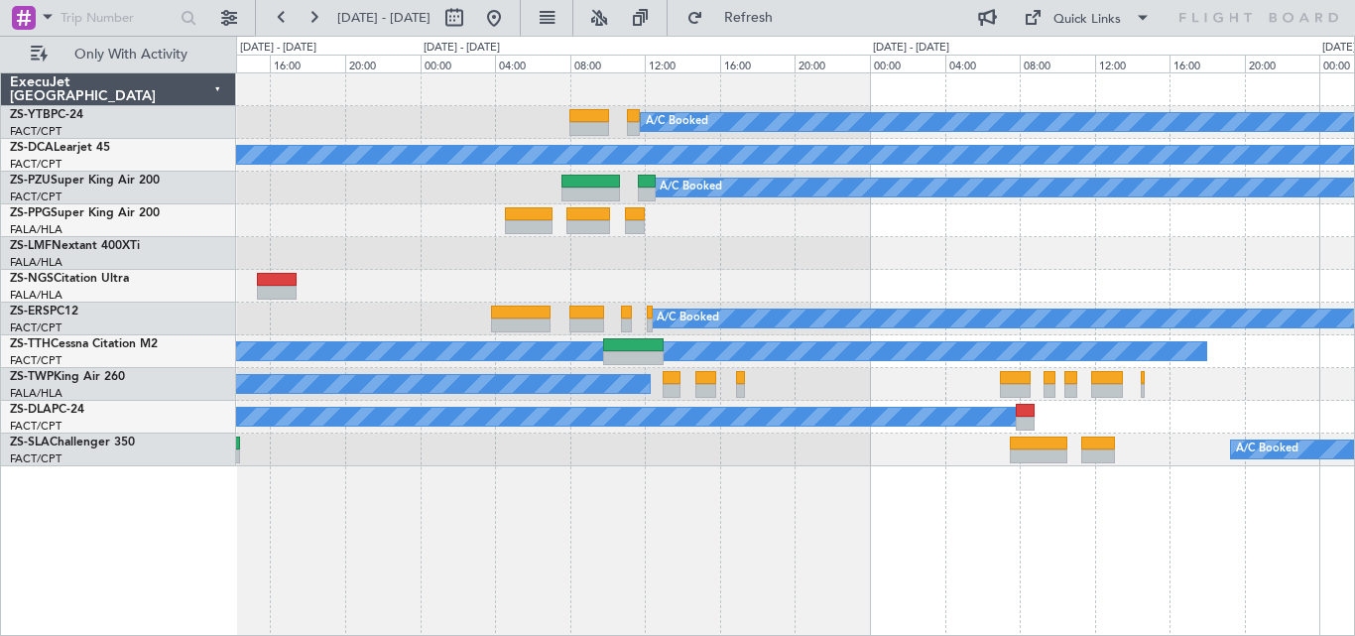
click at [1002, 534] on div "A/C Booked A/C Booked A/C Booked A/C Booked A/C Booked A/C Booked A/C Booked A/…" at bounding box center [795, 353] width 1119 height 563
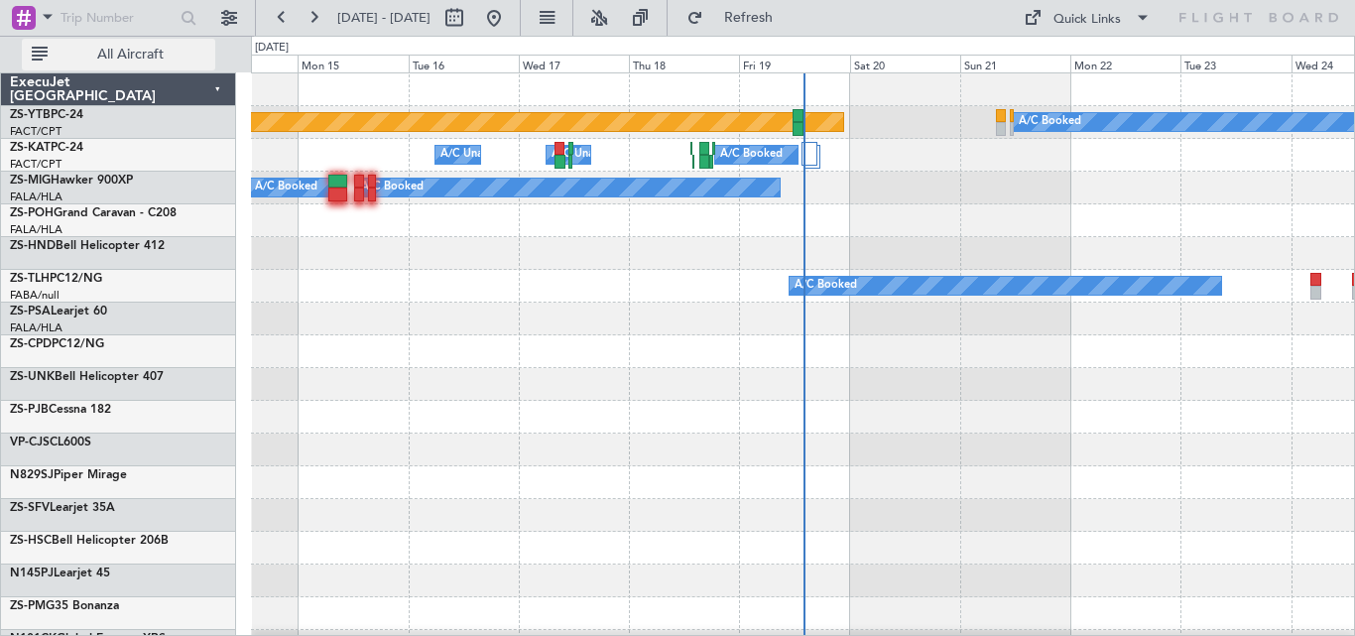
click at [145, 56] on span "All Aircraft" at bounding box center [131, 55] width 158 height 14
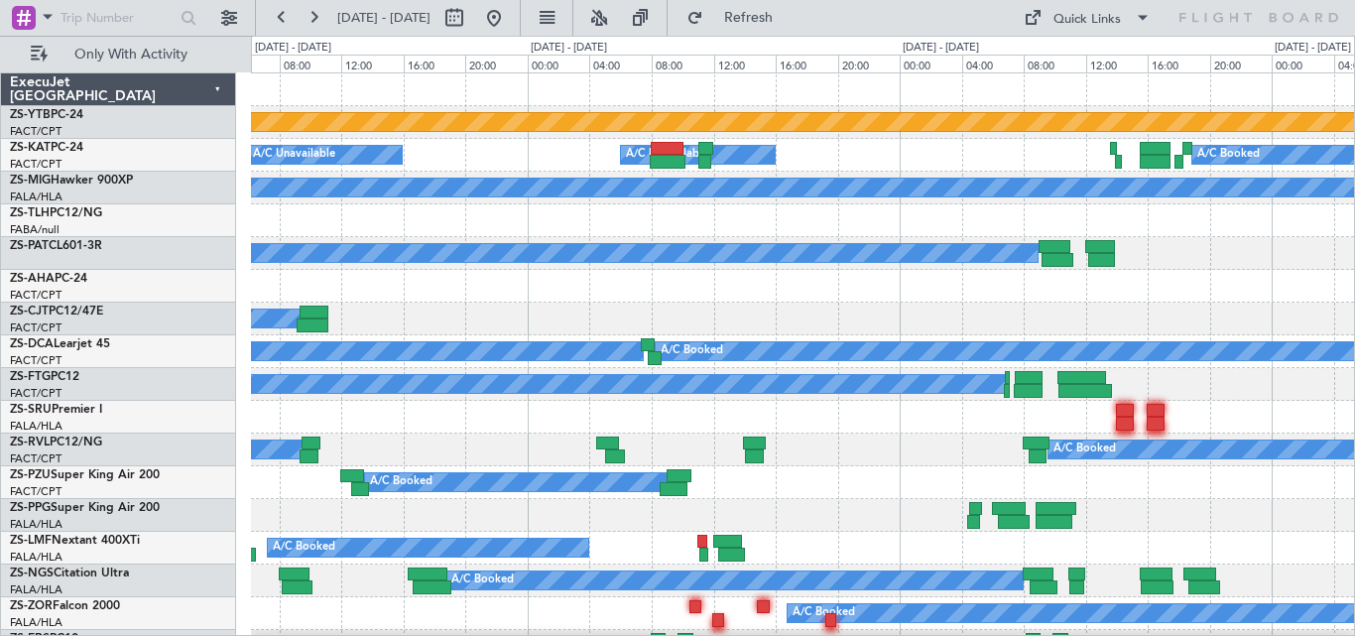
click at [414, 287] on div at bounding box center [802, 286] width 1103 height 33
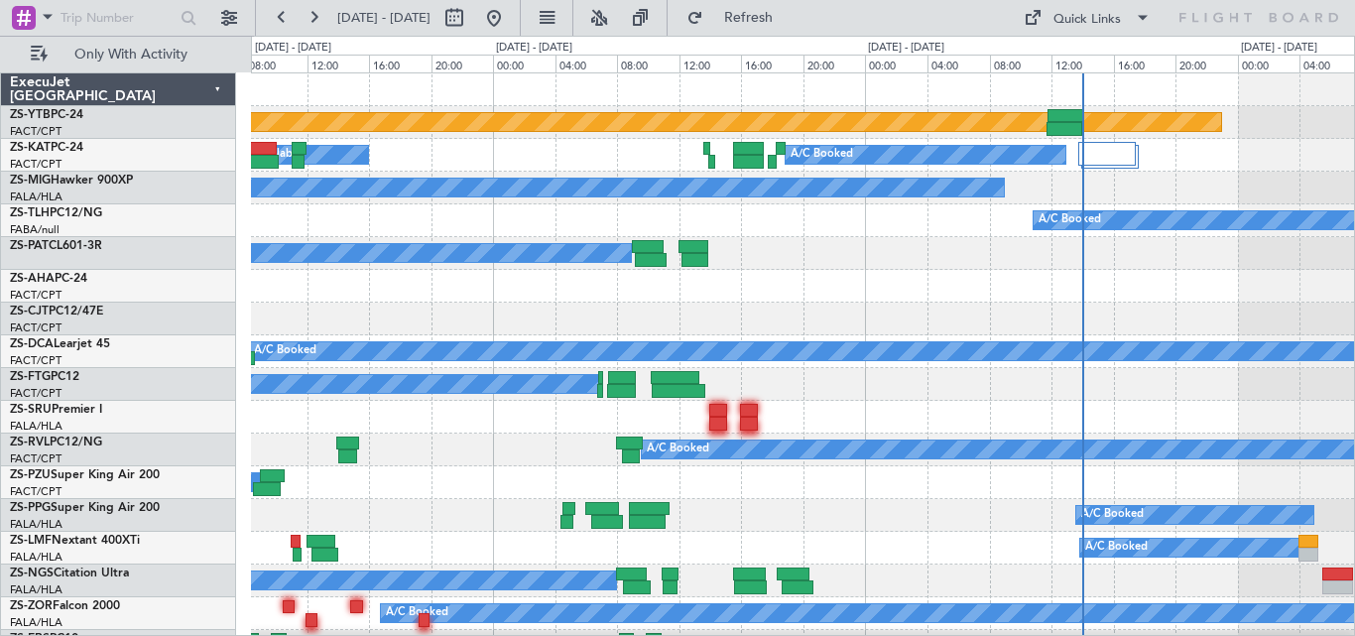
click at [636, 314] on div at bounding box center [802, 318] width 1103 height 33
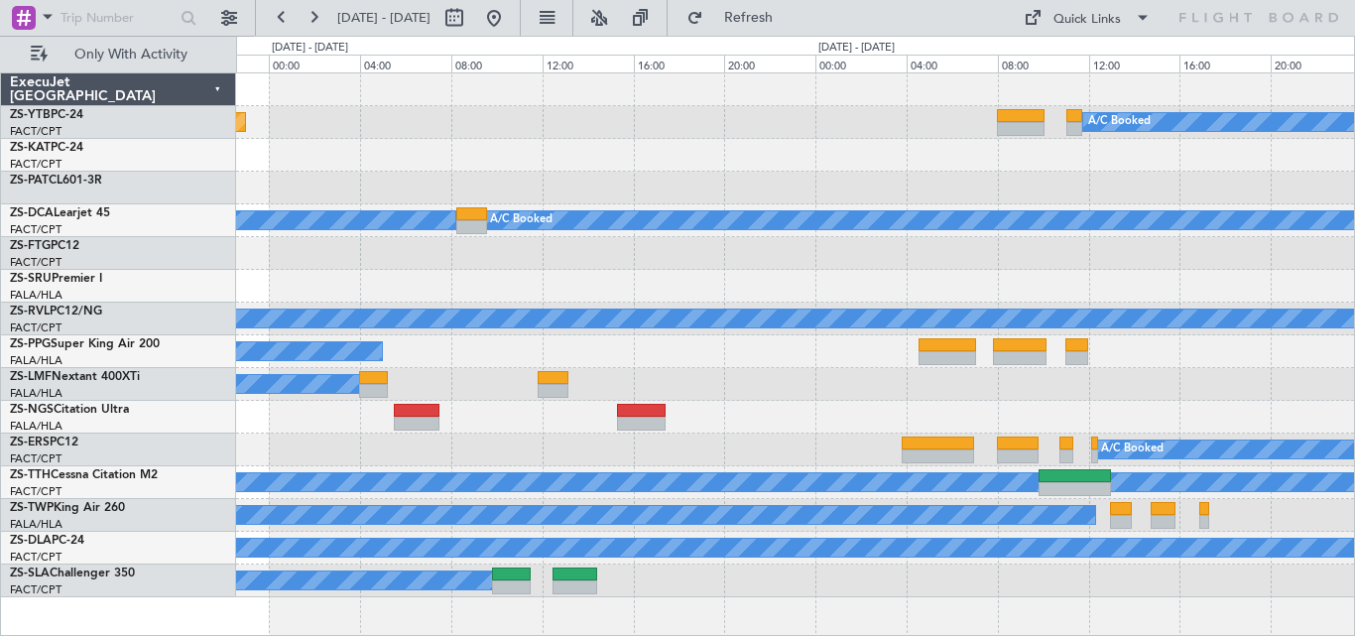
click at [777, 339] on div "Planned Maint Lanseria A/C Booked A/C Booked A/C Booked A/C Booked A/C Booked A…" at bounding box center [795, 335] width 1118 height 524
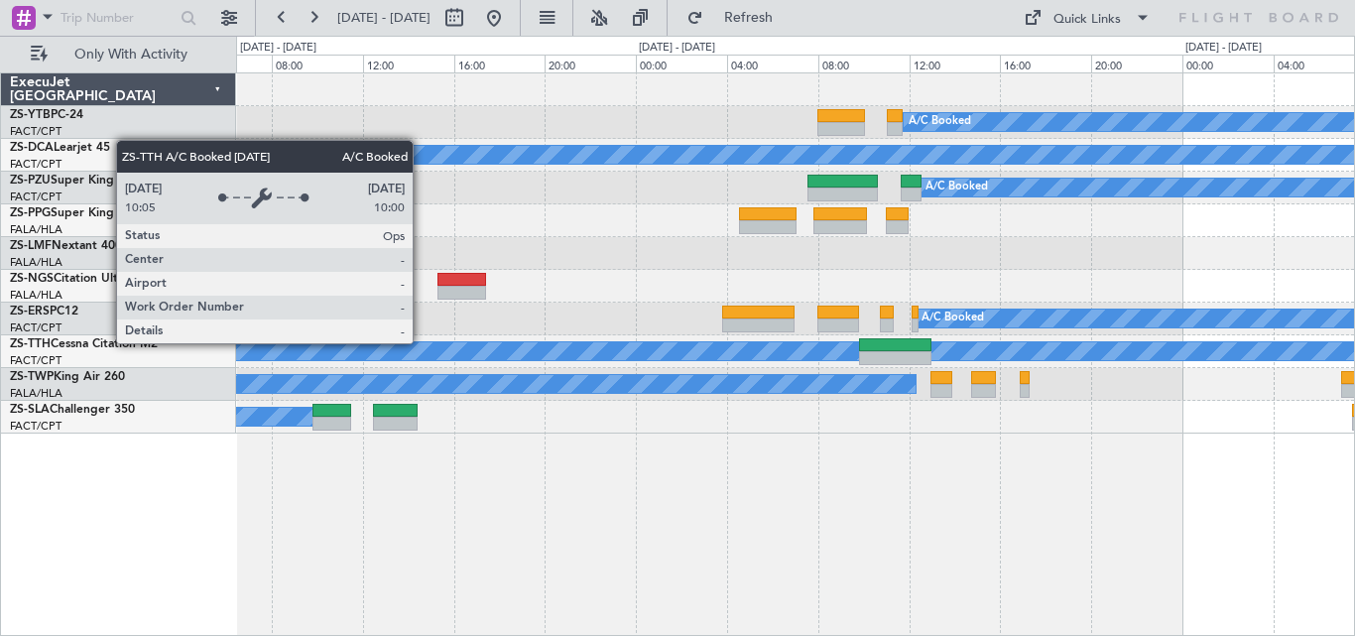
click at [242, 353] on div "A/C Booked" at bounding box center [43, 351] width 1635 height 18
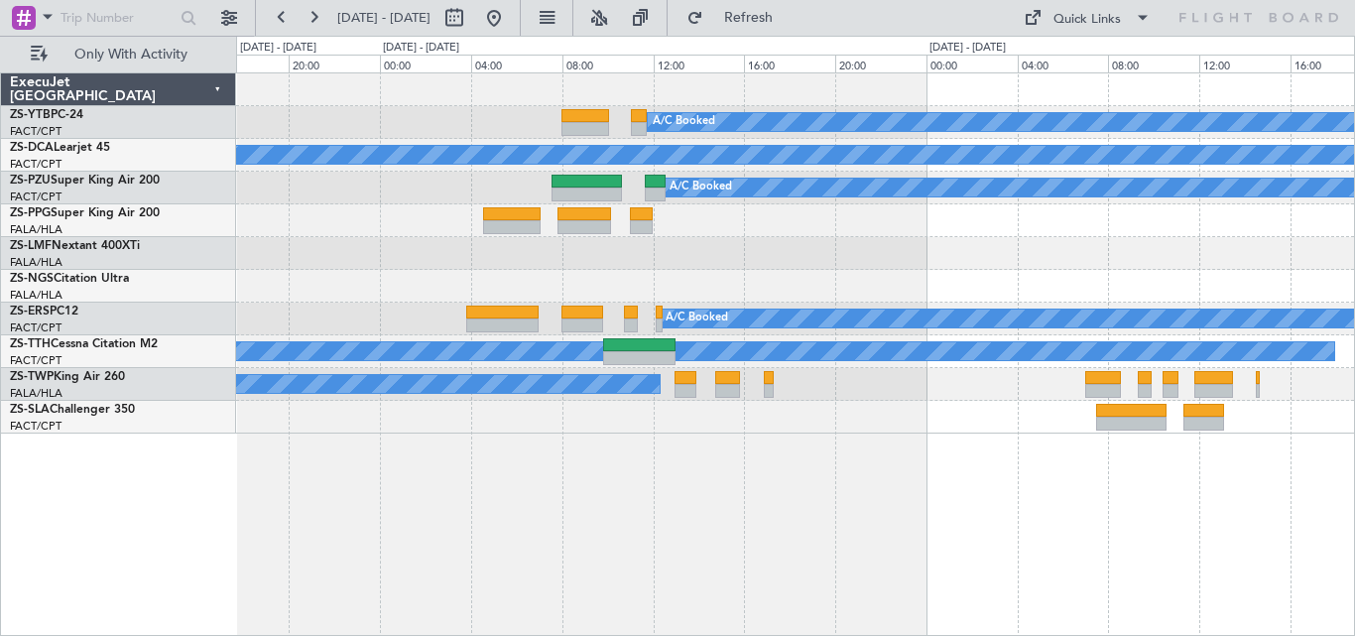
click at [573, 426] on div "A/C Booked A/C Booked A/C Booked A/C Booked A/C Booked A/C Unavailable A/C Book…" at bounding box center [795, 353] width 1119 height 563
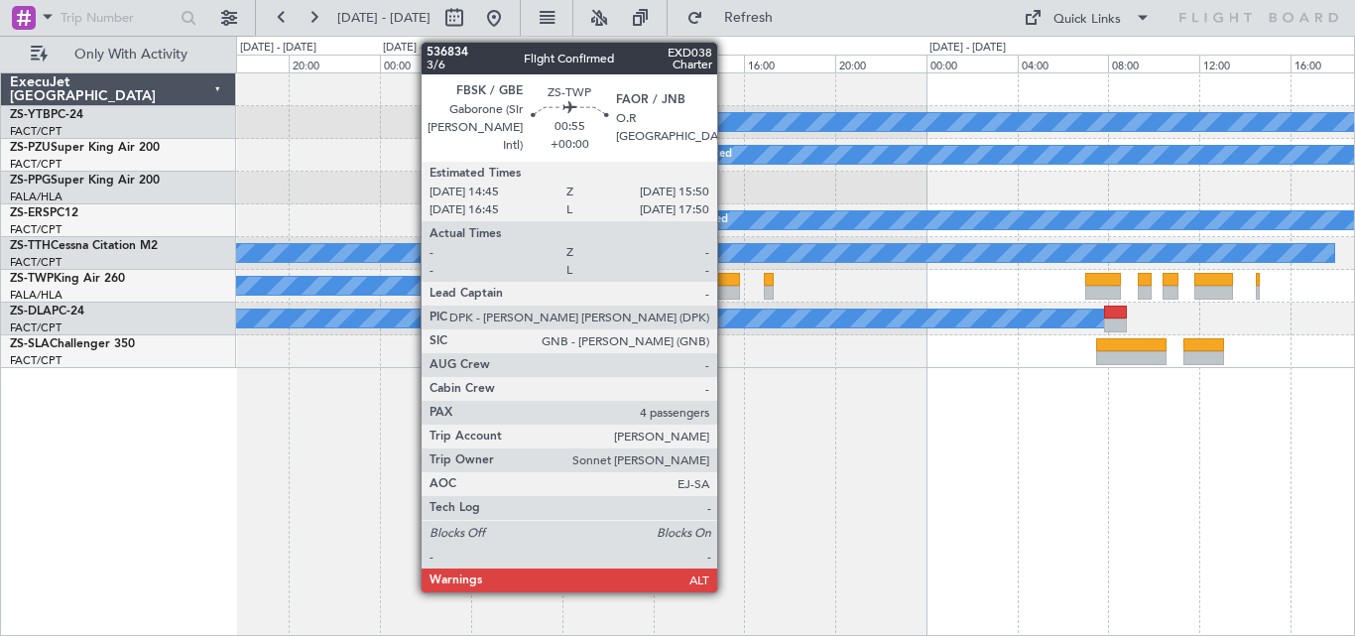
click at [726, 295] on div at bounding box center [727, 293] width 25 height 14
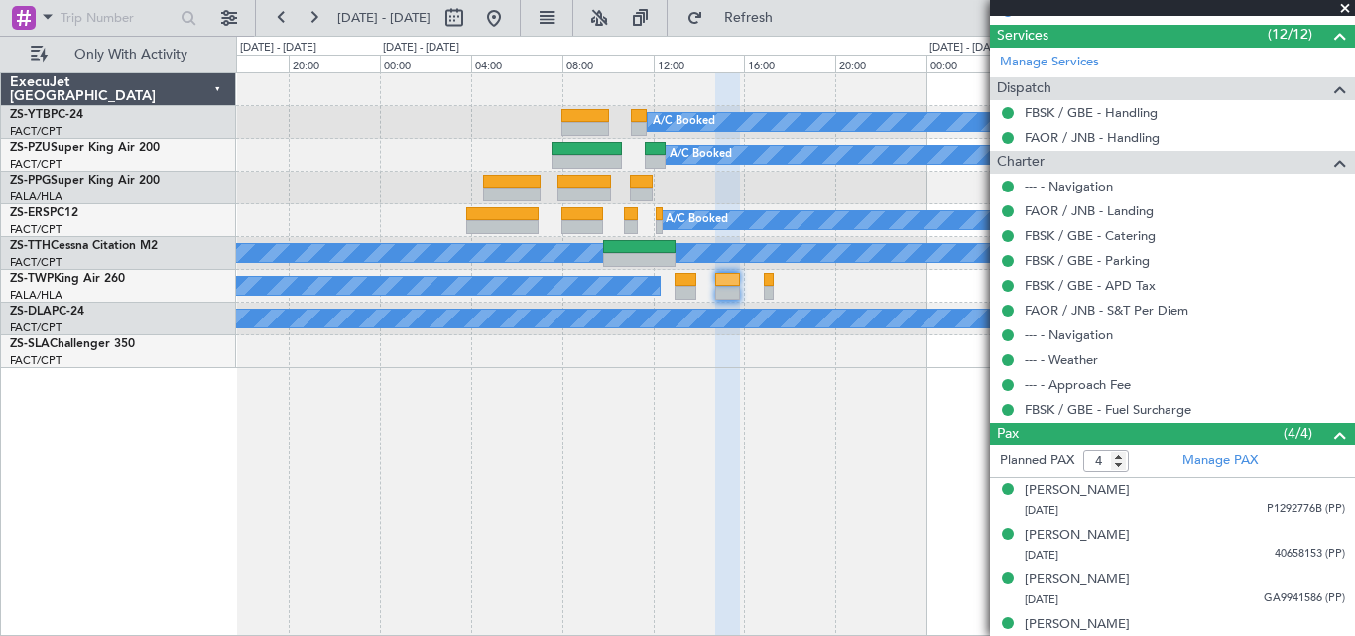
scroll to position [523, 0]
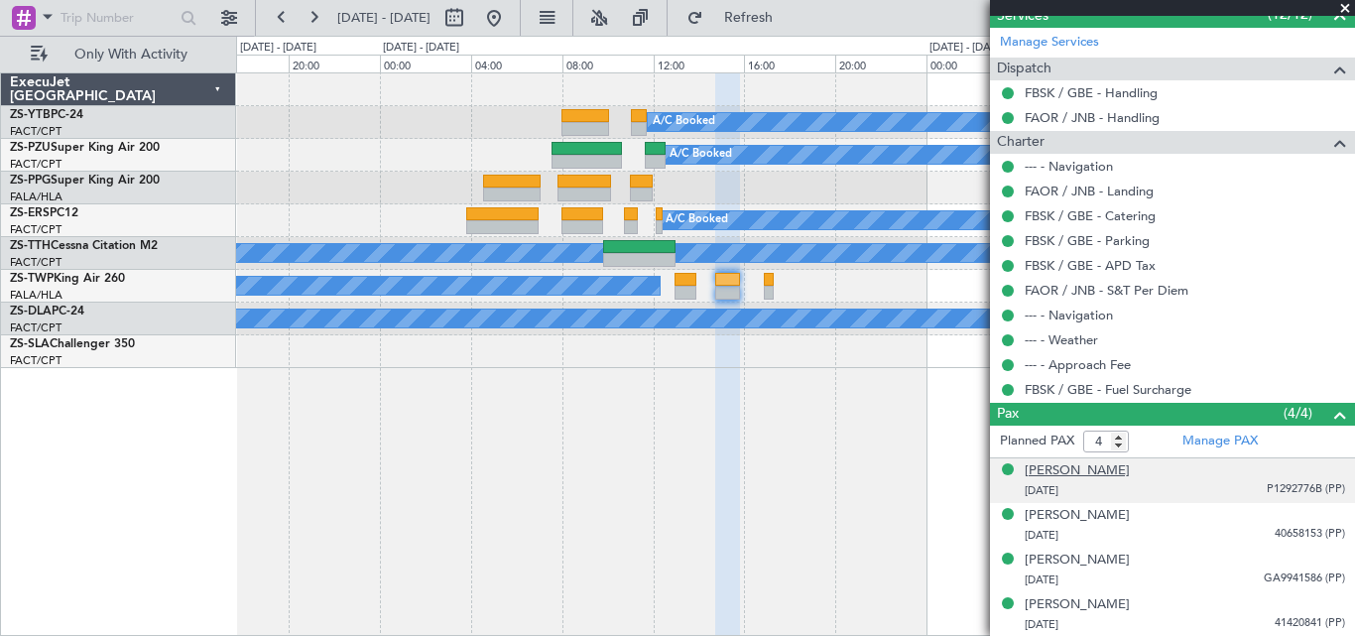
click at [1073, 465] on div "[PERSON_NAME]" at bounding box center [1076, 471] width 105 height 20
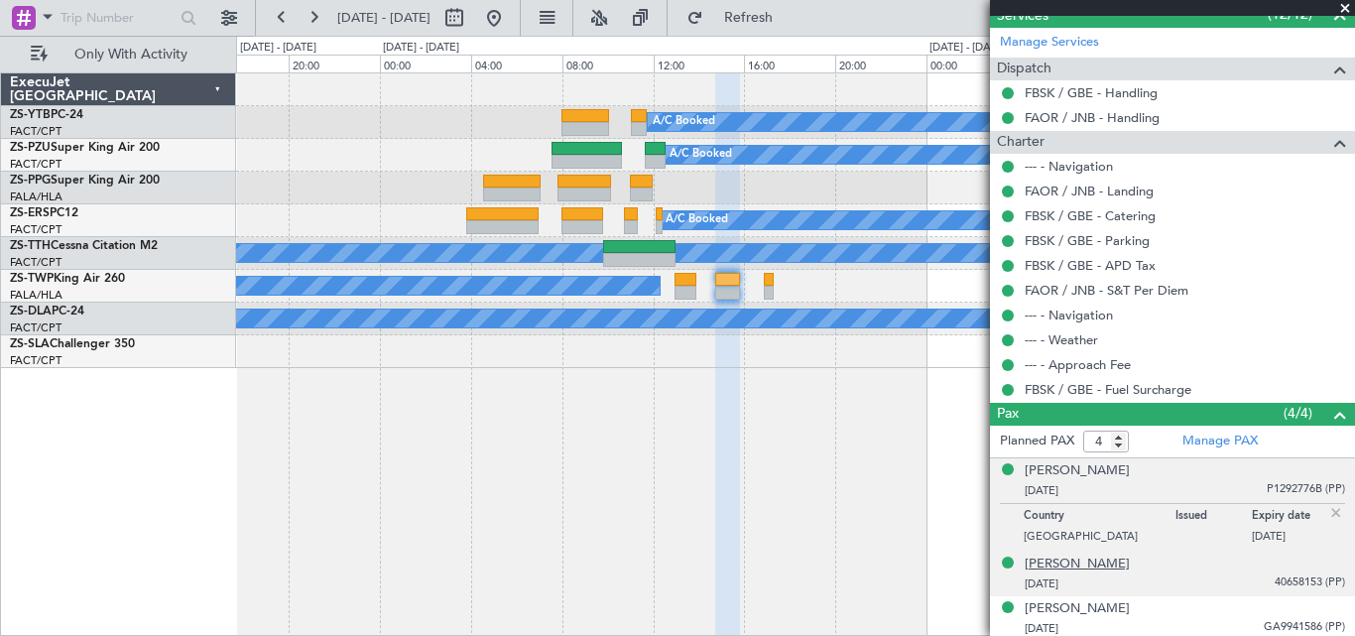
click at [1044, 554] on div "[PERSON_NAME]" at bounding box center [1076, 564] width 105 height 20
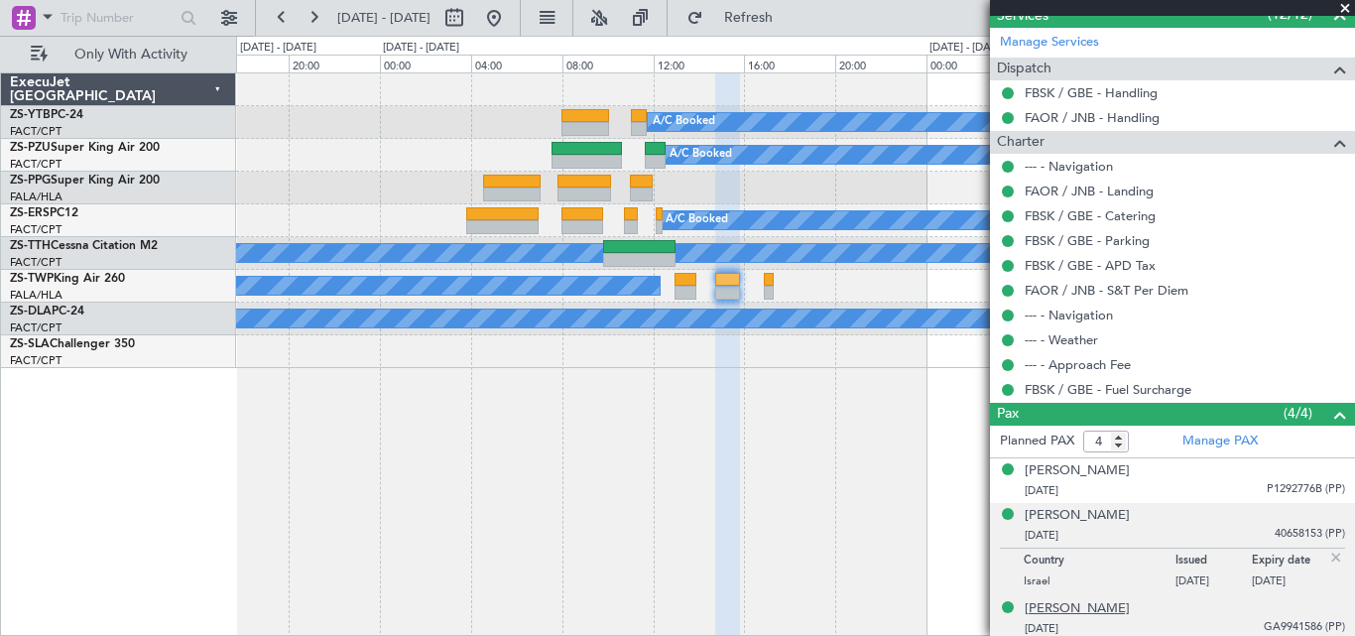
click at [1059, 608] on div "[PERSON_NAME]" at bounding box center [1076, 609] width 105 height 20
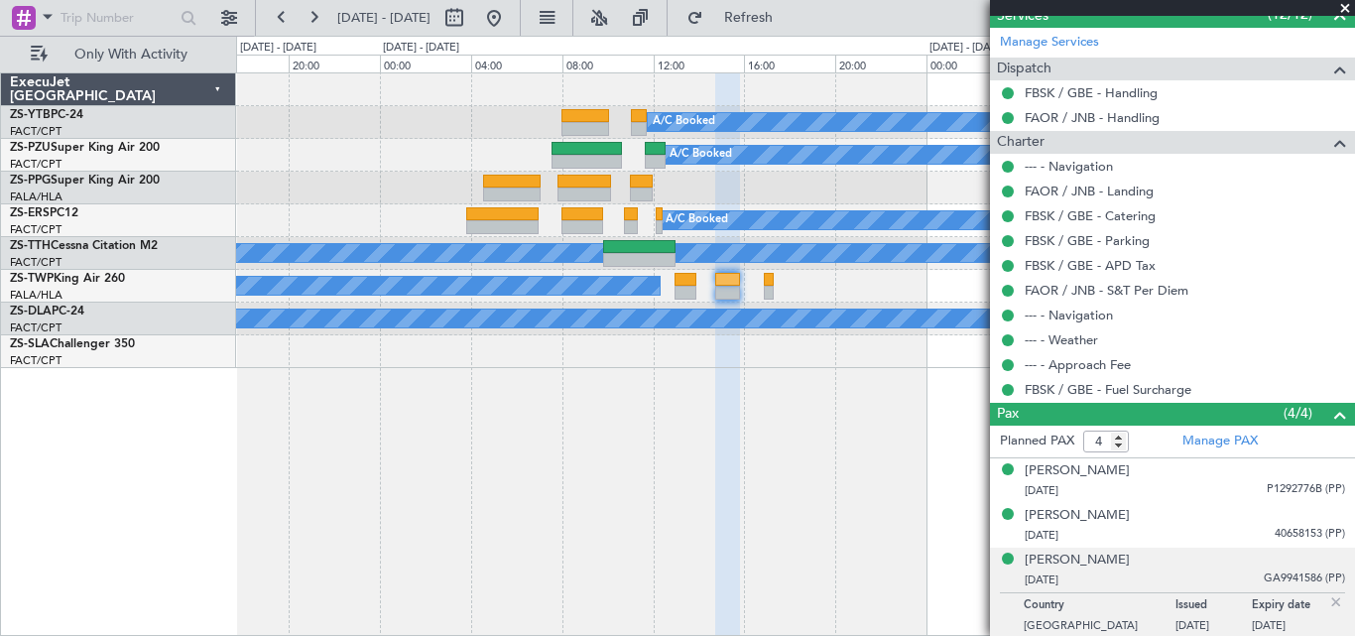
scroll to position [571, 0]
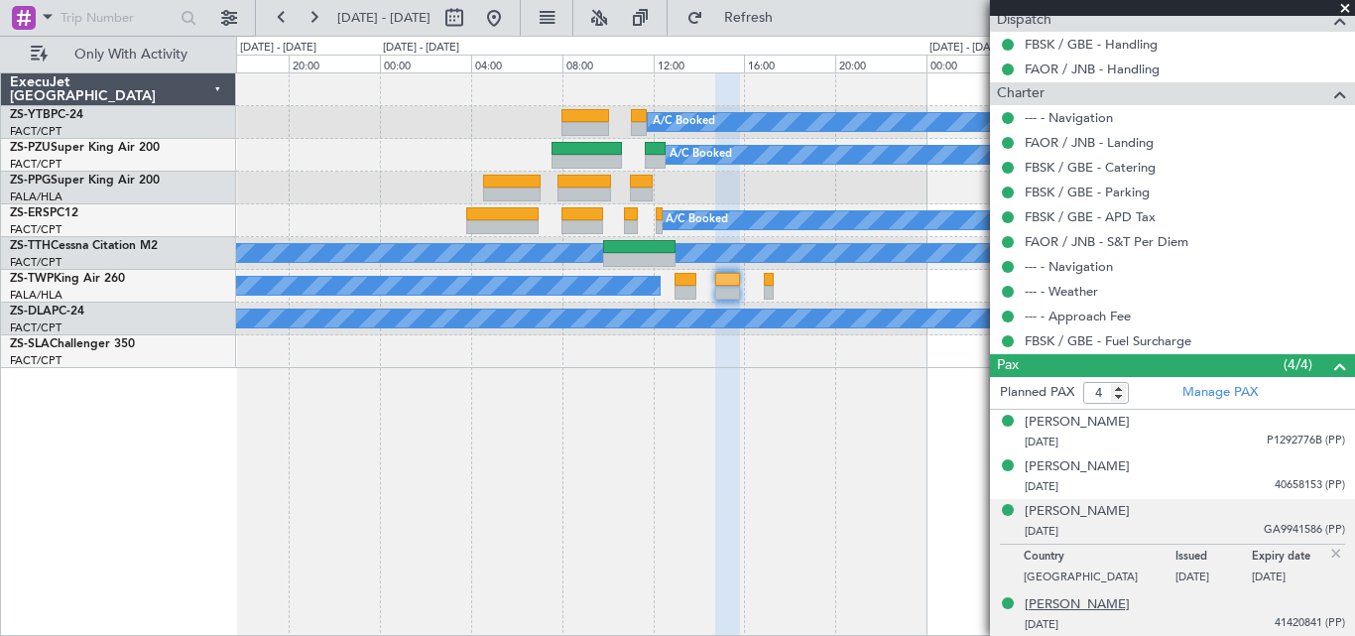
click at [1074, 607] on div "[PERSON_NAME]" at bounding box center [1076, 605] width 105 height 20
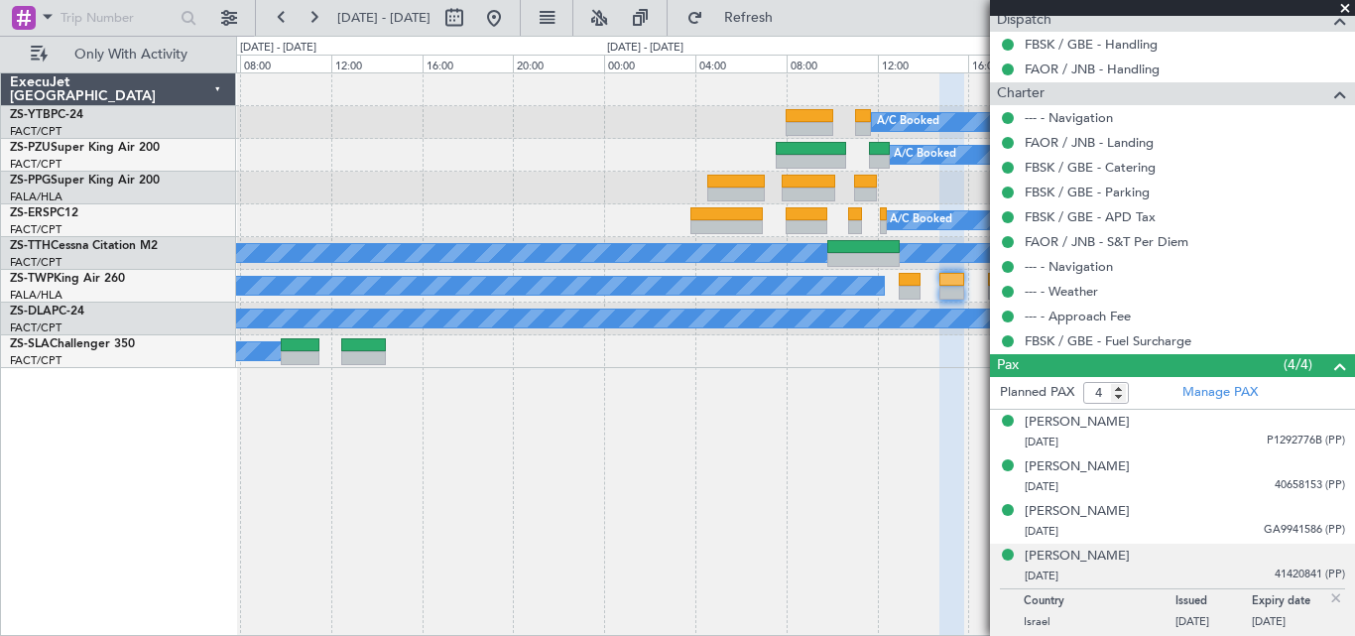
click at [829, 393] on div "A/C Booked Planned Maint Lanseria A/C Booked A/C Booked A/C Booked A/C Unavaila…" at bounding box center [795, 353] width 1119 height 563
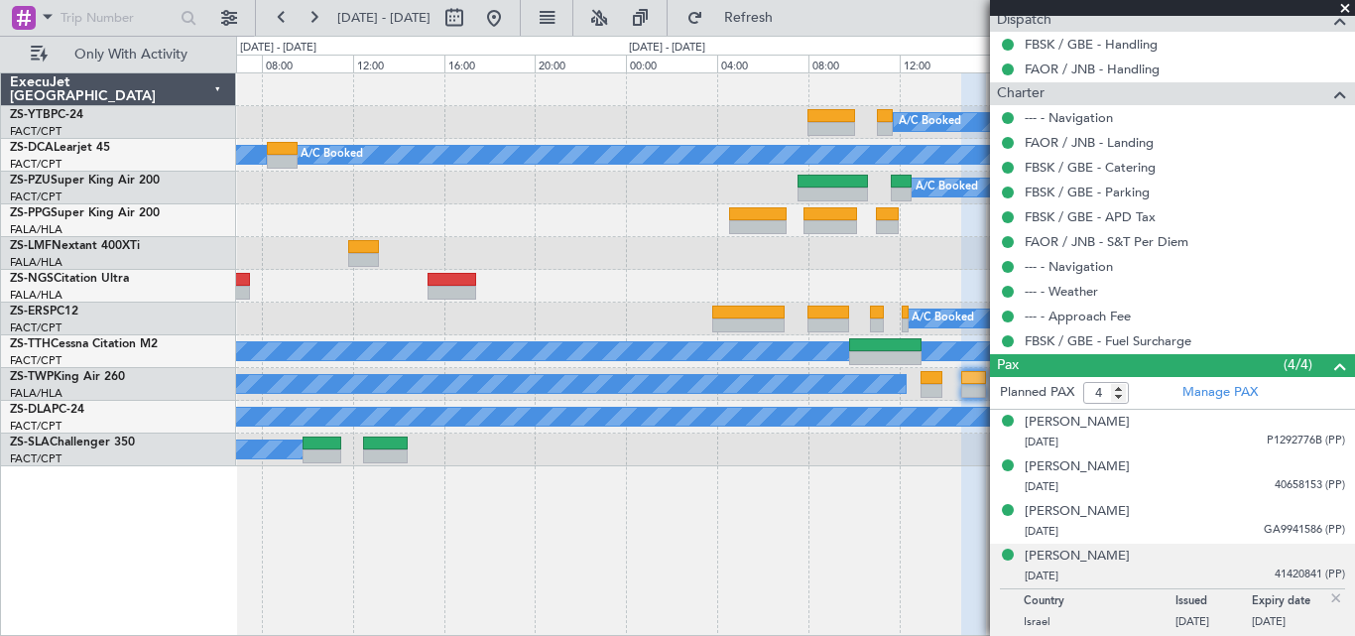
click at [1345, 9] on span at bounding box center [1345, 9] width 20 height 18
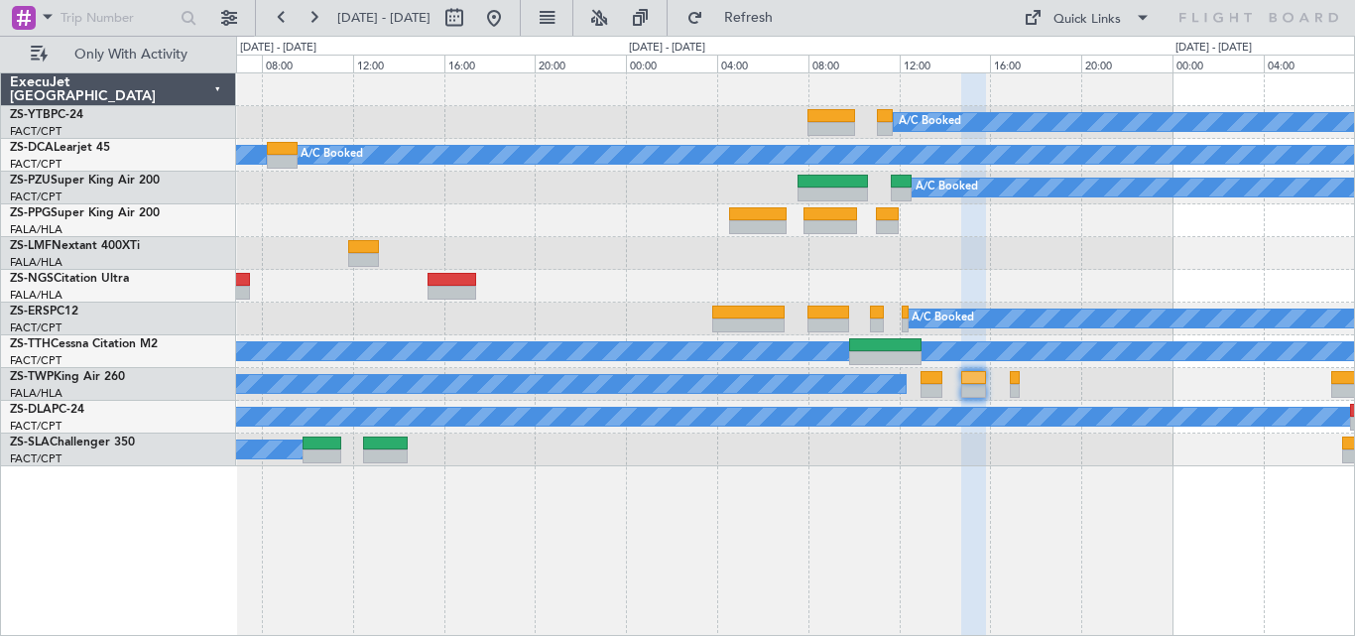
type input "0"
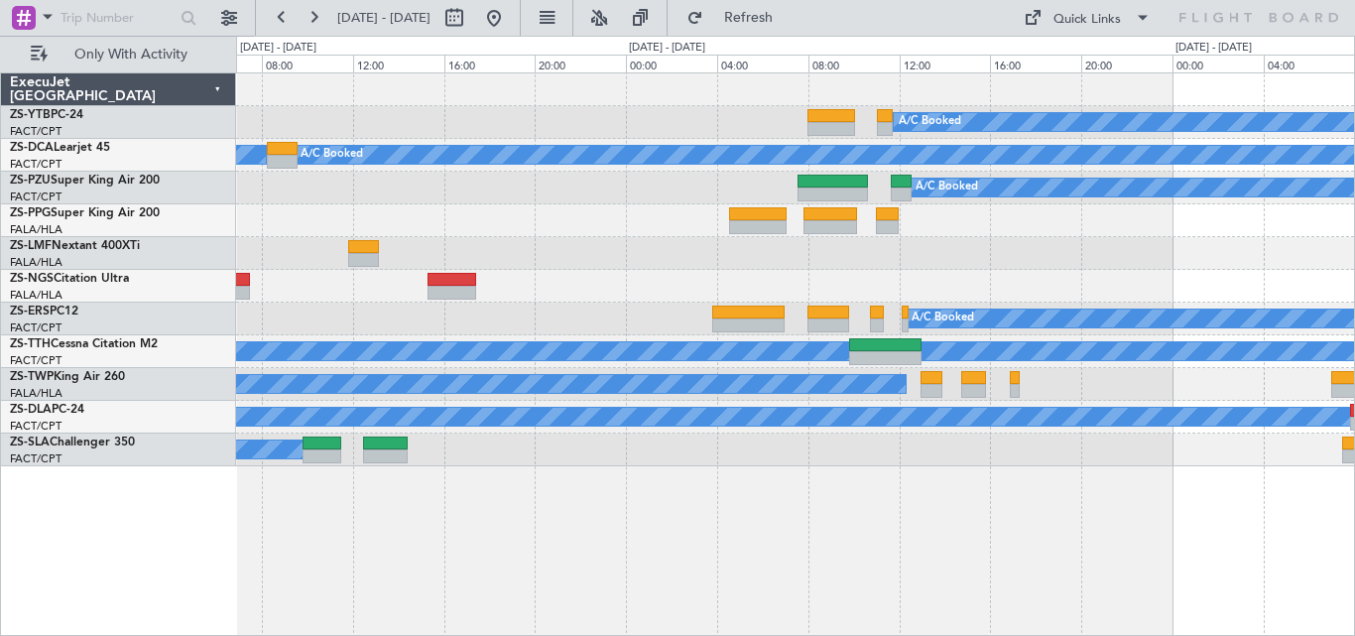
scroll to position [0, 0]
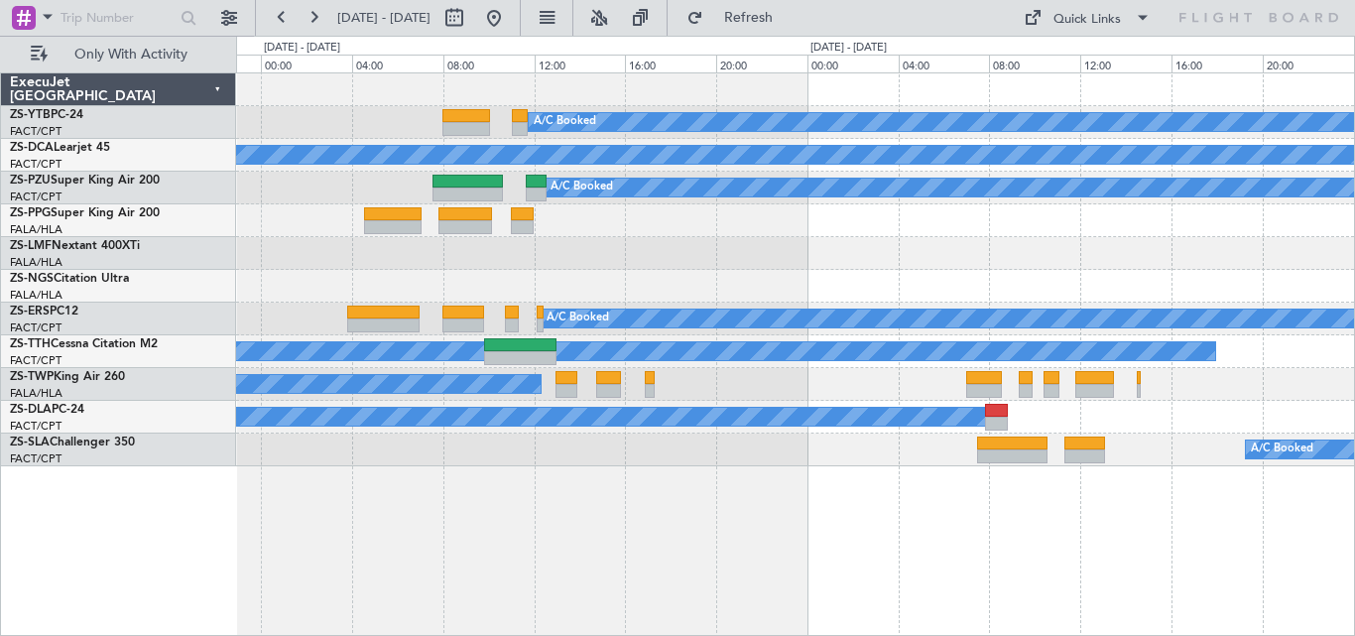
click at [727, 378] on div "A/C Booked A/C Booked A/C Booked A/C Booked A/C Unavailable A/C Booked A/C Unav…" at bounding box center [795, 269] width 1118 height 393
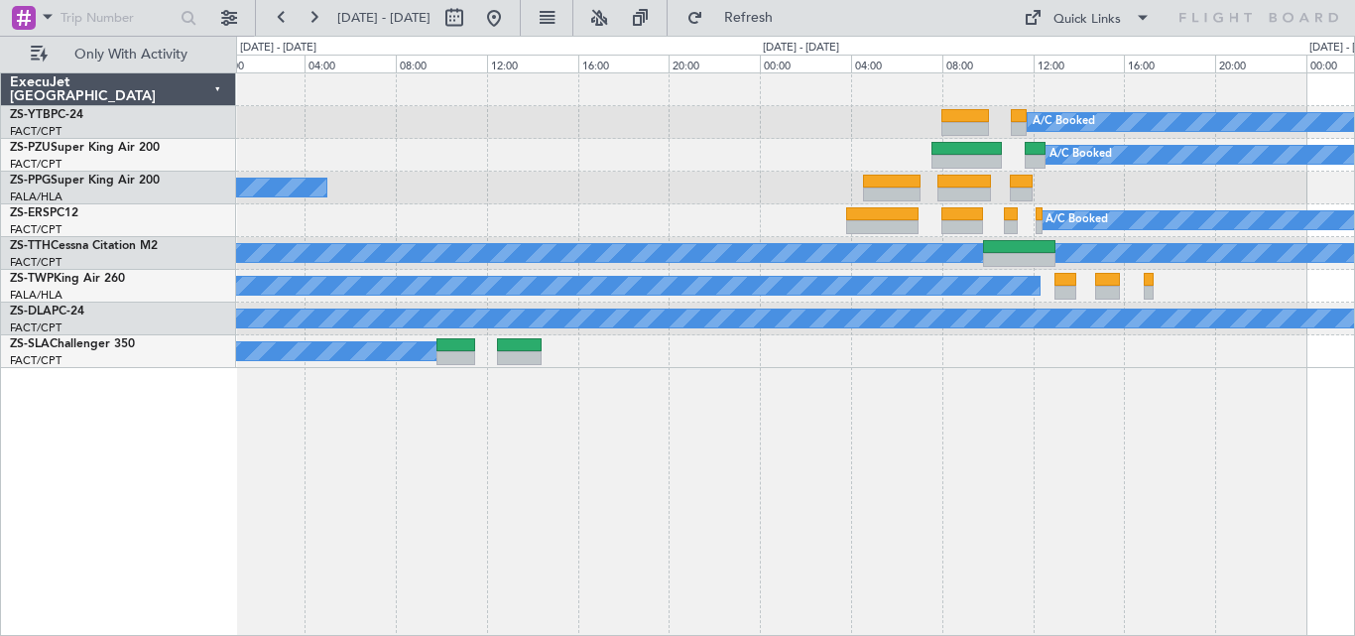
click at [991, 492] on div "A/C Booked Planned Maint Lanseria A/C Booked A/C Booked A/C Booked A/C Unavaila…" at bounding box center [795, 353] width 1119 height 563
click at [877, 468] on div "A/C Booked Planned Maint Lanseria A/C Booked A/C Booked A/C Booked A/C Unavaila…" at bounding box center [795, 353] width 1119 height 563
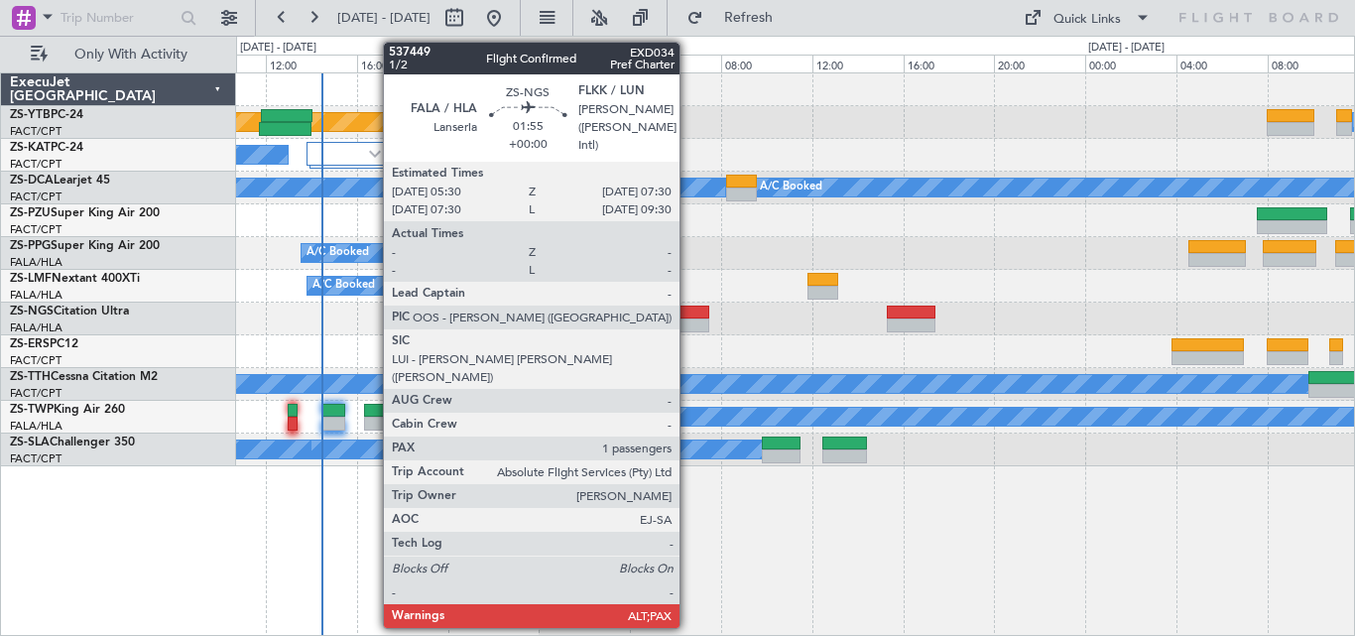
click at [688, 324] on div at bounding box center [686, 325] width 46 height 14
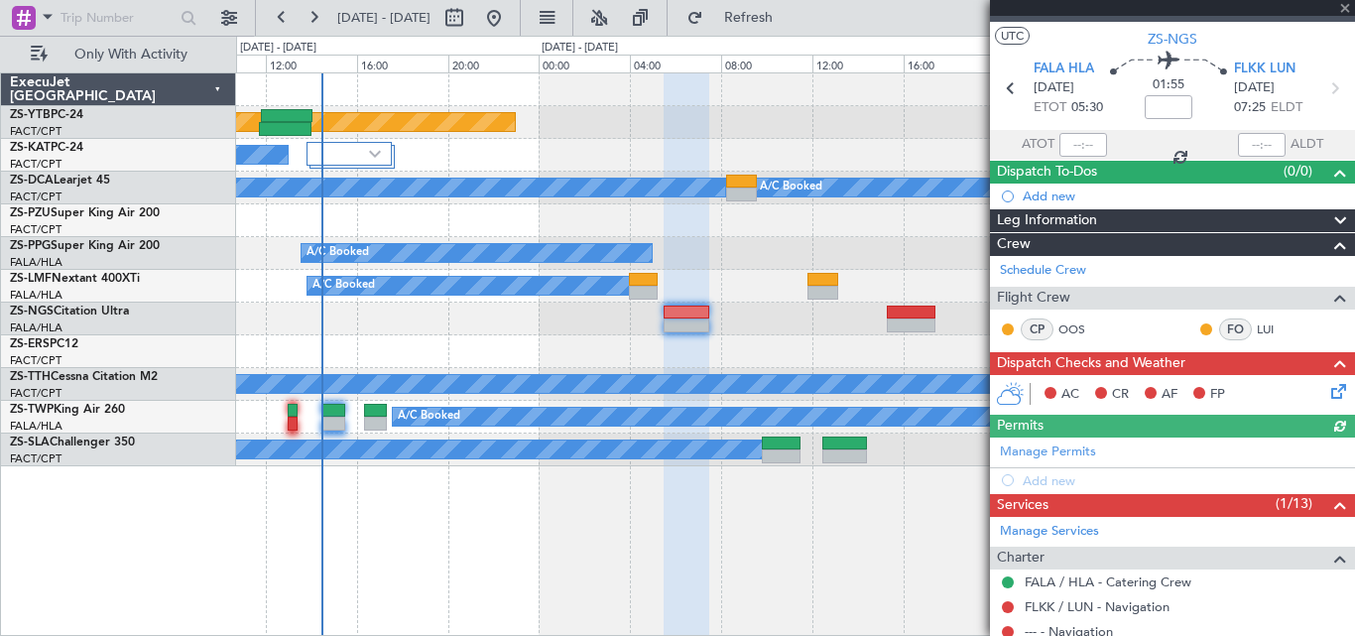
scroll to position [30, 0]
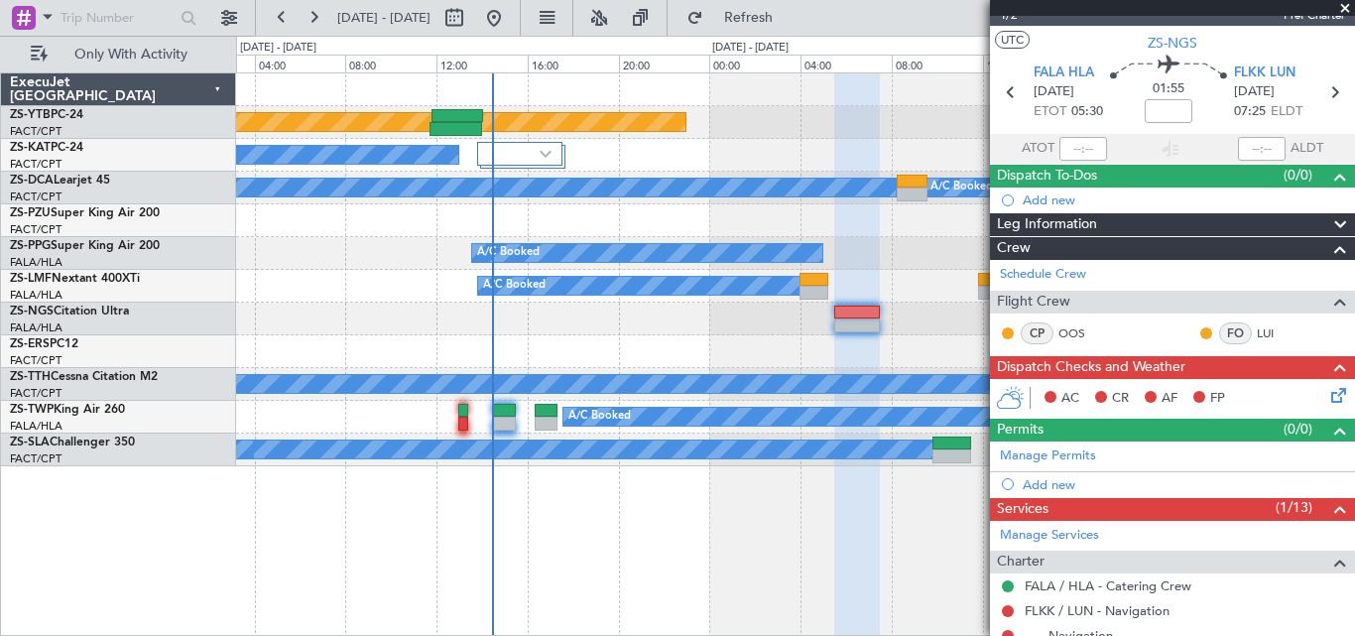
click at [579, 436] on div "A/C Booked A/C Booked A/C Booked" at bounding box center [795, 449] width 1118 height 33
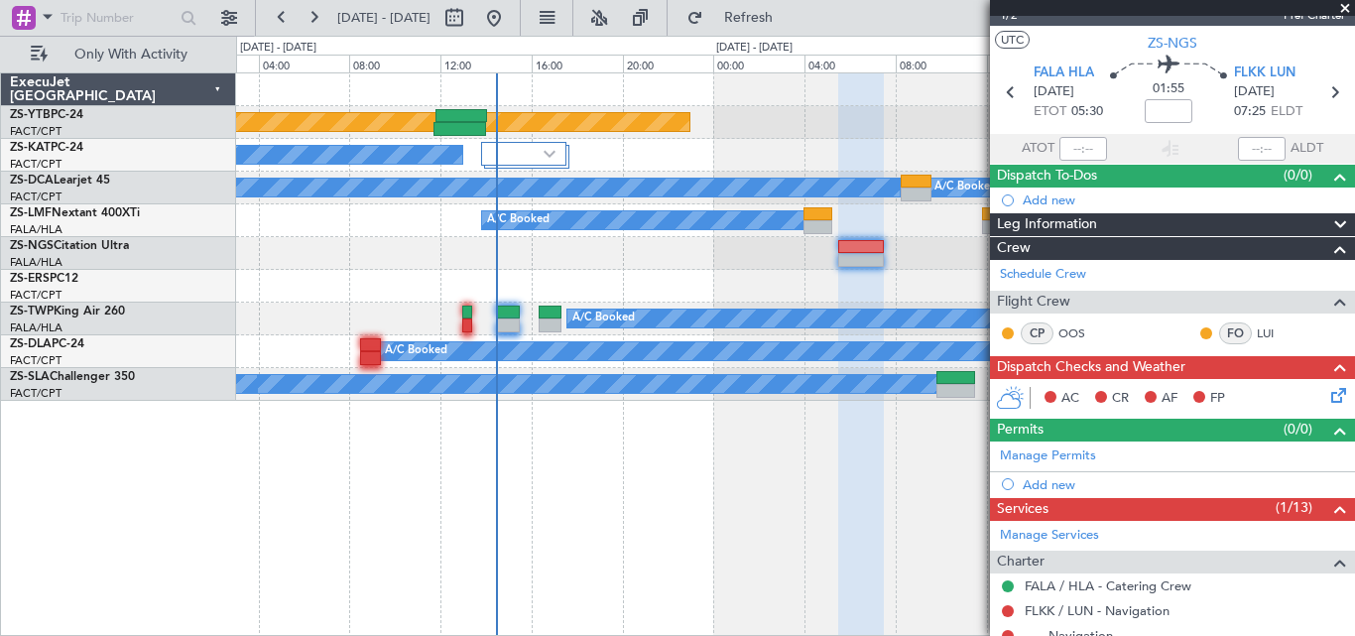
click at [271, 446] on div "Planned Maint Lanseria A/C Booked A/C Booked A/C Booked A/C Booked A/C Booked A…" at bounding box center [795, 353] width 1119 height 563
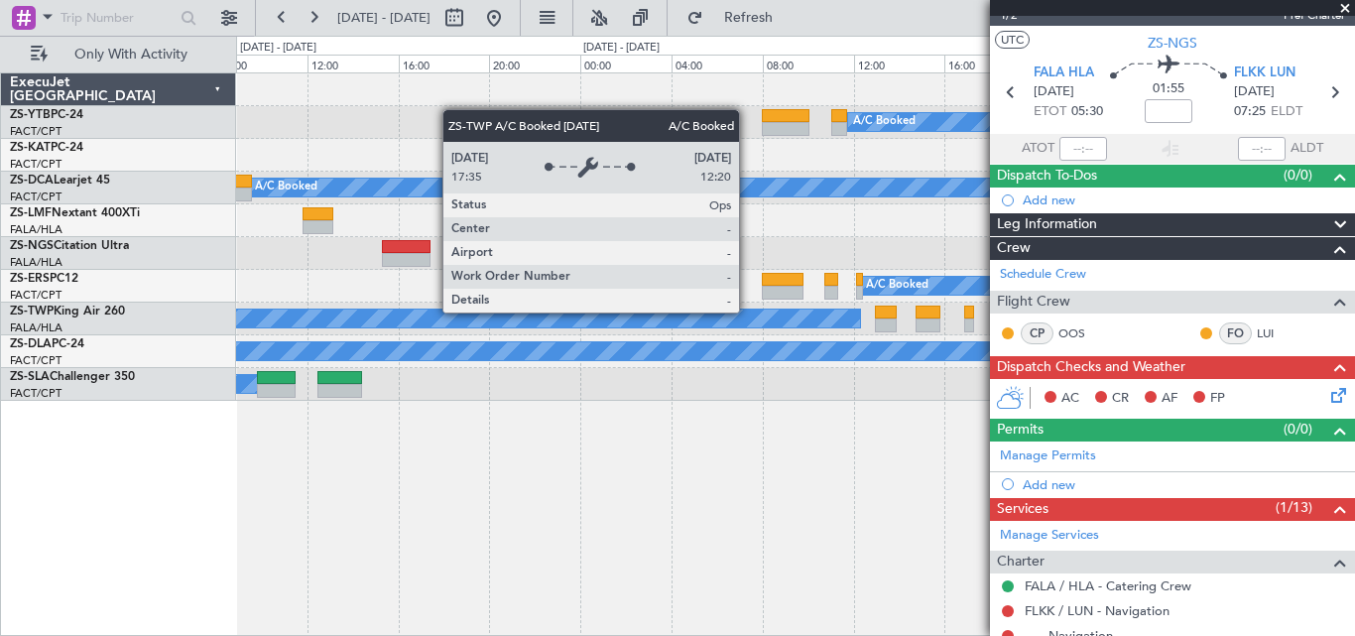
click at [389, 399] on div "A/C Booked Planned Maint Lanseria A/C Booked A/C Booked A/C Booked A/C Booked A…" at bounding box center [795, 236] width 1118 height 327
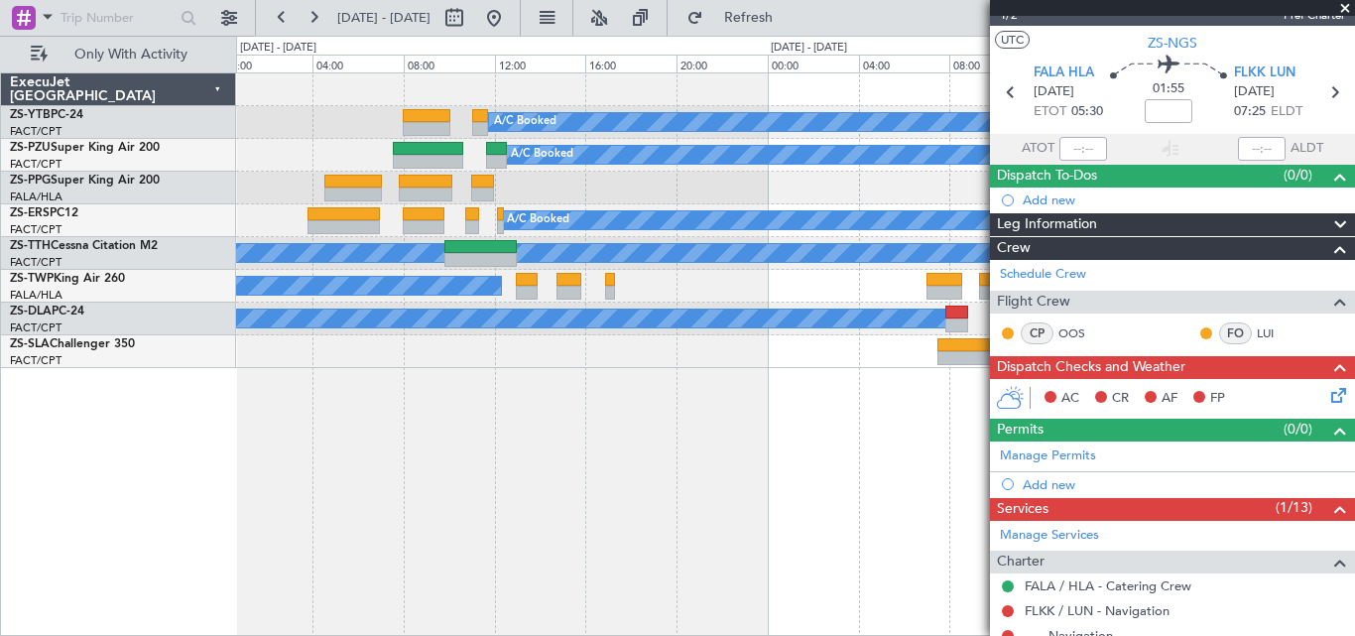
click at [1338, 7] on span at bounding box center [1345, 9] width 20 height 18
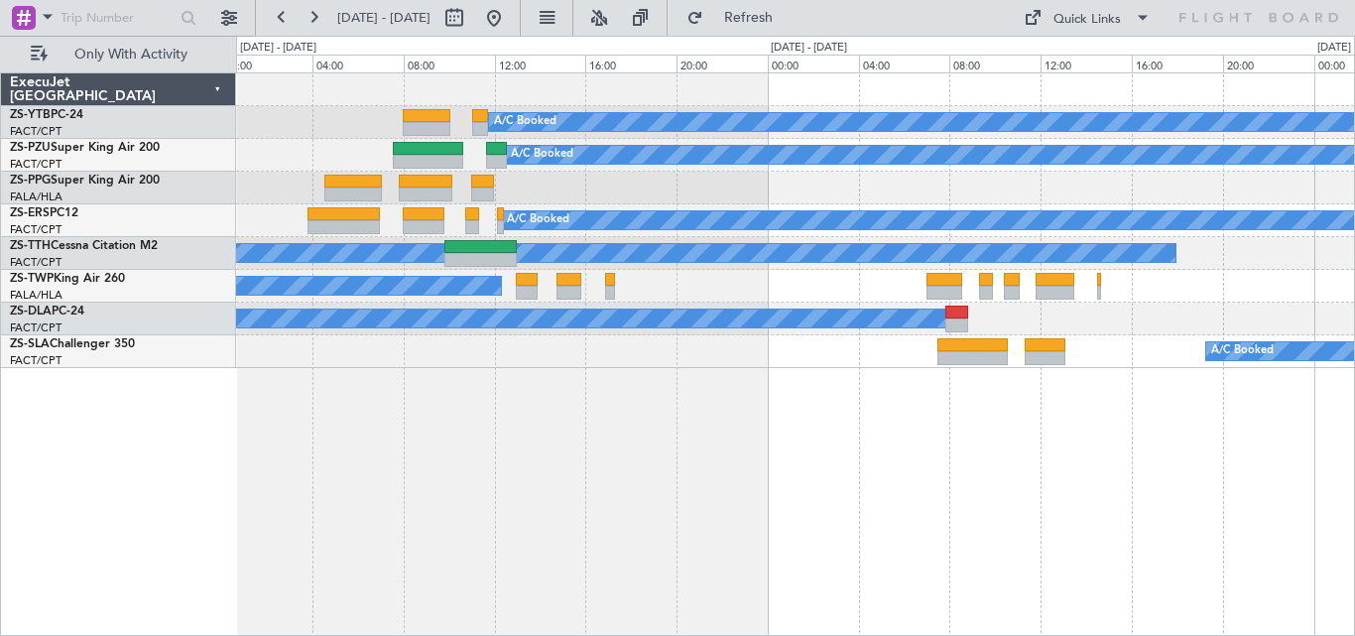
type input "0"
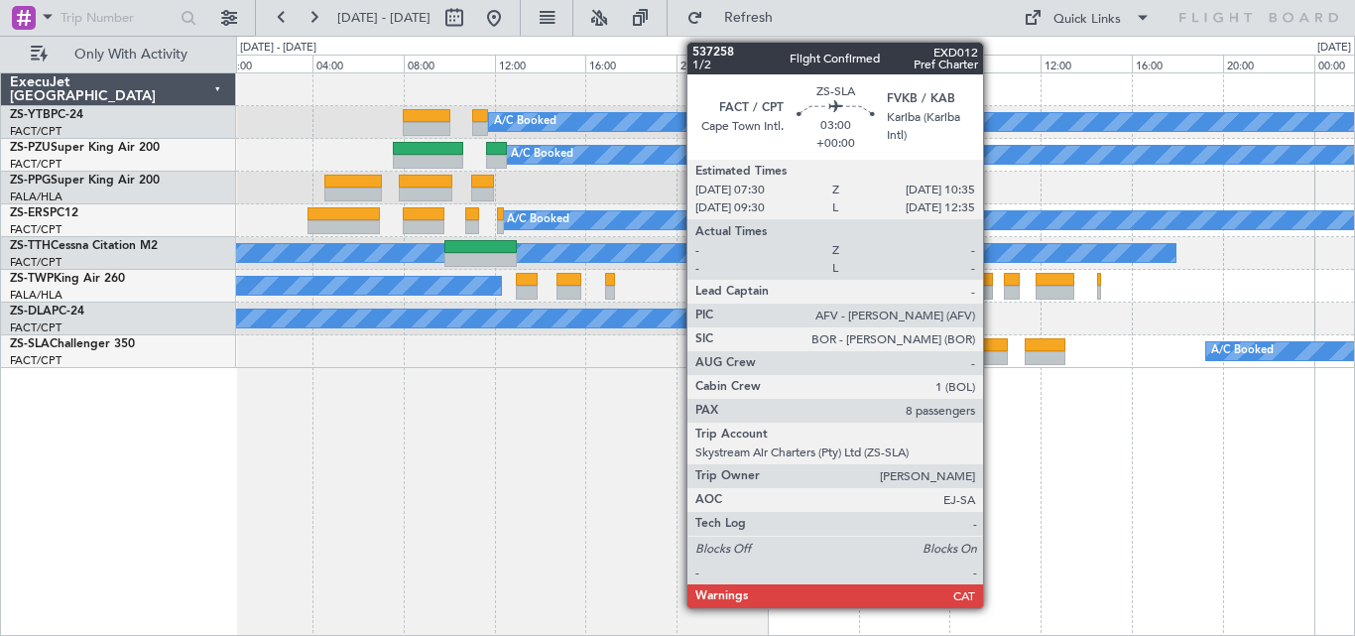
click at [992, 356] on div at bounding box center [972, 358] width 70 height 14
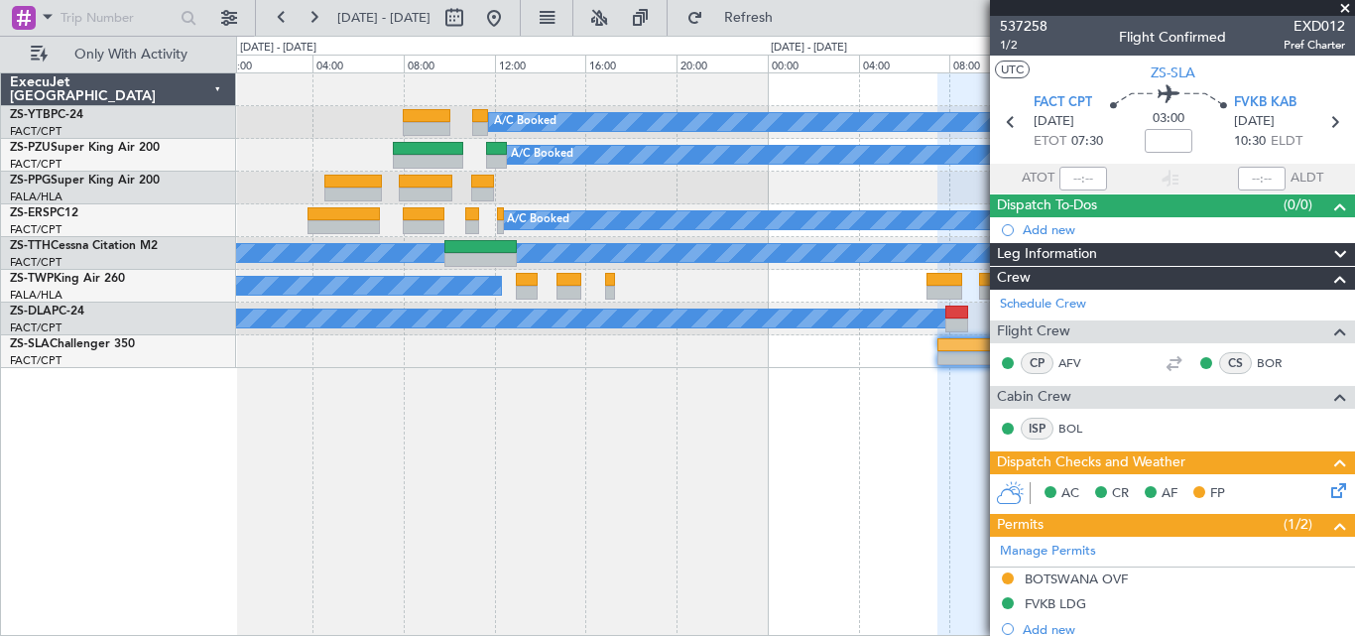
click at [1342, 2] on span at bounding box center [1345, 9] width 20 height 18
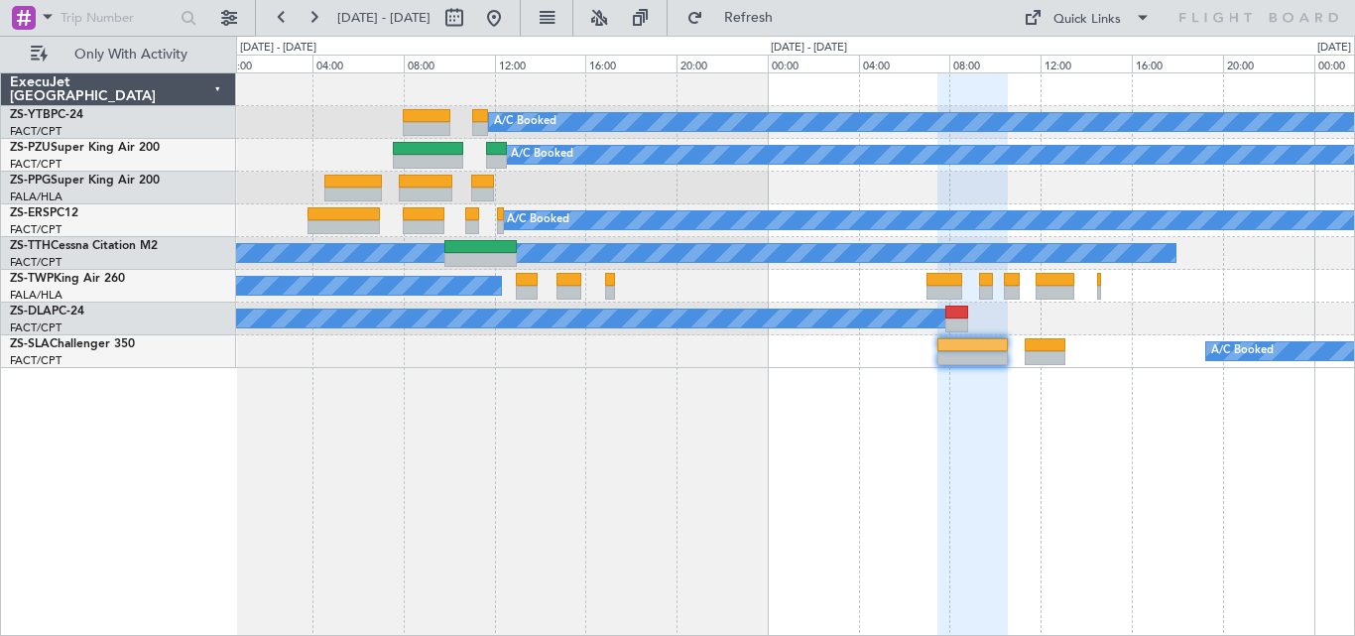
type input "0"
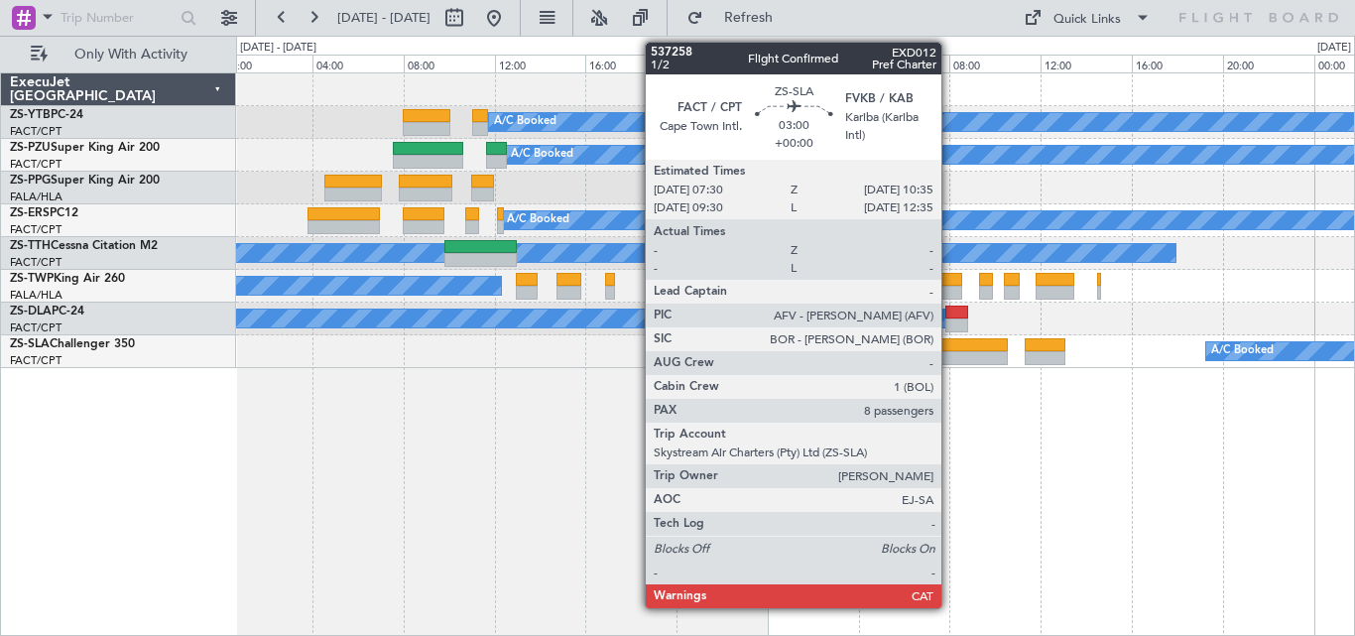
click at [950, 352] on div at bounding box center [972, 358] width 70 height 14
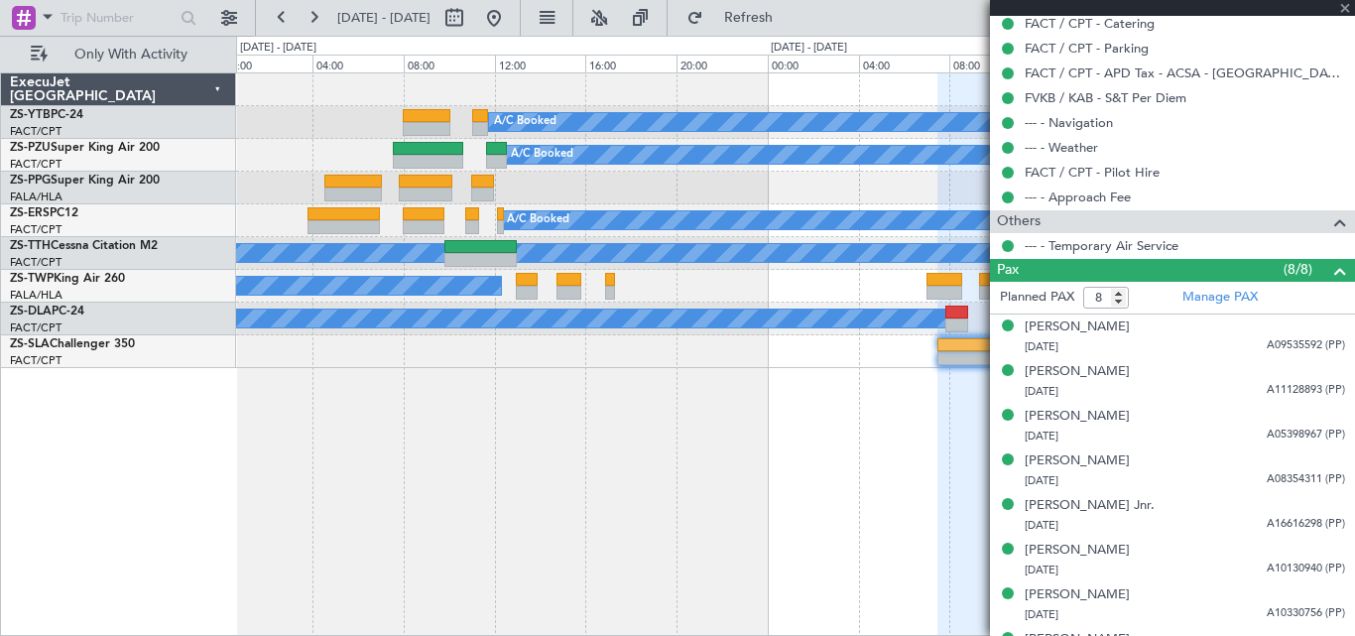
scroll to position [939, 0]
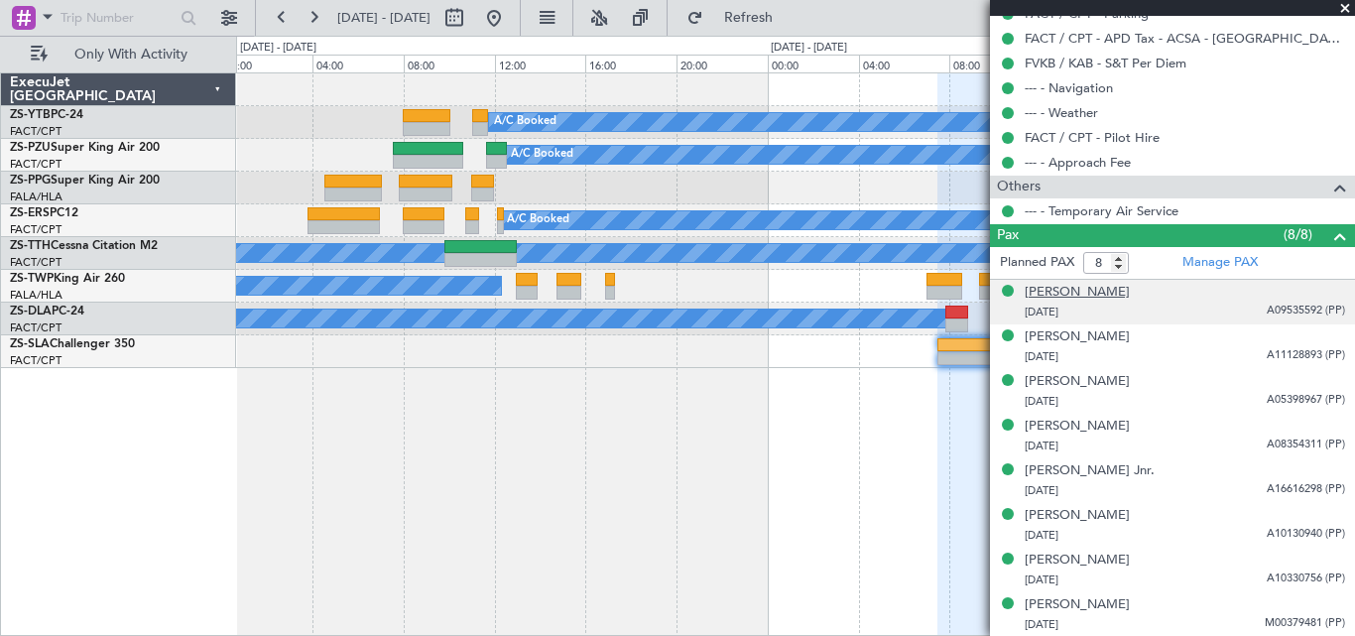
click at [1084, 289] on div "[PERSON_NAME]" at bounding box center [1076, 293] width 105 height 20
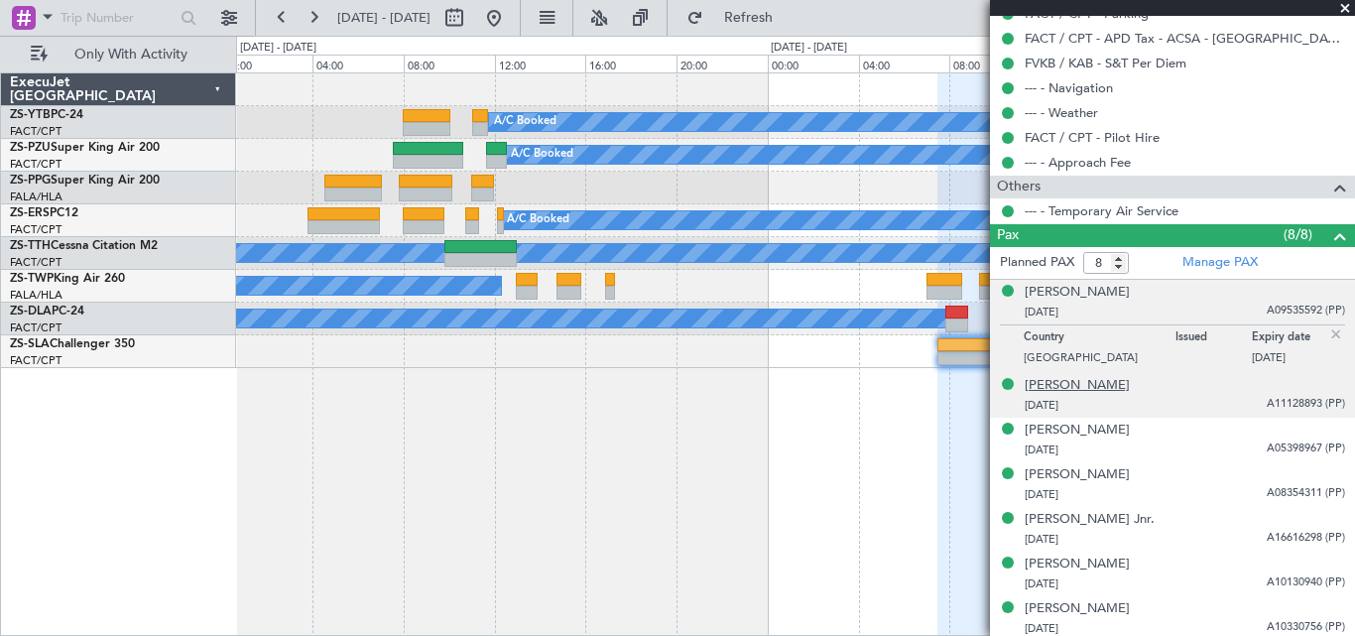
click at [1096, 381] on div "[PERSON_NAME]" at bounding box center [1076, 386] width 105 height 20
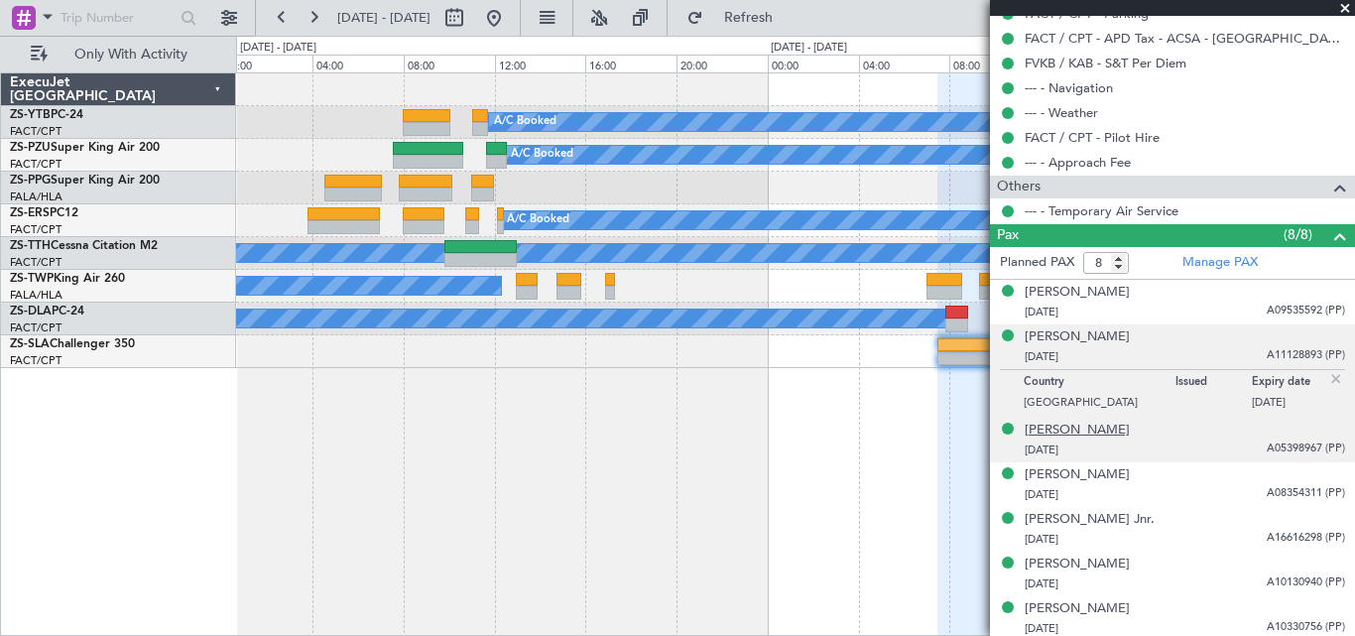
click at [1082, 424] on div "[PERSON_NAME]" at bounding box center [1076, 430] width 105 height 20
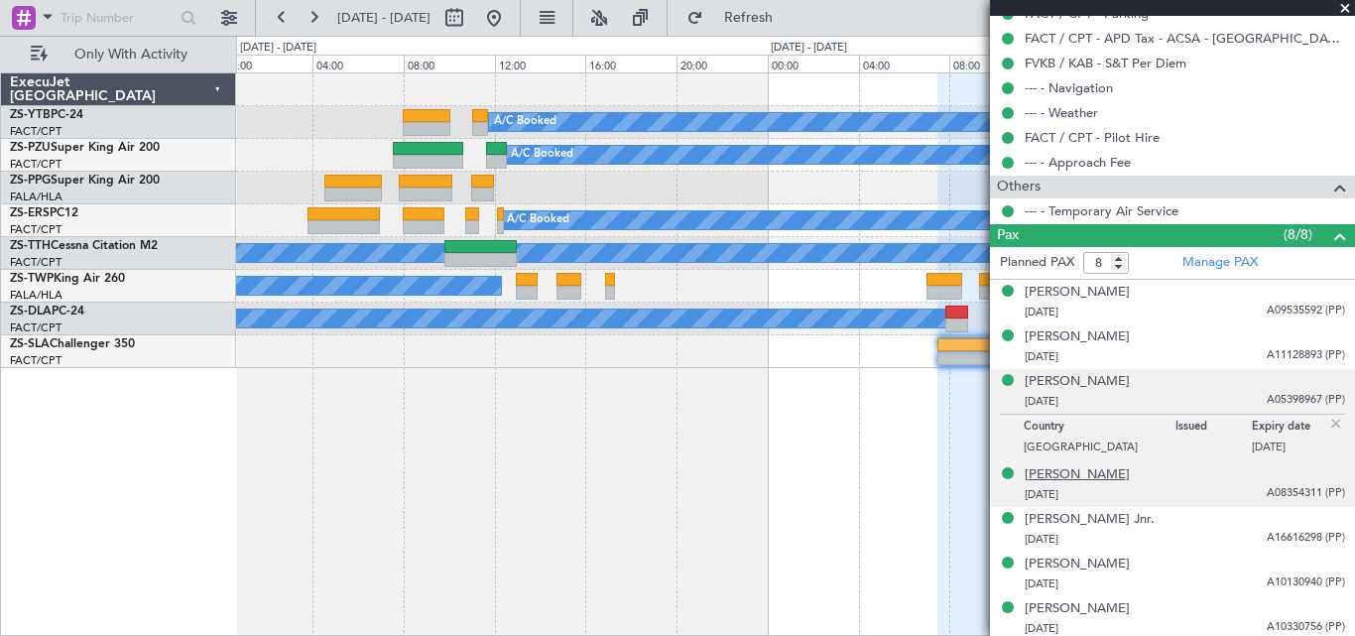
click at [1064, 471] on div "[PERSON_NAME]" at bounding box center [1076, 475] width 105 height 20
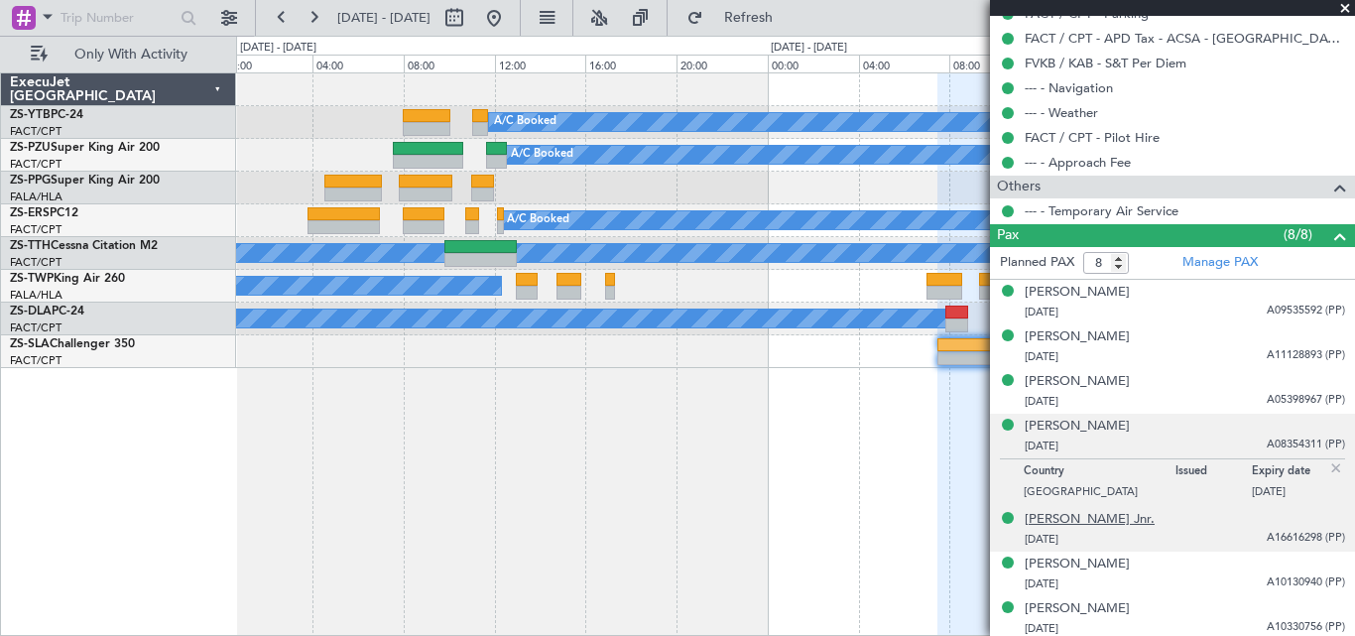
click at [1064, 514] on div "[PERSON_NAME] Jnr." at bounding box center [1089, 520] width 130 height 20
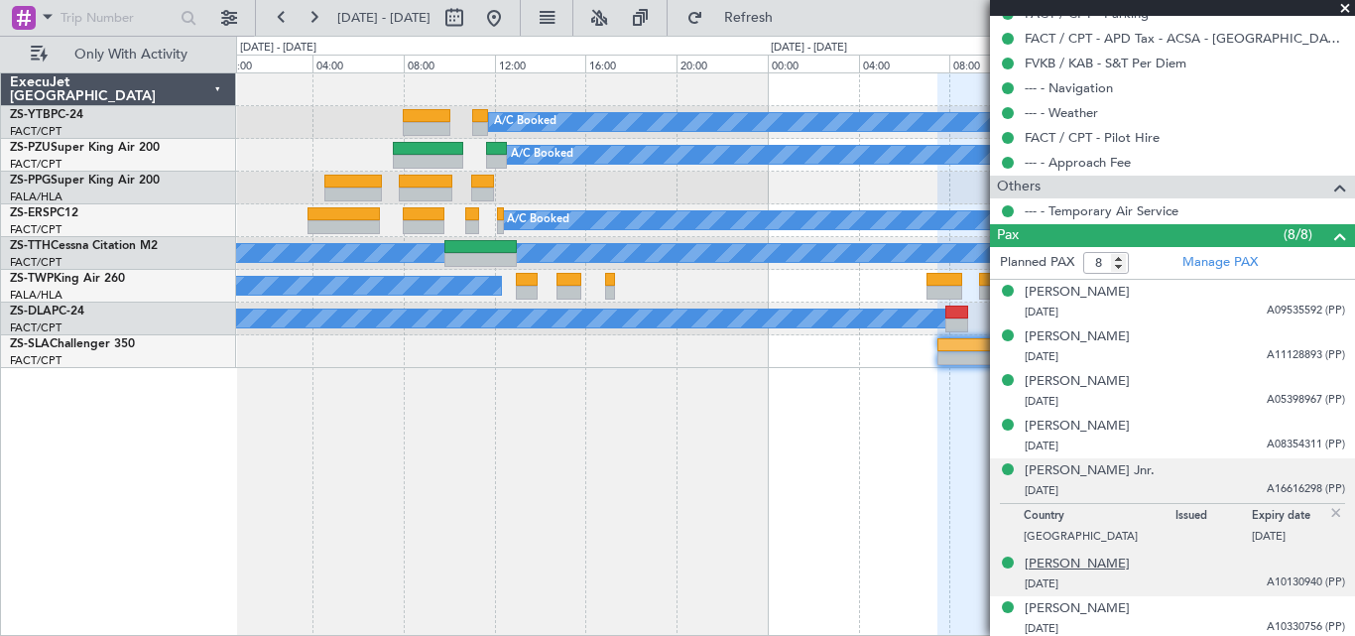
click at [1130, 559] on div "[PERSON_NAME]" at bounding box center [1076, 564] width 105 height 20
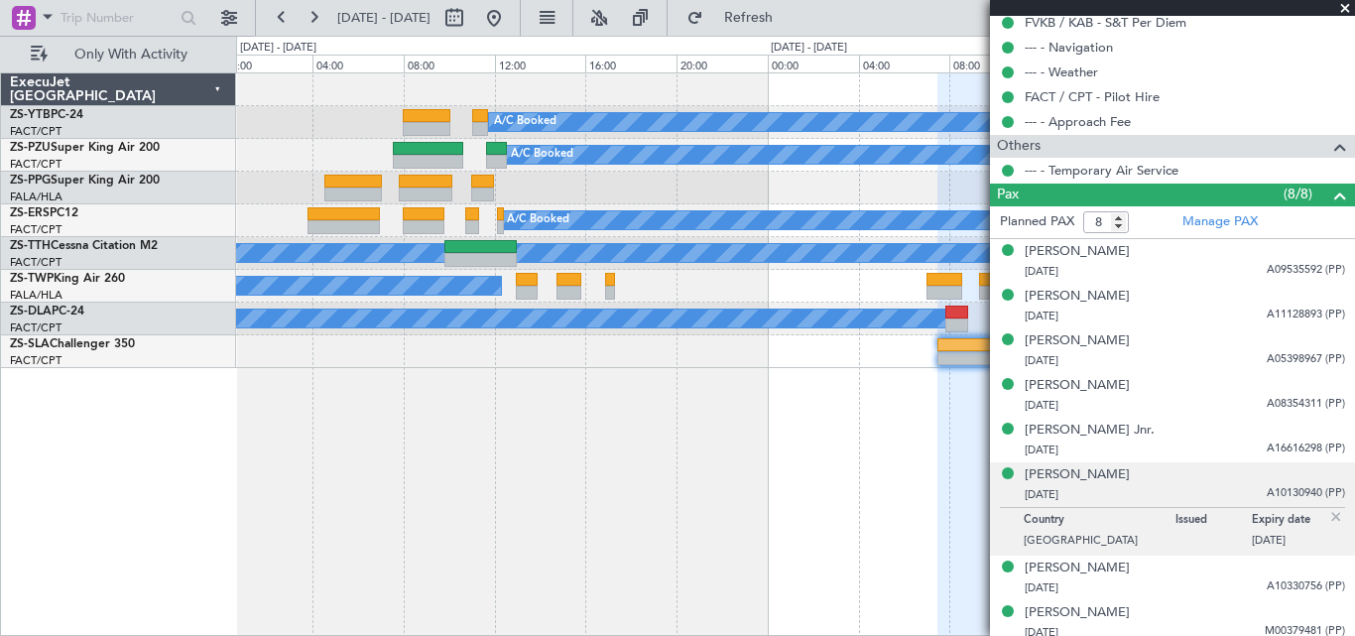
scroll to position [988, 0]
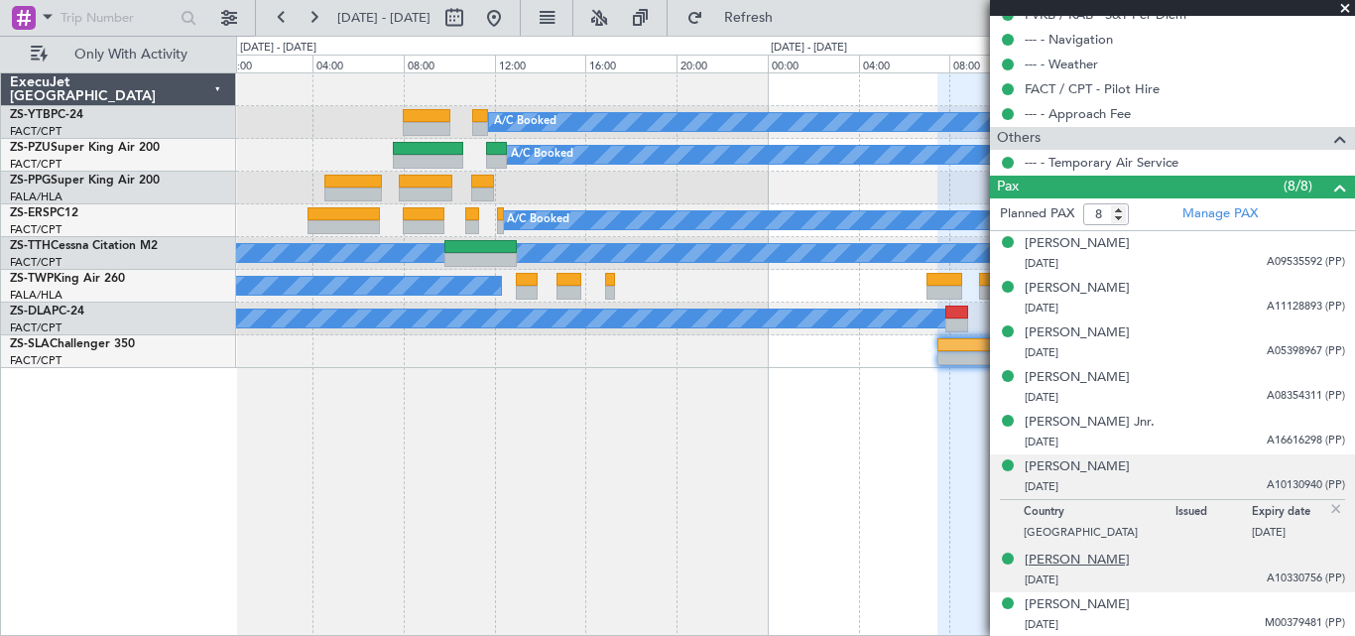
click at [1067, 562] on div "[PERSON_NAME]" at bounding box center [1076, 560] width 105 height 20
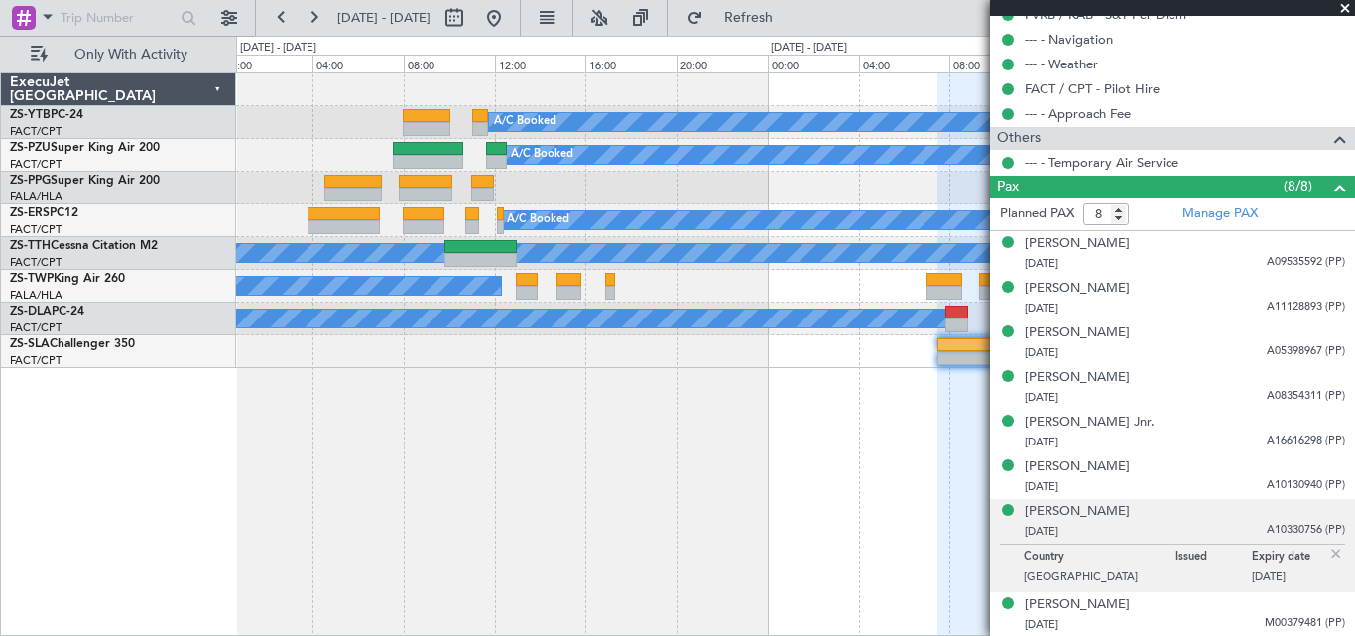
click at [1116, 586] on p "[GEOGRAPHIC_DATA]" at bounding box center [1099, 579] width 152 height 20
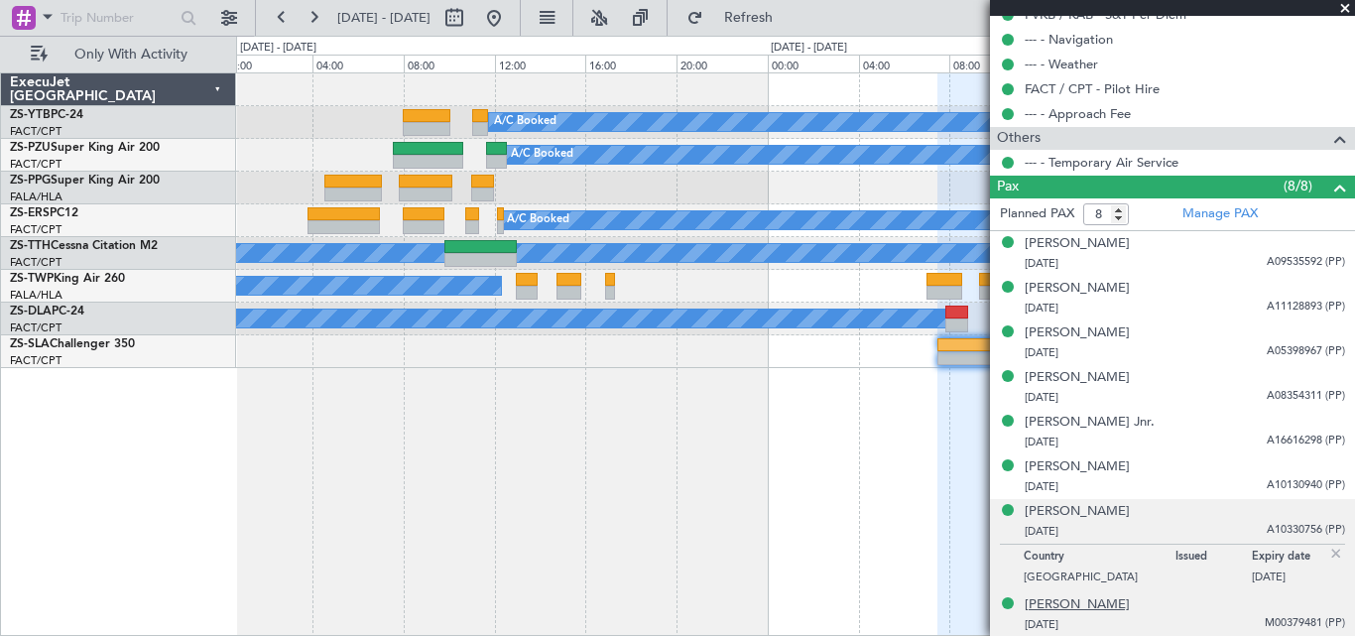
click at [1115, 598] on div "[PERSON_NAME]" at bounding box center [1076, 605] width 105 height 20
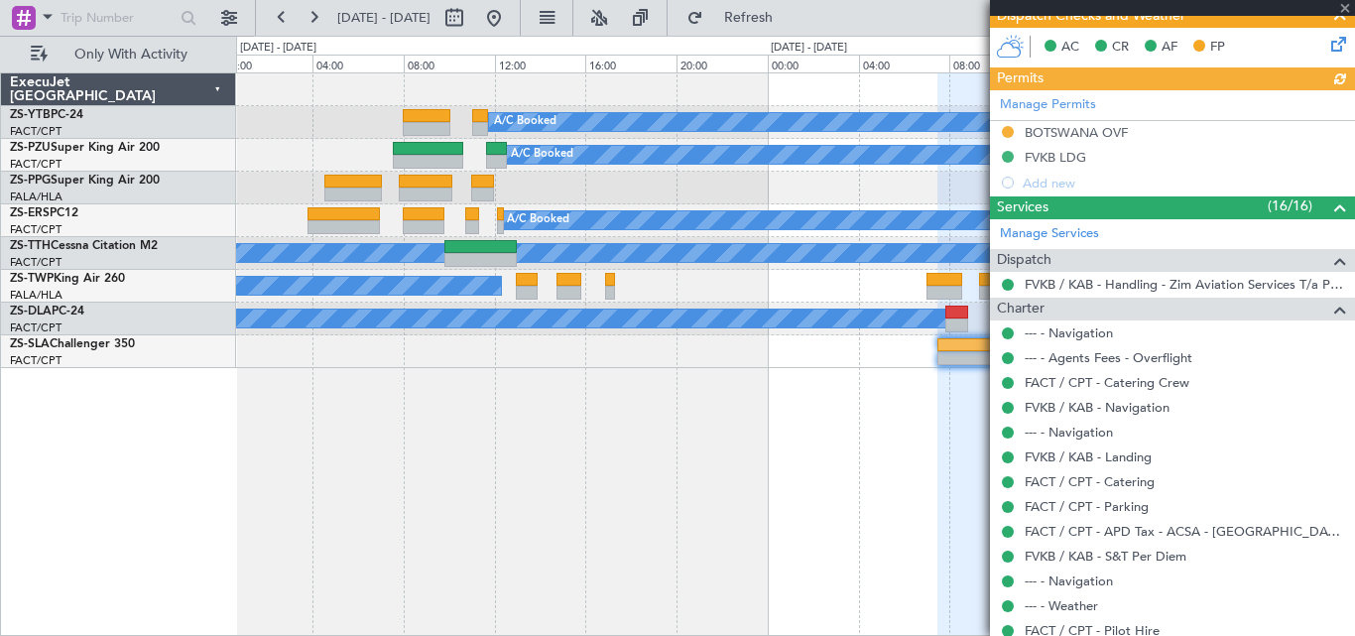
scroll to position [266, 0]
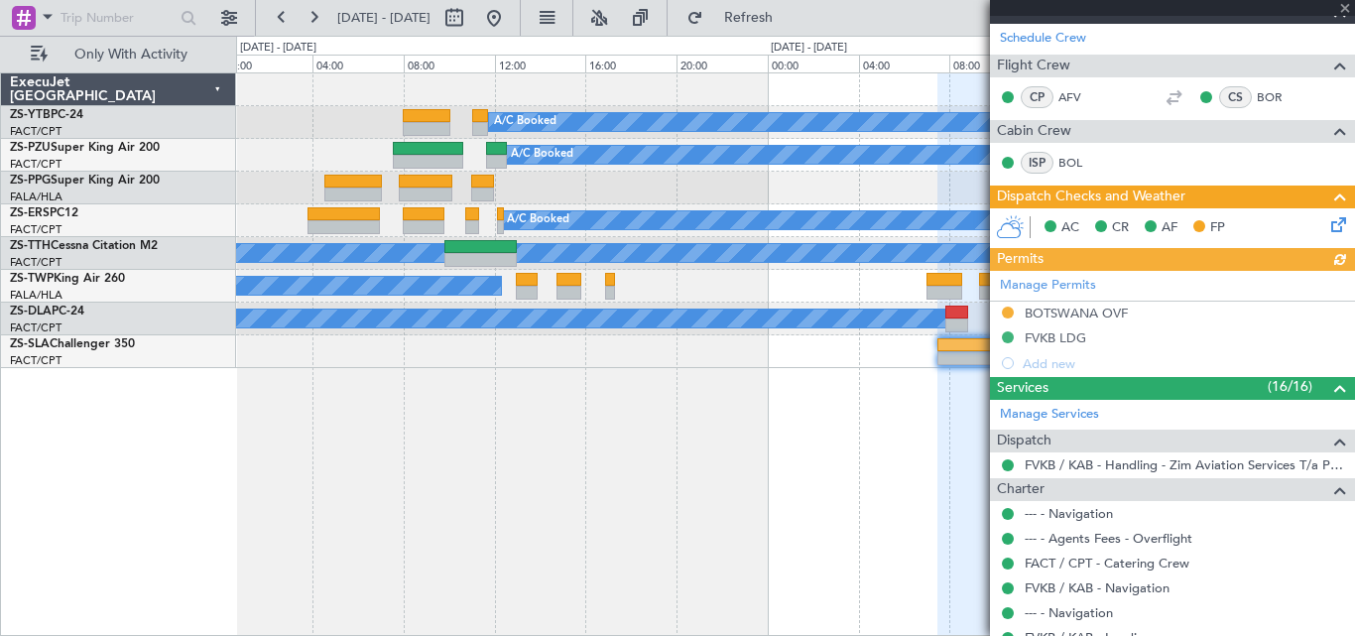
click at [1054, 338] on div "Manage Permits BOTSWANA OVF FVKB LDG Add new" at bounding box center [1172, 323] width 365 height 105
click at [1054, 338] on div "FVKB LDG" at bounding box center [1054, 337] width 61 height 17
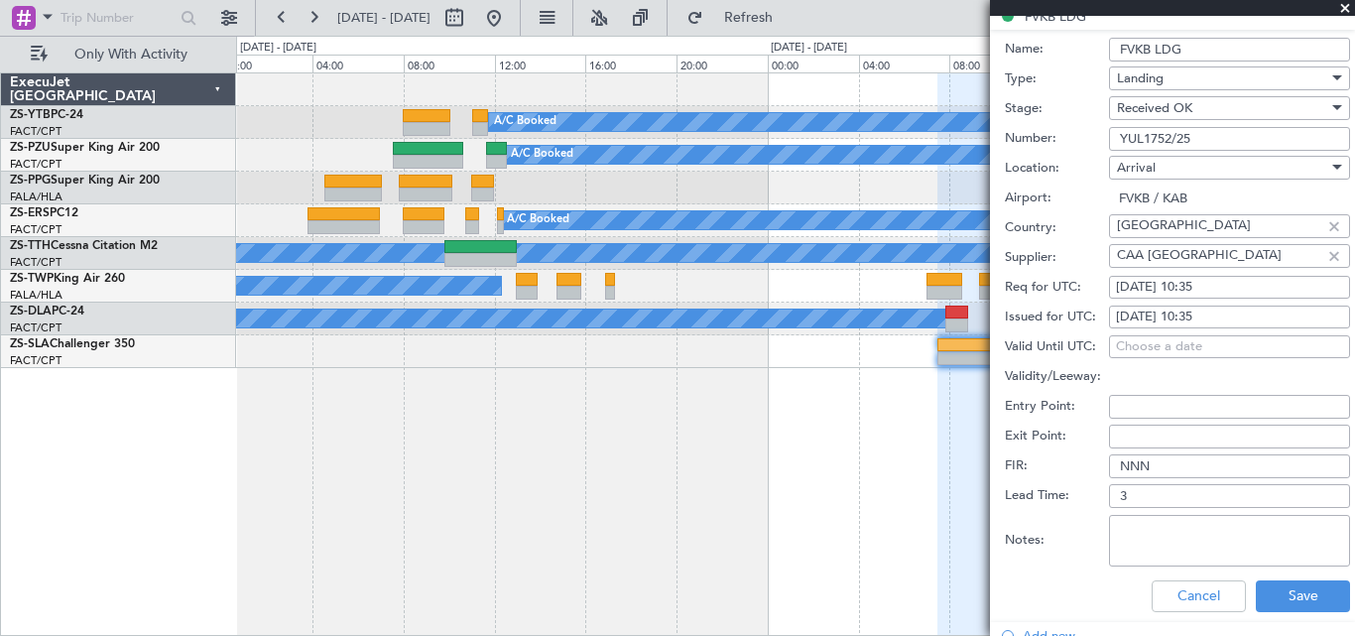
scroll to position [640, 0]
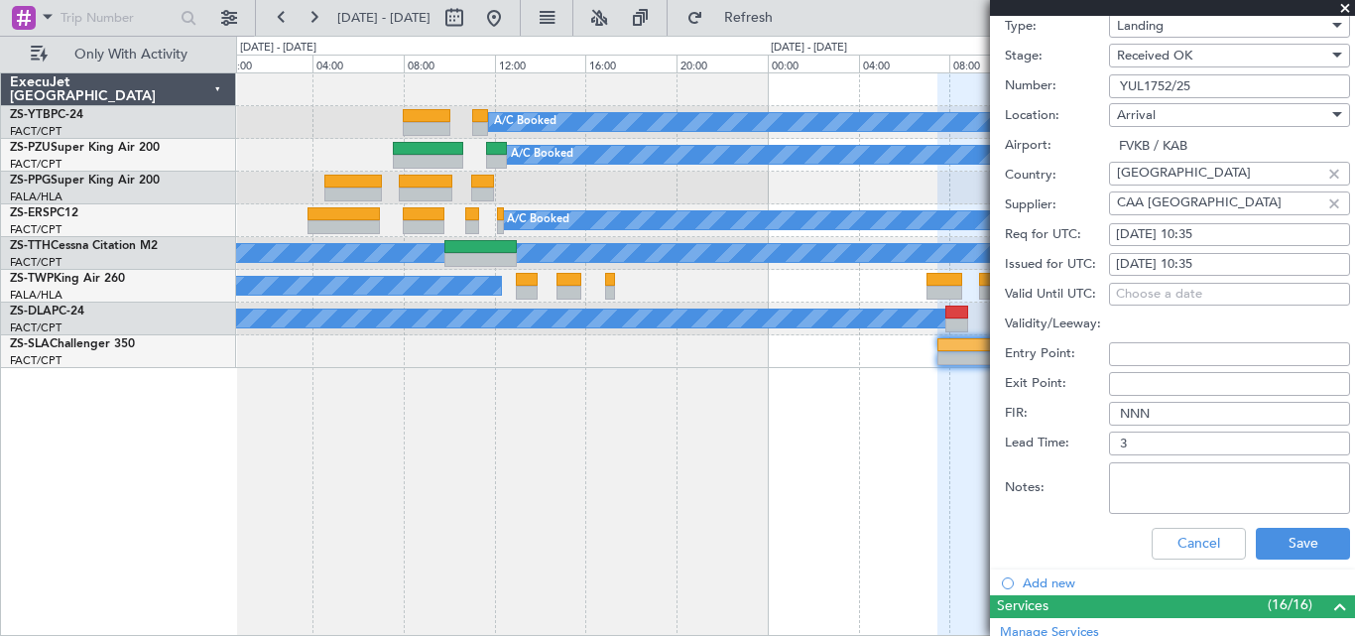
drag, startPoint x: 1117, startPoint y: 84, endPoint x: 1233, endPoint y: 86, distance: 116.0
click at [1233, 86] on input "YUL1752/25" at bounding box center [1229, 86] width 241 height 24
click at [1344, 5] on span at bounding box center [1345, 9] width 20 height 18
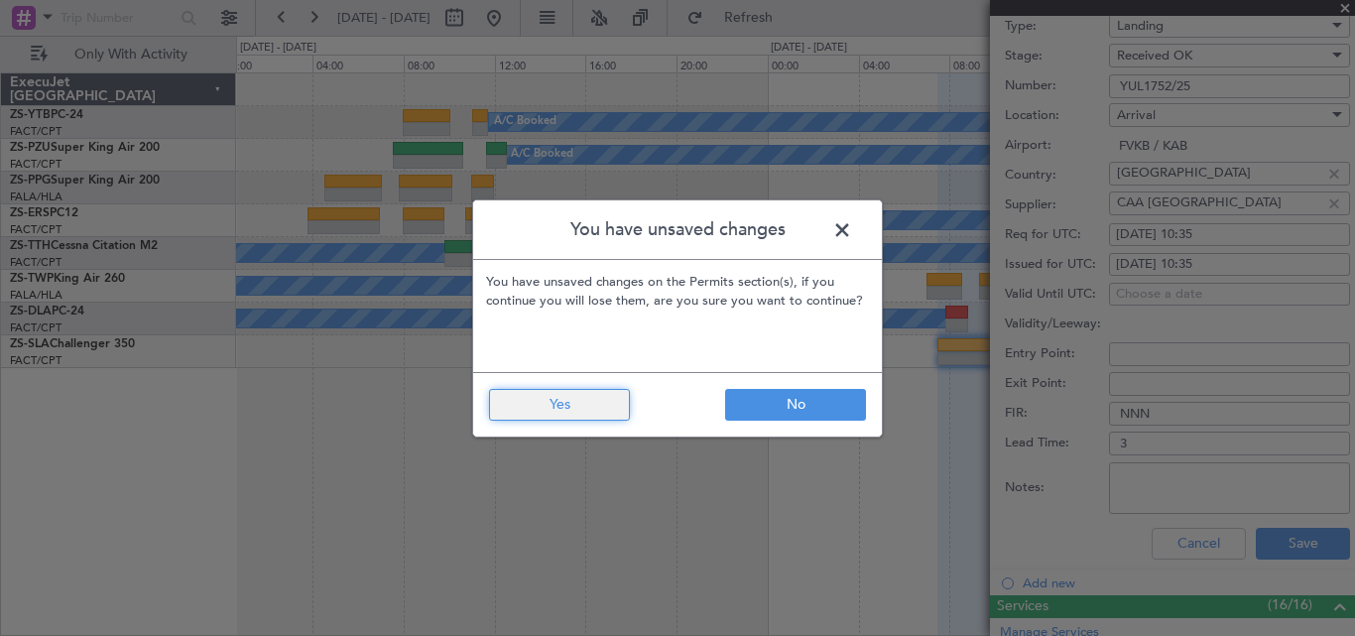
click at [593, 393] on button "Yes" at bounding box center [559, 405] width 141 height 32
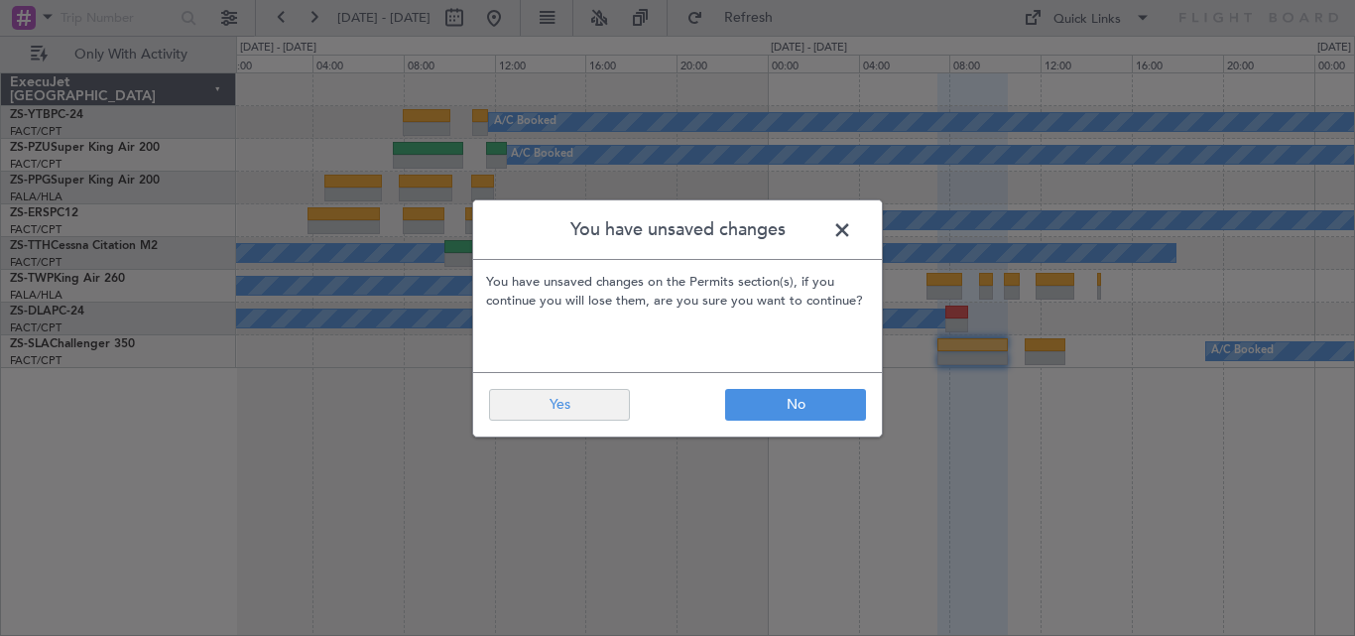
type input "0"
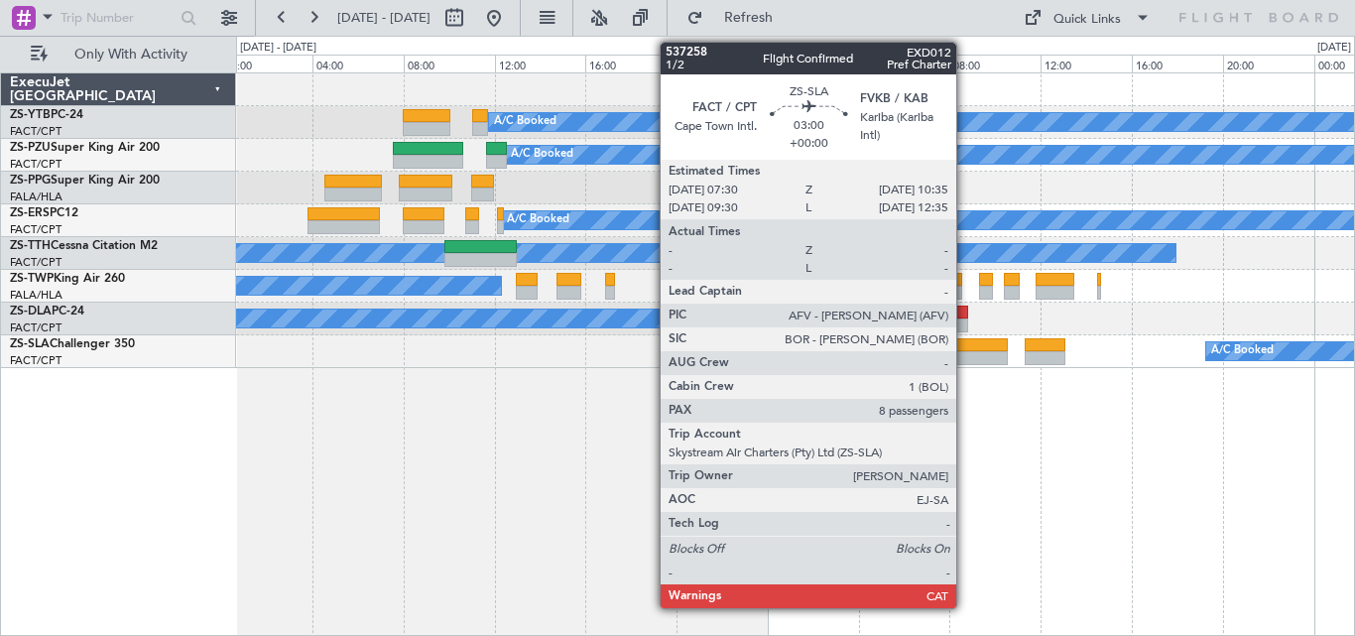
click at [965, 347] on div at bounding box center [972, 345] width 70 height 14
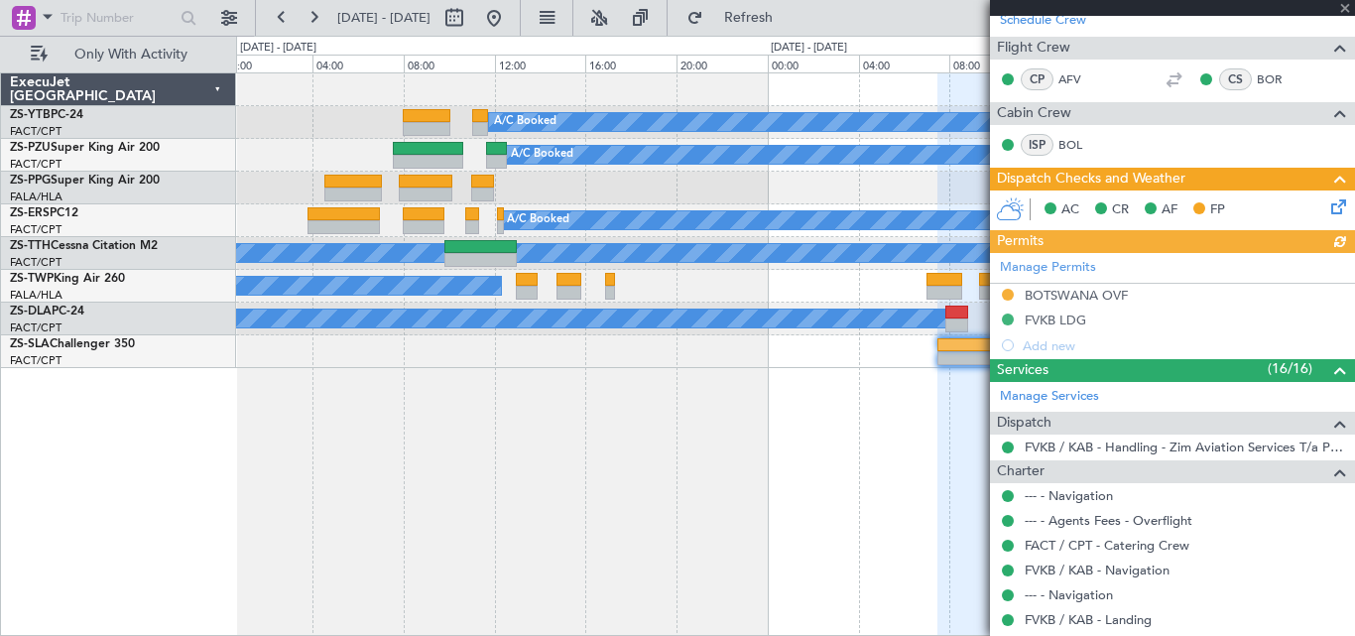
scroll to position [287, 0]
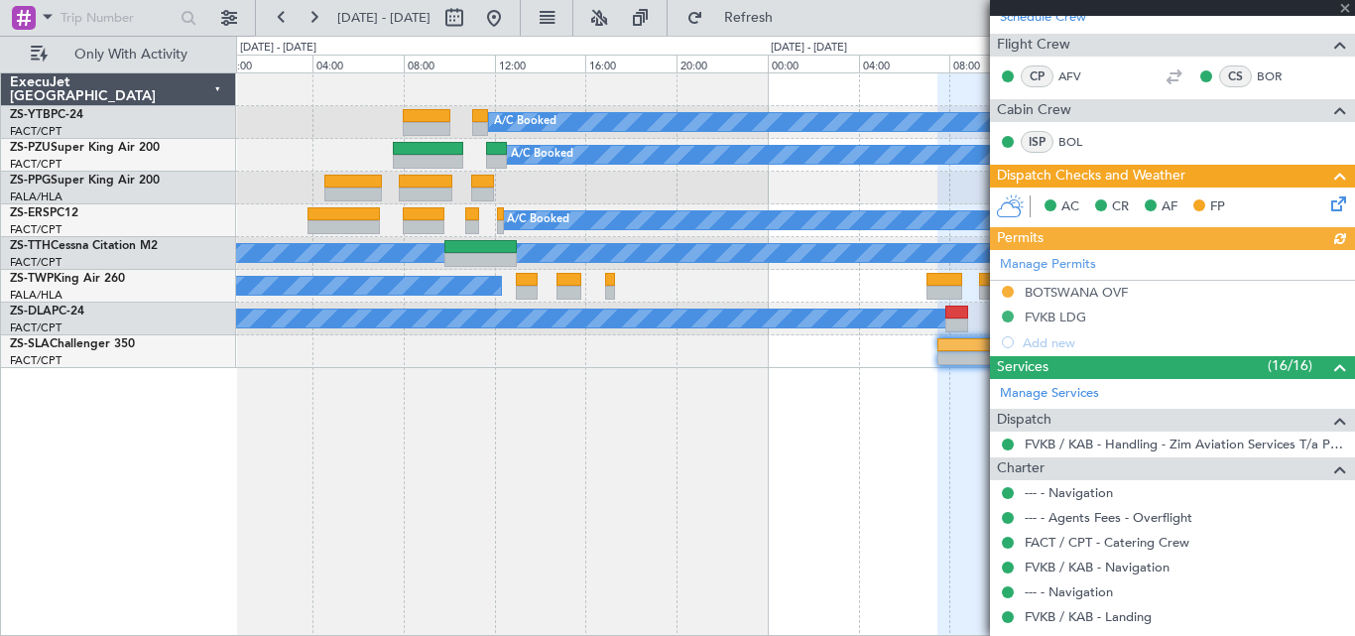
click at [1065, 314] on div "Manage Permits BOTSWANA OVF FVKB LDG Add new" at bounding box center [1172, 302] width 365 height 105
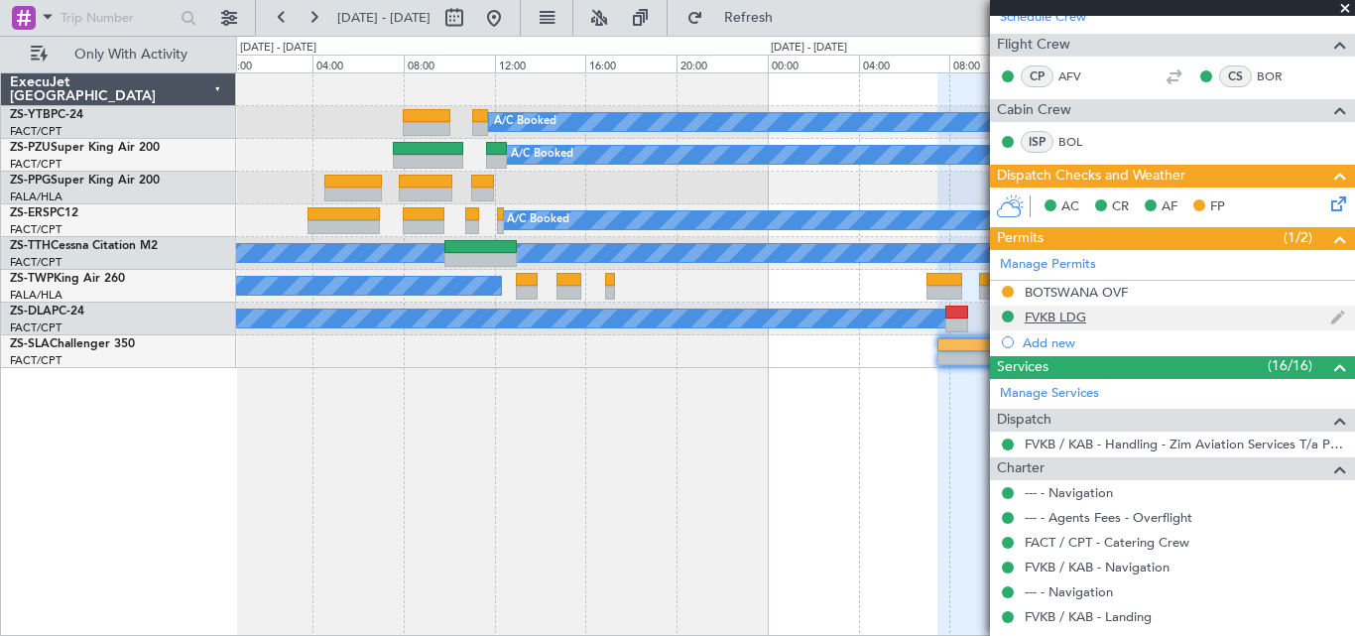
click at [1064, 314] on div "FVKB LDG" at bounding box center [1054, 316] width 61 height 17
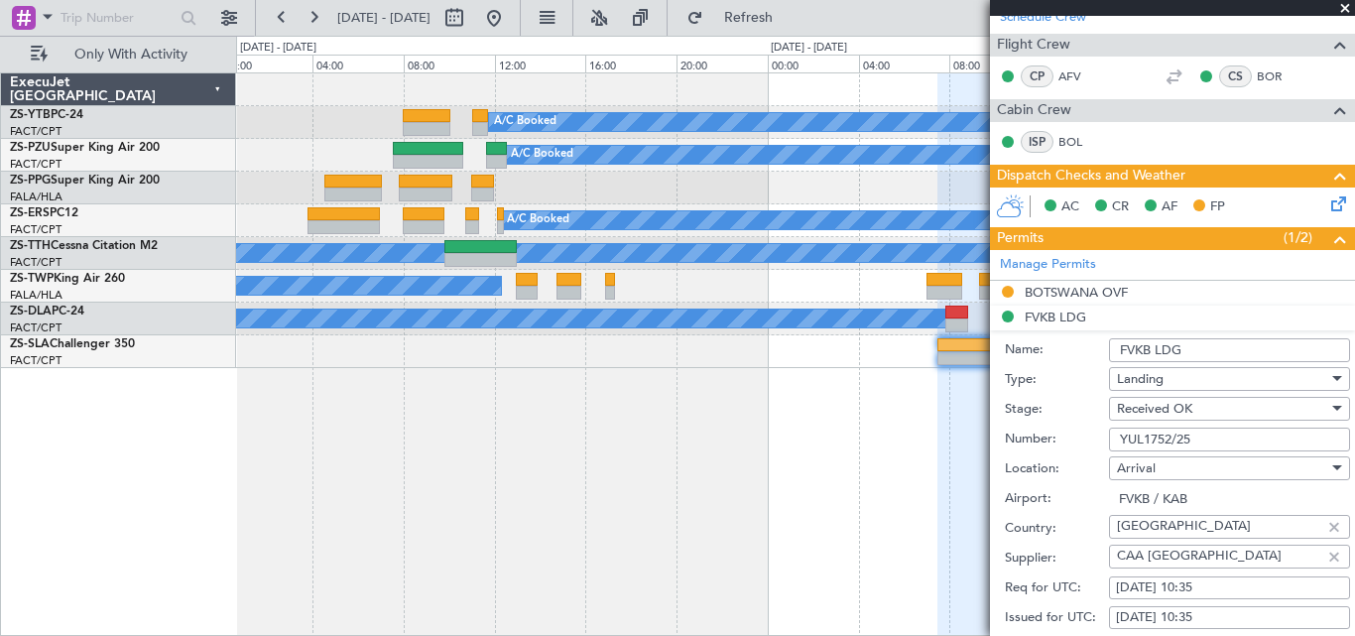
drag, startPoint x: 1114, startPoint y: 435, endPoint x: 1220, endPoint y: 451, distance: 107.3
click at [1220, 451] on div "Number: YUL1752/25" at bounding box center [1177, 439] width 345 height 30
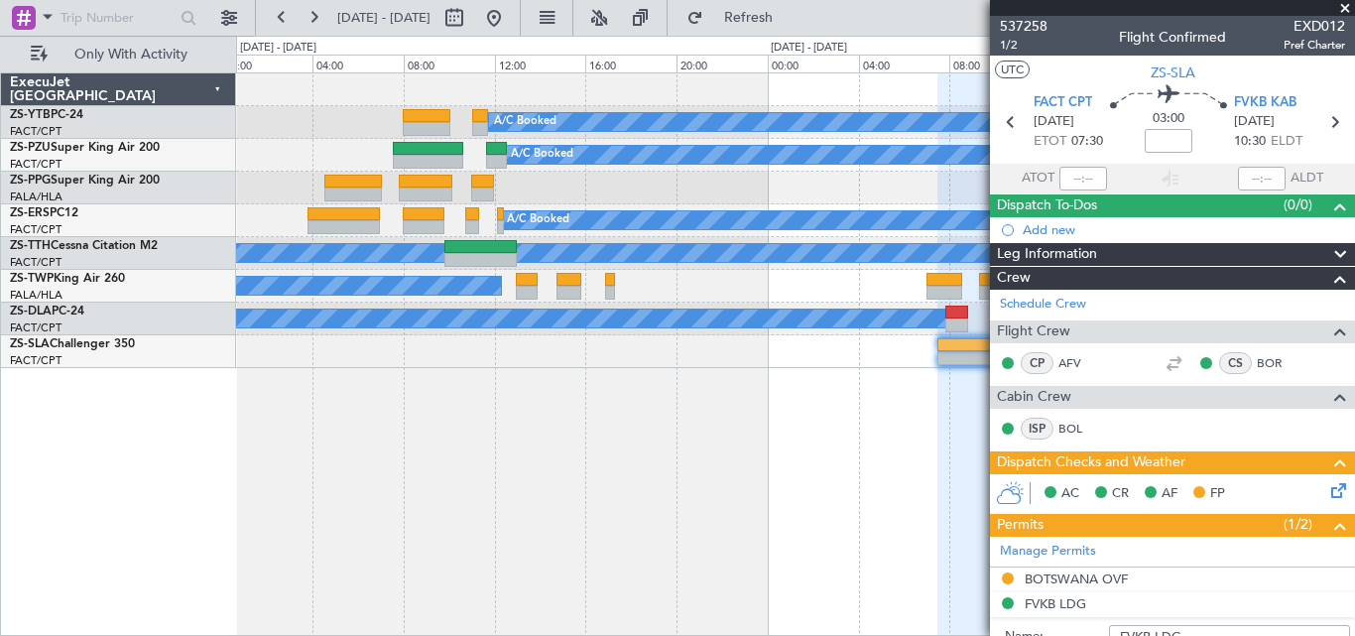
click at [1340, 8] on span at bounding box center [1345, 9] width 20 height 18
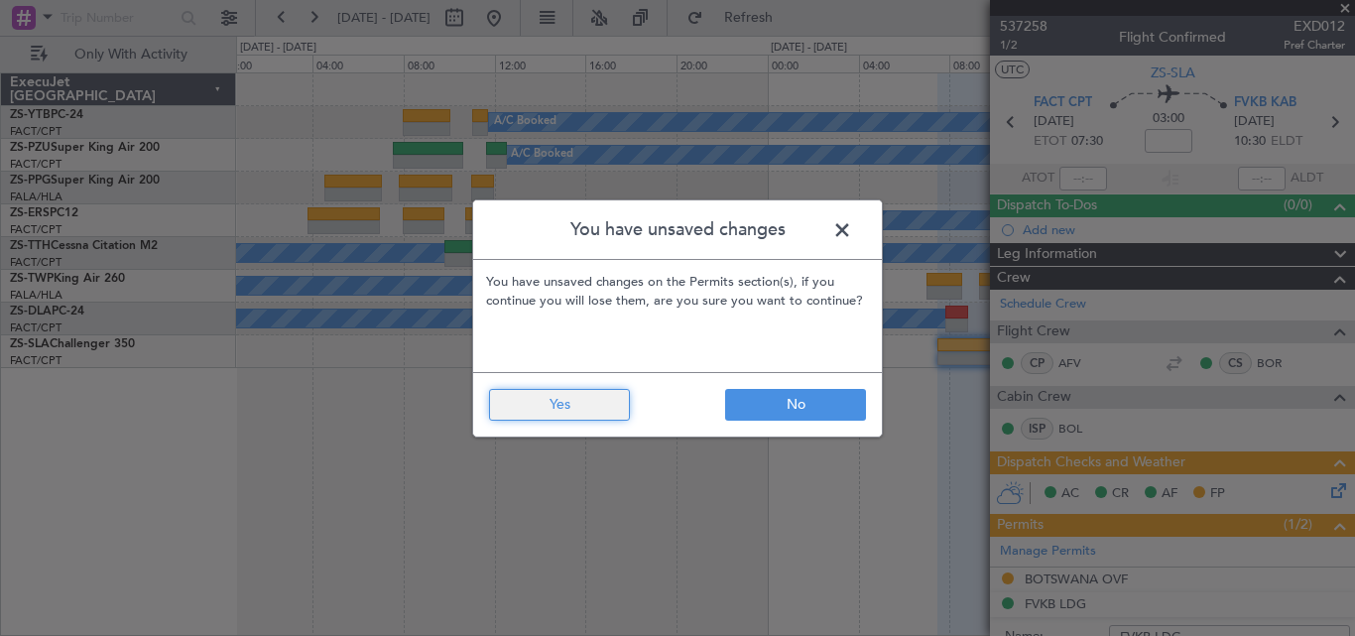
click at [565, 404] on button "Yes" at bounding box center [559, 405] width 141 height 32
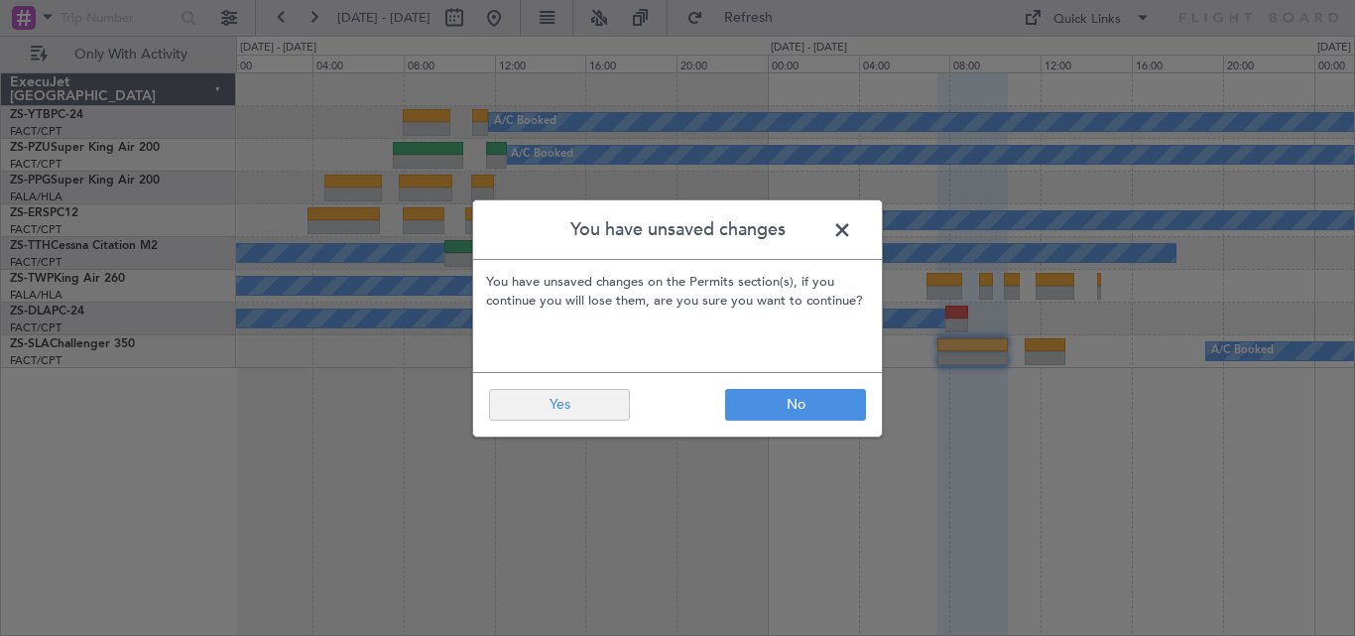
type input "0"
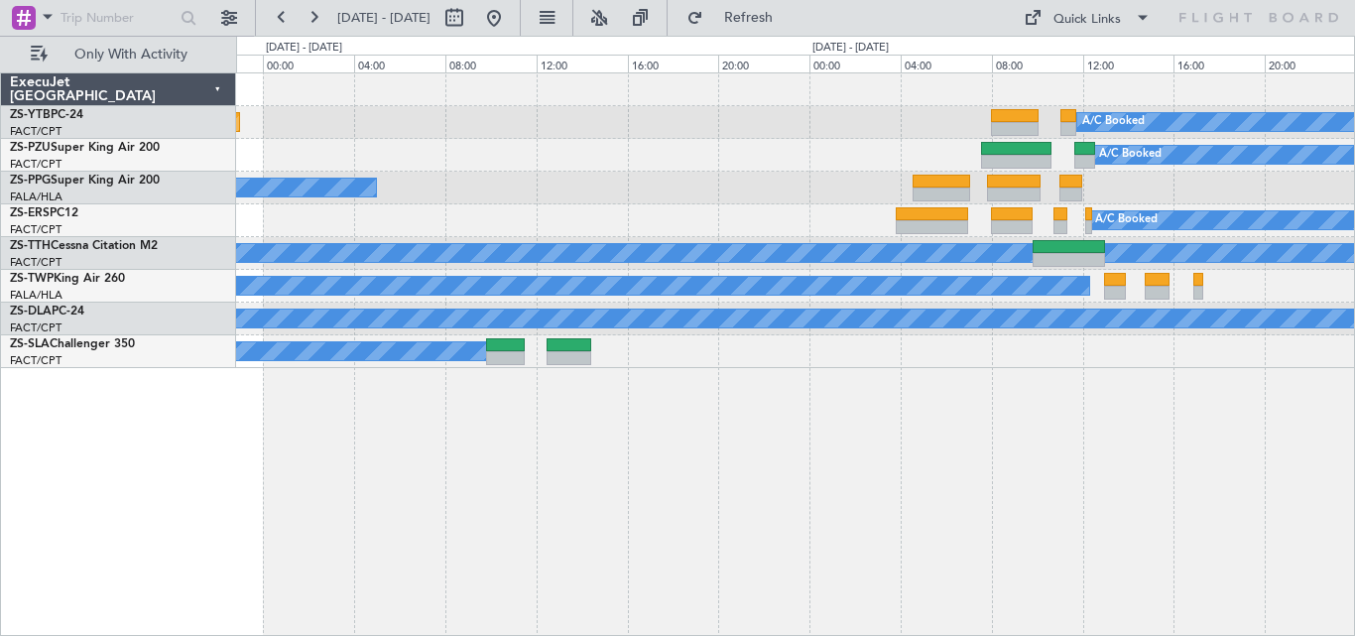
click at [1180, 423] on div "A/C Booked Planned Maint Lanseria A/C Booked A/C Booked A/C Booked A/C Unavaila…" at bounding box center [795, 353] width 1119 height 563
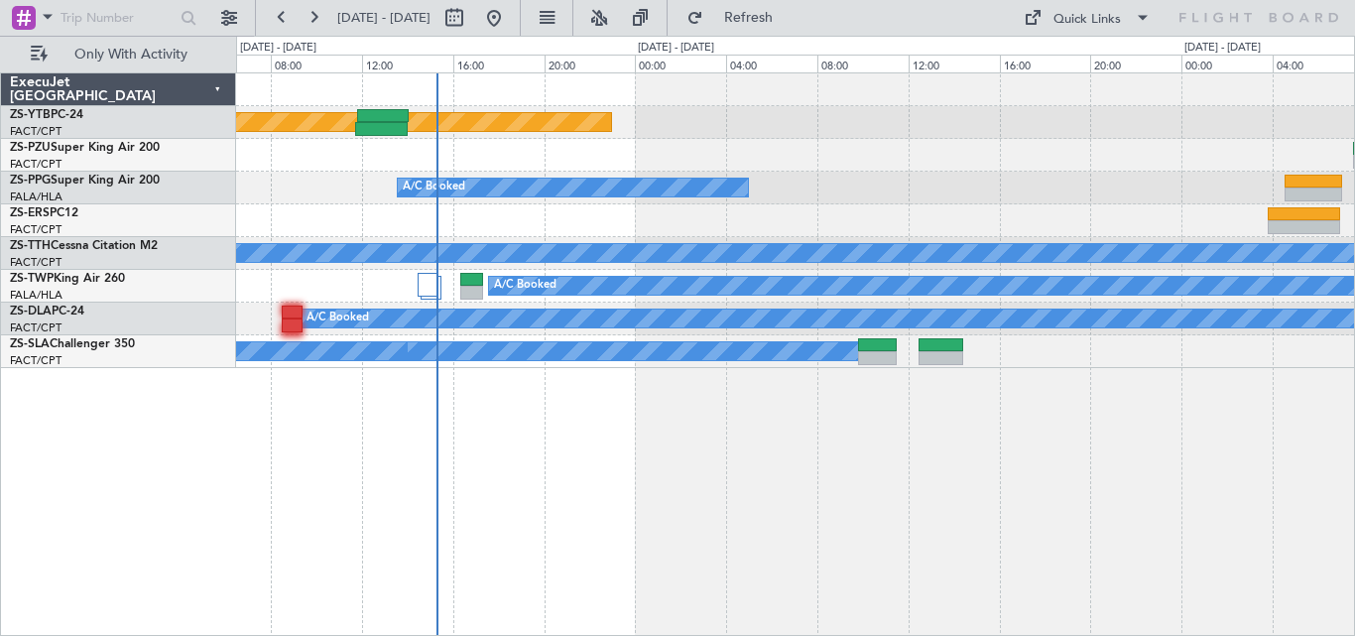
click at [1063, 377] on div "Planned Maint Lanseria A/C Booked A/C Booked A/C Booked A/C Booked A/C Unavaila…" at bounding box center [795, 353] width 1119 height 563
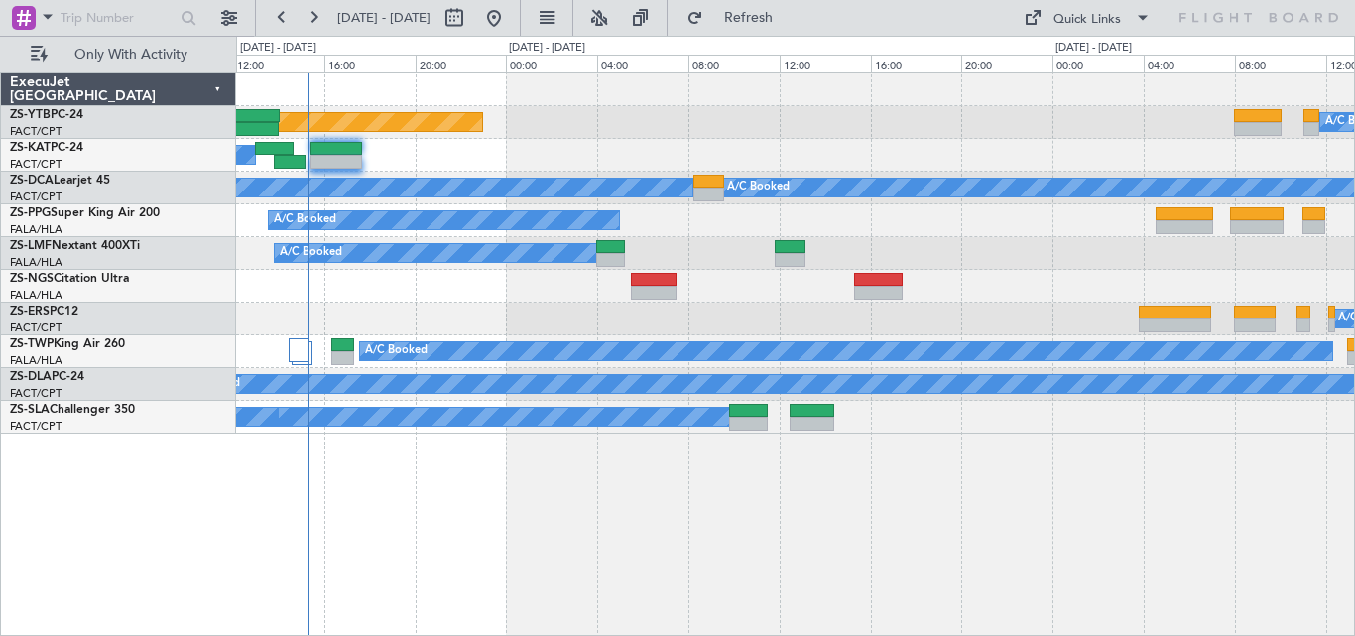
click at [714, 514] on div "Planned Maint Lanseria A/C Booked A/C Booked A/C Booked A/C Booked A/C Booked A…" at bounding box center [795, 353] width 1119 height 563
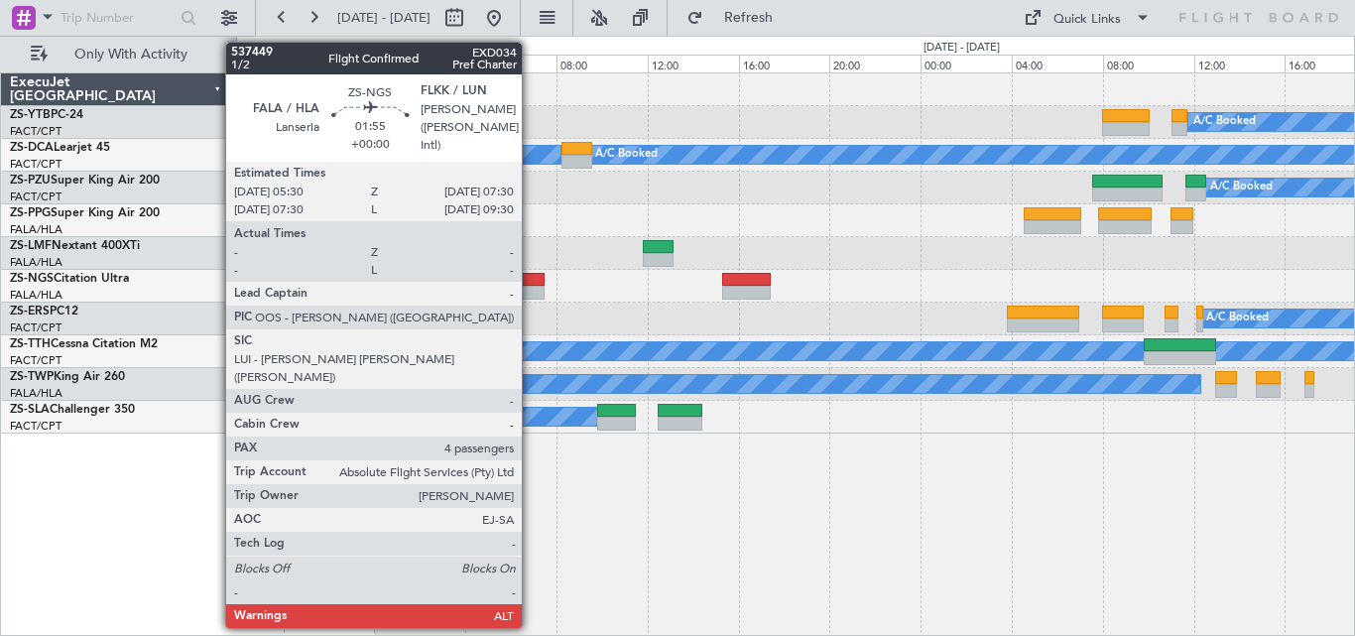
click at [531, 277] on div at bounding box center [522, 280] width 46 height 14
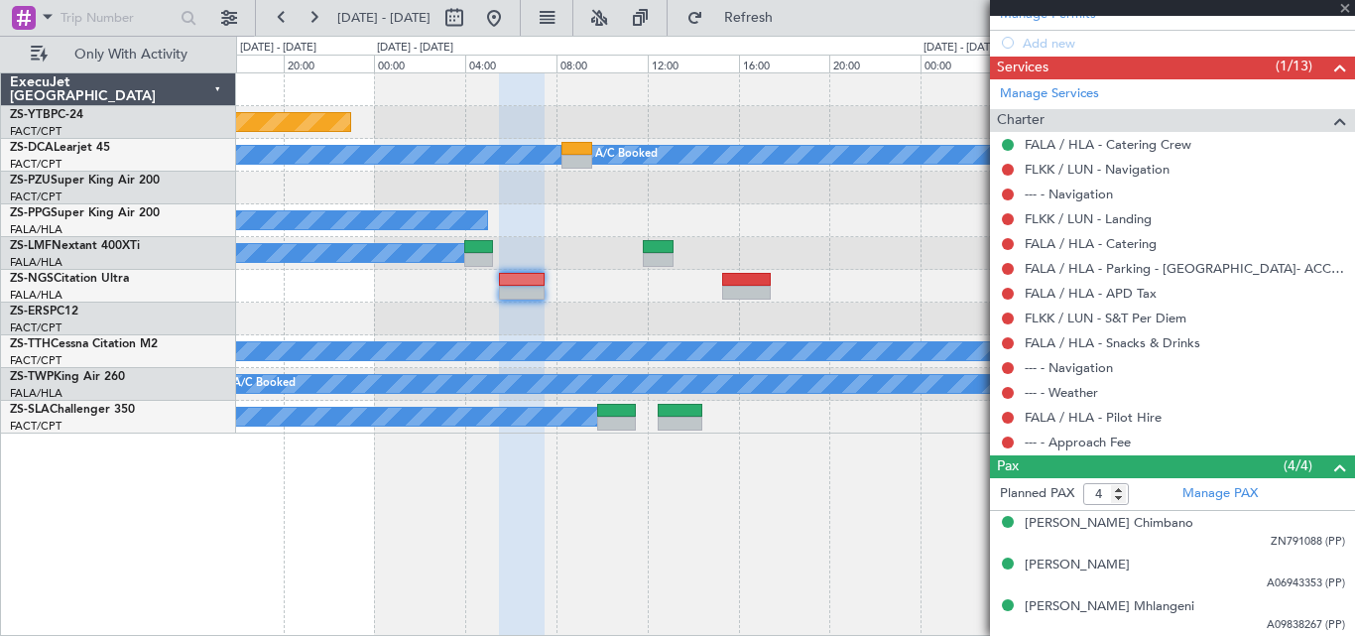
scroll to position [512, 0]
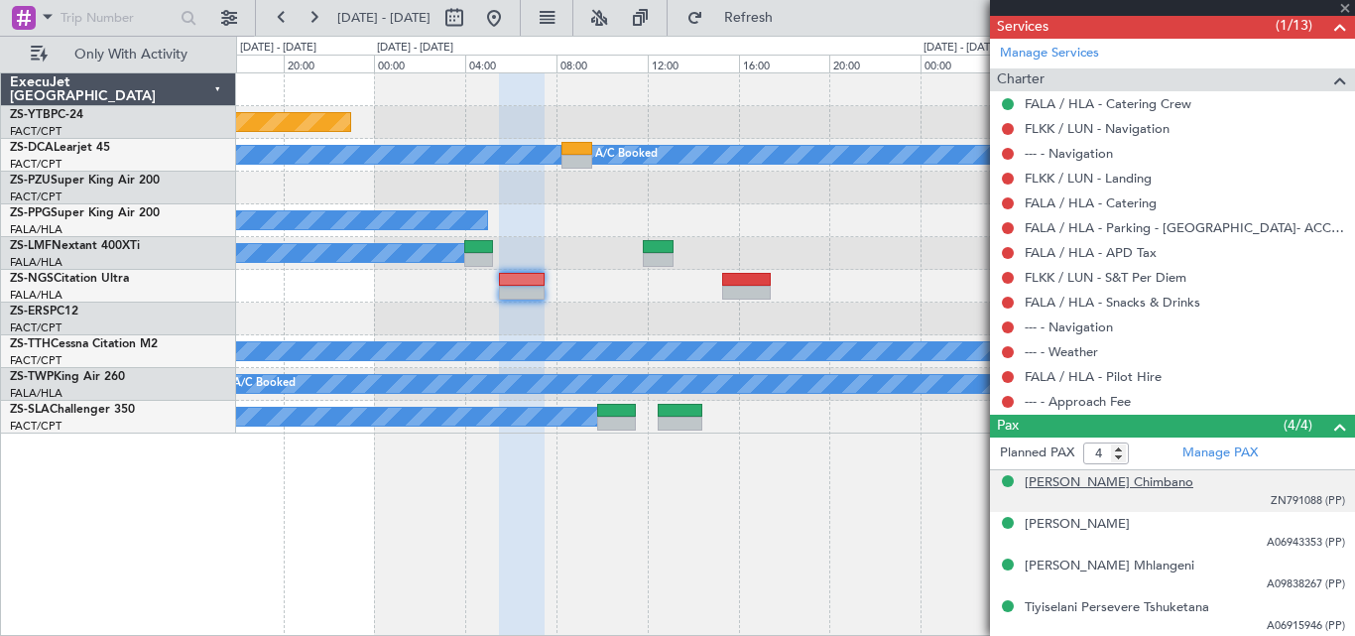
click at [1094, 483] on div "[PERSON_NAME] Chimbano" at bounding box center [1108, 483] width 169 height 20
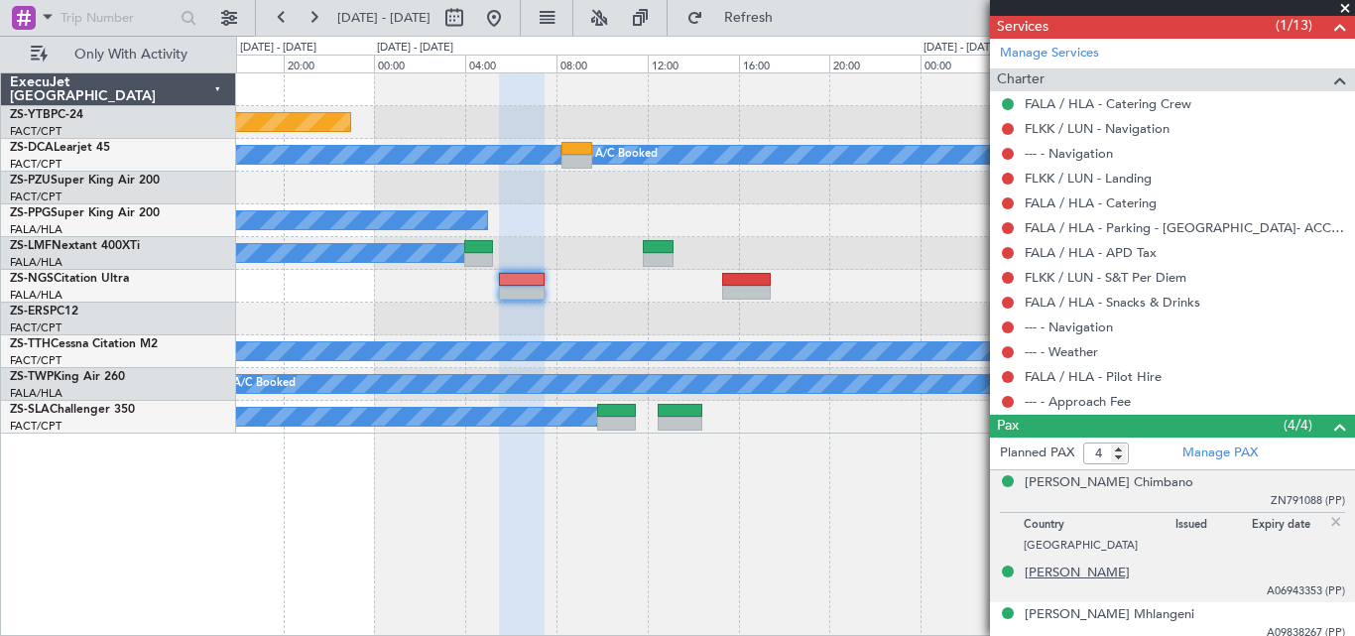
click at [1089, 577] on div "[PERSON_NAME]" at bounding box center [1076, 573] width 105 height 20
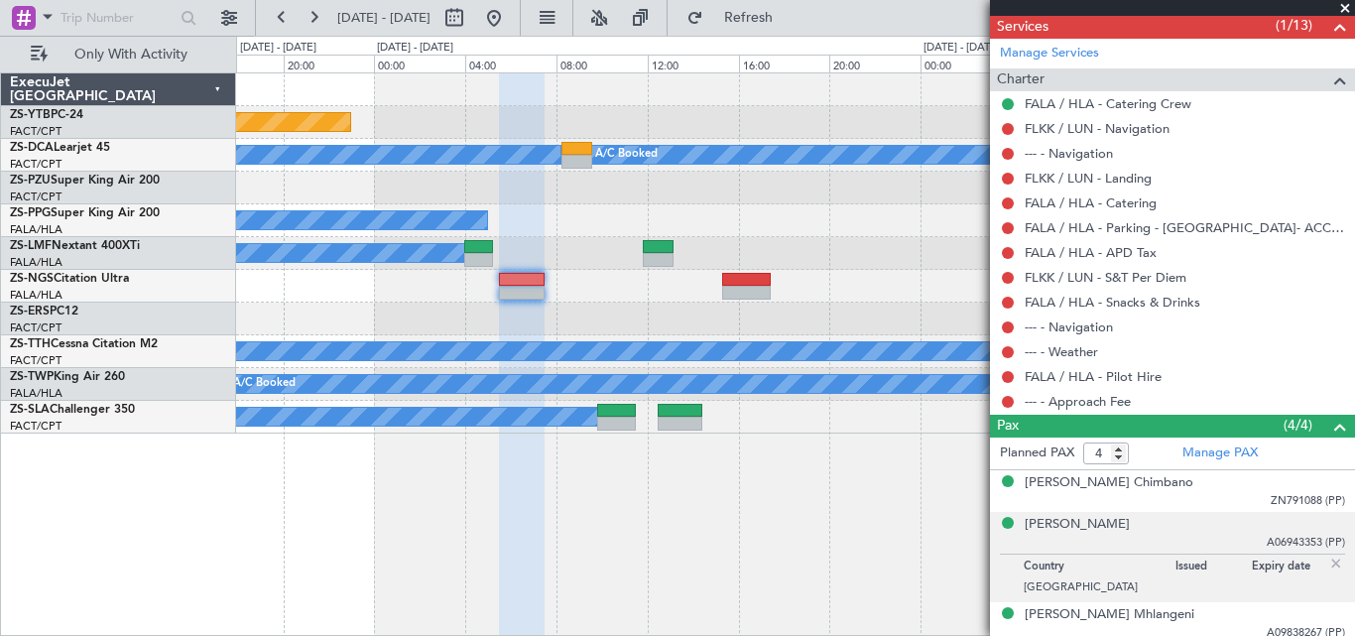
scroll to position [560, 0]
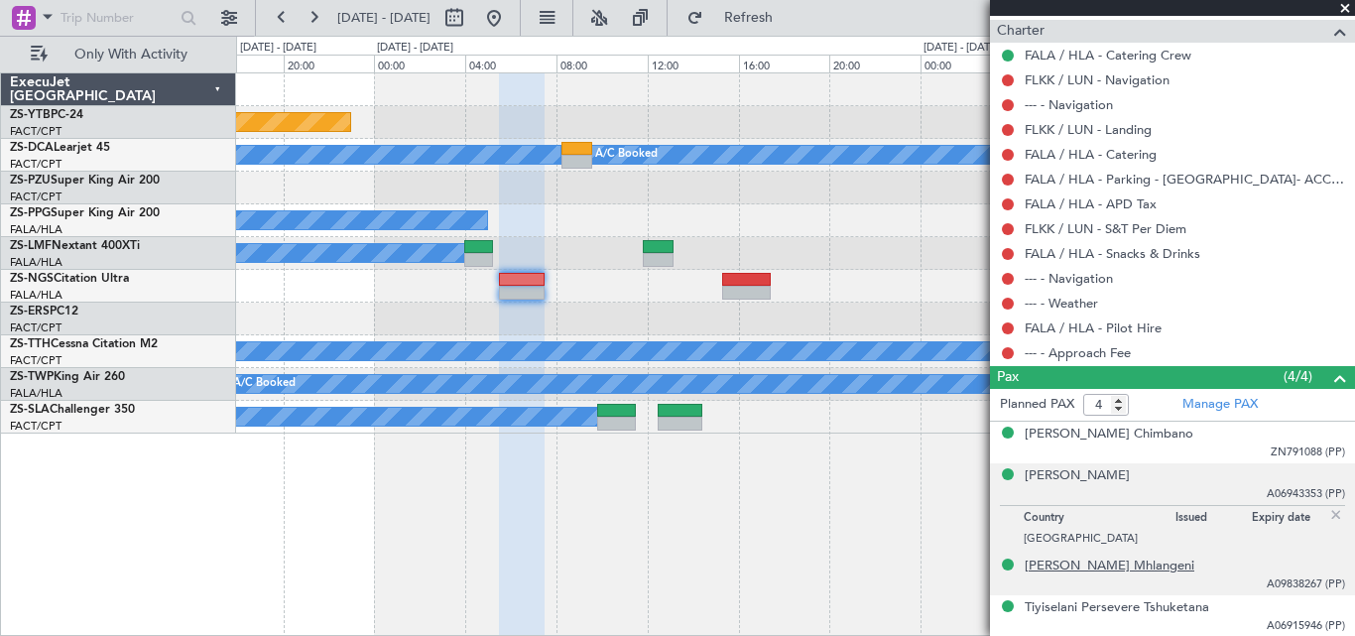
click at [1119, 557] on div "[PERSON_NAME] Mhlangeni" at bounding box center [1109, 566] width 170 height 20
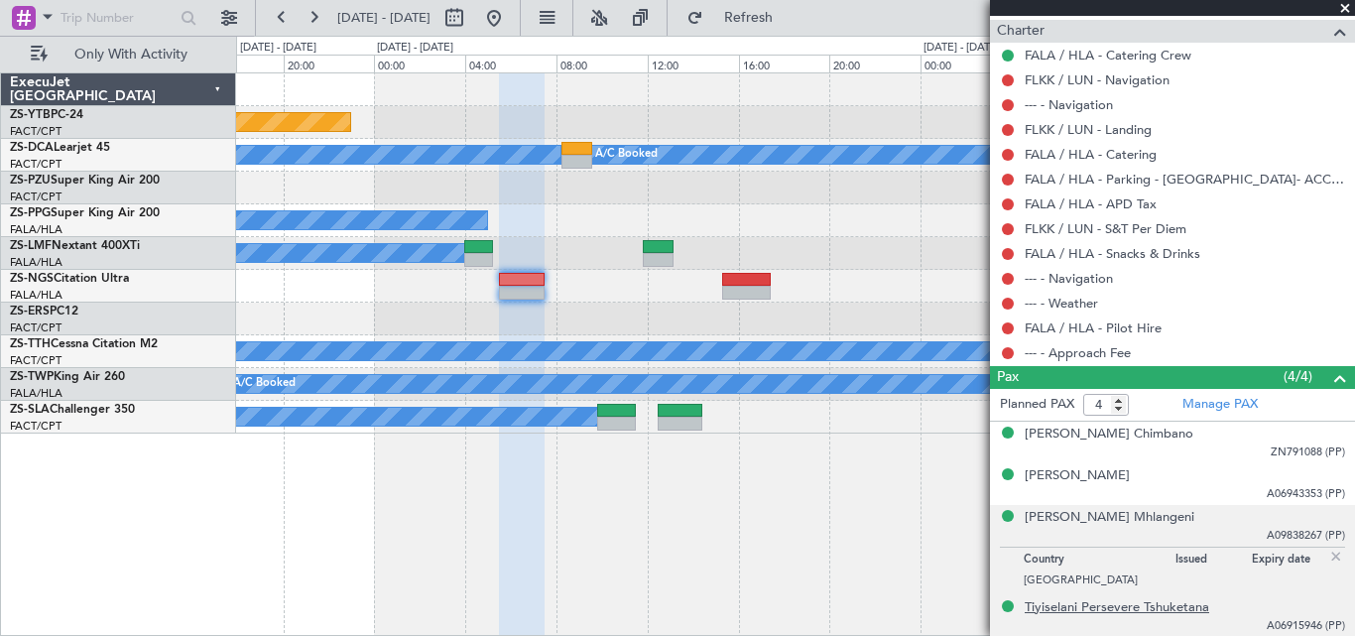
click at [1108, 609] on div "Tiyiselani Persevere Tshuketana" at bounding box center [1116, 608] width 184 height 20
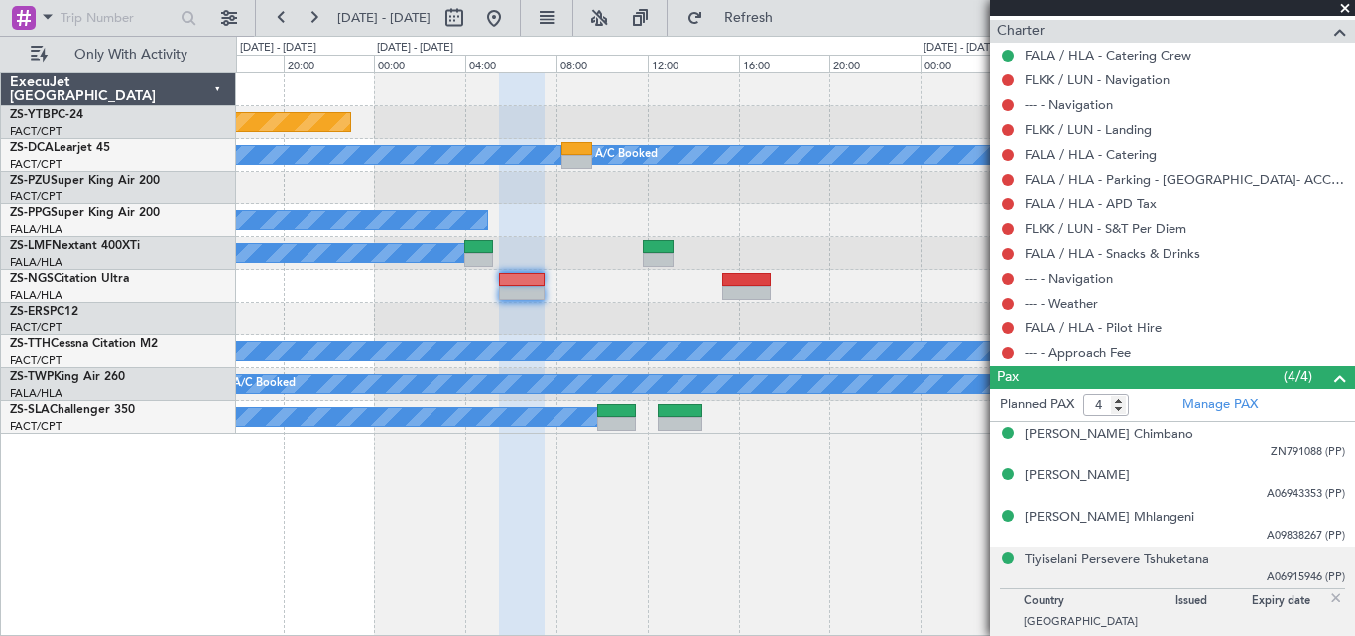
scroll to position [0, 0]
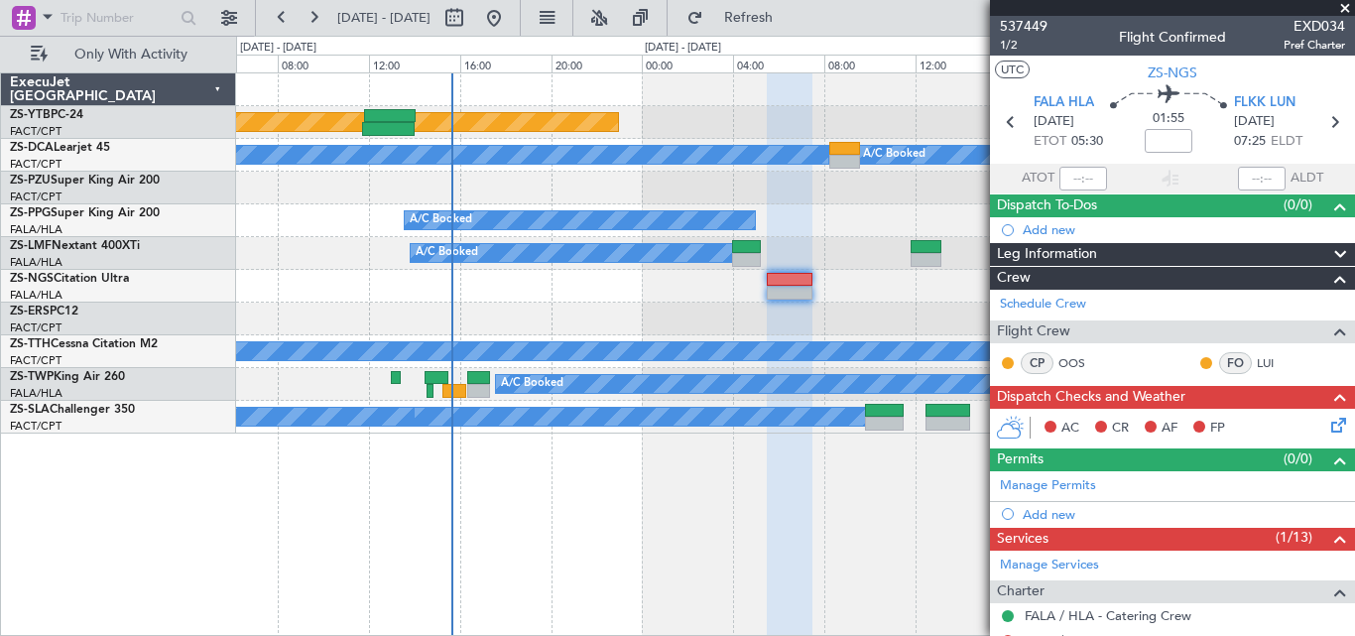
click at [776, 187] on div "Planned Maint Lanseria A/C Booked A/C Booked A/C Booked A/C Booked A/C Booked A…" at bounding box center [795, 253] width 1118 height 360
